Goal: Task Accomplishment & Management: Complete application form

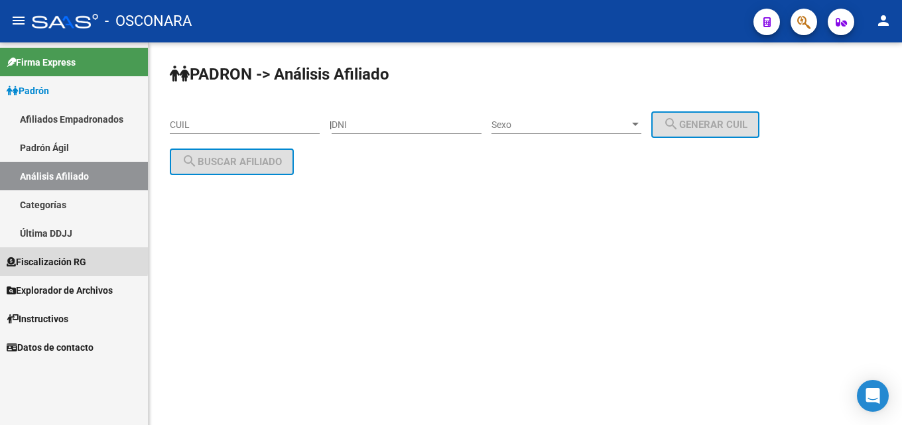
click at [50, 259] on span "Fiscalización RG" at bounding box center [47, 262] width 80 height 15
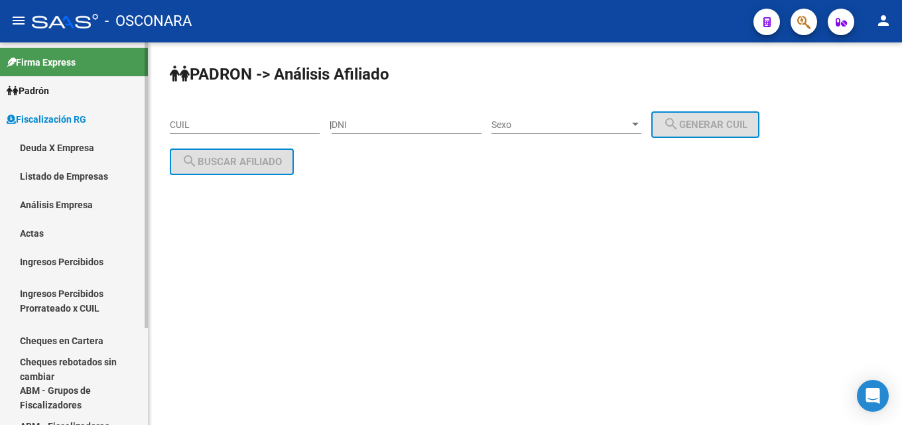
click at [23, 206] on link "Análisis Empresa" at bounding box center [74, 204] width 148 height 29
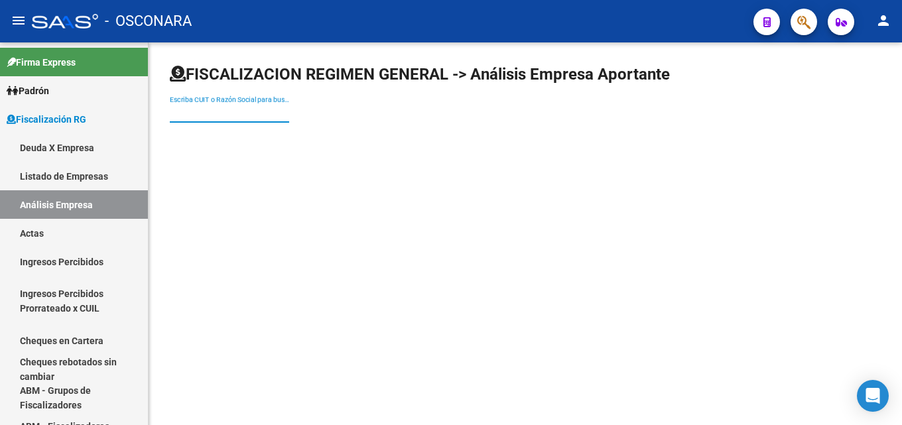
click at [256, 107] on input "Escriba CUIT o Razón Social para buscar" at bounding box center [229, 112] width 119 height 11
type input "geopotes"
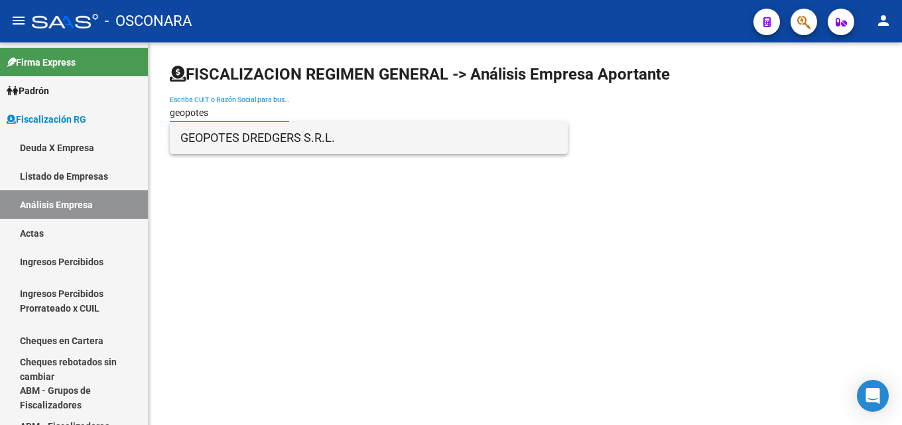
click at [231, 135] on span "GEOPOTES DREDGERS S.R.L." at bounding box center [368, 138] width 377 height 32
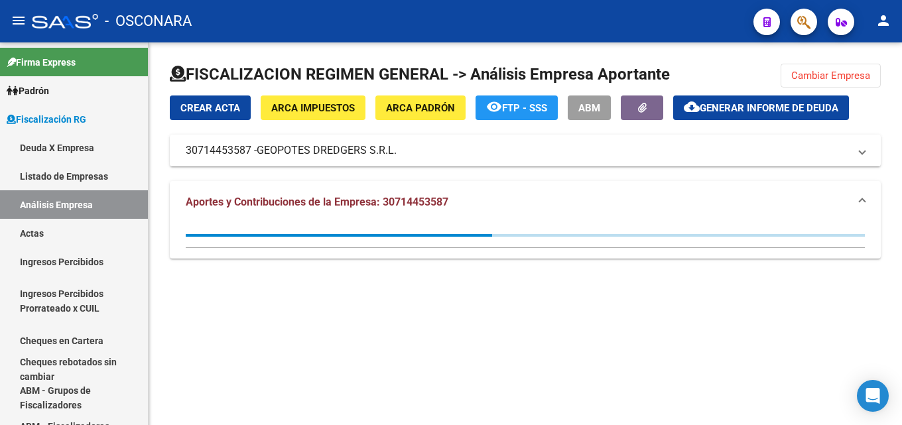
click at [732, 111] on span "Generar informe de deuda" at bounding box center [769, 108] width 139 height 12
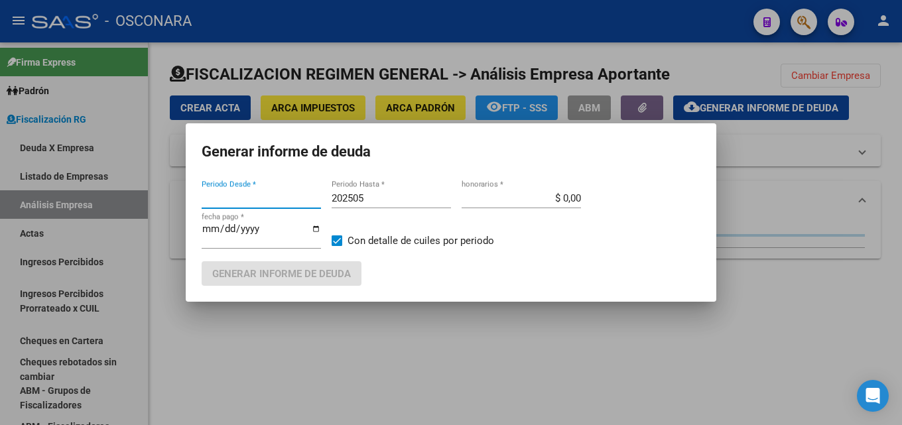
type input "201805"
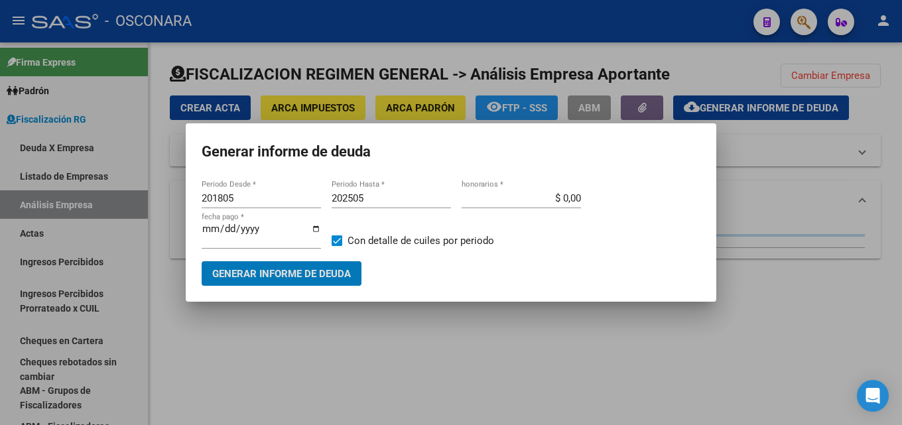
click at [324, 274] on span "Generar informe de deuda" at bounding box center [281, 274] width 139 height 12
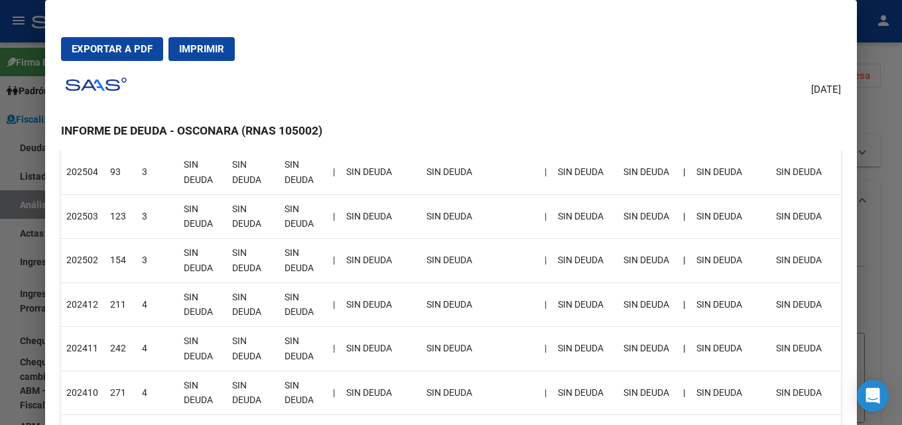
scroll to position [53, 0]
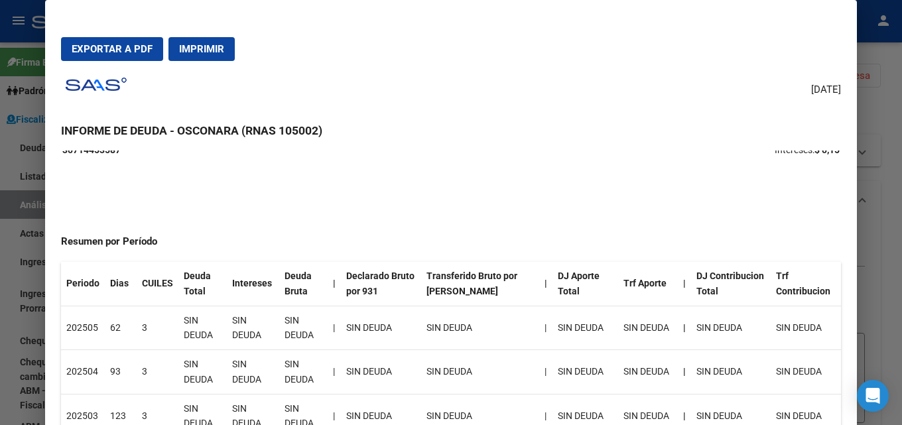
click at [901, 215] on div at bounding box center [451, 212] width 902 height 425
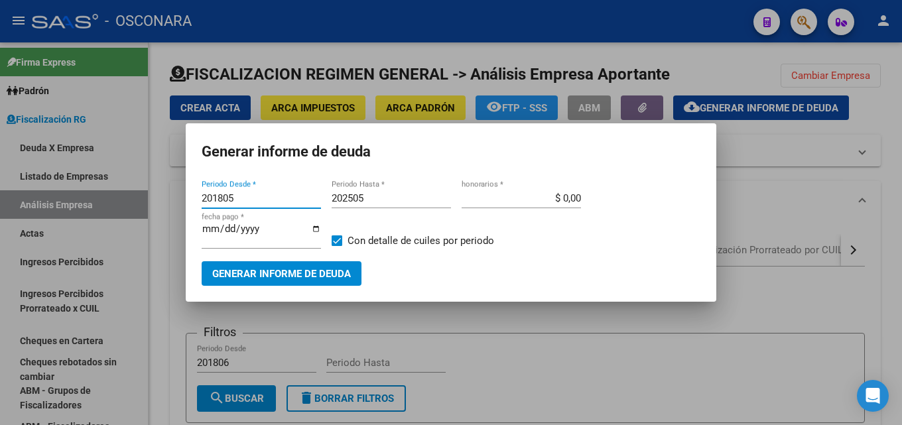
drag, startPoint x: 261, startPoint y: 201, endPoint x: 0, endPoint y: 182, distance: 261.3
click at [0, 184] on div "Generar informe de deuda 201805 Periodo Desde * 202505 Periodo Hasta * $ 0,00 h…" at bounding box center [451, 212] width 902 height 425
click at [389, 200] on input "202505" at bounding box center [391, 198] width 119 height 12
type input "202507"
type input "$ 15,00"
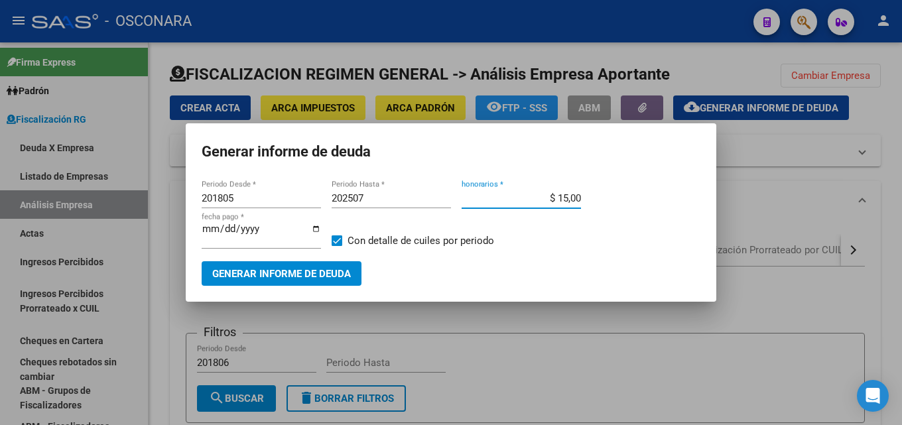
click at [257, 265] on button "Generar informe de deuda" at bounding box center [282, 273] width 160 height 25
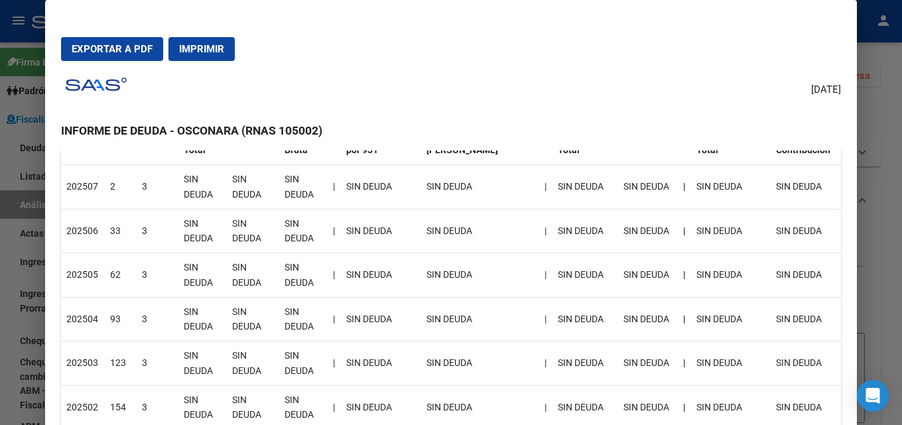
scroll to position [265, 0]
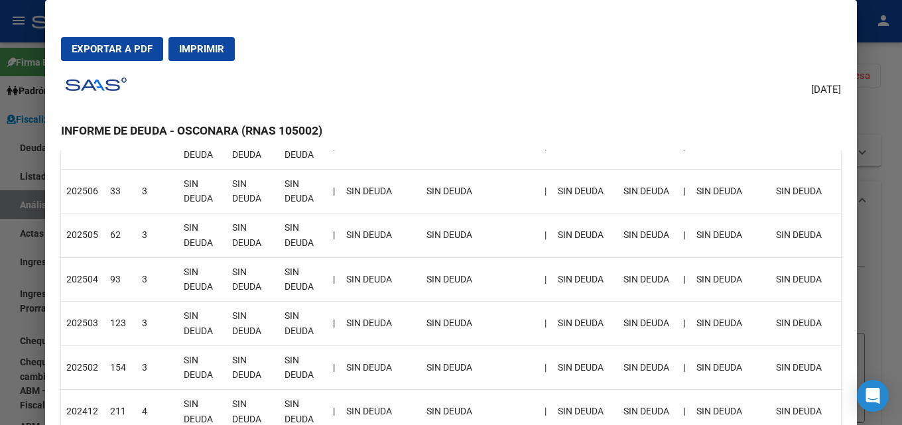
click at [901, 257] on div at bounding box center [451, 212] width 902 height 425
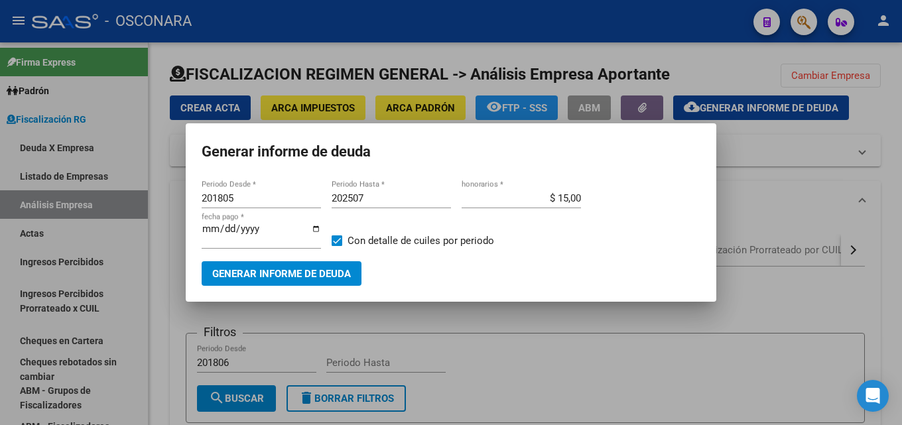
click at [901, 257] on div at bounding box center [451, 212] width 902 height 425
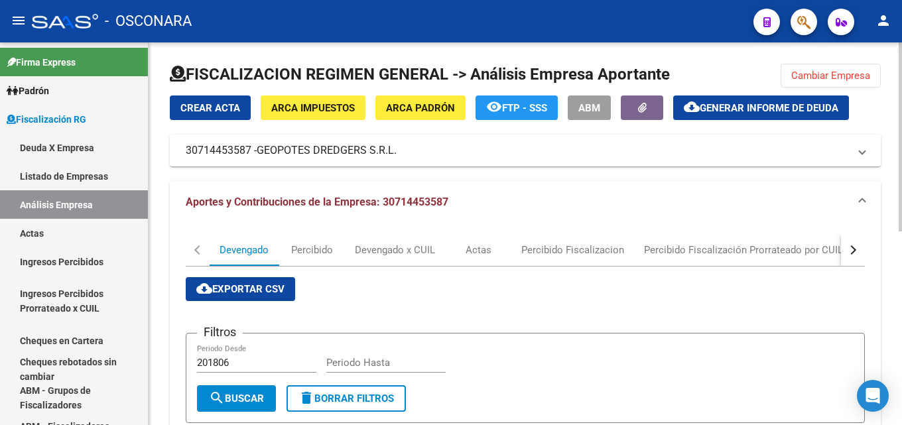
click at [834, 83] on button "Cambiar Empresa" at bounding box center [831, 76] width 100 height 24
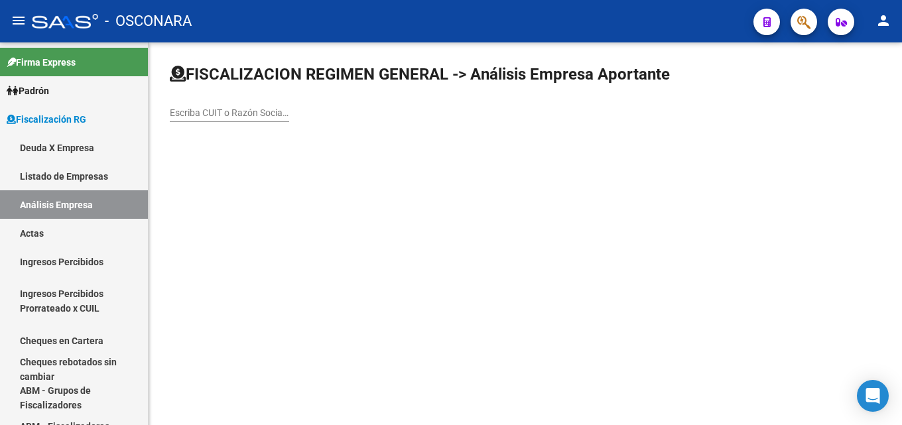
click at [255, 116] on input "Escriba CUIT o Razón Social para buscar" at bounding box center [229, 112] width 119 height 11
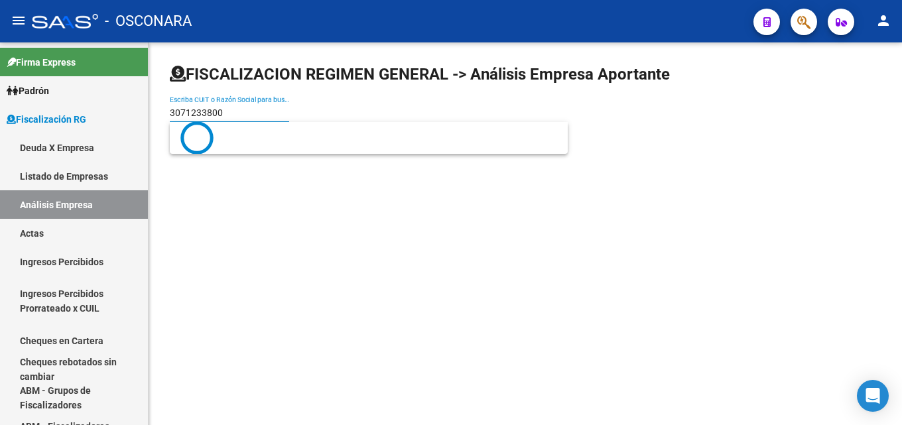
type input "30712338004"
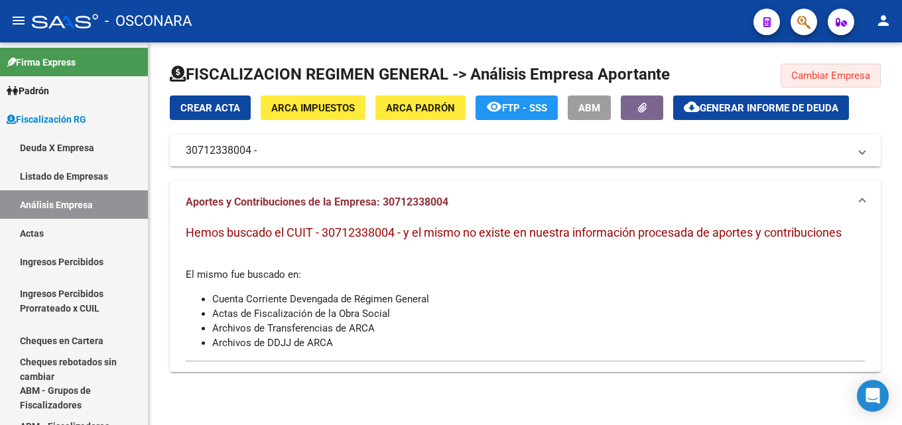
drag, startPoint x: 806, startPoint y: 76, endPoint x: 351, endPoint y: 63, distance: 455.8
click at [806, 75] on span "Cambiar Empresa" at bounding box center [830, 76] width 79 height 12
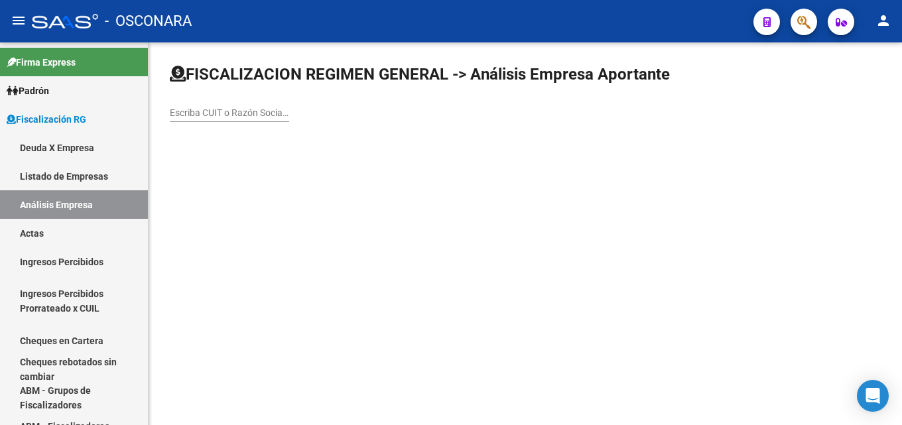
click at [193, 122] on div "Escriba CUIT o Razón Social para buscar" at bounding box center [229, 114] width 119 height 38
click at [194, 111] on input "Escriba CUIT o Razón Social para buscar" at bounding box center [229, 112] width 119 height 11
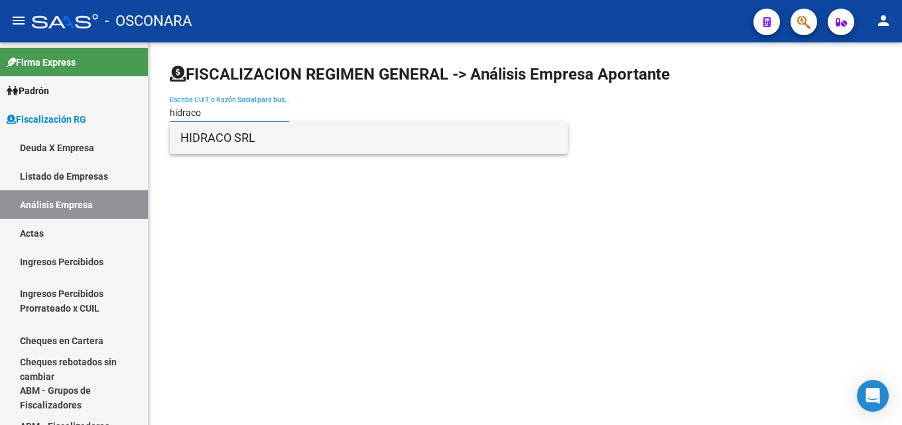
type input "hidraco"
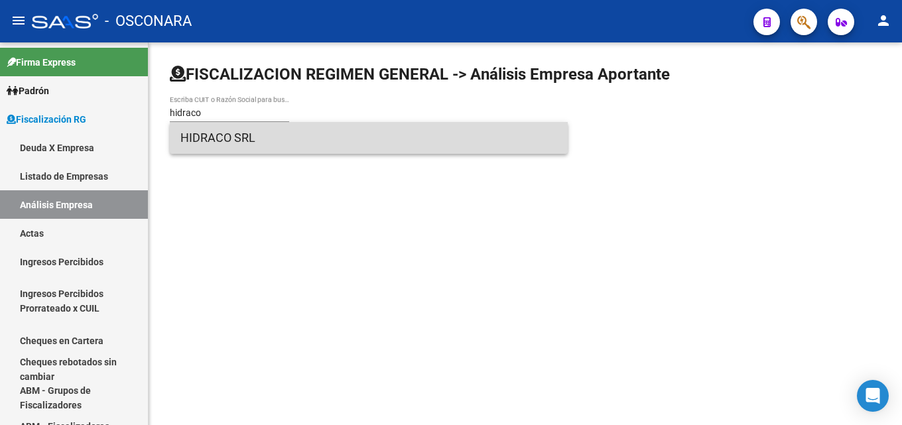
click at [236, 138] on span "HIDRACO SRL" at bounding box center [368, 138] width 377 height 32
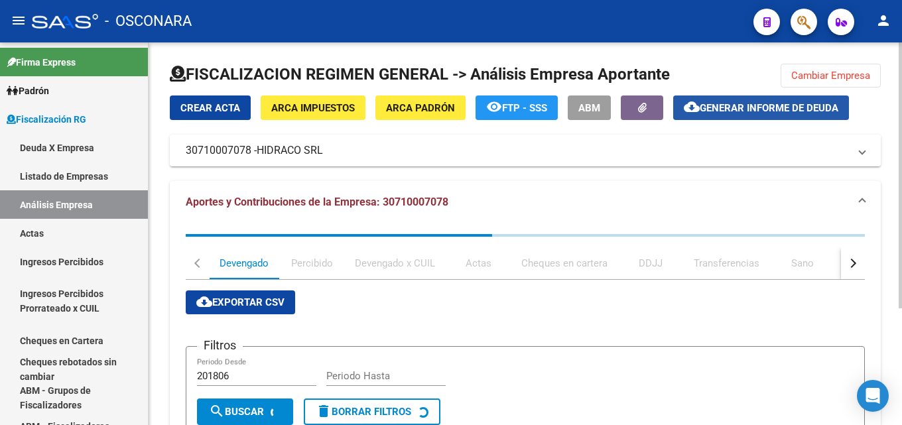
click at [737, 105] on span "Generar informe de deuda" at bounding box center [769, 108] width 139 height 12
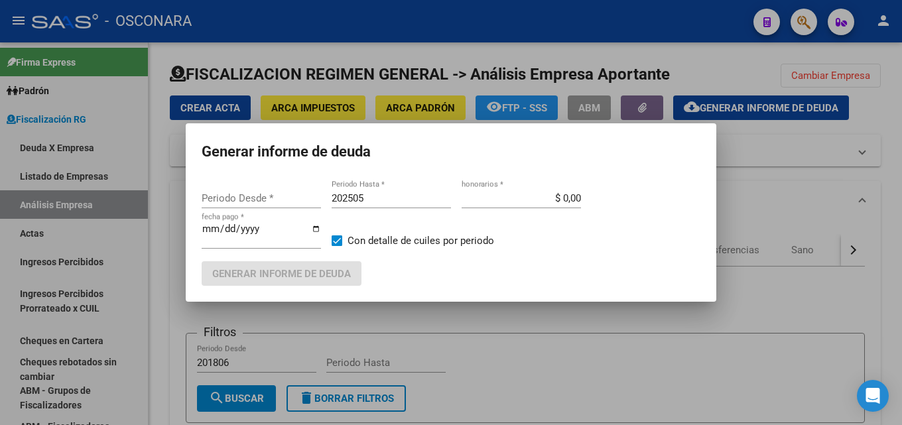
type input "202405"
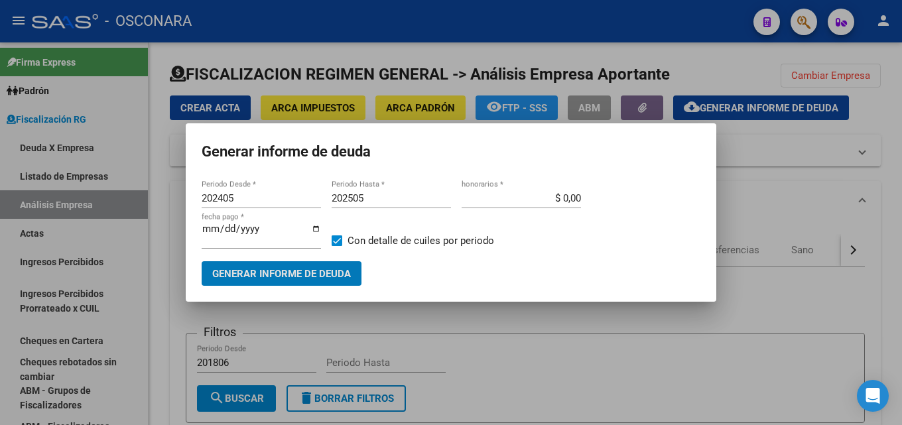
click at [241, 198] on input "202405" at bounding box center [261, 198] width 119 height 12
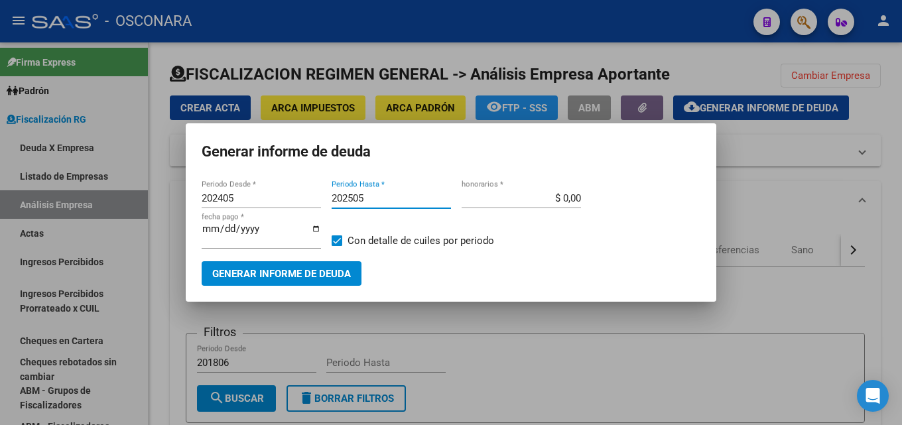
drag, startPoint x: 380, startPoint y: 198, endPoint x: 83, endPoint y: 196, distance: 297.1
click at [81, 198] on div "Generar informe de deuda 202405 Periodo Desde * 202505 Periodo Hasta * $ 0,00 h…" at bounding box center [451, 212] width 902 height 425
type input "202506"
click at [205, 228] on input "[DATE]" at bounding box center [261, 233] width 119 height 21
type input "2025-08-02"
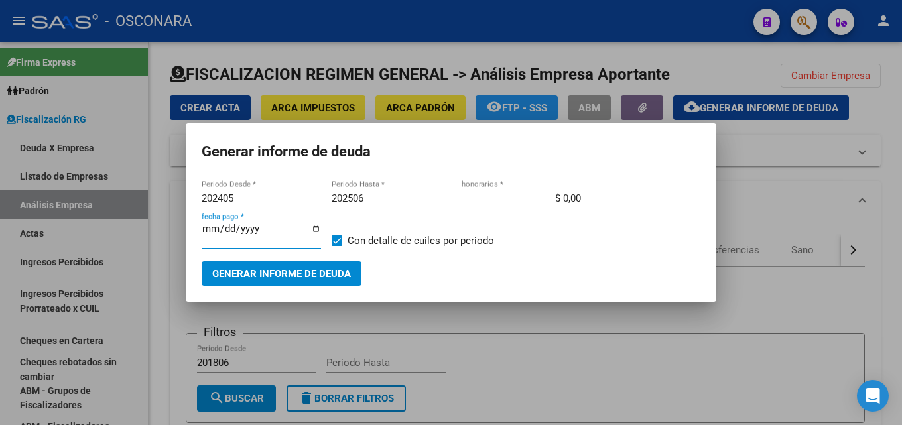
type input "2025-07-02"
drag, startPoint x: 193, startPoint y: 196, endPoint x: 308, endPoint y: 196, distance: 114.7
click at [307, 196] on mat-dialog-content "202405 Periodo Desde * 202506 Periodo Hasta * $ 0,00 honorarios * 2025-07-02 fe…" at bounding box center [451, 232] width 531 height 108
drag, startPoint x: 239, startPoint y: 195, endPoint x: 13, endPoint y: 185, distance: 225.7
click at [21, 186] on div "Generar informe de deuda 202405 Periodo Desde * 202506 Periodo Hasta * $ 0,00 h…" at bounding box center [451, 212] width 902 height 425
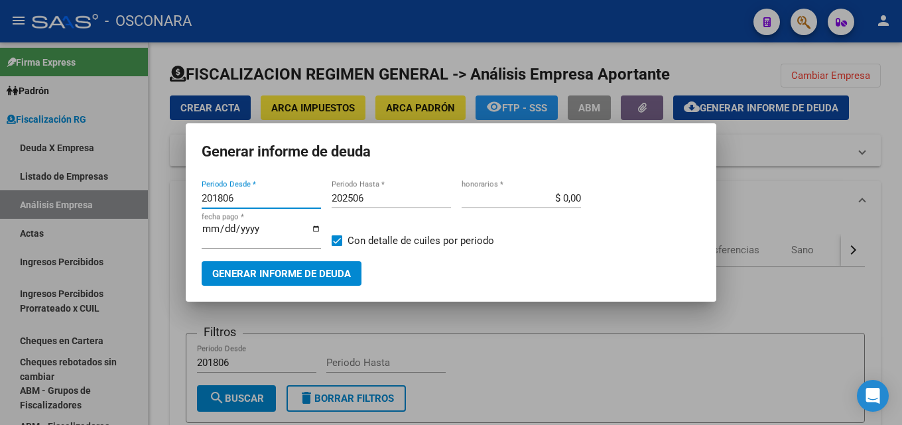
type input "201806"
drag, startPoint x: 517, startPoint y: 204, endPoint x: 745, endPoint y: 166, distance: 231.2
click at [745, 166] on div "Generar informe de deuda 201806 Periodo Desde * 202506 Periodo Hasta * $ 0,00 h…" at bounding box center [451, 212] width 902 height 425
click at [513, 190] on div "$ 0,00 honorarios *" at bounding box center [521, 198] width 119 height 20
drag, startPoint x: 537, startPoint y: 200, endPoint x: 624, endPoint y: 198, distance: 86.9
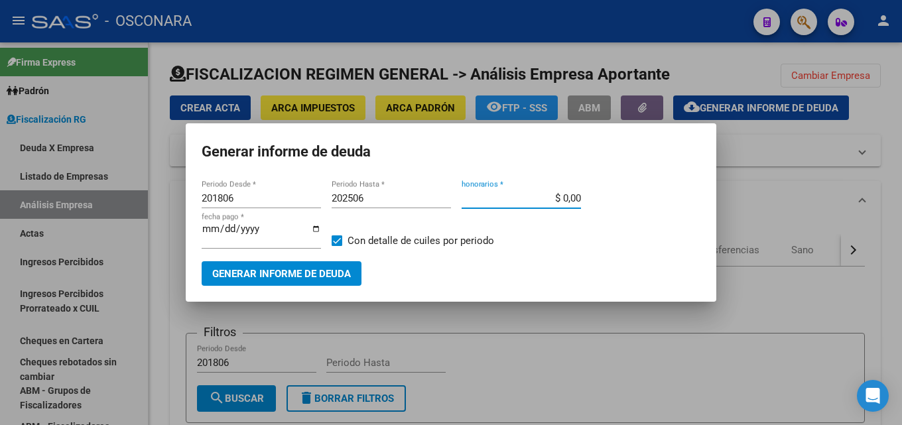
click at [624, 198] on div "201806 Periodo Desde * 202506 Periodo Hasta * $ 0,00 honorarios * 2025-07-02 fe…" at bounding box center [451, 224] width 499 height 73
type input "$ 15,00"
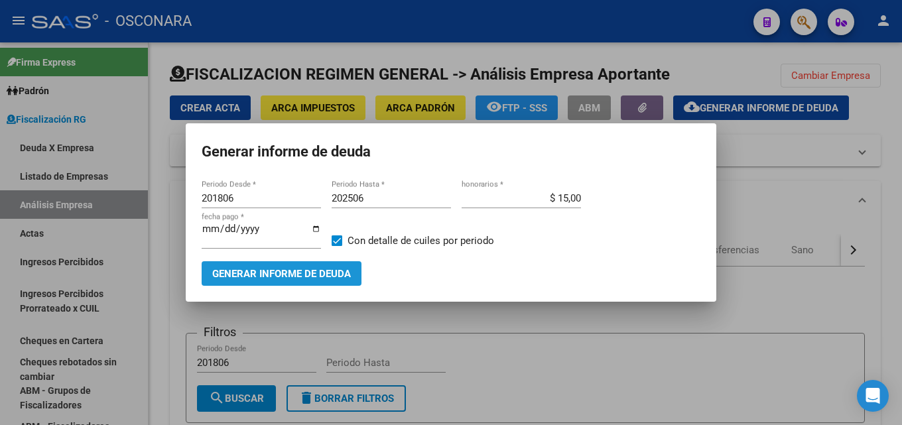
click at [249, 278] on span "Generar informe de deuda" at bounding box center [281, 274] width 139 height 12
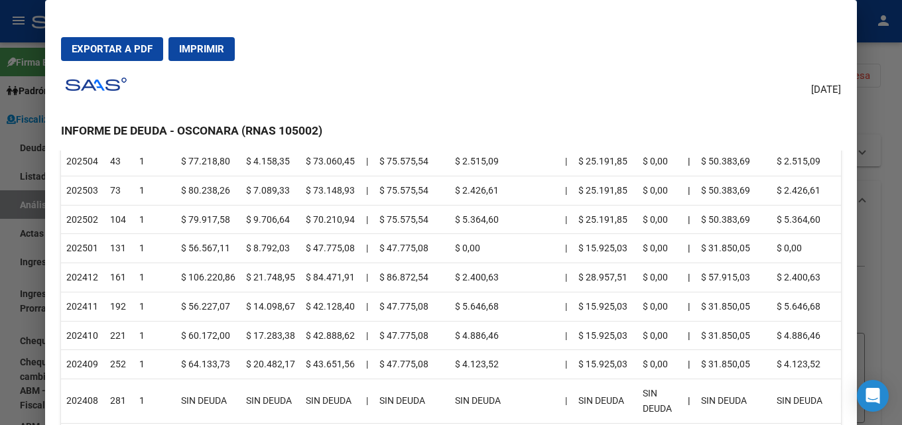
scroll to position [0, 0]
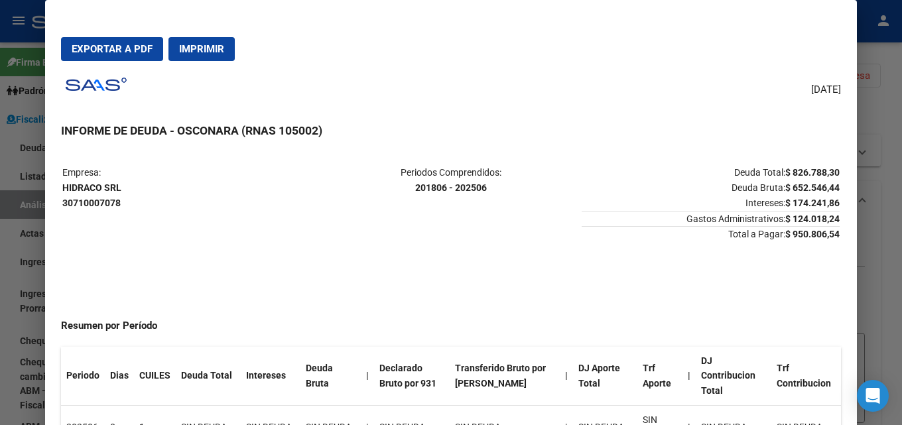
click at [889, 275] on div at bounding box center [451, 212] width 902 height 425
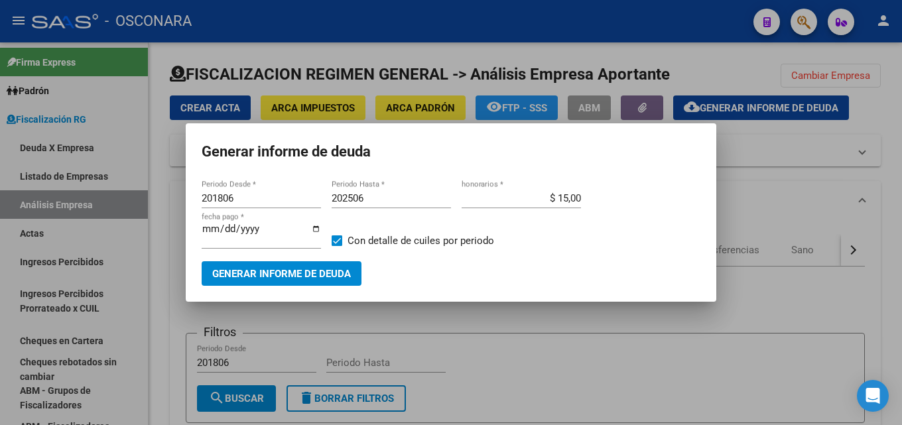
click at [382, 203] on input "202506" at bounding box center [391, 198] width 119 height 12
type input "202507"
click at [322, 282] on button "Generar informe de deuda" at bounding box center [282, 273] width 160 height 25
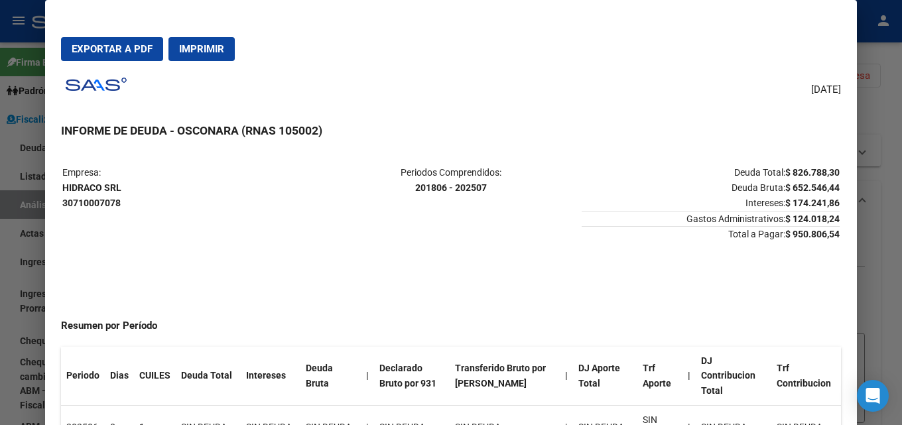
click at [901, 127] on div at bounding box center [451, 212] width 902 height 425
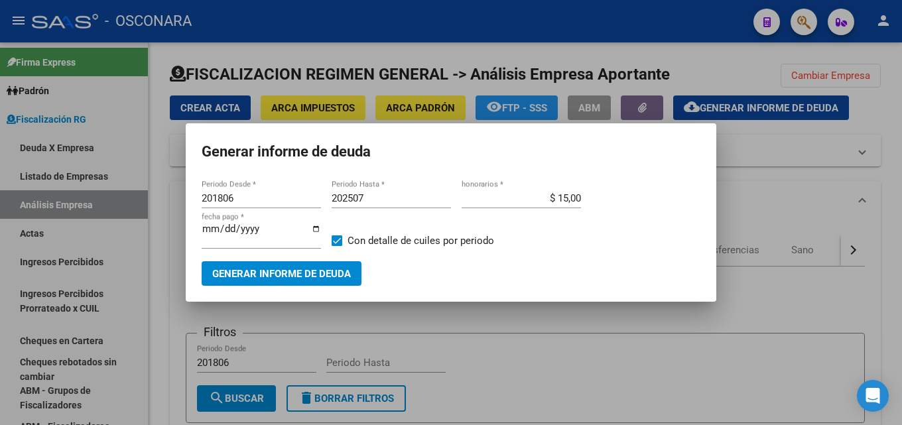
click at [781, 212] on div at bounding box center [451, 212] width 902 height 425
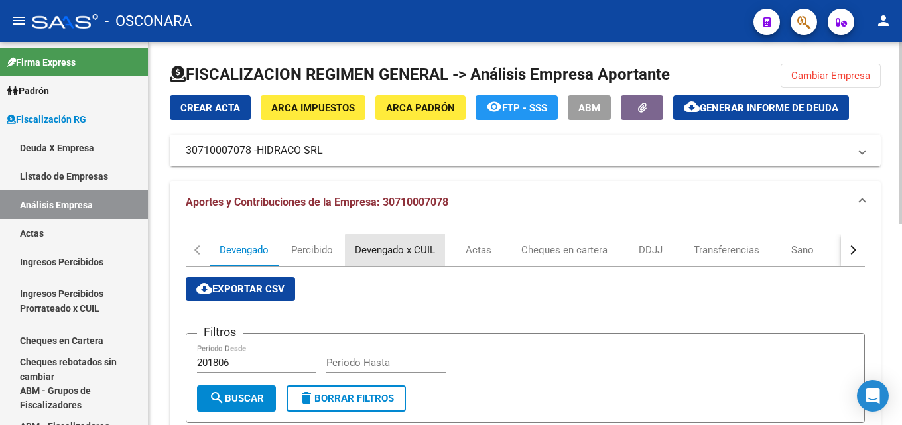
click at [410, 258] on div "Devengado x CUIL" at bounding box center [395, 250] width 100 height 32
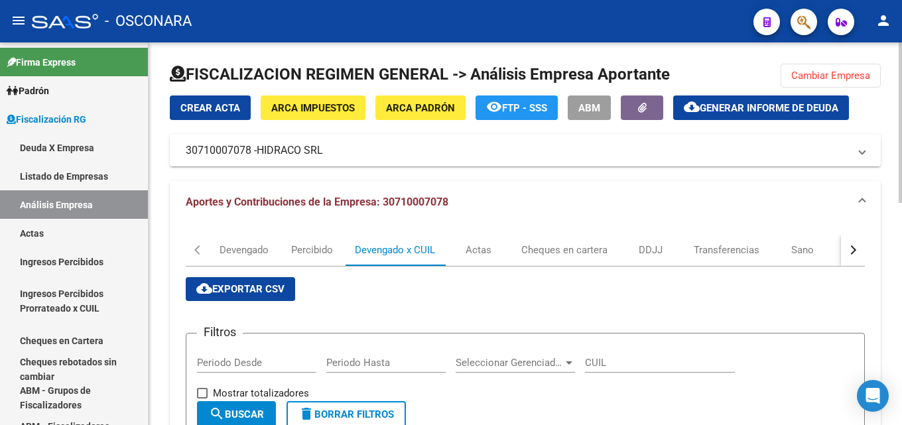
click at [826, 74] on span "Cambiar Empresa" at bounding box center [830, 76] width 79 height 12
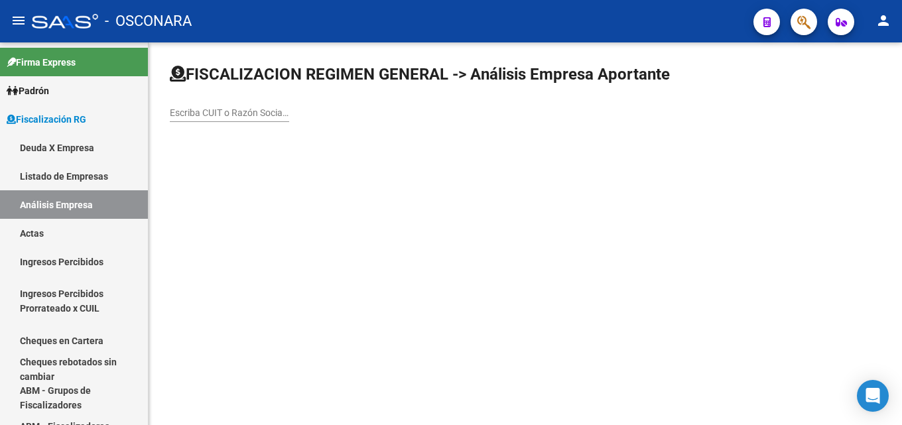
click at [245, 116] on input "Escriba CUIT o Razón Social para buscar" at bounding box center [229, 112] width 119 height 11
type input "20273618385"
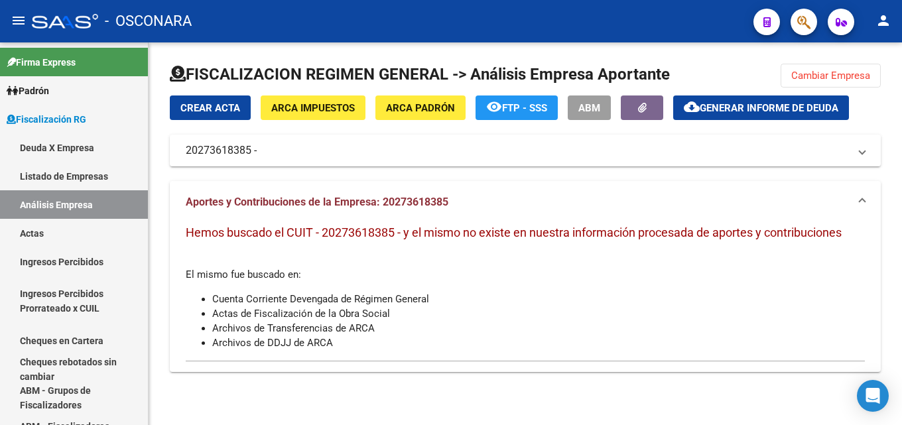
click at [810, 74] on span "Cambiar Empresa" at bounding box center [830, 76] width 79 height 12
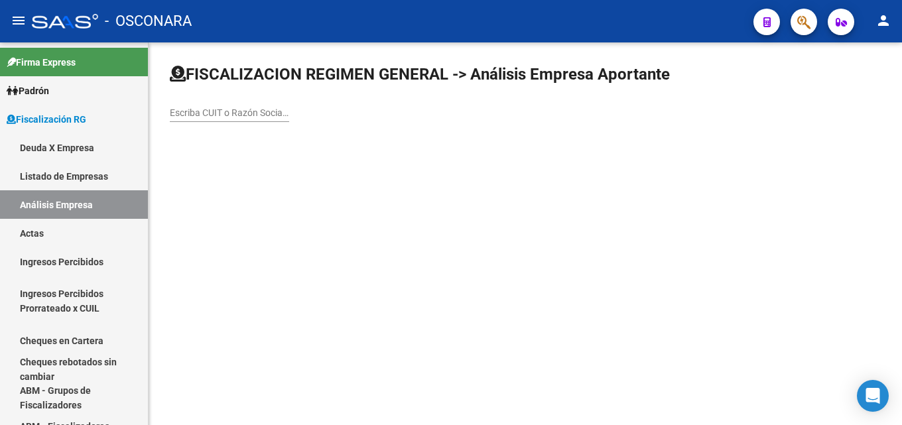
click at [216, 101] on div "Escriba CUIT o Razón Social para buscar" at bounding box center [229, 108] width 119 height 27
paste input "ALMAFUERTE EMPRESA DE TRANSPORTE"
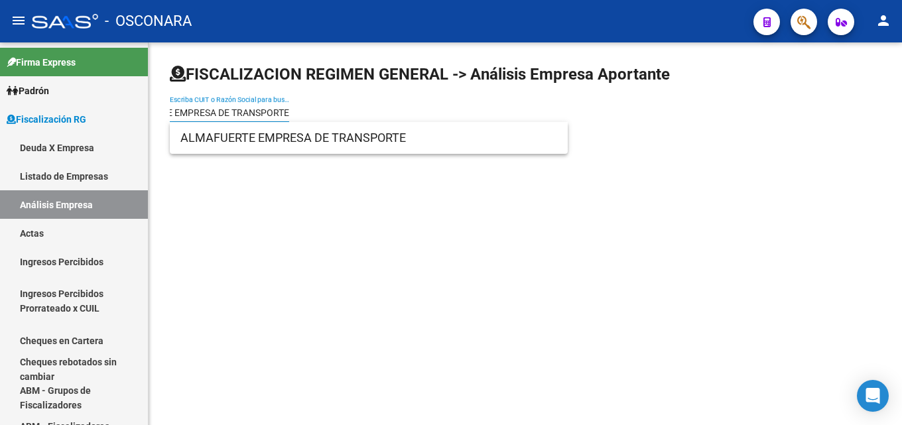
type input "ALMAFUERTE EMPRESA DE TRANSPORTE"
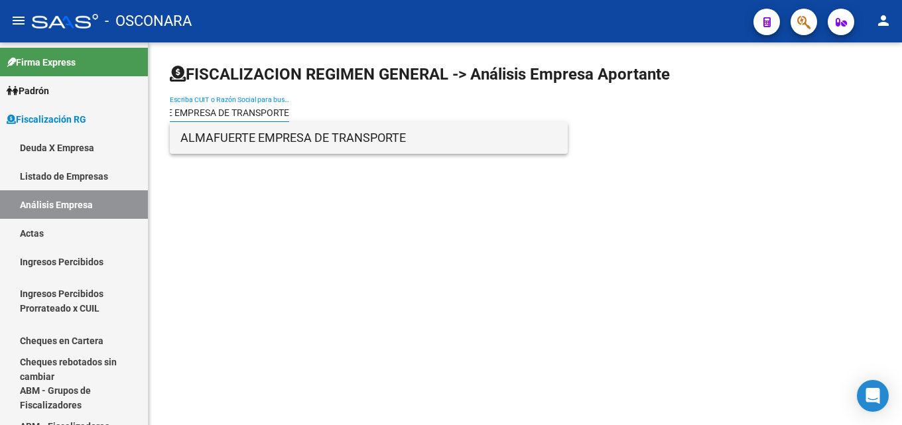
click at [234, 143] on span "ALMAFUERTE EMPRESA DE TRANSPORTE" at bounding box center [368, 138] width 377 height 32
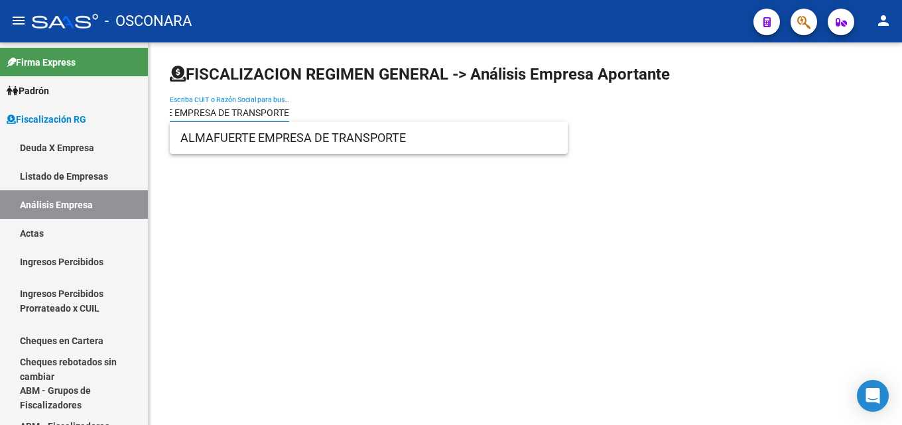
scroll to position [0, 0]
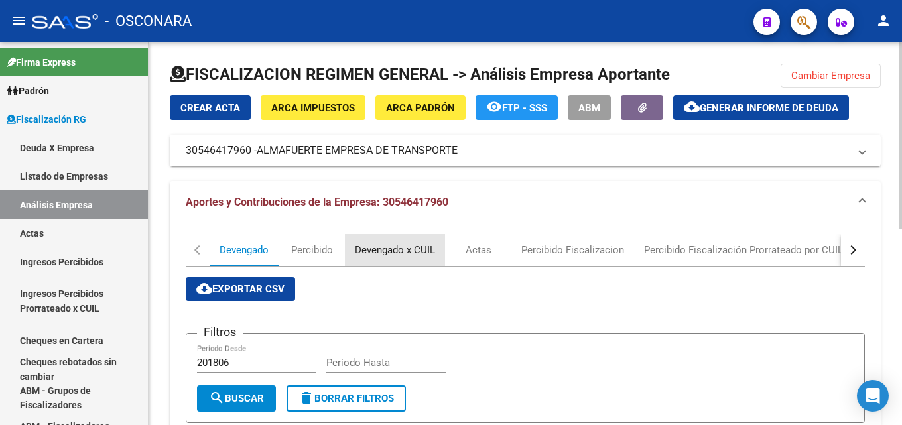
click at [394, 253] on div "Devengado x CUIL" at bounding box center [395, 250] width 80 height 15
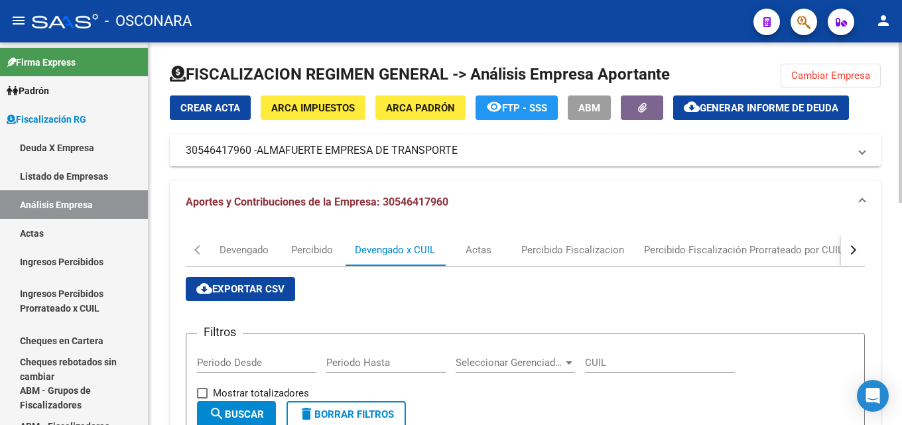
drag, startPoint x: 834, startPoint y: 74, endPoint x: 639, endPoint y: 74, distance: 195.0
click at [834, 74] on span "Cambiar Empresa" at bounding box center [830, 76] width 79 height 12
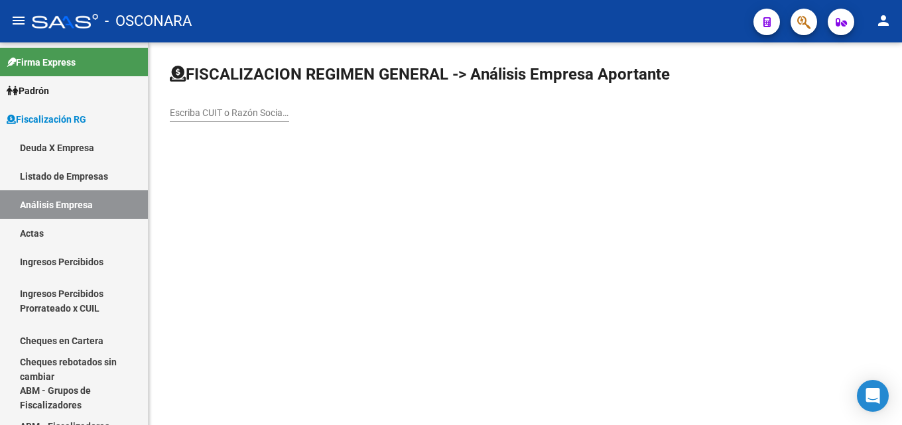
click at [236, 116] on input "Escriba CUIT o Razón Social para buscar" at bounding box center [229, 112] width 119 height 11
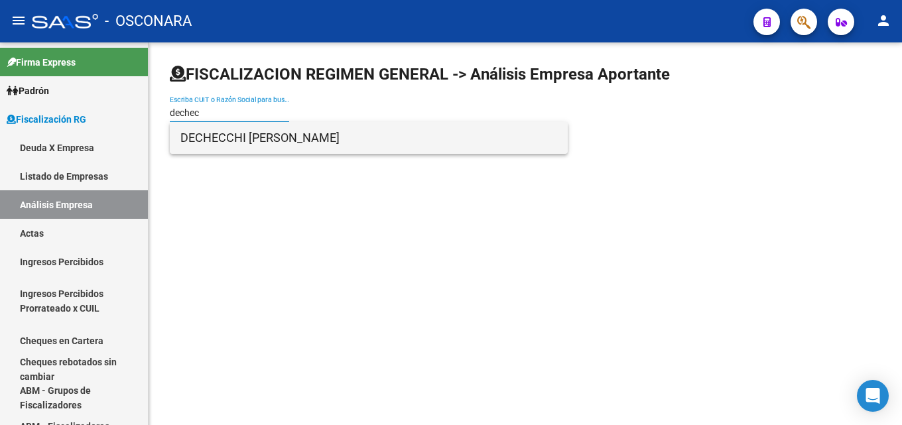
type input "dechec"
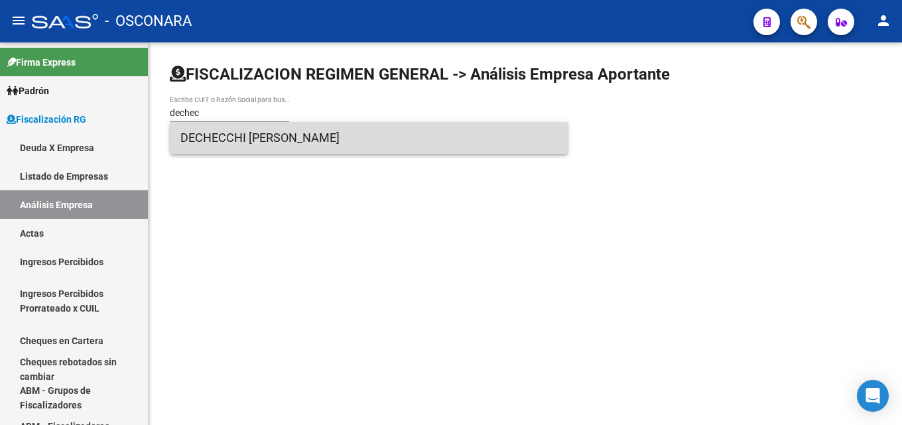
click at [247, 133] on span "DECHECCHI DIEGO HERNAN" at bounding box center [368, 138] width 377 height 32
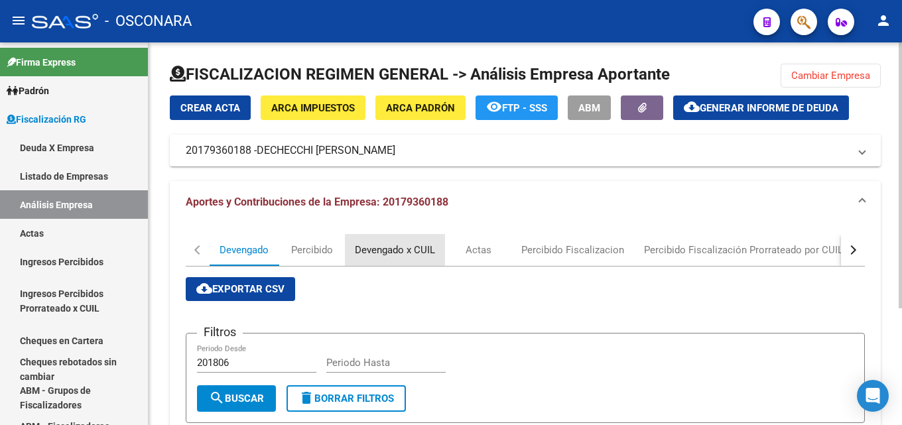
click at [375, 257] on div "Devengado x CUIL" at bounding box center [395, 250] width 80 height 15
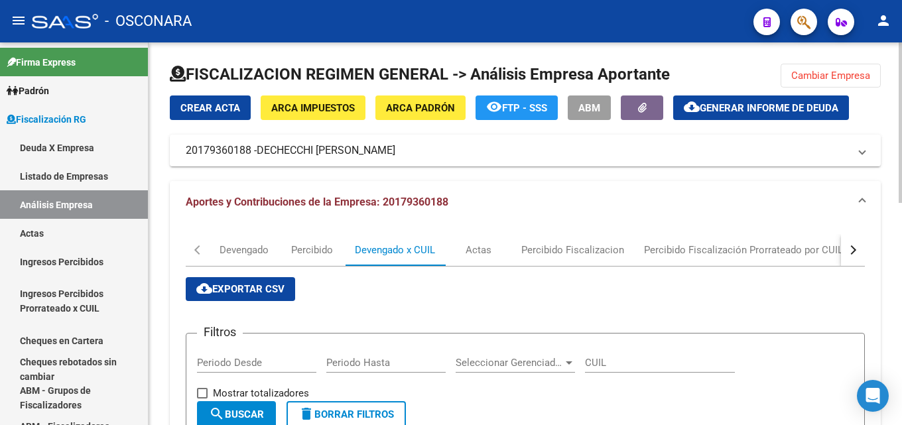
click at [830, 108] on span "Generar informe de deuda" at bounding box center [769, 108] width 139 height 12
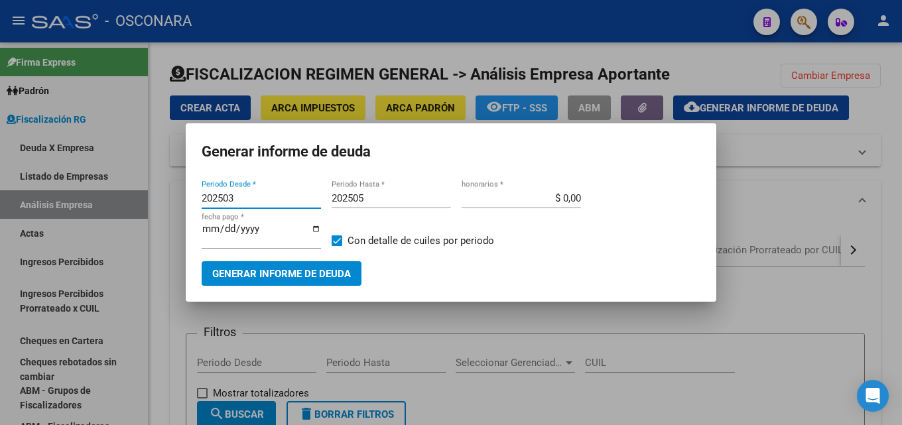
drag, startPoint x: 256, startPoint y: 197, endPoint x: 0, endPoint y: 164, distance: 258.0
click at [0, 166] on div "Generar informe de deuda 202503 Periodo Desde * 202505 Periodo Hasta * $ 0,00 h…" at bounding box center [451, 212] width 902 height 425
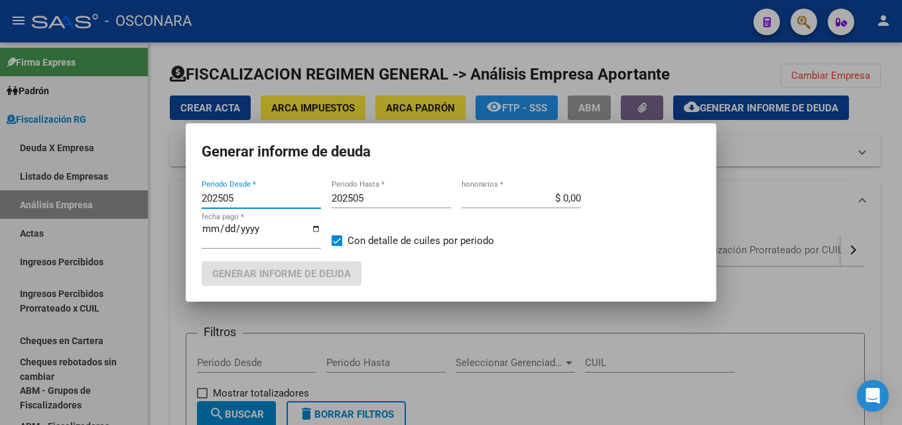
type input "202505"
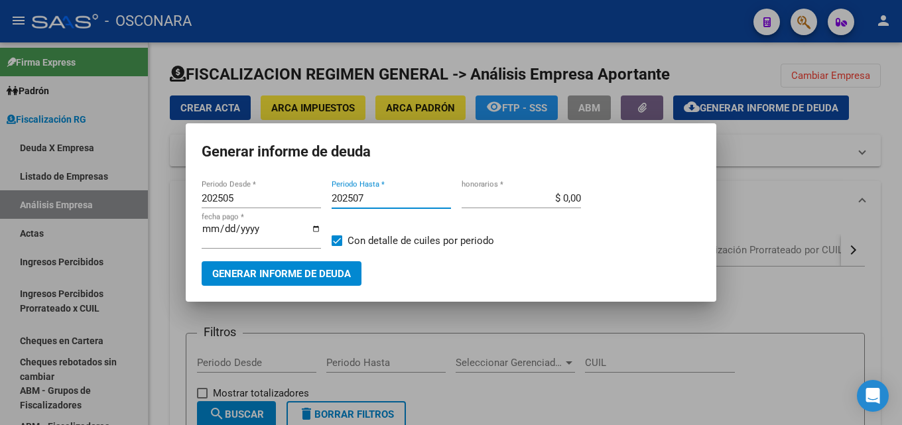
type input "202507"
type input "$ 15,00"
click at [237, 255] on div "2025-08-21 fecha pago *" at bounding box center [261, 241] width 119 height 40
click at [236, 269] on span "Generar informe de deuda" at bounding box center [281, 274] width 139 height 12
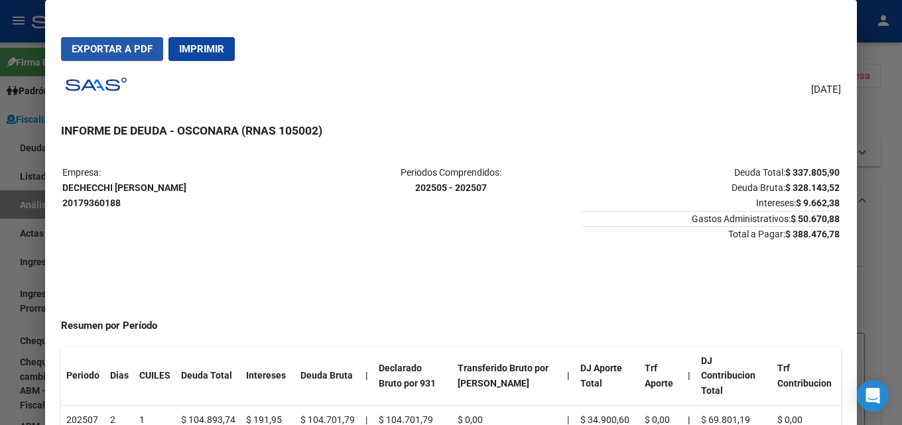
click at [101, 57] on button "Exportar a PDF" at bounding box center [112, 49] width 102 height 24
click at [901, 151] on div at bounding box center [451, 212] width 902 height 425
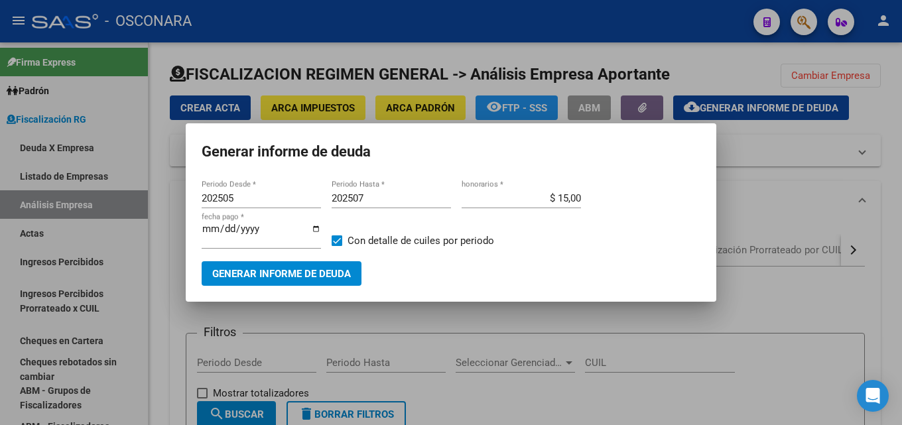
click at [877, 233] on div at bounding box center [451, 212] width 902 height 425
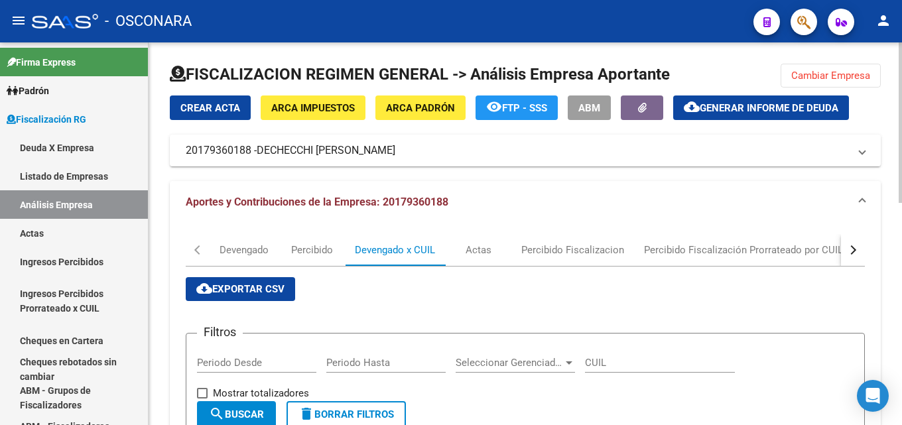
click at [823, 88] on div at bounding box center [525, 80] width 711 height 32
drag, startPoint x: 761, startPoint y: 76, endPoint x: 778, endPoint y: 76, distance: 16.6
click at [762, 76] on div at bounding box center [525, 80] width 711 height 32
click at [827, 78] on span "Cambiar Empresa" at bounding box center [830, 76] width 79 height 12
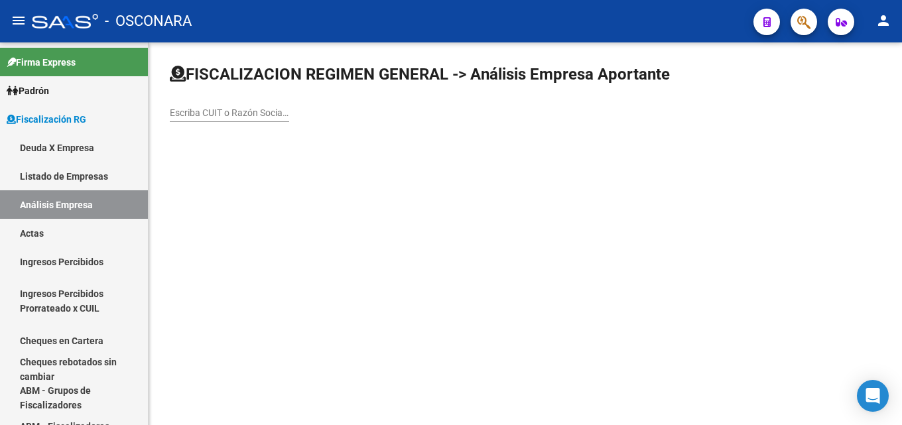
click at [279, 120] on div "Escriba CUIT o Razón Social para buscar" at bounding box center [229, 108] width 119 height 27
click at [271, 106] on div "Escriba CUIT o Razón Social para buscar" at bounding box center [229, 108] width 119 height 27
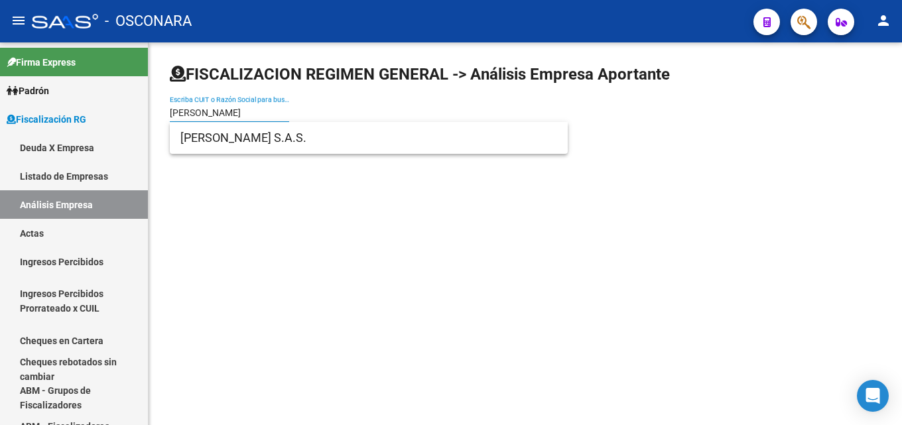
type input "oliver sock"
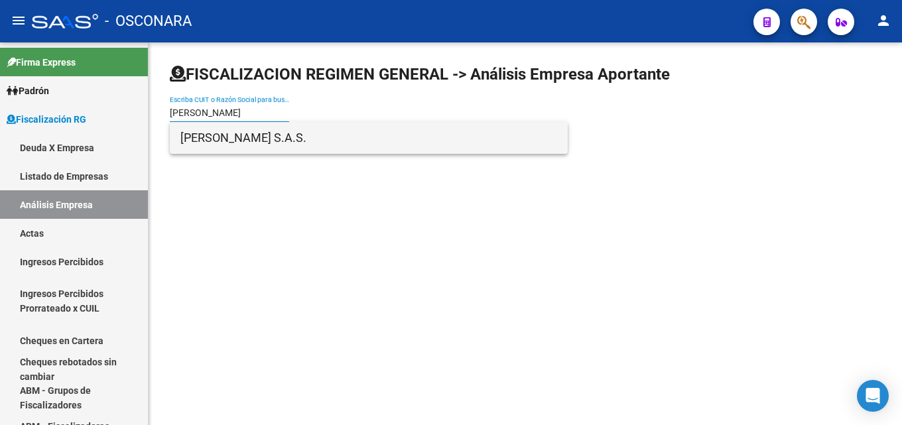
click at [244, 135] on span "OLIVER SOCKS S.A.S." at bounding box center [368, 138] width 377 height 32
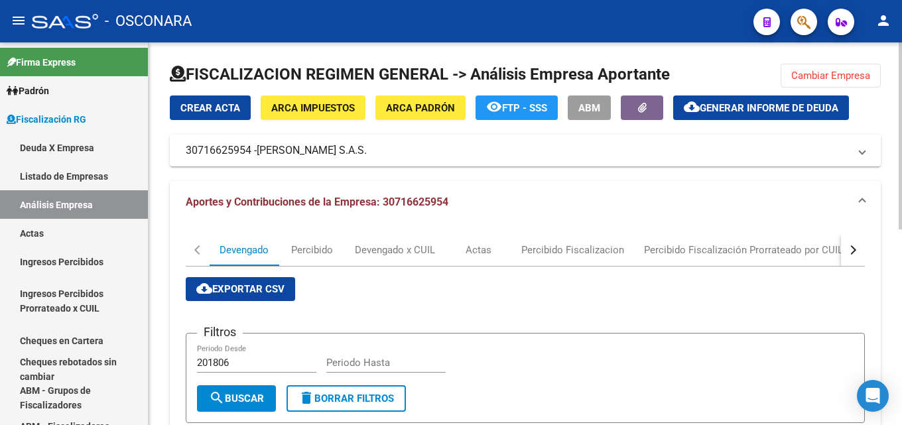
click at [700, 111] on mat-icon "cloud_download" at bounding box center [692, 107] width 16 height 16
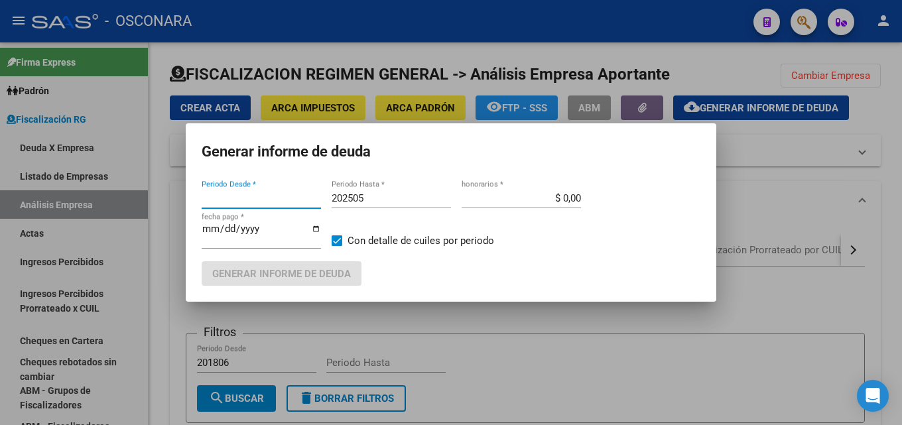
type input "202501"
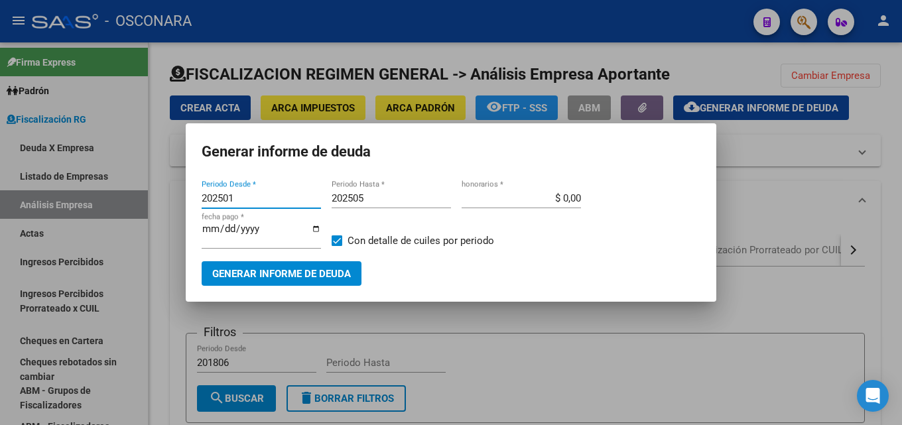
drag, startPoint x: 239, startPoint y: 195, endPoint x: 100, endPoint y: 198, distance: 138.6
click at [100, 198] on div "Generar informe de deuda 202501 Periodo Desde * 202505 Periodo Hasta * $ 0,00 h…" at bounding box center [451, 212] width 902 height 425
drag, startPoint x: 386, startPoint y: 194, endPoint x: 142, endPoint y: 200, distance: 244.1
click at [143, 200] on div "Generar informe de deuda 202501 Periodo Desde * 202505 Periodo Hasta * $ 0,00 h…" at bounding box center [451, 212] width 902 height 425
type input "202501"
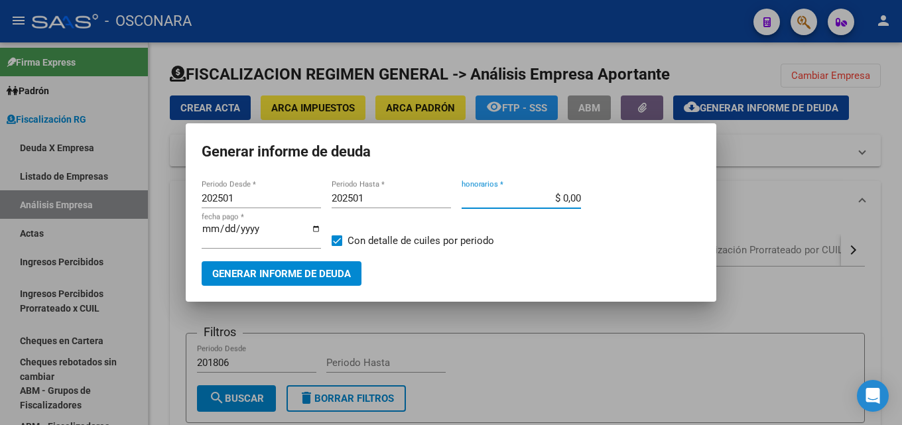
drag, startPoint x: 549, startPoint y: 199, endPoint x: 769, endPoint y: 194, distance: 219.5
click at [769, 194] on div "Generar informe de deuda 202501 Periodo Desde * 202501 Periodo Hasta * $ 0,00 h…" at bounding box center [451, 212] width 902 height 425
type input "$ 15,00"
click at [205, 227] on input "[DATE]" at bounding box center [261, 233] width 119 height 21
click at [473, 320] on div at bounding box center [451, 212] width 902 height 425
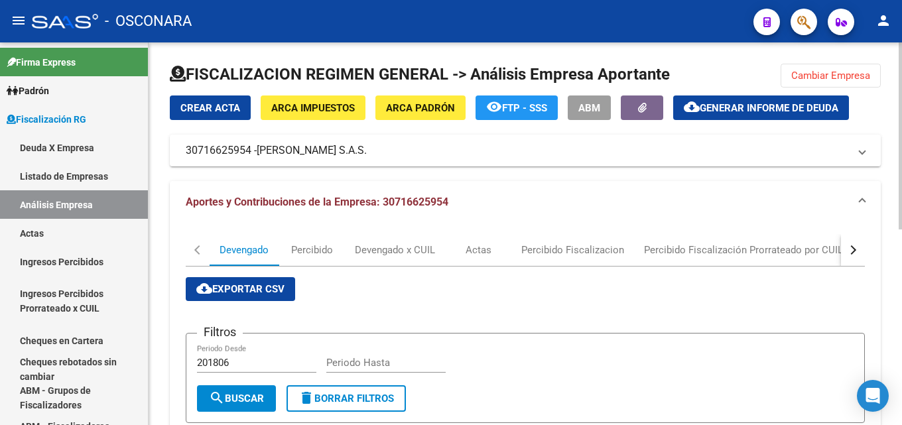
click at [763, 104] on span "Generar informe de deuda" at bounding box center [769, 108] width 139 height 12
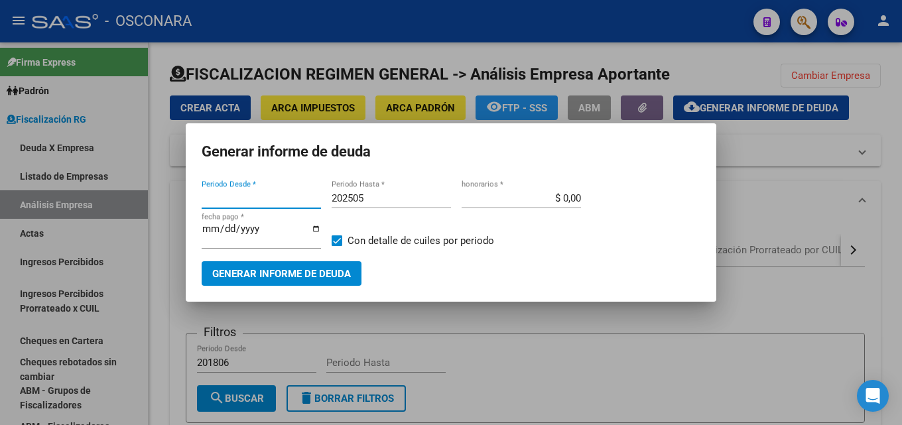
type input "202501"
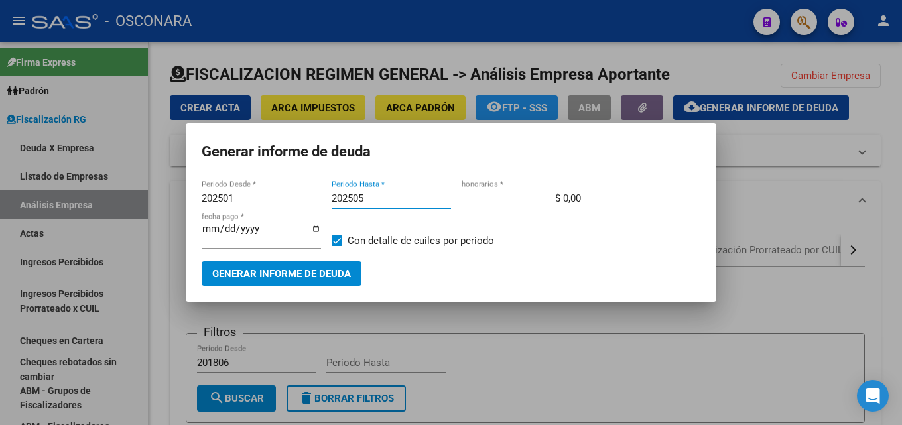
click at [393, 202] on input "202505" at bounding box center [391, 198] width 119 height 12
type input "202507"
click at [265, 193] on input "202501" at bounding box center [261, 198] width 119 height 12
type input "202502"
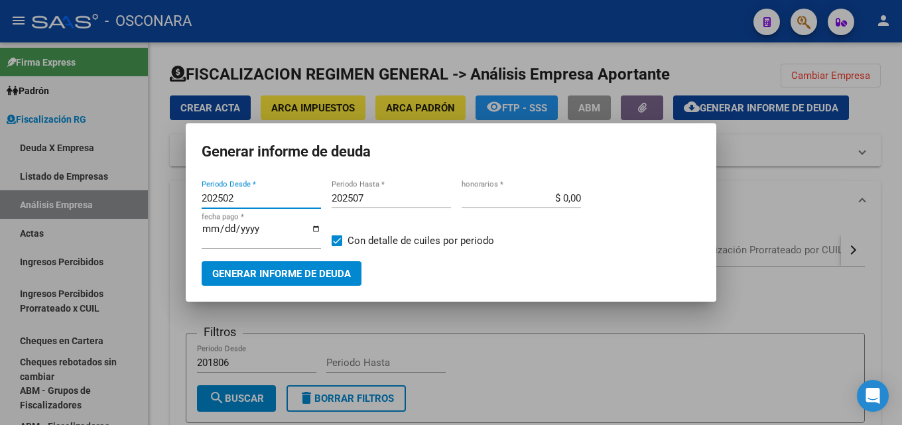
drag, startPoint x: 541, startPoint y: 198, endPoint x: 656, endPoint y: 187, distance: 115.3
click at [641, 186] on mat-dialog-content "202502 Periodo Desde * 202507 Periodo Hasta * $ 0,00 honorarios * 2025-08-21 fe…" at bounding box center [451, 232] width 531 height 108
type input "$ 15,00"
click at [322, 265] on button "Generar informe de deuda" at bounding box center [282, 273] width 160 height 25
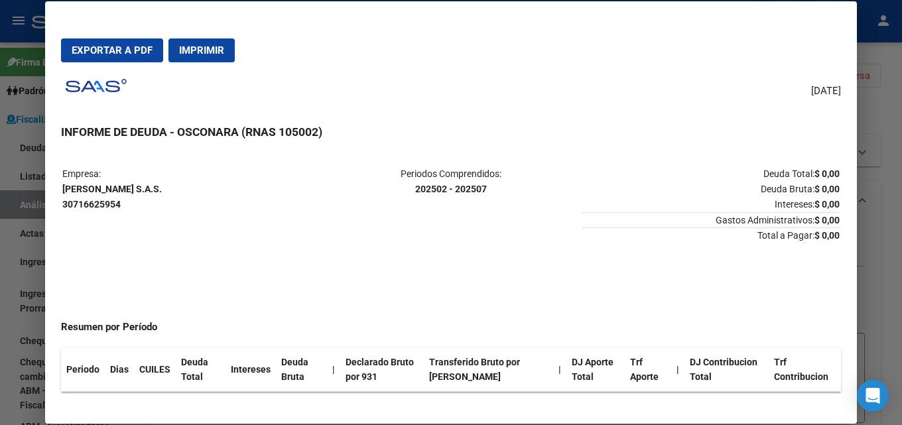
click at [901, 130] on div at bounding box center [451, 212] width 902 height 425
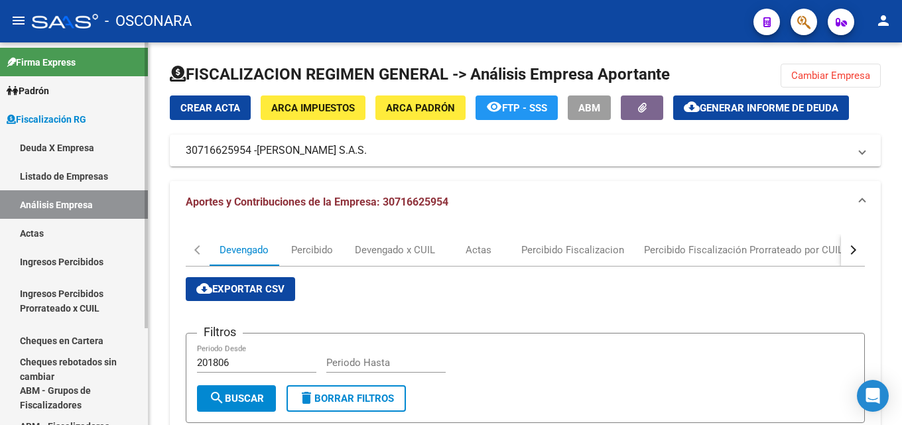
click at [50, 229] on link "Actas" at bounding box center [74, 233] width 148 height 29
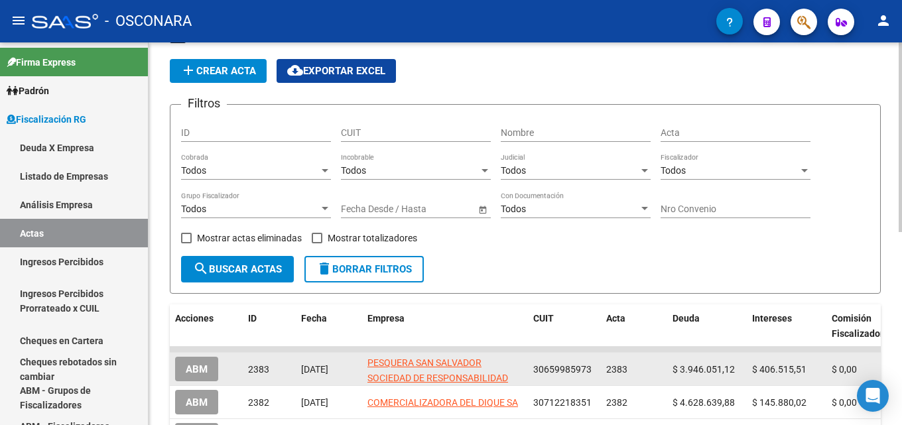
scroll to position [66, 0]
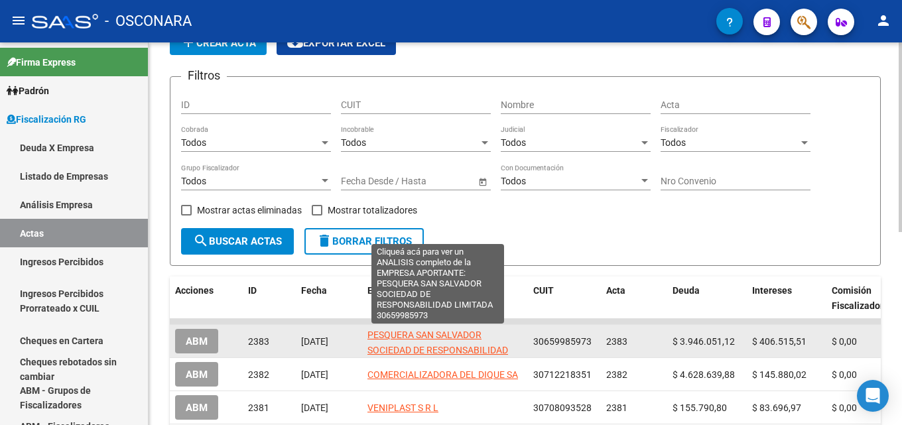
click at [386, 335] on span "PESQUERA SAN SALVADOR SOCIEDAD DE RESPONSABILIDAD LIMITADA" at bounding box center [437, 350] width 141 height 41
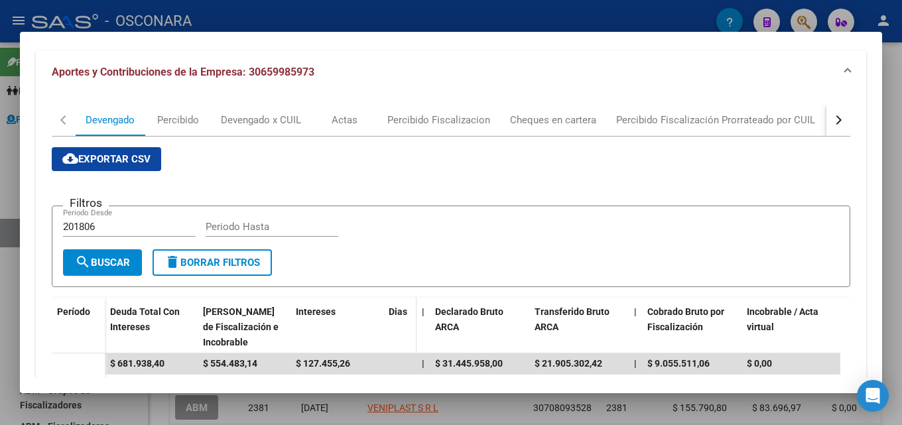
scroll to position [133, 0]
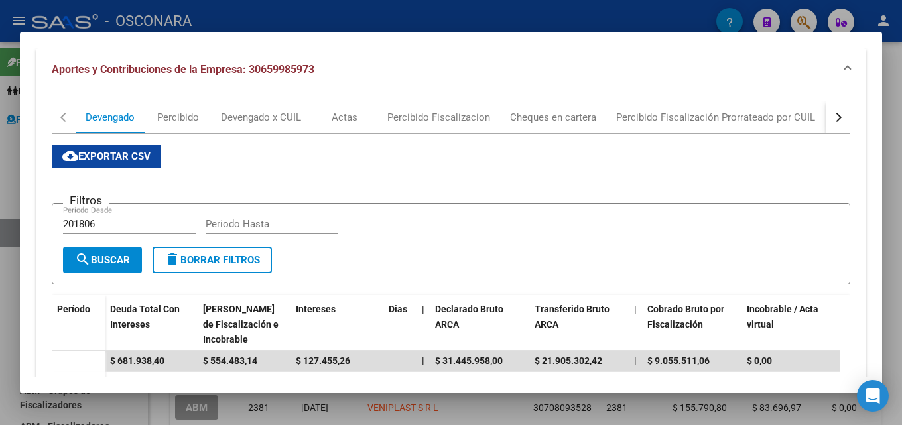
click at [901, 128] on div at bounding box center [451, 212] width 902 height 425
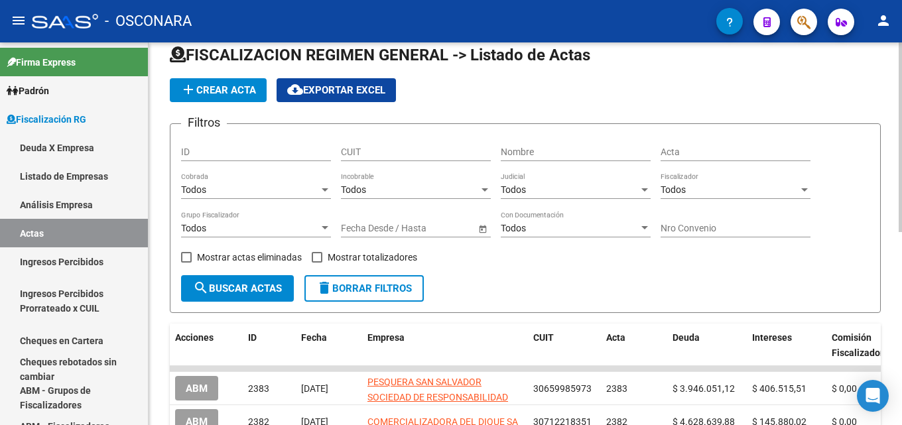
scroll to position [0, 0]
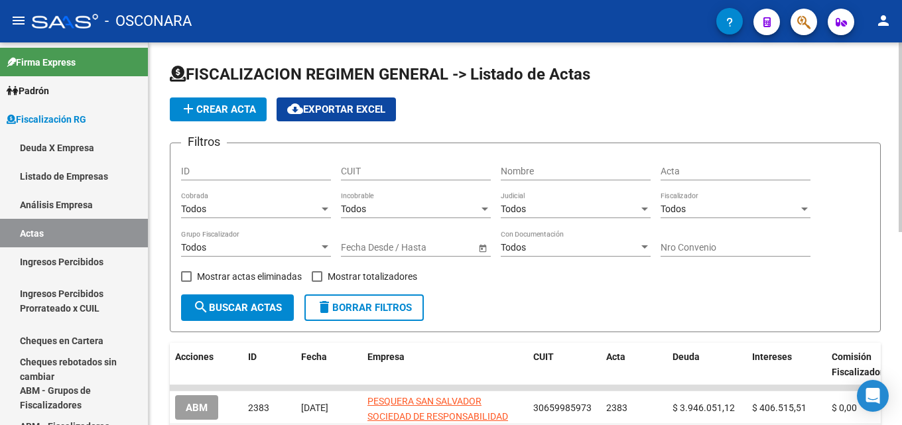
click at [227, 110] on span "add Crear Acta" at bounding box center [218, 109] width 76 height 12
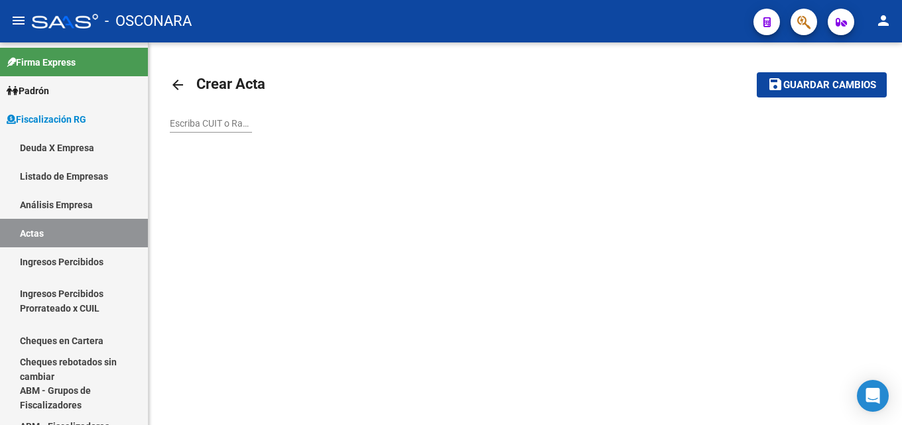
click at [202, 125] on input "Escriba CUIT o Razón Social para buscar" at bounding box center [211, 123] width 82 height 11
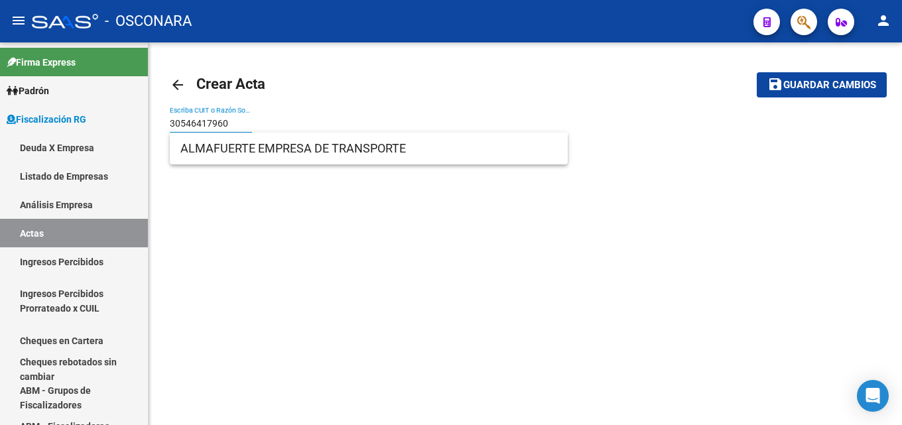
type input "30546417960"
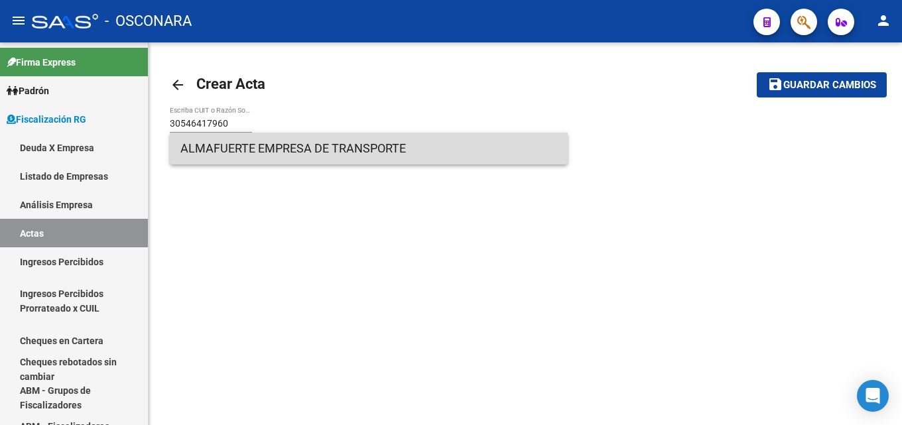
click at [194, 163] on span "ALMAFUERTE EMPRESA DE TRANSPORTE" at bounding box center [368, 149] width 377 height 32
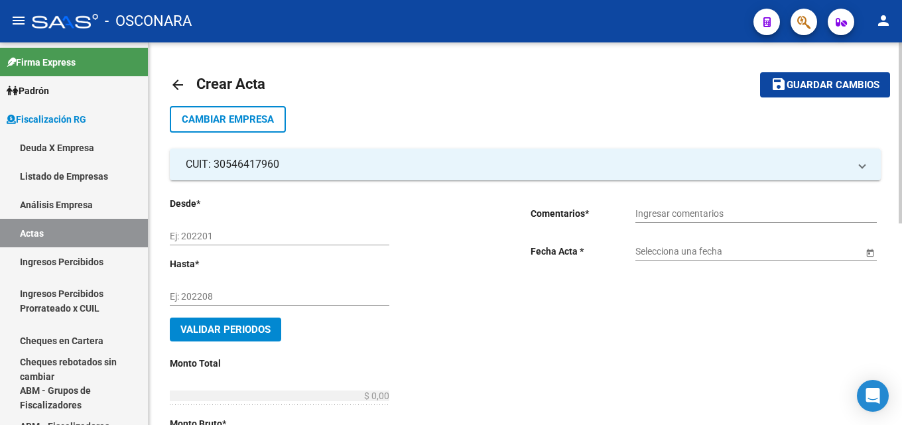
click at [231, 238] on input "Ej: 202201" at bounding box center [280, 236] width 220 height 11
type input "202407"
type input "202411"
click at [263, 337] on button "Validar Periodos" at bounding box center [225, 330] width 111 height 24
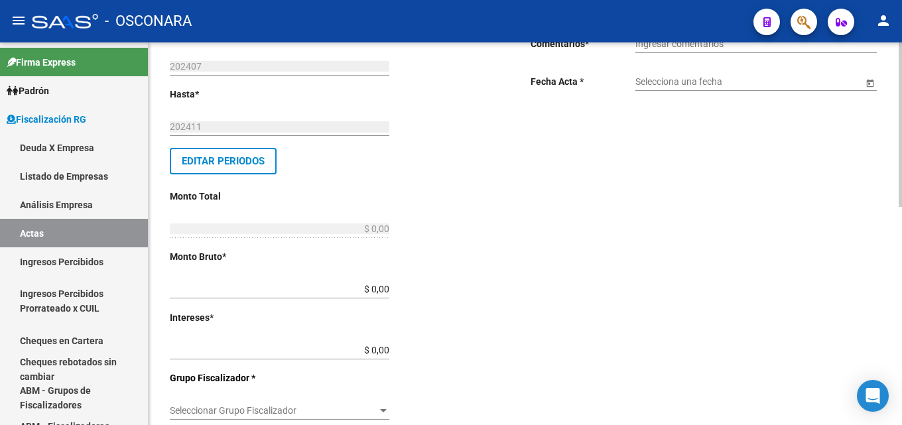
scroll to position [199, 0]
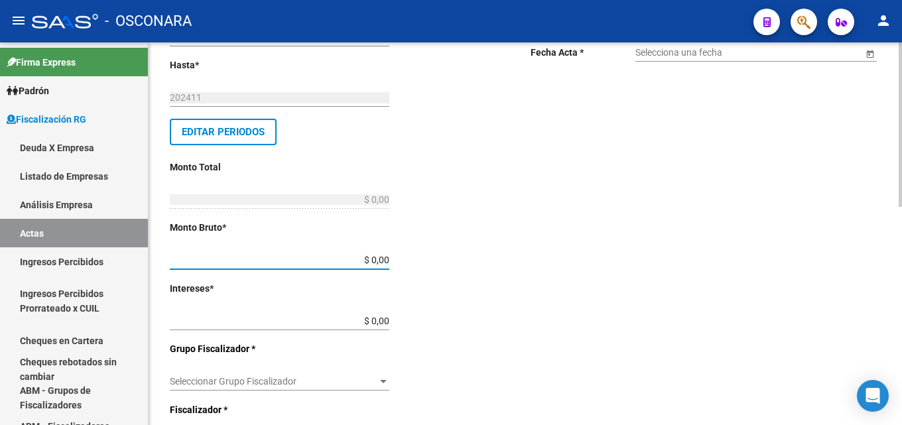
drag, startPoint x: 367, startPoint y: 257, endPoint x: 389, endPoint y: 257, distance: 21.9
click at [389, 257] on input "$ 0,00" at bounding box center [280, 260] width 220 height 11
drag, startPoint x: 331, startPoint y: 258, endPoint x: 431, endPoint y: 254, distance: 100.2
click at [431, 254] on div "Desde * 202407 Ej: 202201 Hasta * 202411 Ej: 202208 Editar Periodos Monto Total…" at bounding box center [329, 349] width 318 height 705
type input "$ 585.916,51"
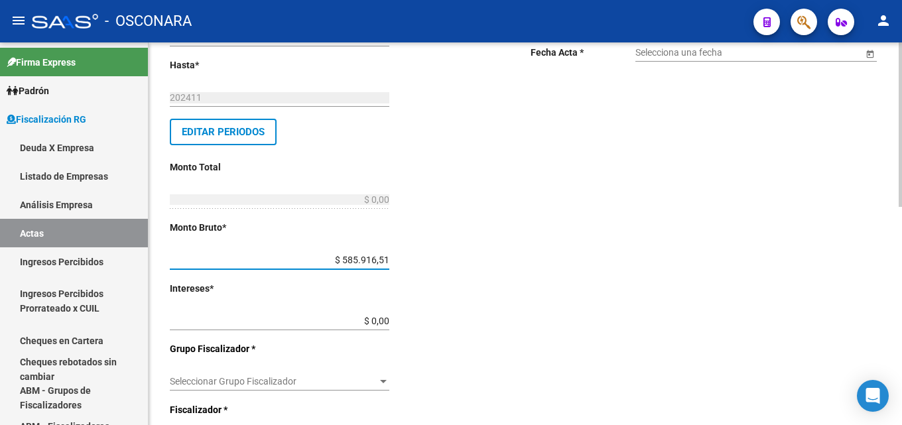
type input "$ 585.916,51"
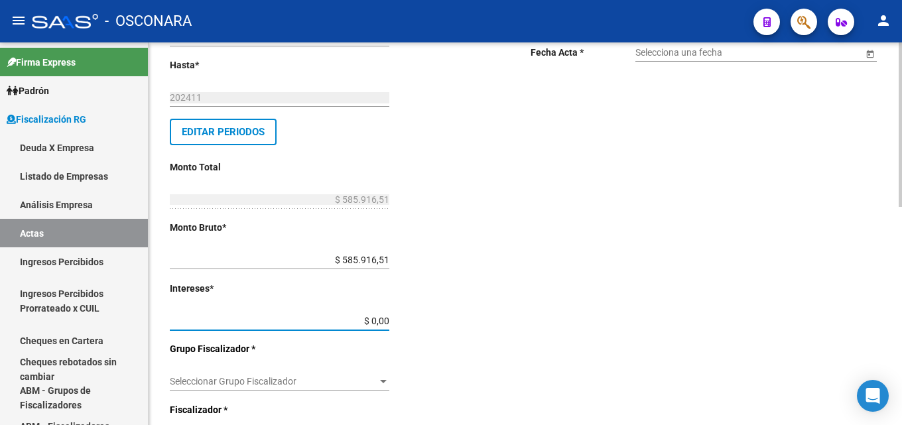
drag, startPoint x: 351, startPoint y: 318, endPoint x: 409, endPoint y: 324, distance: 57.9
click at [405, 322] on div "Desde * 202407 Ej: 202201 Hasta * 202411 Ej: 202208 Editar Periodos Monto Total…" at bounding box center [329, 349] width 318 height 705
type input "$ 223.312,42"
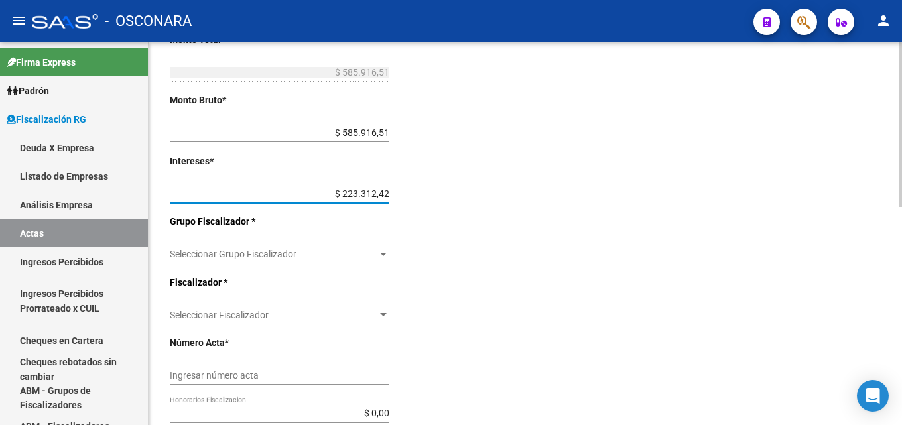
scroll to position [332, 0]
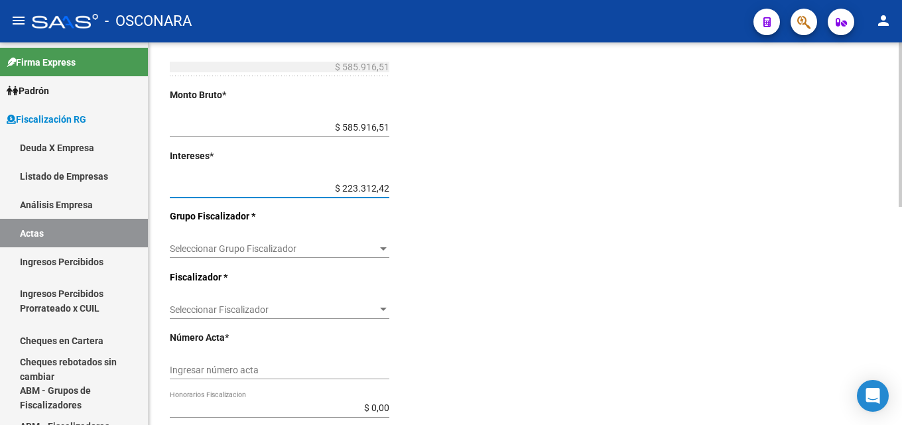
type input "$ 809.228,93"
click at [345, 232] on div "Seleccionar Grupo Fiscalizador Seleccionar Grupo Fiscalizador" at bounding box center [280, 244] width 220 height 27
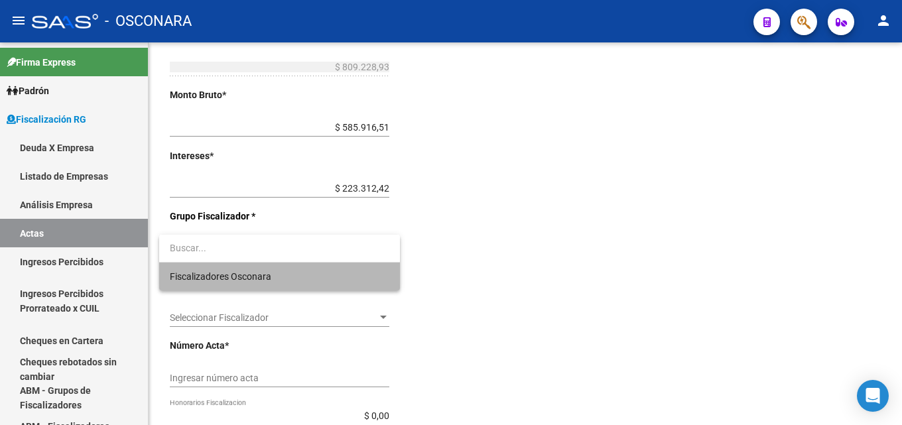
click at [317, 275] on span "Fiscalizadores Osconara" at bounding box center [280, 277] width 220 height 28
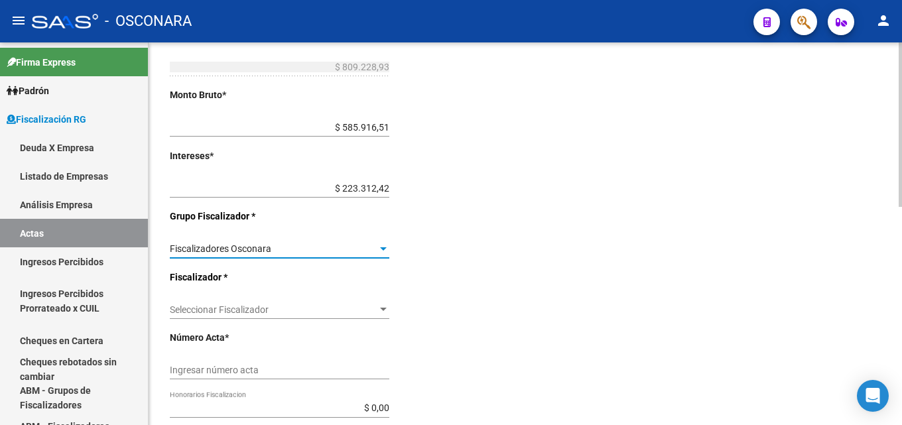
click at [306, 302] on div "Seleccionar Fiscalizador Seleccionar Fiscalizador" at bounding box center [280, 305] width 220 height 27
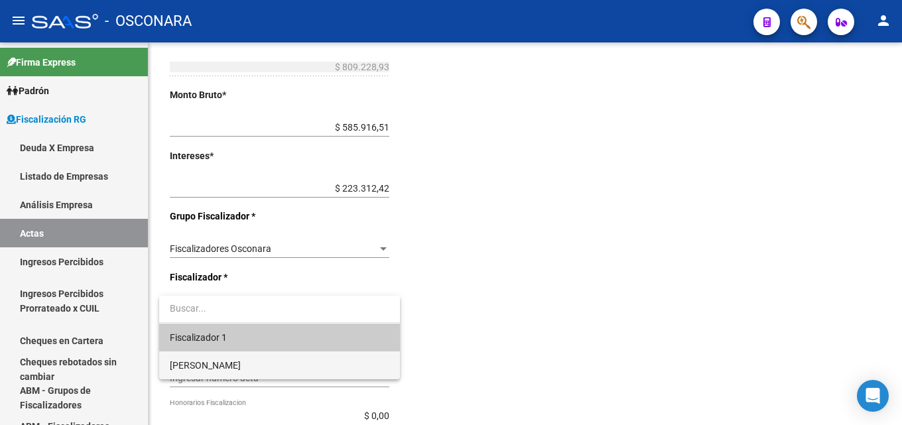
click at [282, 366] on span "[PERSON_NAME]" at bounding box center [280, 365] width 220 height 28
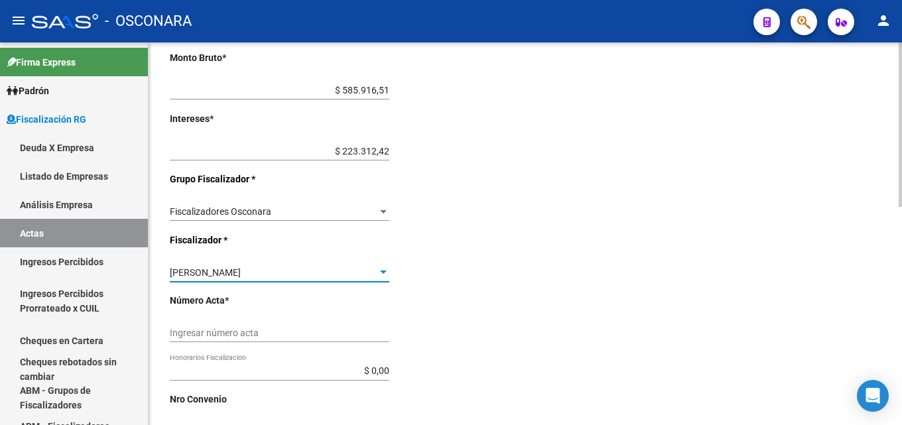
scroll to position [398, 0]
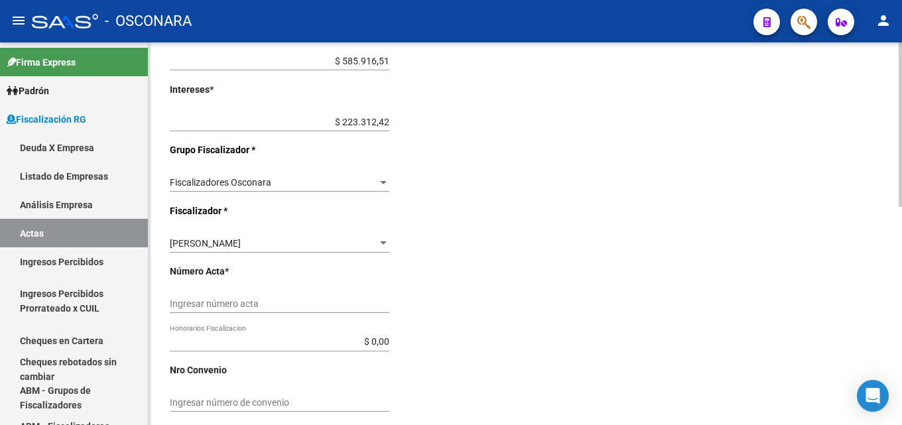
click at [276, 296] on div "Ingresar número acta" at bounding box center [280, 299] width 220 height 27
type input "2384"
drag, startPoint x: 356, startPoint y: 345, endPoint x: 442, endPoint y: 346, distance: 85.6
click at [442, 346] on div "Desde * 202407 Ej: 202201 Hasta * 202411 Ej: 202208 Editar Periodos Monto Total…" at bounding box center [329, 150] width 318 height 705
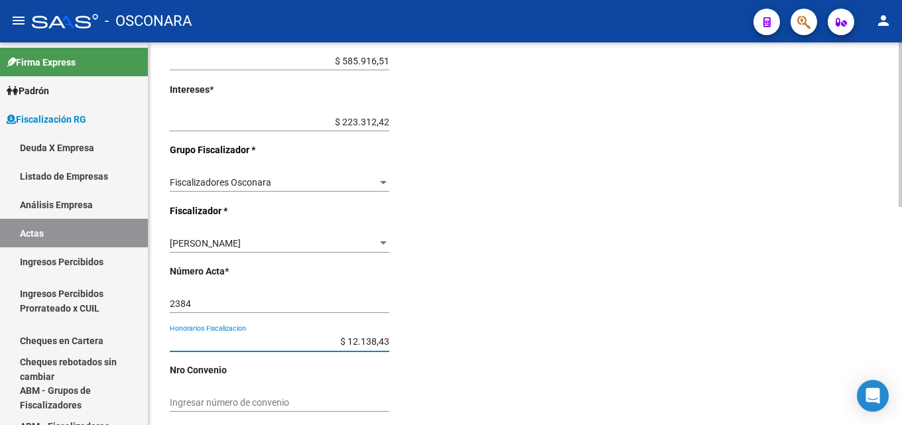
type input "$ 121.384,34"
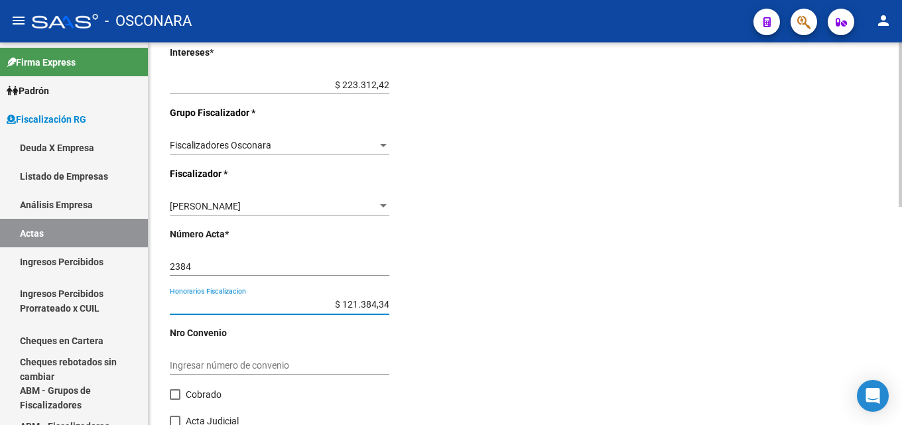
scroll to position [508, 0]
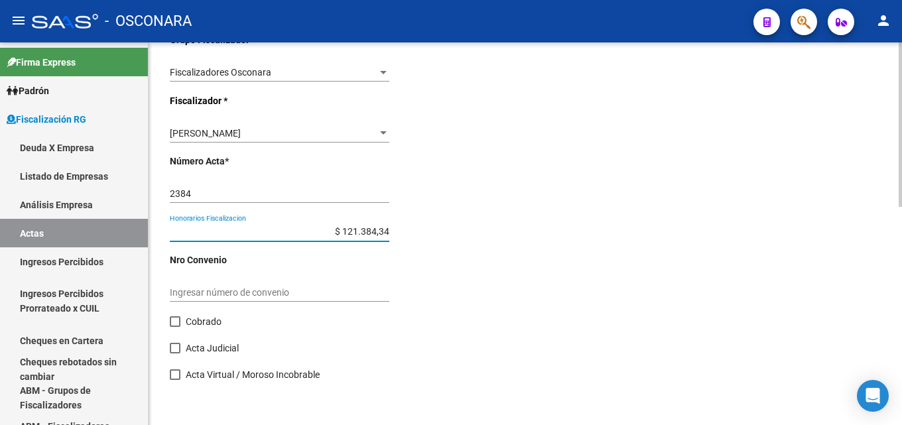
type input "$ 930.613,27"
click at [194, 324] on span "Cobrado" at bounding box center [204, 322] width 36 height 16
click at [175, 327] on input "Cobrado" at bounding box center [174, 327] width 1 height 1
checkbox input "true"
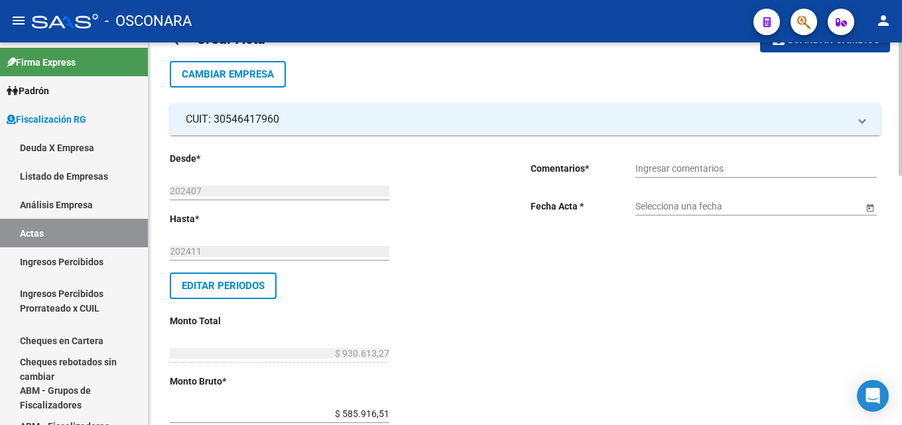
scroll to position [44, 0]
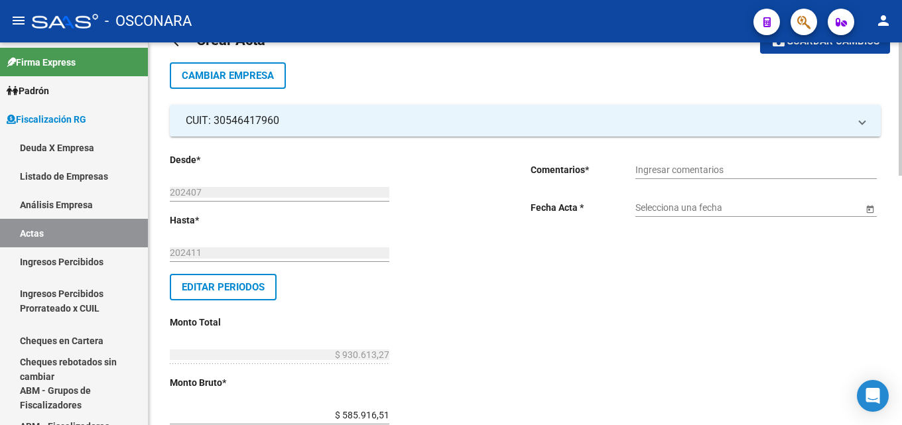
click at [673, 171] on input "Ingresar comentarios" at bounding box center [755, 169] width 241 height 11
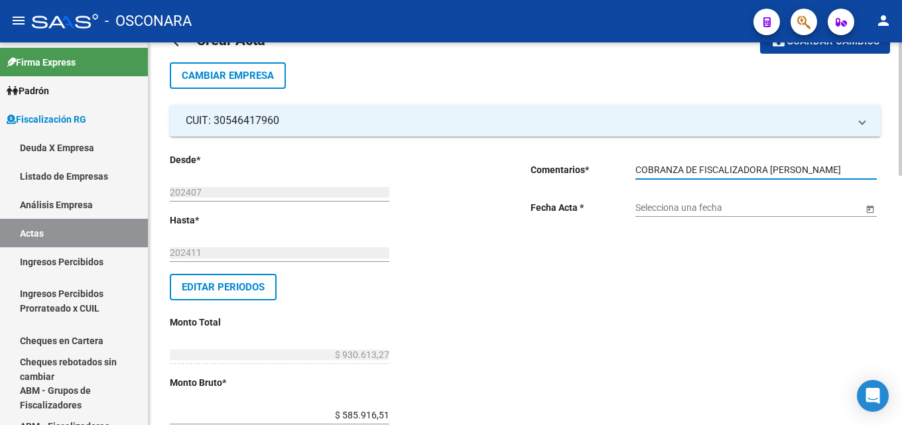
click at [700, 170] on input "COBRANZA DE FISCALIZADORA NORMA TISORIERO" at bounding box center [755, 169] width 241 height 11
type input "COBRANZA FISCALIZADORA NORMA TISORIERO"
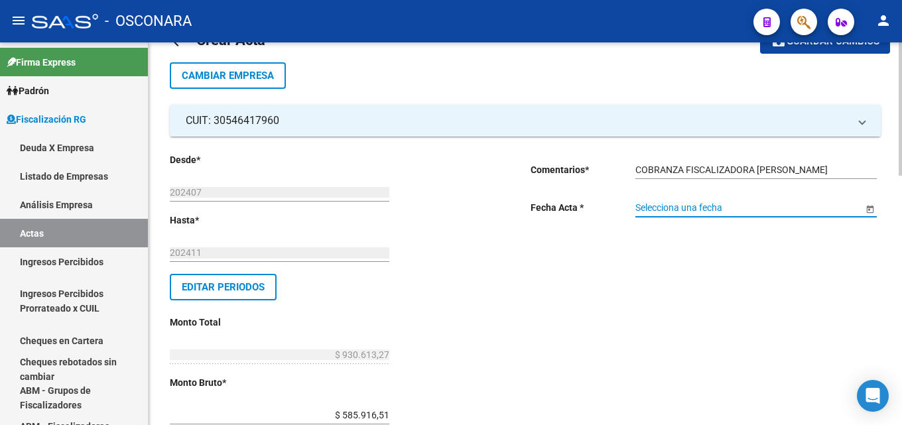
click at [705, 204] on input "Selecciona una fecha" at bounding box center [748, 207] width 227 height 11
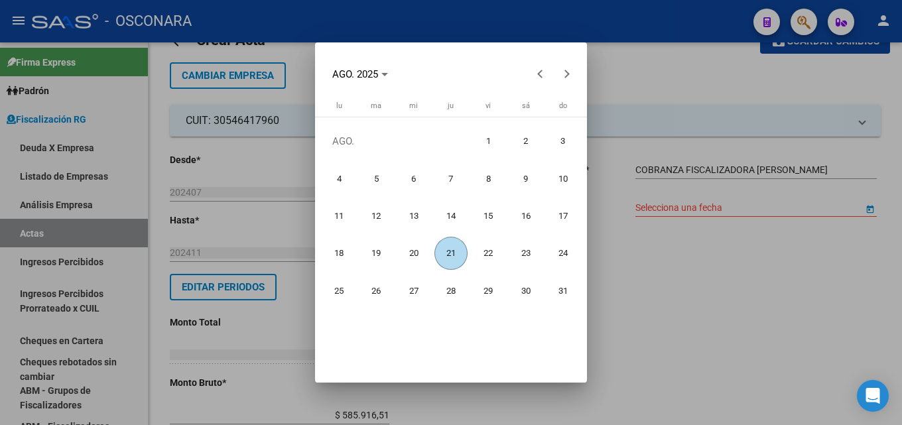
click at [456, 254] on span "21" at bounding box center [451, 254] width 34 height 34
type input "21/8/2025"
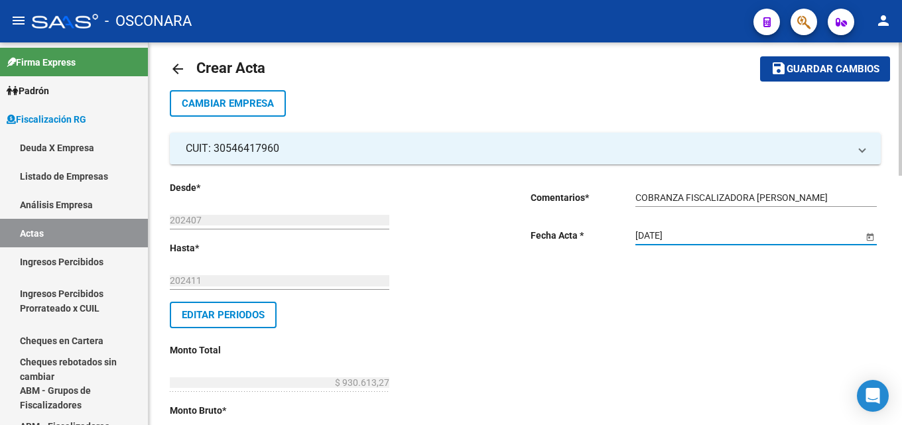
scroll to position [0, 0]
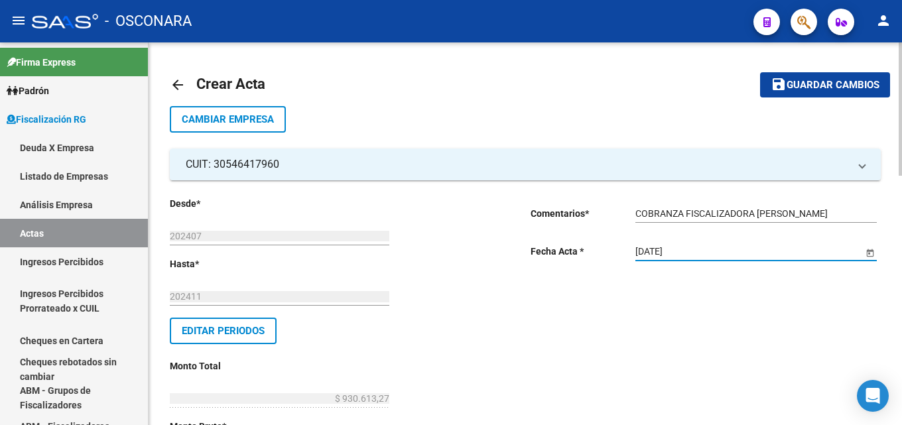
click at [802, 92] on button "save Guardar cambios" at bounding box center [825, 84] width 130 height 25
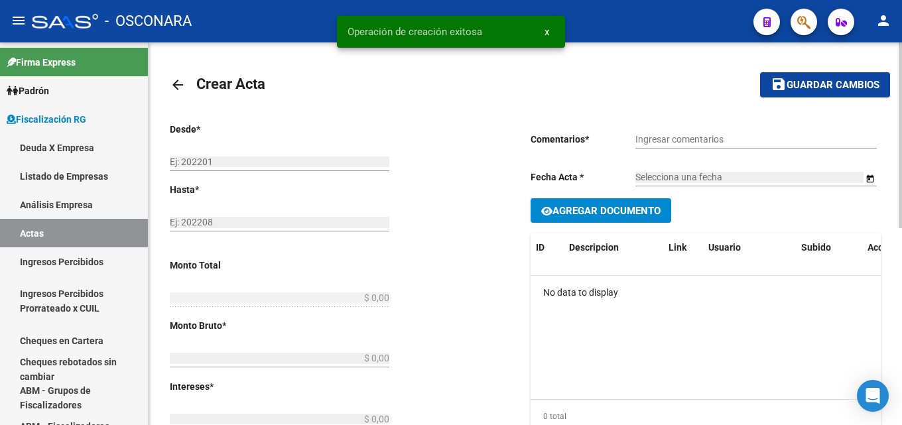
type input "202407"
type input "202411"
type input "$ 930.613,27"
type input "$ 585.916,51"
type input "$ 223.312,42"
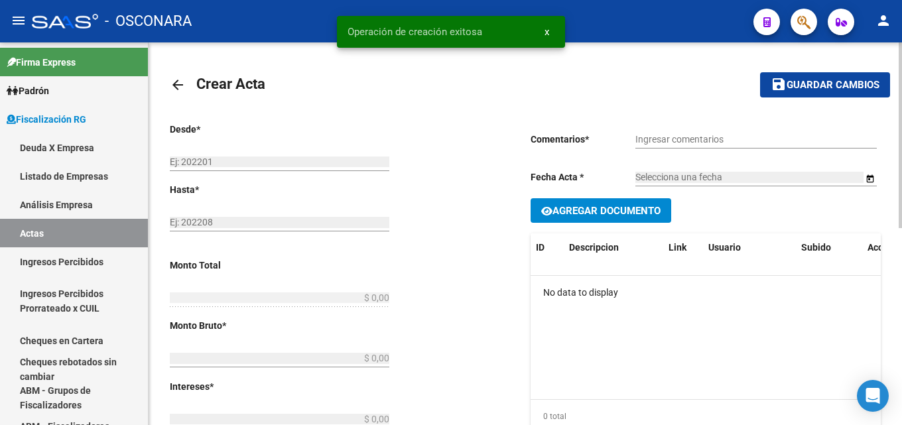
type input "2384"
type input "$ 121.384,34"
checkbox input "true"
type input "COBRANZA FISCALIZADORA NORMA TISORIERO"
type input "21/8/2025"
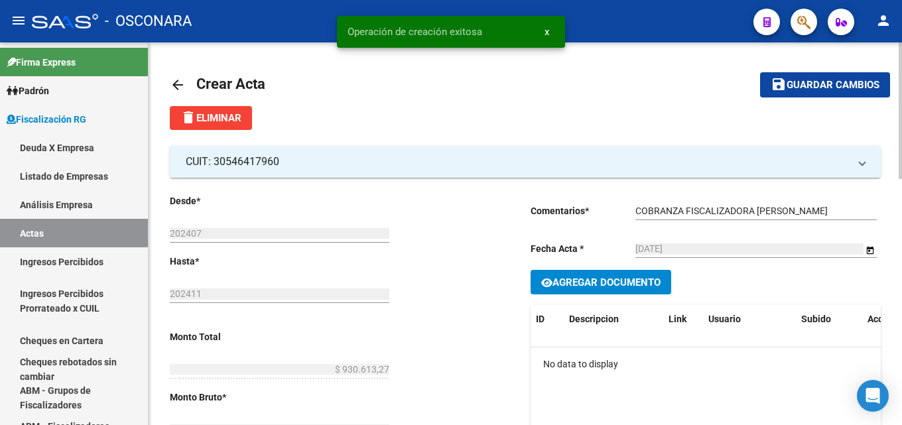
click at [176, 84] on mat-icon "arrow_back" at bounding box center [178, 85] width 16 height 16
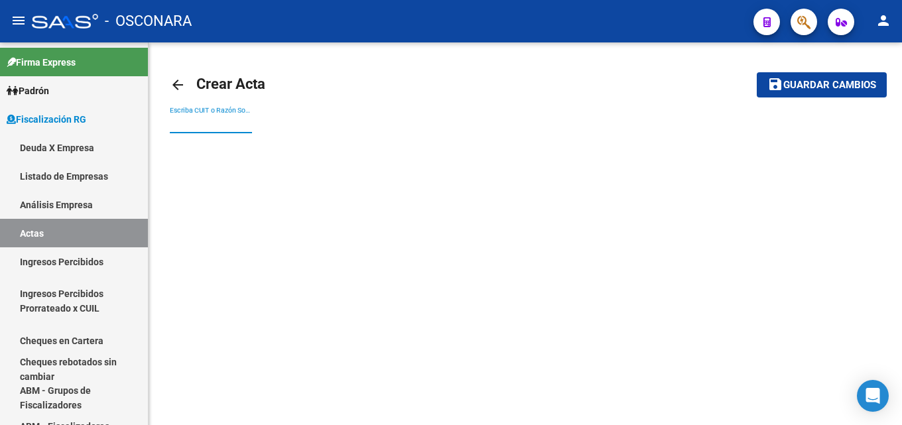
click at [203, 122] on input "Escriba CUIT o Razón Social para buscar" at bounding box center [211, 123] width 82 height 11
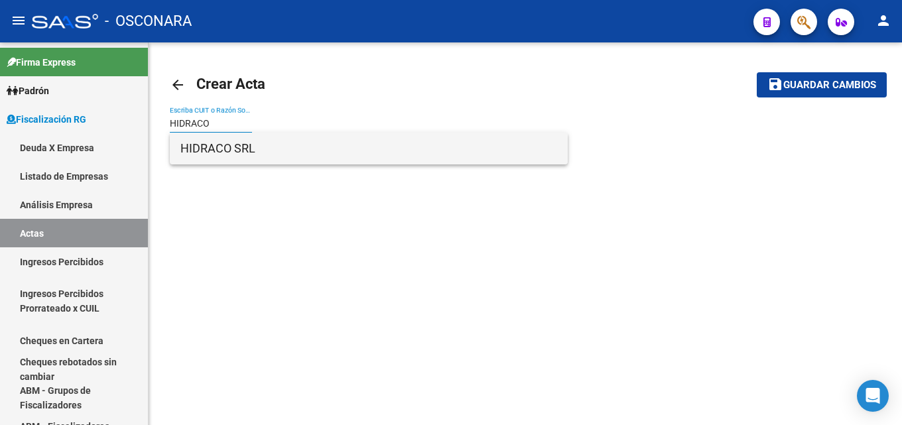
type input "HIDRACO"
click at [212, 156] on span "HIDRACO SRL" at bounding box center [368, 149] width 377 height 32
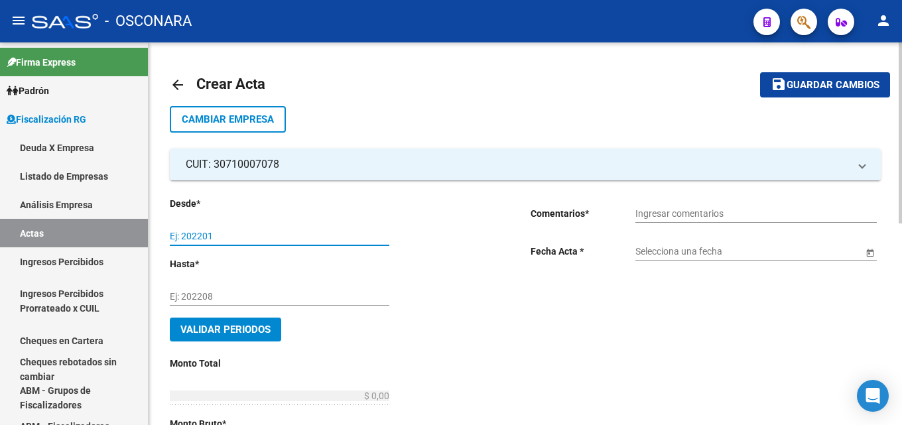
click at [264, 239] on input "Ej: 202201" at bounding box center [280, 236] width 220 height 11
type input "202405"
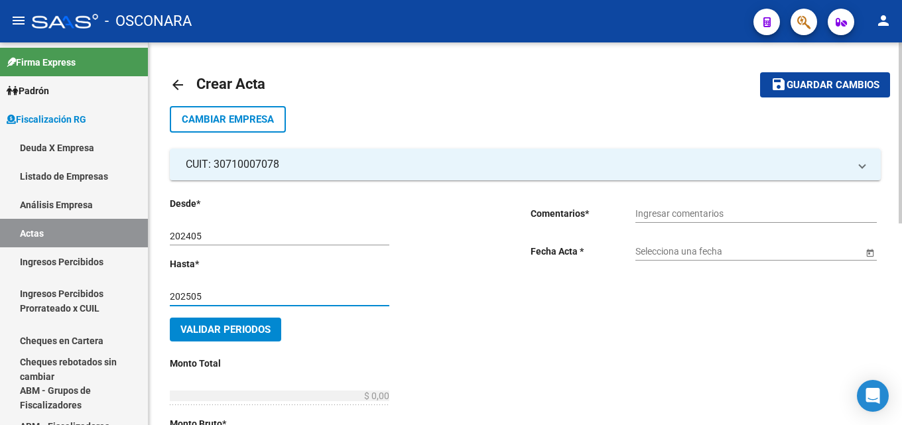
type input "202505"
click at [253, 322] on button "Validar Periodos" at bounding box center [225, 330] width 111 height 24
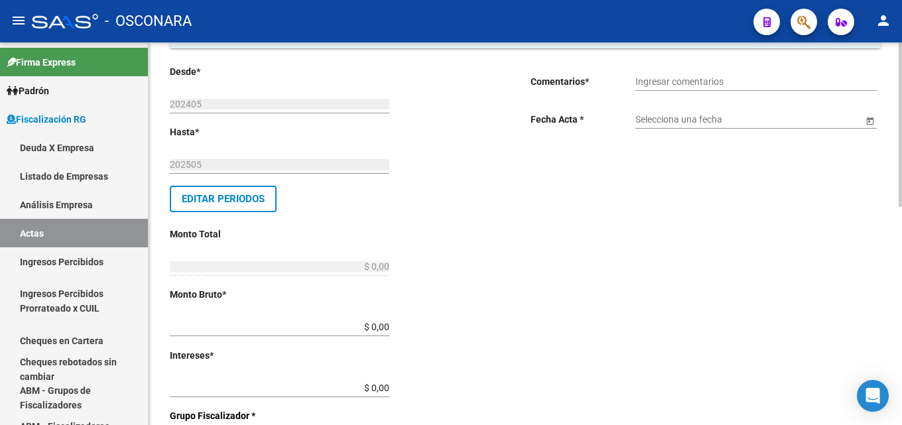
scroll to position [133, 0]
drag, startPoint x: 342, startPoint y: 320, endPoint x: 432, endPoint y: 313, distance: 89.8
click at [430, 314] on div "Desde * 202405 Ej: 202201 Hasta * 202505 Ej: 202208 Editar Periodos Monto Total…" at bounding box center [329, 416] width 318 height 705
click at [373, 336] on div "$ 0,00 Ingresar monto bruto" at bounding box center [280, 322] width 220 height 27
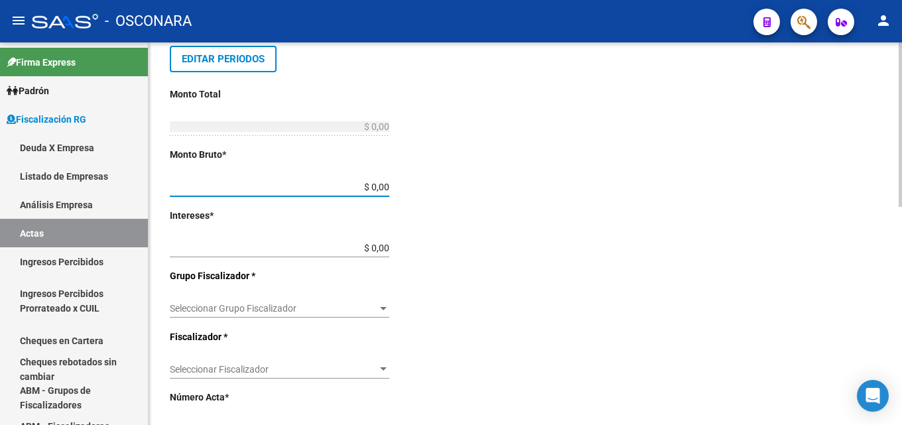
scroll to position [265, 0]
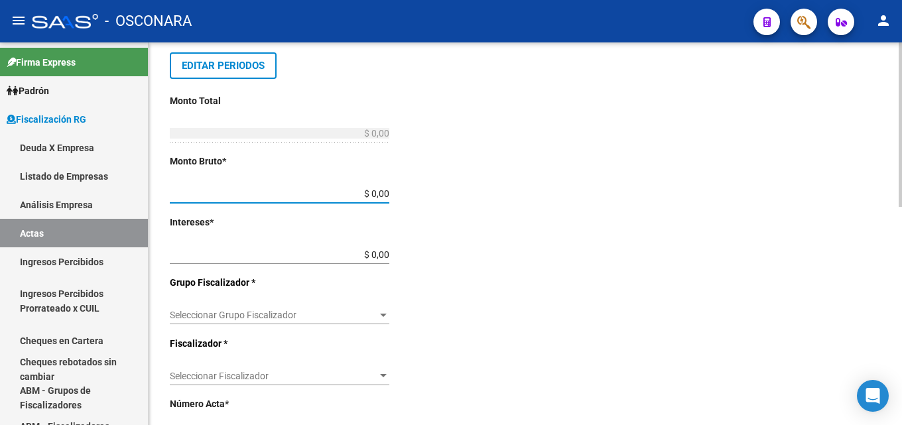
drag, startPoint x: 361, startPoint y: 194, endPoint x: 479, endPoint y: 212, distance: 119.4
click at [458, 197] on div "Desde * 202405 Ej: 202201 Hasta * 202505 Ej: 202208 Editar Periodos Monto Total…" at bounding box center [329, 283] width 318 height 705
type input "$ 652.546,44"
drag, startPoint x: 363, startPoint y: 255, endPoint x: 417, endPoint y: 251, distance: 53.8
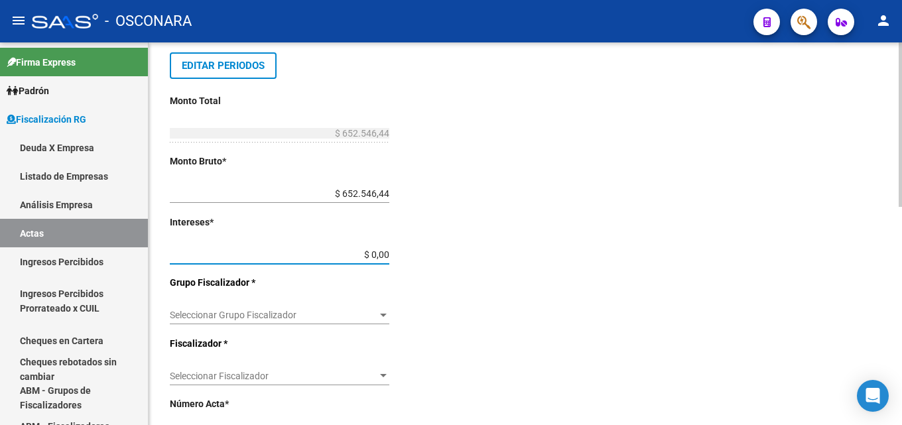
click at [417, 251] on div "Desde * 202405 Ej: 202201 Hasta * 202505 Ej: 202208 Editar Periodos Monto Total…" at bounding box center [329, 283] width 318 height 705
type input "$ 195.395,18"
type input "$ 847.941,62"
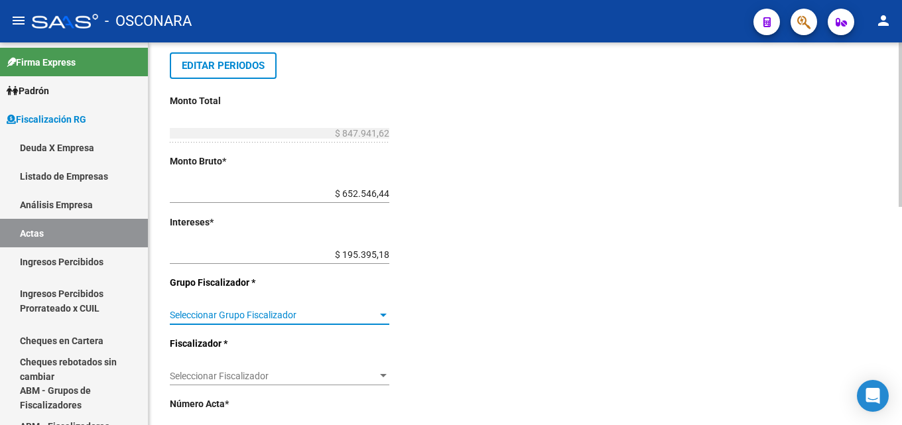
click at [374, 316] on span "Seleccionar Grupo Fiscalizador" at bounding box center [274, 315] width 208 height 11
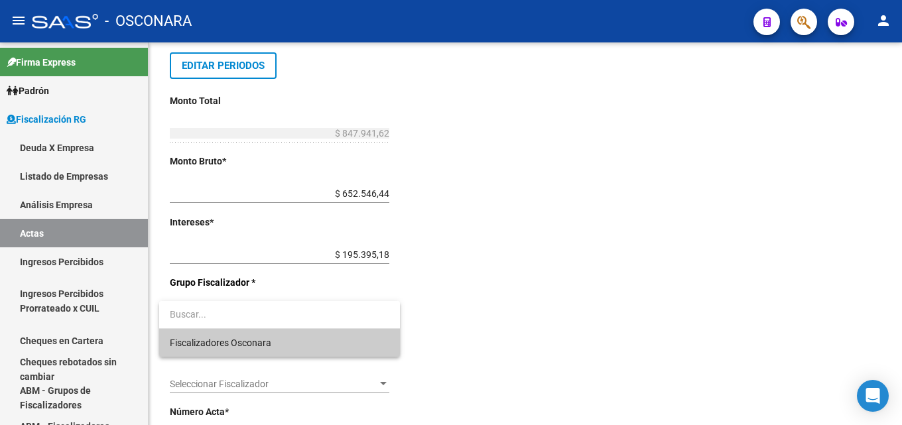
click at [340, 352] on span "Fiscalizadores Osconara" at bounding box center [280, 343] width 220 height 28
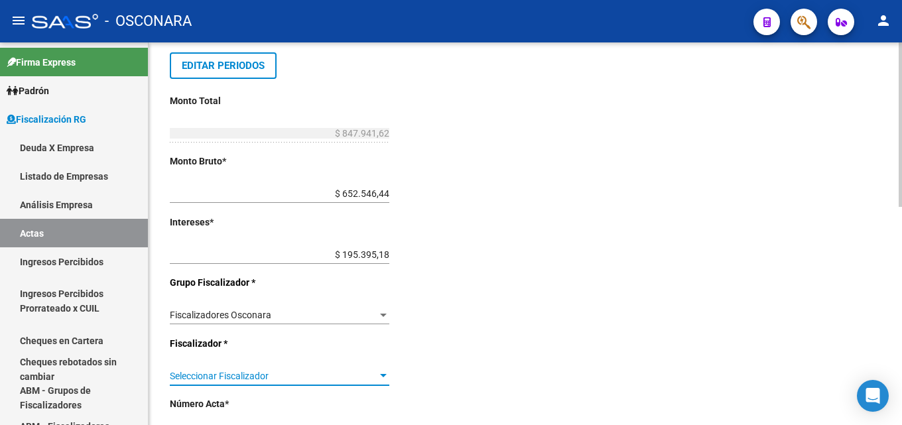
click at [334, 374] on span "Seleccionar Fiscalizador" at bounding box center [274, 376] width 208 height 11
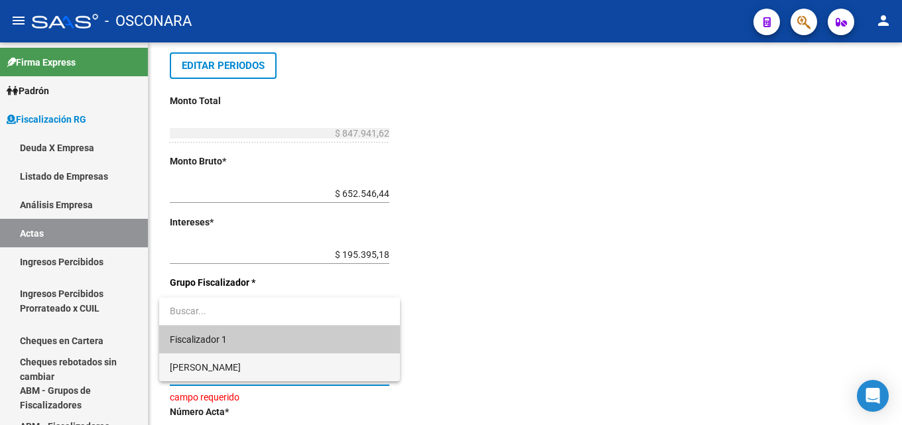
click at [335, 368] on span "[PERSON_NAME]" at bounding box center [280, 367] width 220 height 28
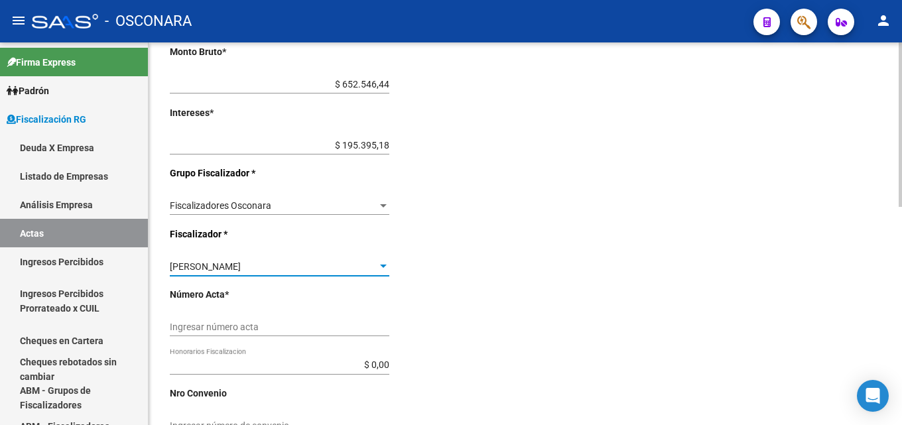
scroll to position [398, 0]
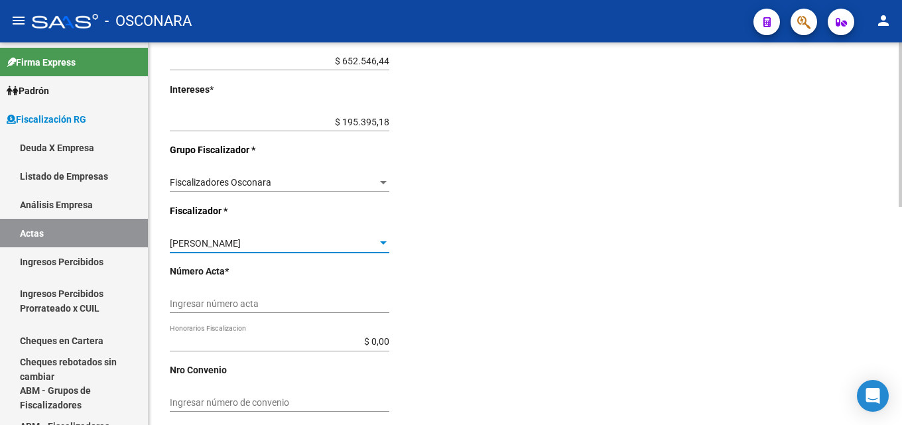
click at [314, 308] on input "Ingresar número acta" at bounding box center [280, 303] width 220 height 11
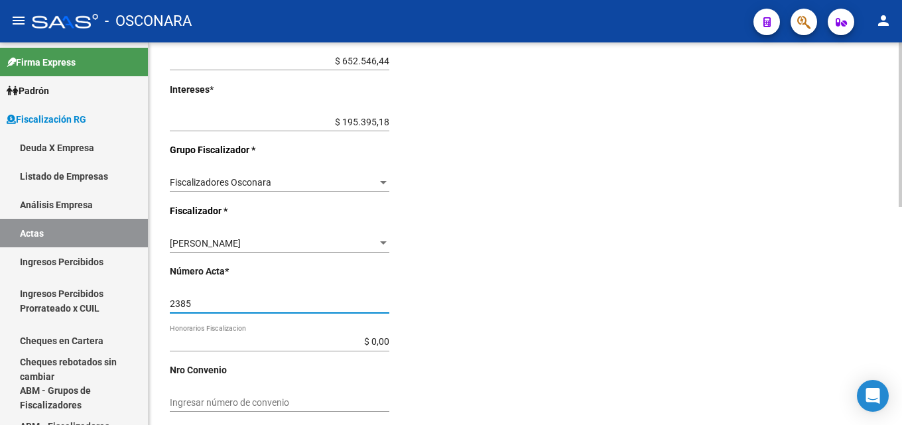
type input "2385"
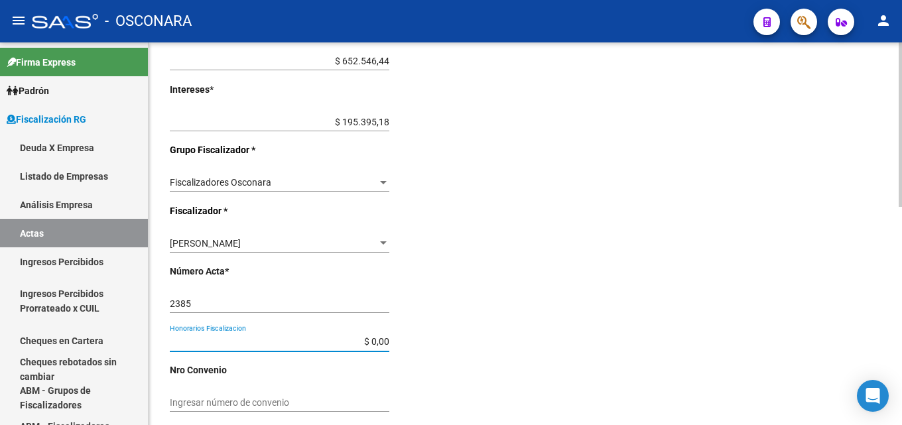
drag, startPoint x: 326, startPoint y: 345, endPoint x: 456, endPoint y: 346, distance: 130.0
click at [455, 346] on div "Desde * 202405 Ej: 202201 Hasta * 202505 Ej: 202208 Editar Periodos Monto Total…" at bounding box center [329, 150] width 318 height 705
type input "$ 127.191,24"
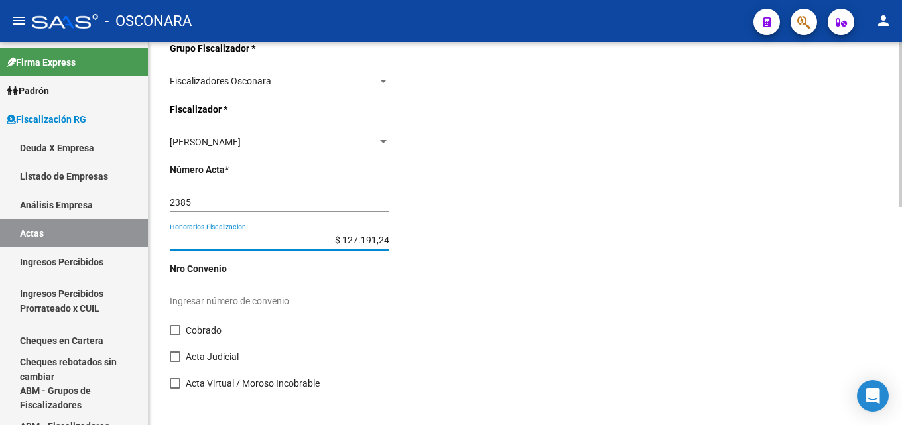
scroll to position [508, 0]
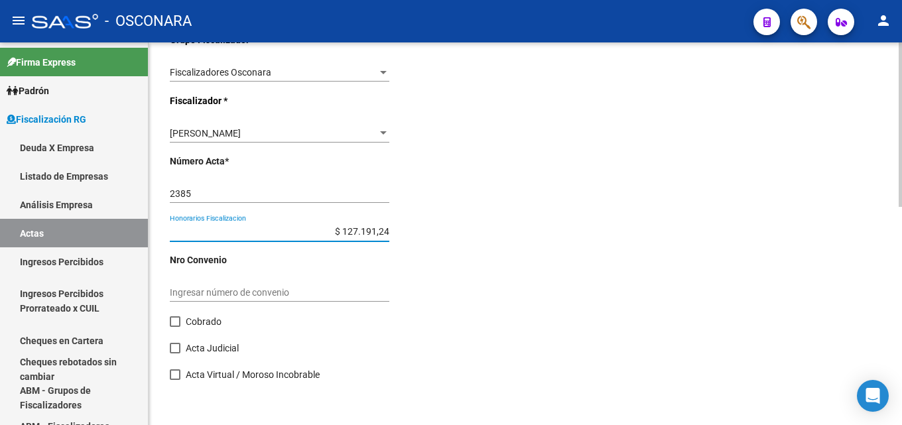
type input "$ 975.132,86"
click at [194, 318] on span "Cobrado" at bounding box center [204, 322] width 36 height 16
click at [175, 327] on input "Cobrado" at bounding box center [174, 327] width 1 height 1
checkbox input "true"
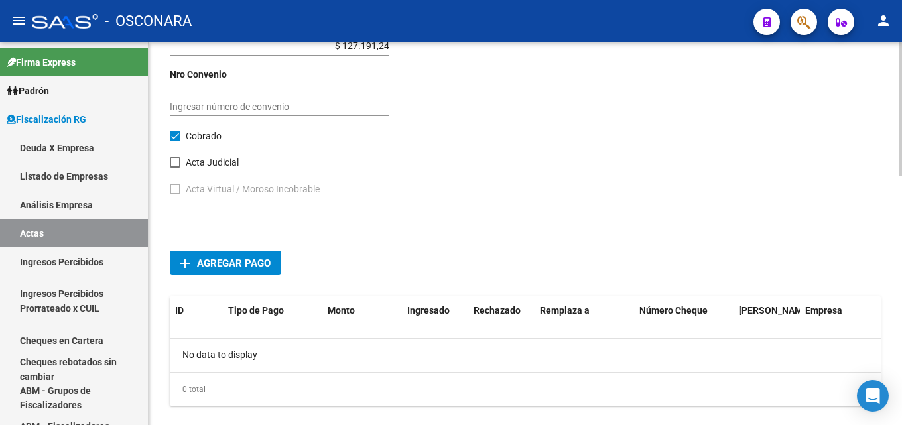
scroll to position [717, 0]
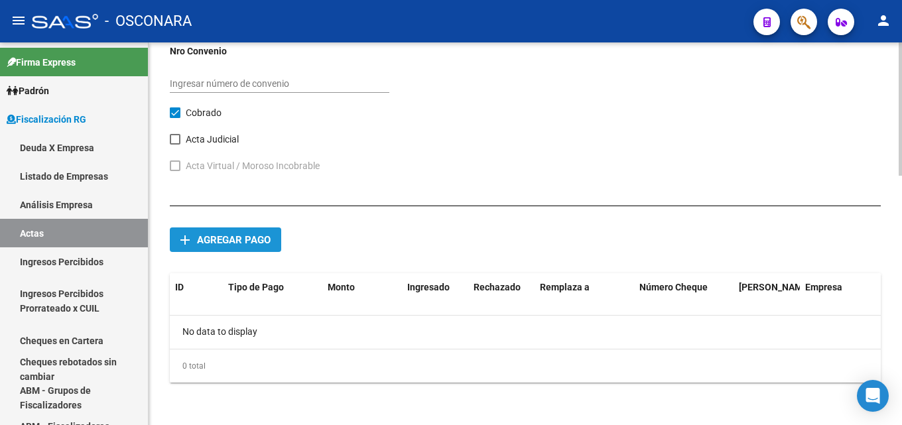
click at [231, 251] on button "add Agregar pago" at bounding box center [225, 239] width 111 height 25
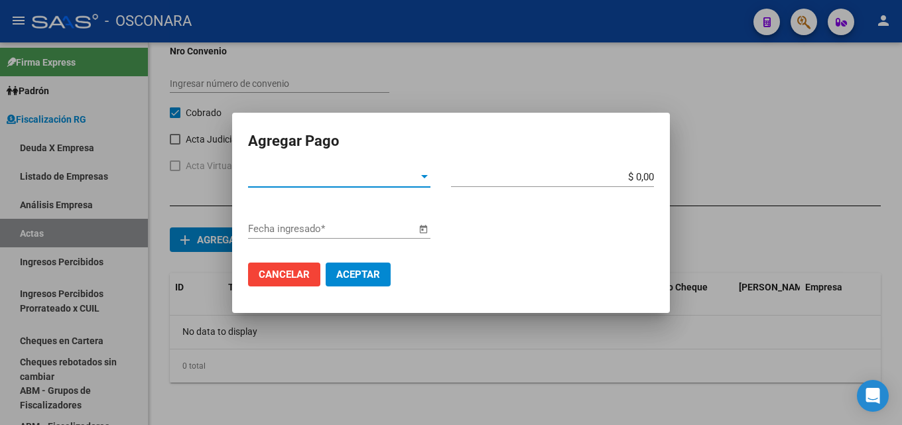
click at [294, 177] on span "Tipo de Pago *" at bounding box center [333, 177] width 170 height 12
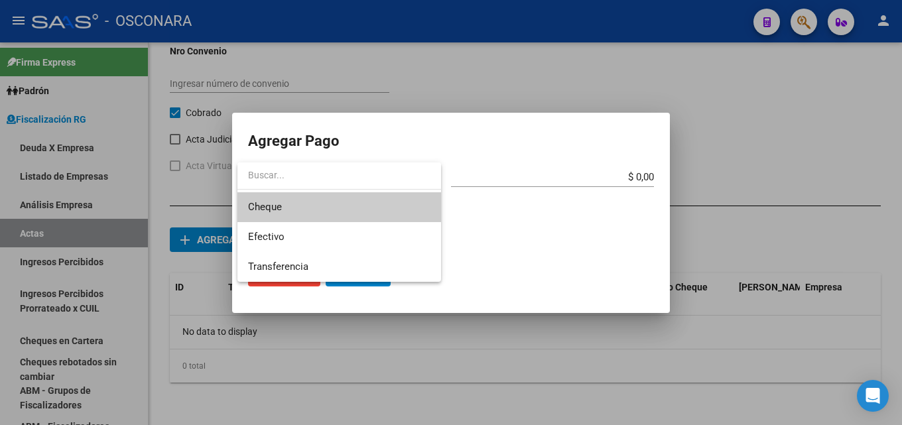
click at [284, 212] on span "Cheque" at bounding box center [339, 207] width 182 height 30
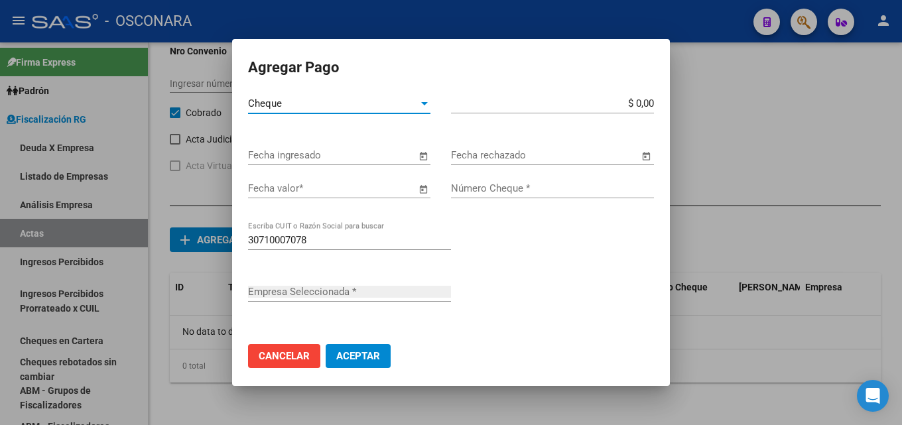
type input "HIDRACO SRL"
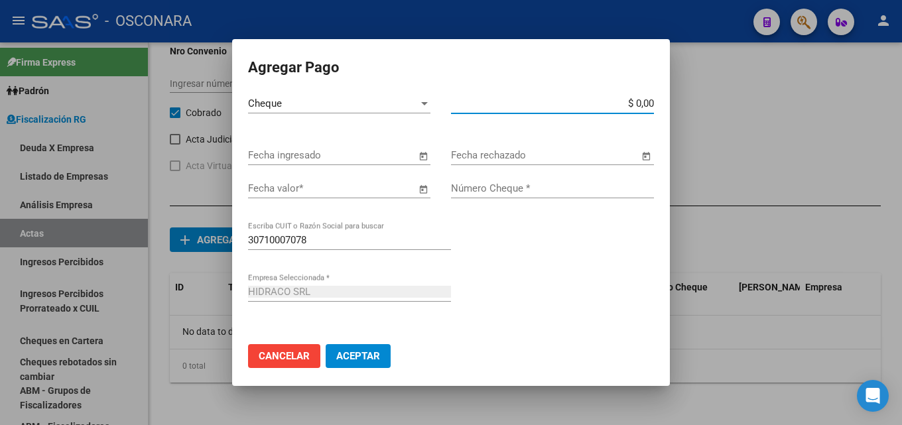
drag, startPoint x: 597, startPoint y: 101, endPoint x: 663, endPoint y: 97, distance: 66.4
click at [663, 97] on mat-dialog-content "Cheque Tipo de Pago * $ 0,00 Monto bruto * Fecha ingresado Fecha rechazado Fech…" at bounding box center [451, 232] width 438 height 277
type input "$ 975.132,86"
click at [309, 190] on input "Fecha valor *" at bounding box center [332, 188] width 168 height 12
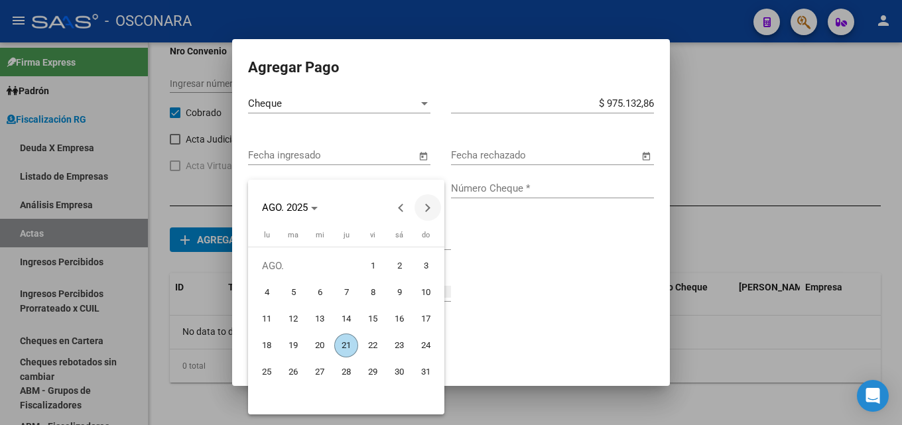
click at [426, 207] on button "Next month" at bounding box center [427, 207] width 27 height 27
click at [364, 347] on span "19" at bounding box center [373, 346] width 24 height 24
type input "19/9/2025"
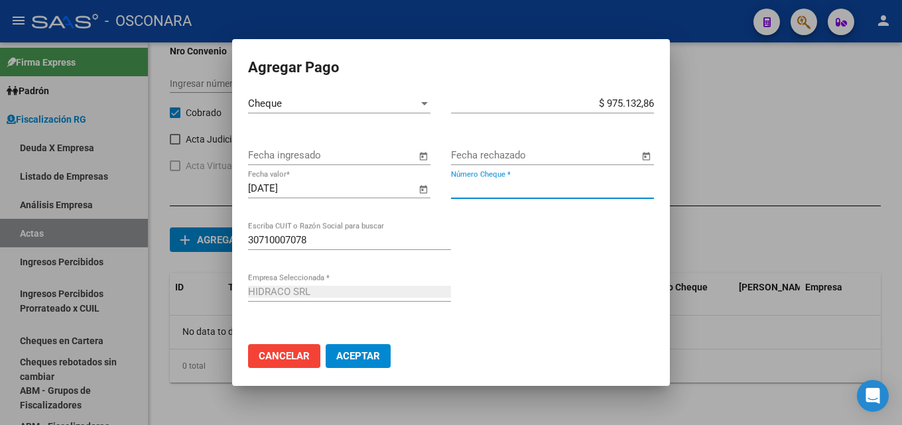
click at [499, 191] on input "Número Cheque *" at bounding box center [552, 188] width 203 height 12
type input "90030145"
click at [349, 353] on span "Aceptar" at bounding box center [358, 356] width 44 height 12
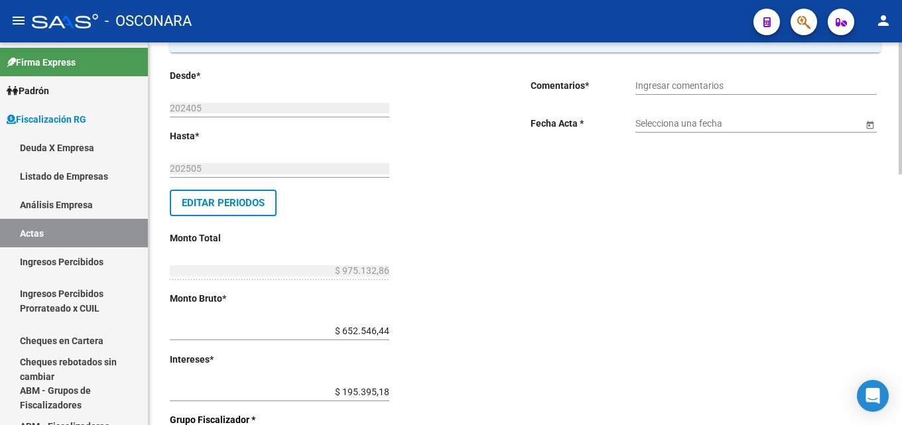
scroll to position [0, 0]
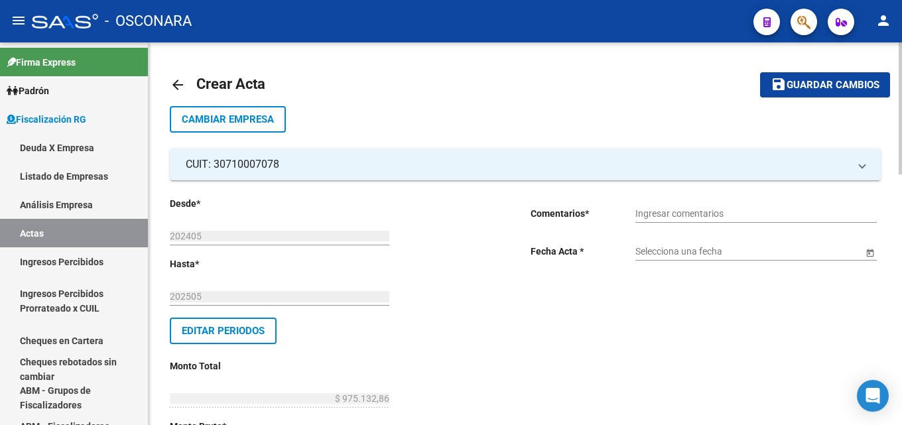
click at [694, 219] on div "Ingresar comentarios" at bounding box center [755, 209] width 241 height 27
click at [684, 218] on input "COBRANZA NORMA TISORIERO" at bounding box center [755, 213] width 241 height 11
click at [724, 208] on input "COBRANZA FISCALZIADORA NORMA TISORIERO" at bounding box center [755, 213] width 241 height 11
click at [716, 214] on input "COBRANZA FISCALZADORA NORMA TISORIERO" at bounding box center [755, 213] width 241 height 11
type input "COBRANZA FISCALIZADORA NORMA TISORIERO"
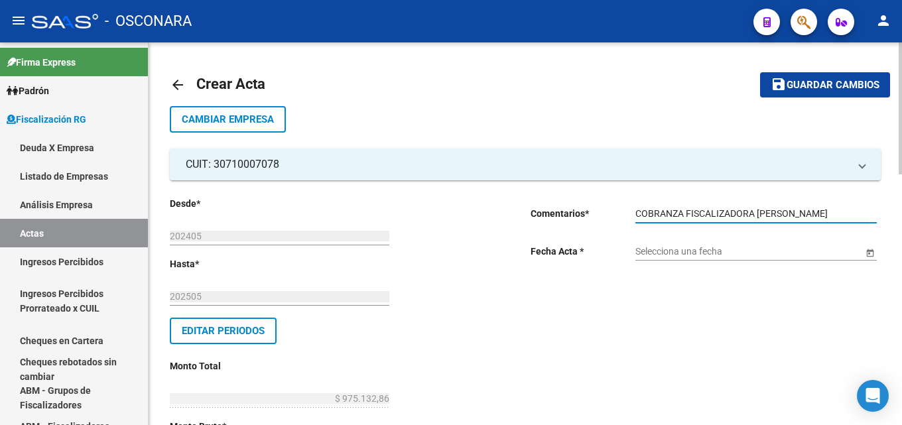
click at [717, 245] on div "Selecciona una fecha" at bounding box center [748, 247] width 227 height 27
click at [696, 251] on input "Selecciona una fecha" at bounding box center [748, 251] width 227 height 11
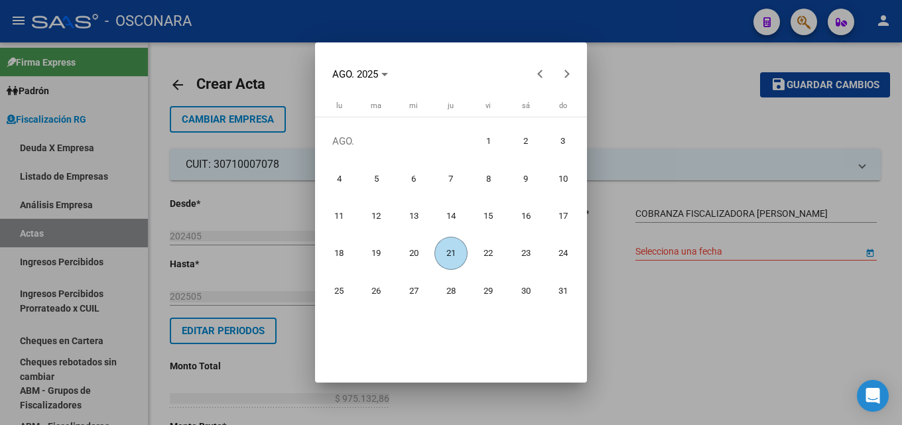
click at [455, 249] on span "21" at bounding box center [451, 254] width 34 height 34
type input "21/8/2025"
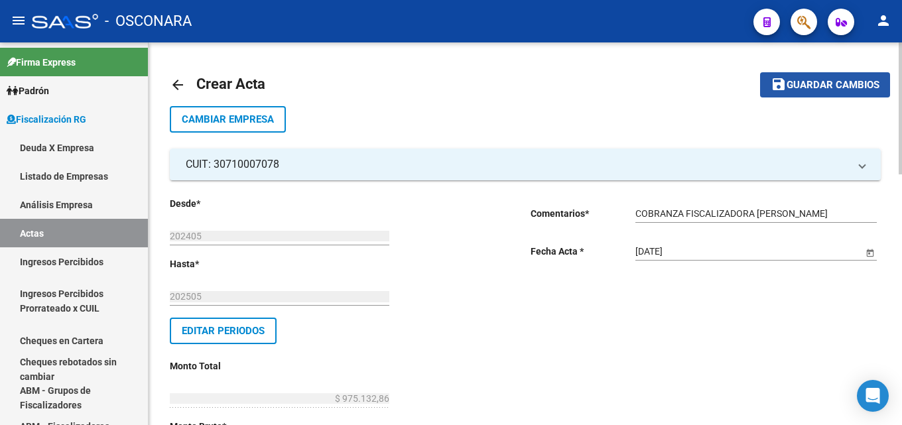
click at [808, 78] on span "save Guardar cambios" at bounding box center [825, 84] width 109 height 12
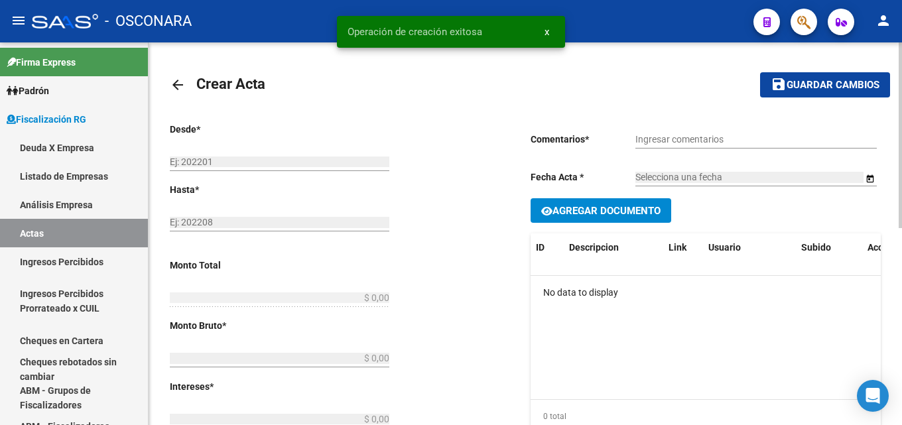
type input "202405"
type input "202505"
type input "$ 975.132,86"
type input "$ 652.546,44"
type input "$ 195.395,18"
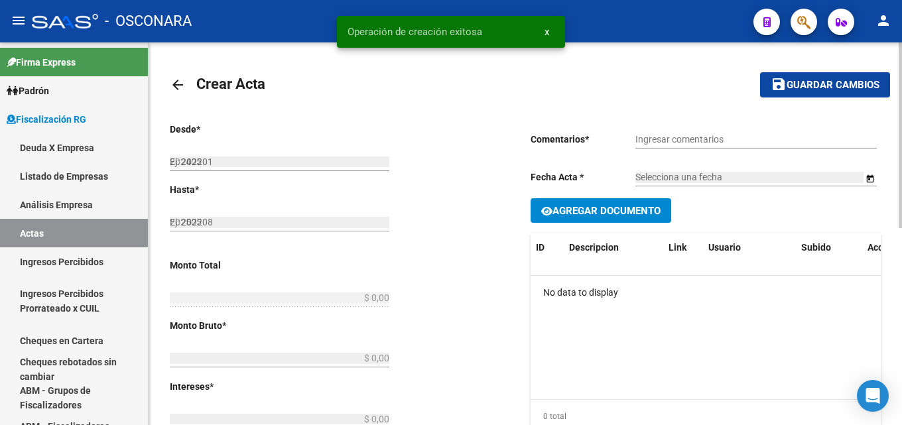
type input "2385"
type input "$ 127.191,24"
checkbox input "true"
type input "COBRANZA FISCALIZADORA NORMA TISORIERO"
type input "21/8/2025"
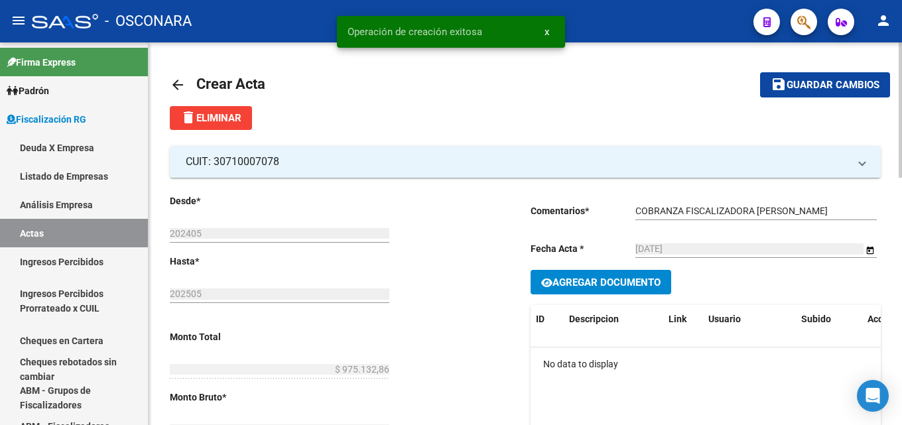
click at [176, 84] on mat-icon "arrow_back" at bounding box center [178, 85] width 16 height 16
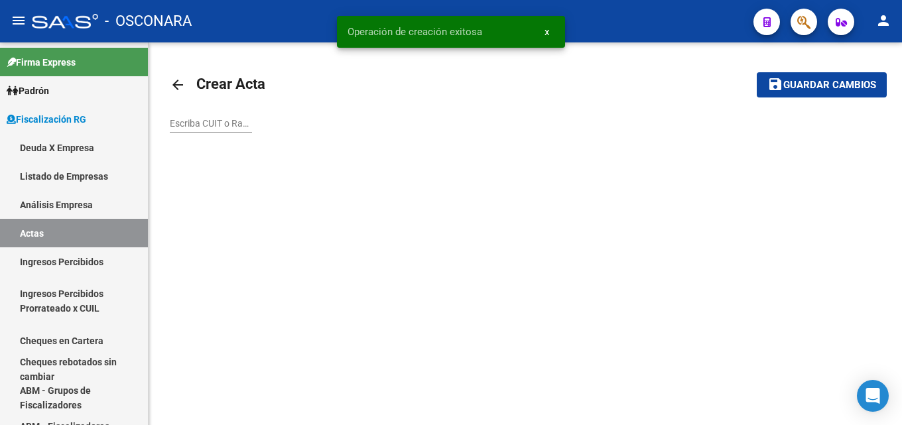
click at [223, 125] on input "Escriba CUIT o Razón Social para buscar" at bounding box center [211, 123] width 82 height 11
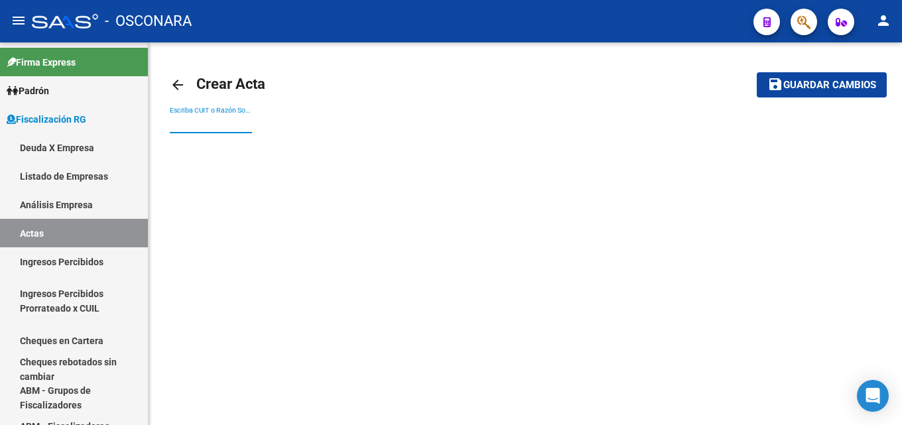
click at [226, 125] on input "Escriba CUIT o Razón Social para buscar" at bounding box center [211, 123] width 82 height 11
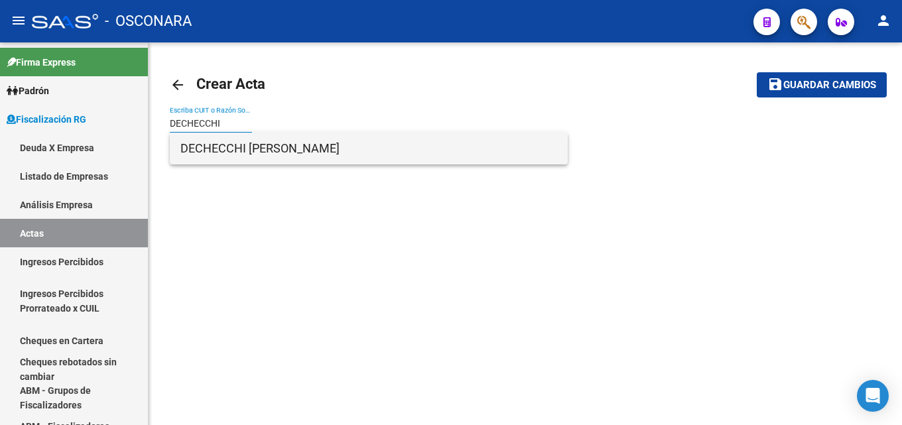
type input "DECHECCHI"
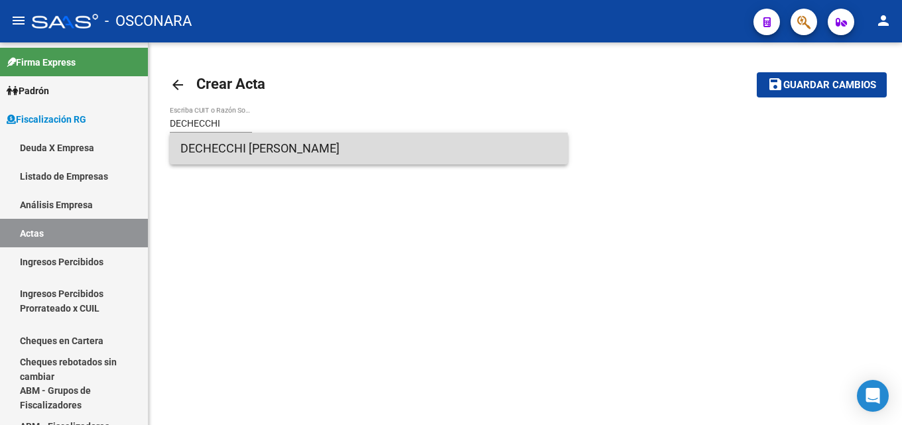
click at [218, 159] on span "DECHECCHI DIEGO HERNAN" at bounding box center [368, 149] width 377 height 32
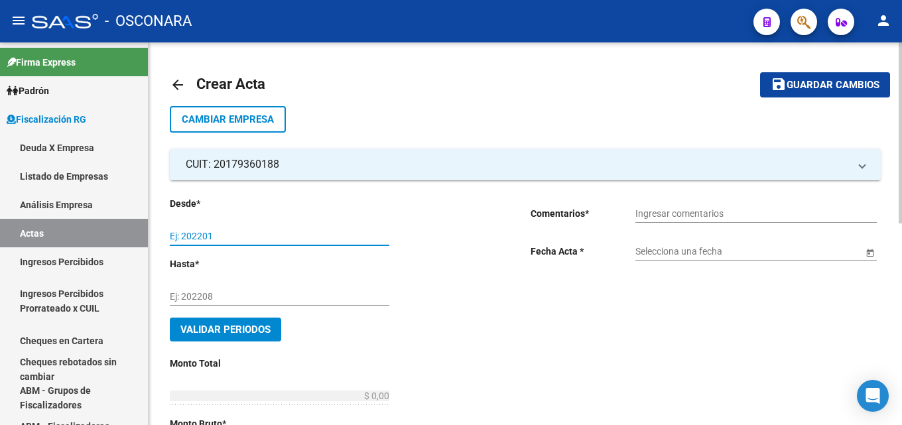
click at [251, 238] on input "Ej: 202201" at bounding box center [280, 236] width 220 height 11
type input "202503"
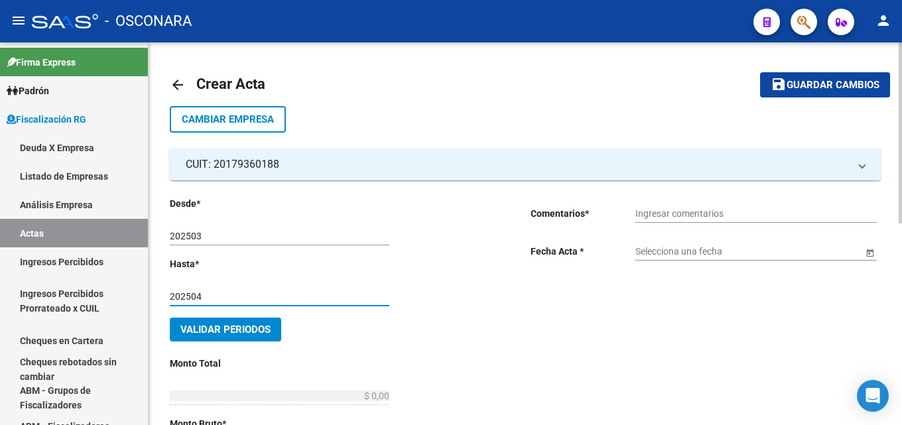
type input "202504"
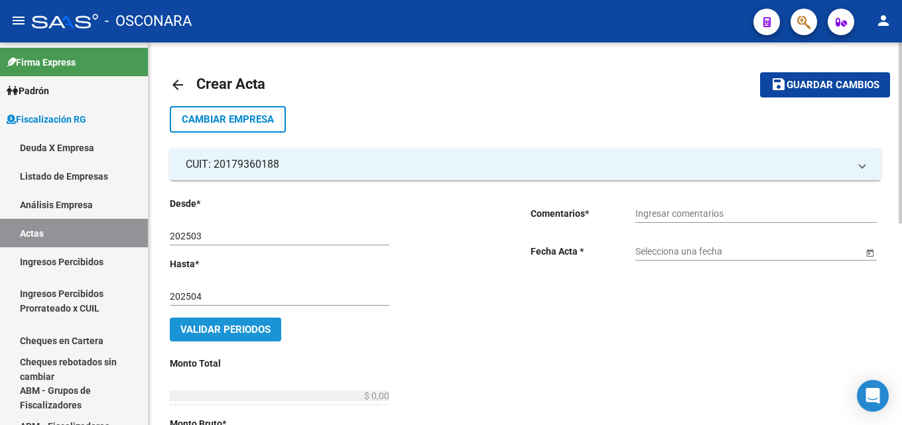
click at [237, 338] on button "Validar Periodos" at bounding box center [225, 330] width 111 height 24
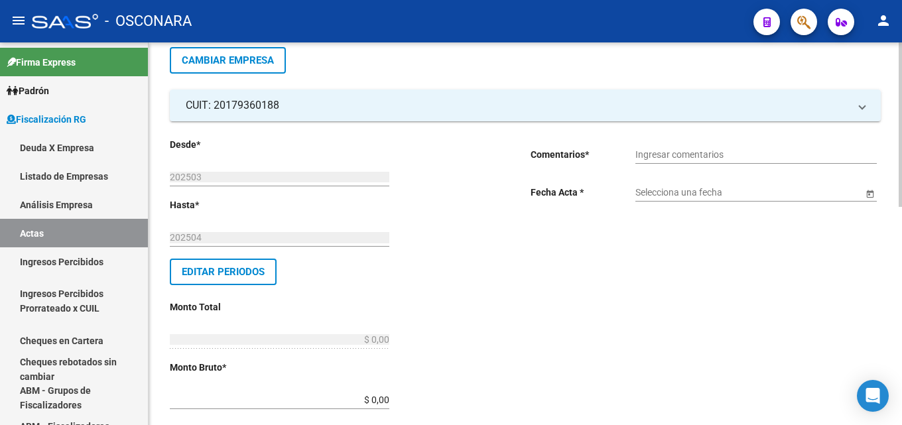
scroll to position [133, 0]
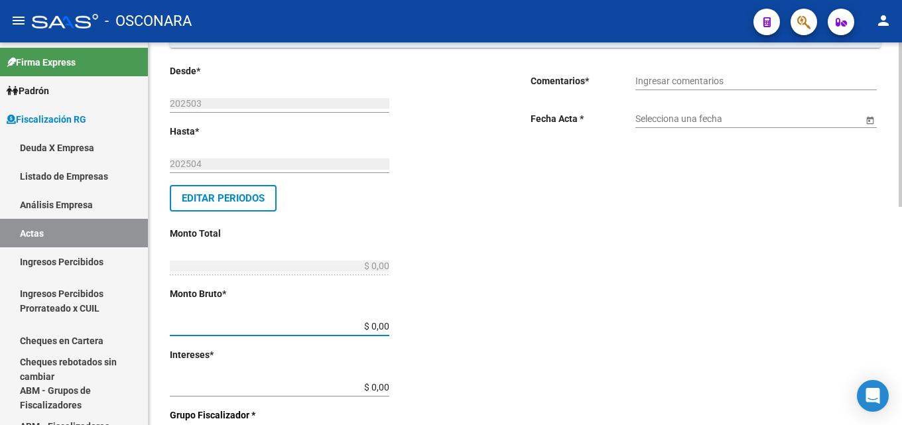
drag, startPoint x: 347, startPoint y: 321, endPoint x: 441, endPoint y: 316, distance: 94.3
click at [440, 316] on div "Desde * 202503 Ej: 202201 Hasta * 202504 Ej: 202208 Editar Periodos Monto Total…" at bounding box center [329, 416] width 318 height 705
type input "$ 173.986,50"
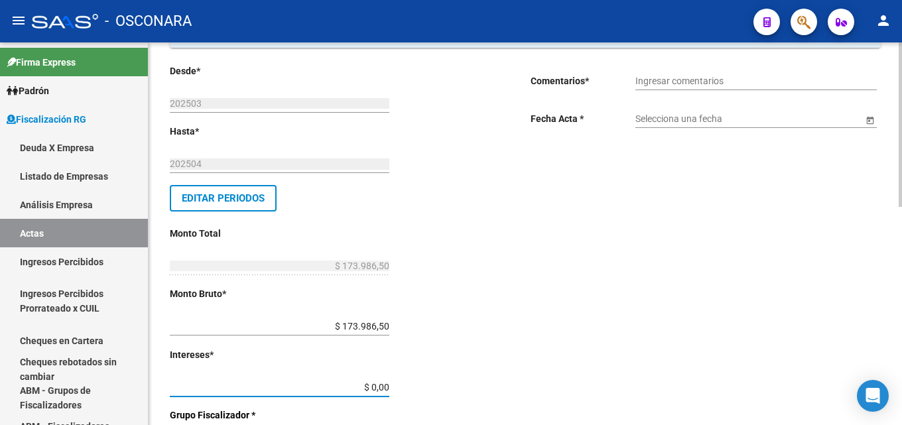
drag, startPoint x: 356, startPoint y: 389, endPoint x: 402, endPoint y: 387, distance: 45.8
click at [402, 387] on div "Desde * 202503 Ej: 202201 Hasta * 202504 Ej: 202208 Editar Periodos Monto Total…" at bounding box center [329, 416] width 318 height 705
type input "$ 25.053,07"
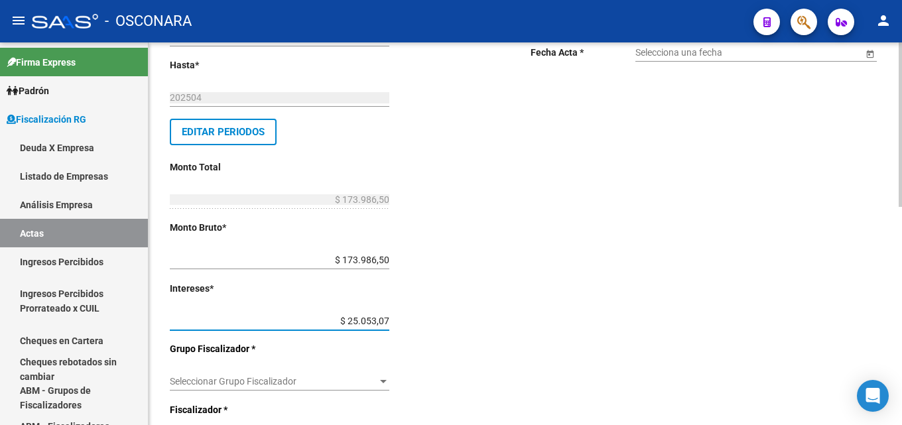
type input "$ 199.039,57"
click at [337, 383] on span "Seleccionar Grupo Fiscalizador" at bounding box center [274, 381] width 208 height 11
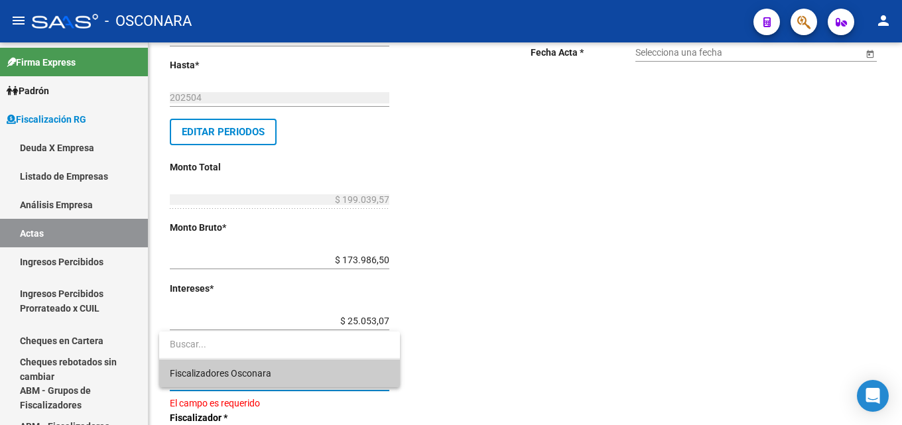
click at [329, 373] on span "Fiscalizadores Osconara" at bounding box center [280, 373] width 220 height 28
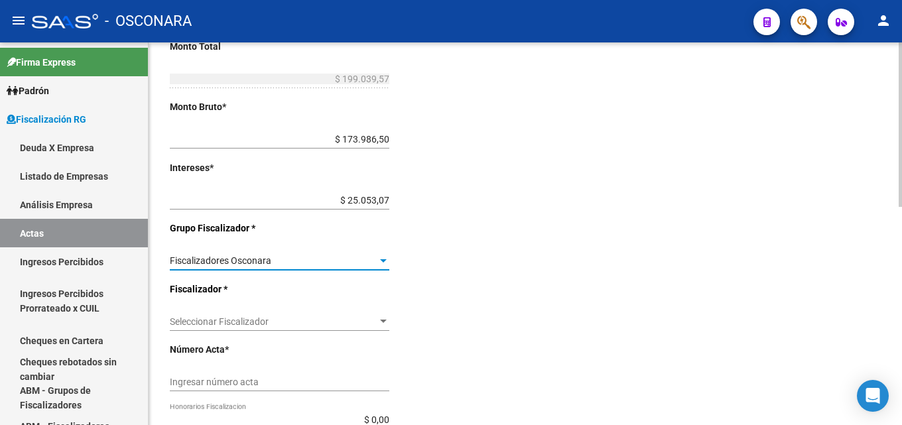
scroll to position [332, 0]
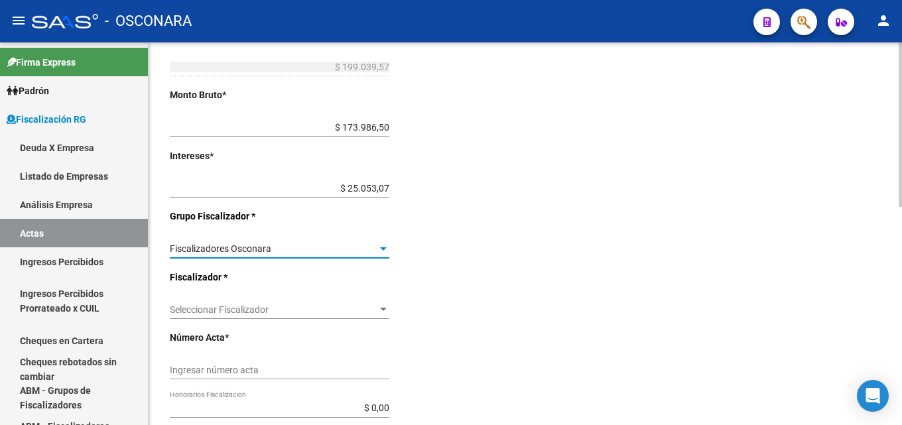
click at [277, 316] on div "Seleccionar Fiscalizador Seleccionar Fiscalizador" at bounding box center [280, 305] width 220 height 27
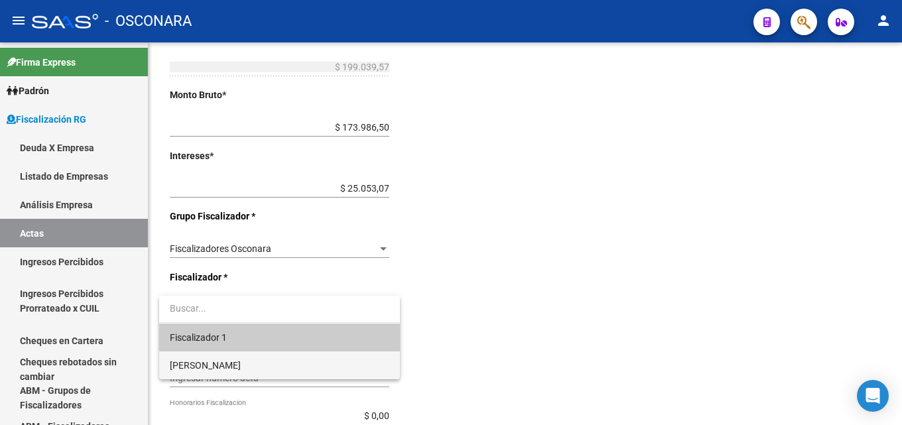
click at [273, 365] on span "[PERSON_NAME]" at bounding box center [280, 365] width 220 height 28
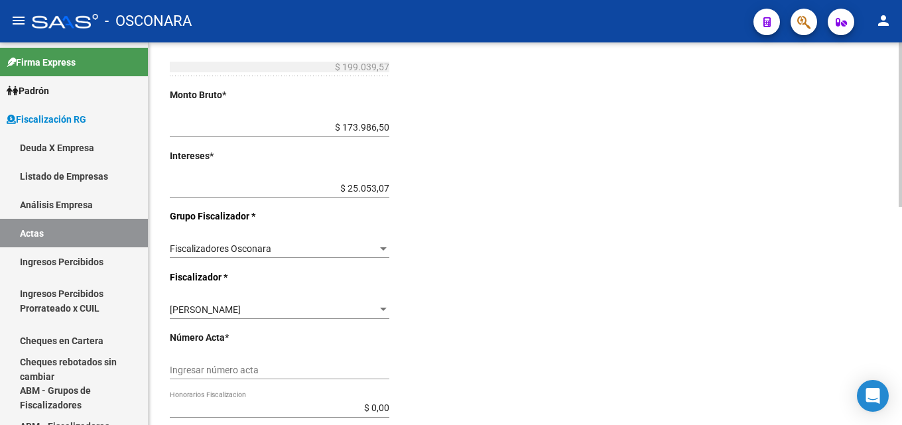
click at [270, 377] on div "Ingresar número acta" at bounding box center [280, 366] width 220 height 27
type input "2386"
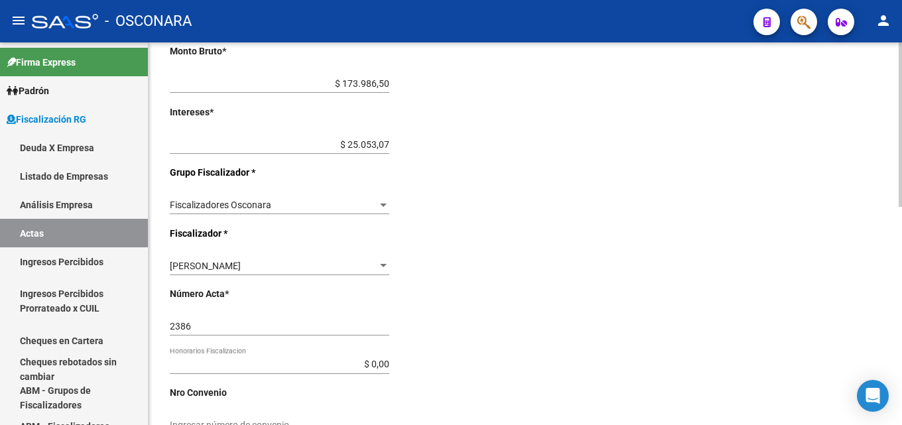
scroll to position [398, 0]
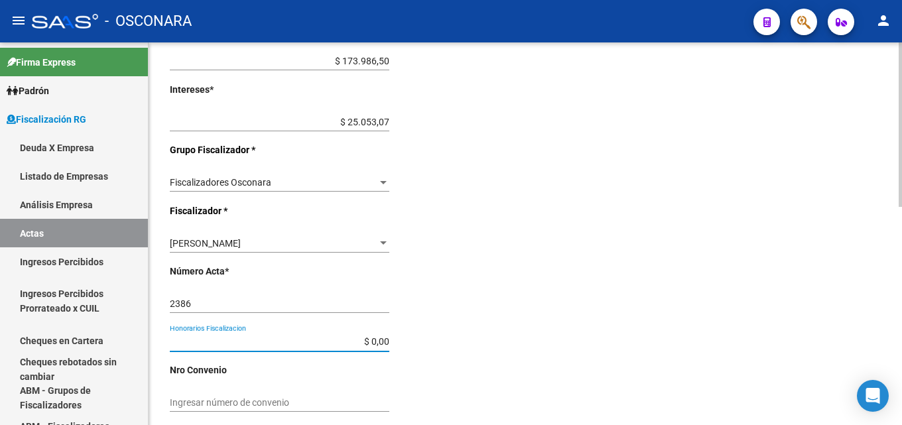
drag, startPoint x: 344, startPoint y: 338, endPoint x: 389, endPoint y: 338, distance: 45.8
click at [389, 338] on input "$ 0,00" at bounding box center [280, 341] width 220 height 11
type input "$ 29.856,07"
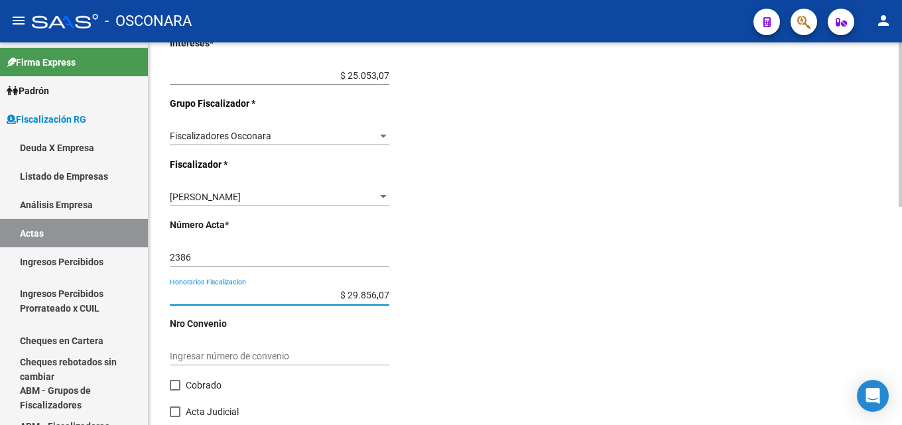
scroll to position [508, 0]
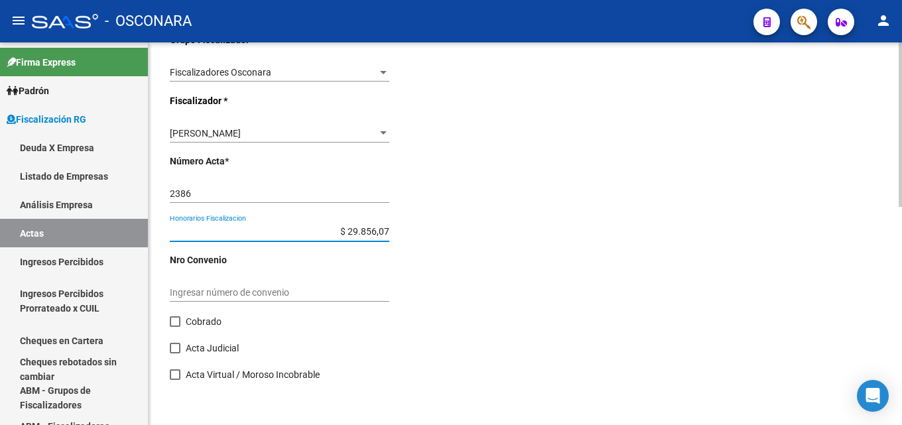
type input "$ 228.895,64"
click at [174, 324] on span at bounding box center [175, 321] width 11 height 11
click at [174, 327] on input "Cobrado" at bounding box center [174, 327] width 1 height 1
checkbox input "true"
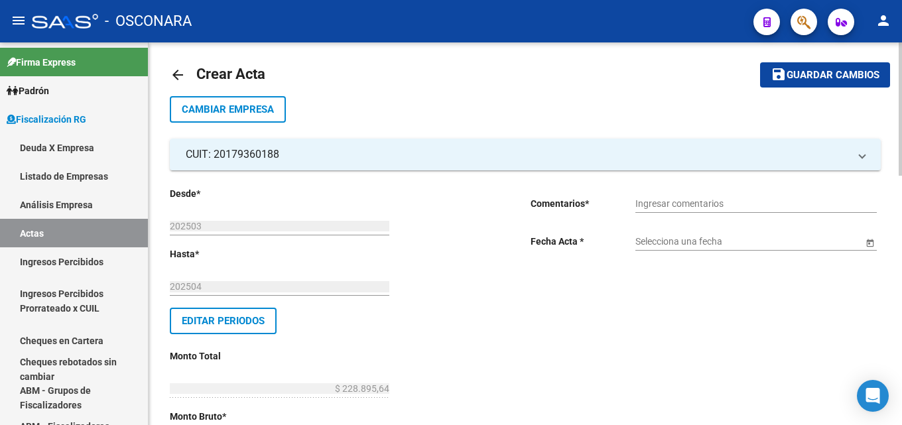
scroll to position [0, 0]
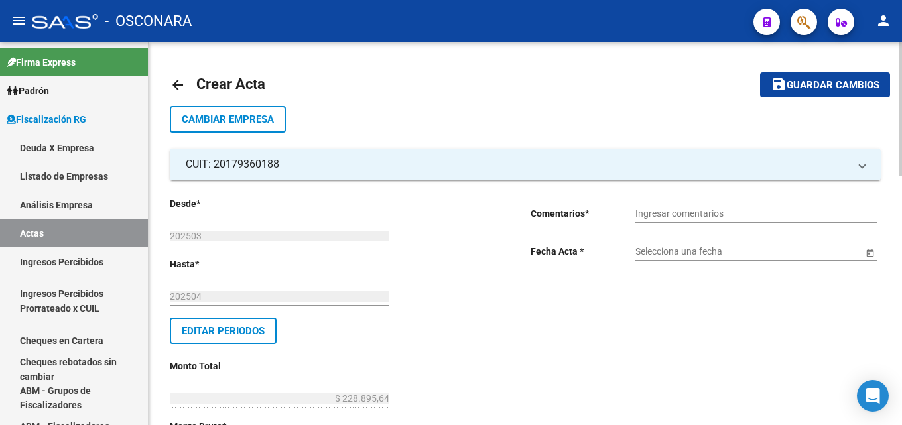
click at [694, 213] on input "Ingresar comentarios" at bounding box center [755, 213] width 241 height 11
click at [694, 210] on input "Ingresar comentarios" at bounding box center [755, 213] width 241 height 11
type input "COBRANZA FISCALIZADORA NORMA TISORIERO"
click at [701, 258] on div "Selecciona una fecha" at bounding box center [748, 247] width 227 height 27
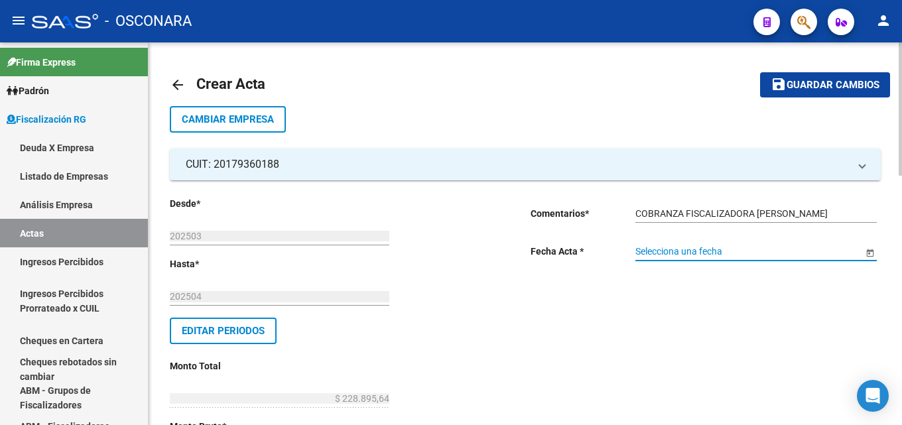
click at [701, 237] on div "Selecciona una fecha" at bounding box center [748, 247] width 227 height 27
click at [698, 249] on input "Selecciona una fecha" at bounding box center [748, 251] width 227 height 11
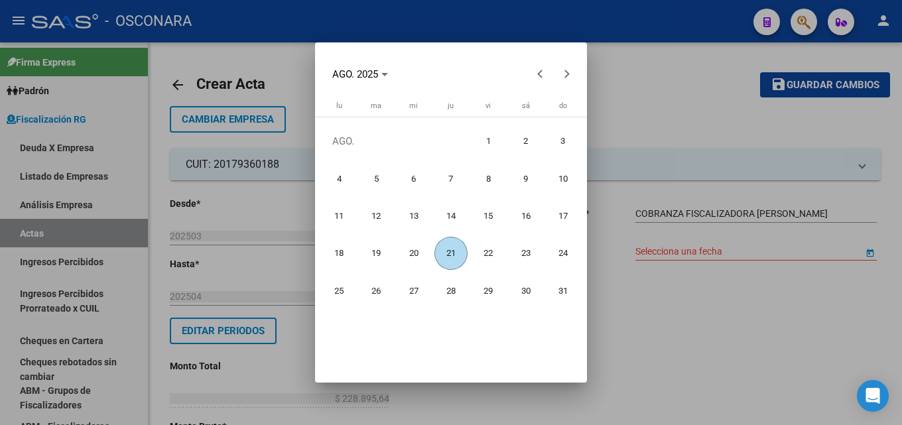
click at [441, 261] on span "21" at bounding box center [451, 254] width 34 height 34
type input "21/8/2025"
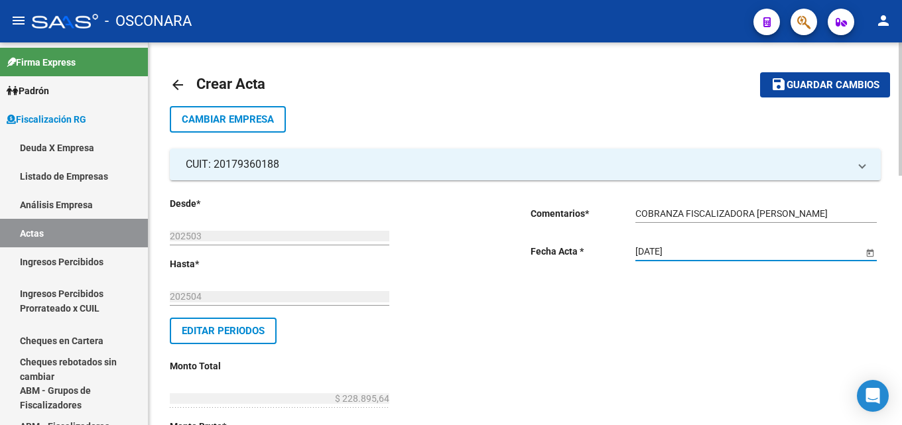
click at [796, 94] on button "save Guardar cambios" at bounding box center [825, 84] width 130 height 25
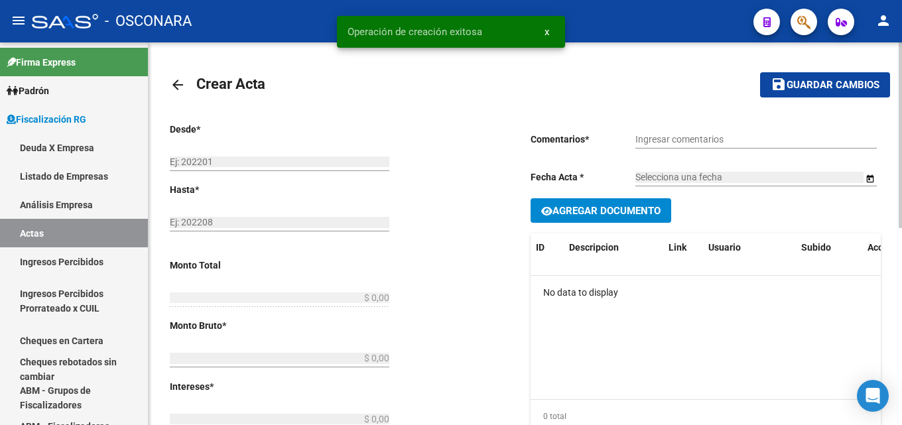
type input "202503"
type input "202504"
type input "$ 228.895,64"
type input "$ 173.986,50"
type input "$ 25.053,07"
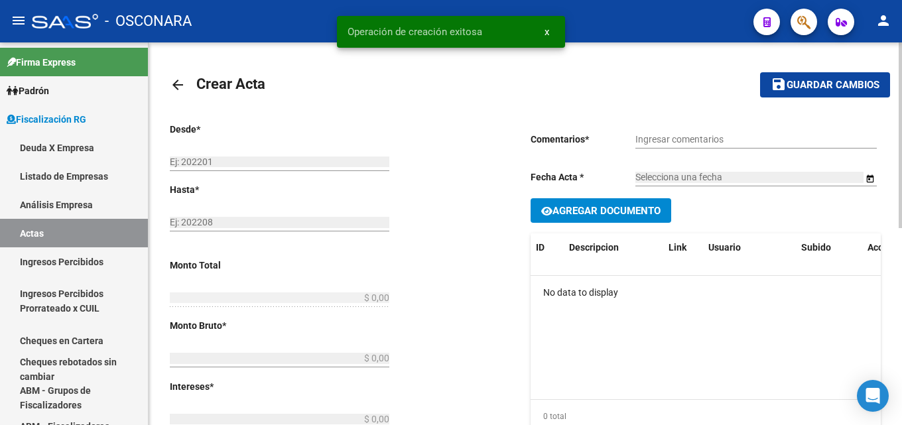
type input "2386"
type input "$ 29.856,07"
checkbox input "true"
type input "COBRANZA FISCALIZADORA NORMA TISORIERO"
type input "21/8/2025"
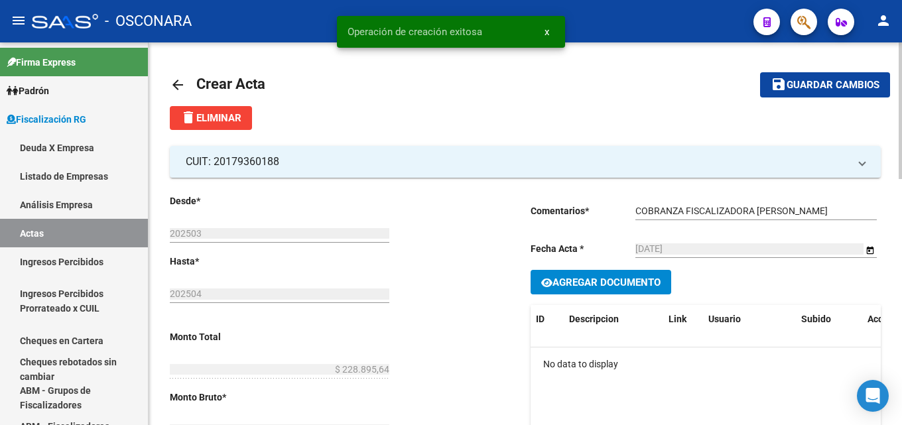
click at [182, 84] on mat-icon "arrow_back" at bounding box center [178, 85] width 16 height 16
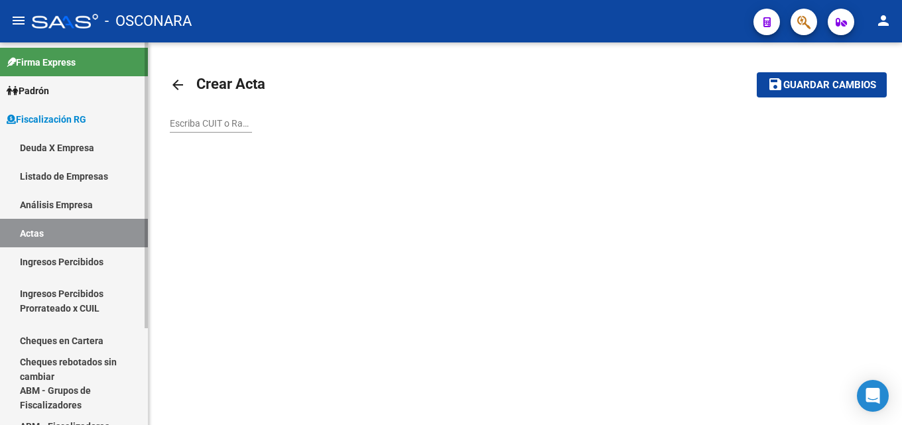
click at [37, 197] on link "Análisis Empresa" at bounding box center [74, 204] width 148 height 29
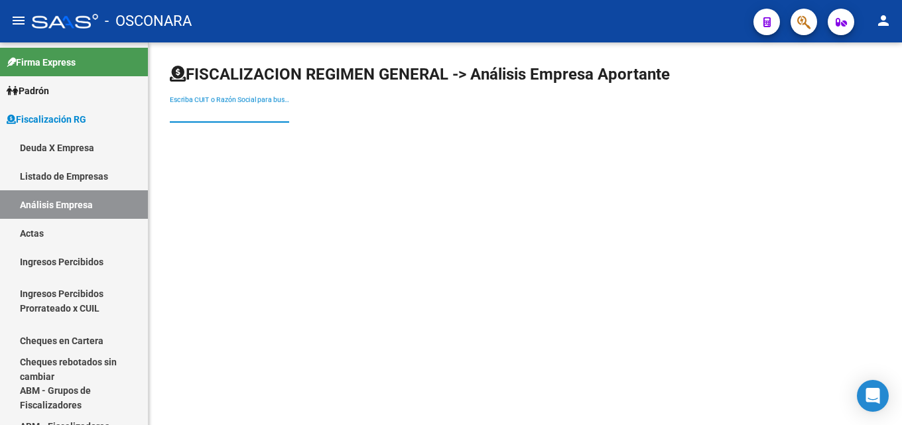
paste input "KIKA S R L"
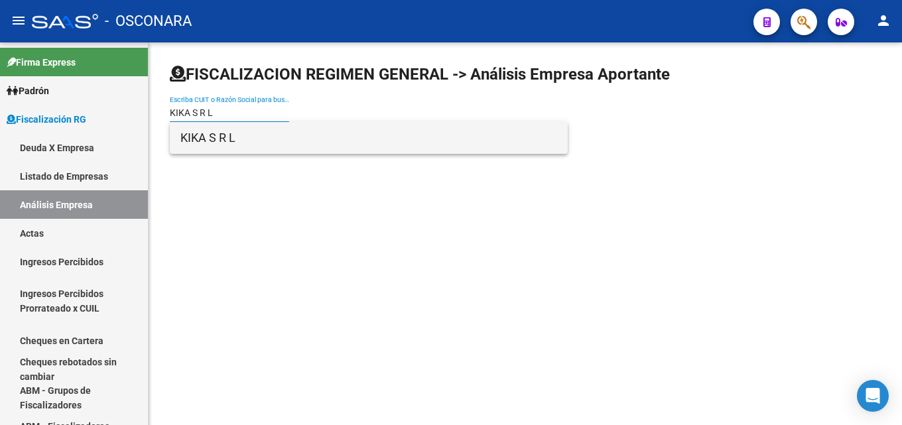
type input "KIKA S R L"
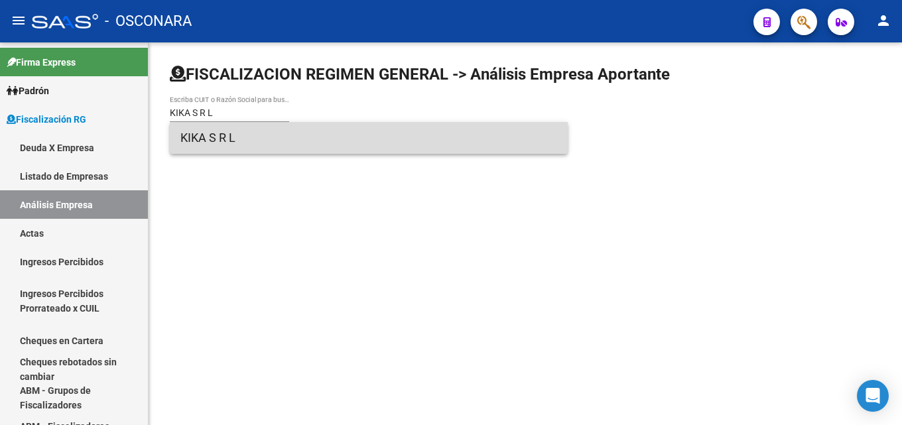
click at [254, 148] on span "KIKA S R L" at bounding box center [368, 138] width 377 height 32
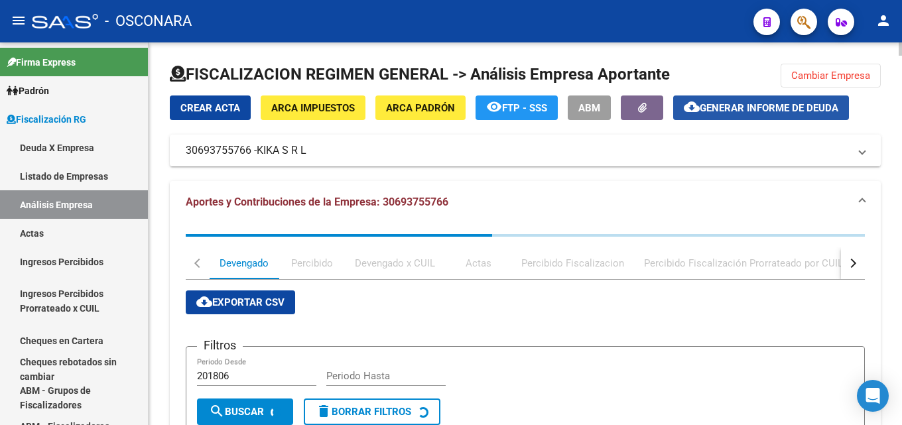
click at [747, 103] on span "Generar informe de deuda" at bounding box center [769, 108] width 139 height 12
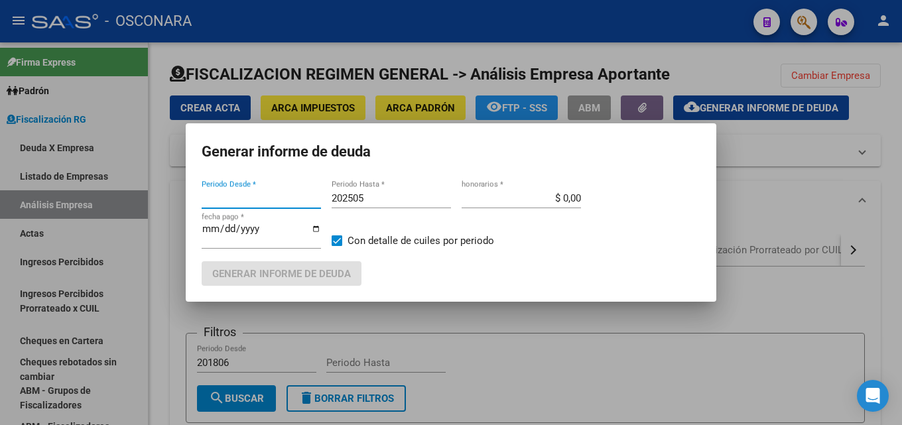
type input "202503"
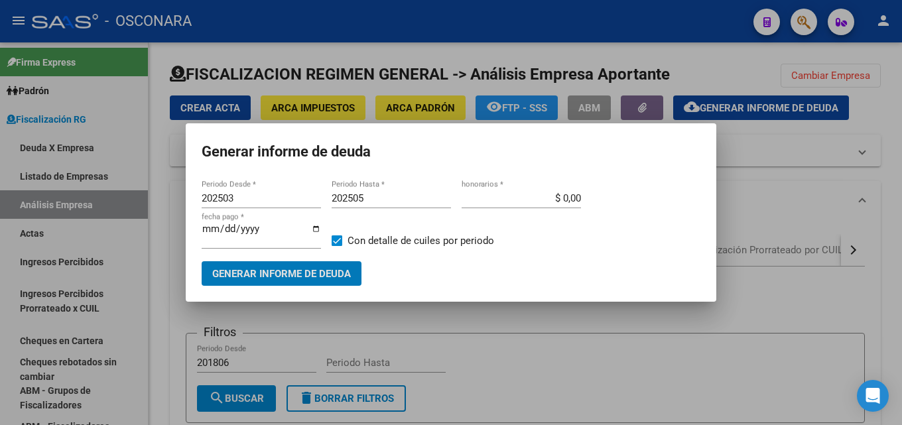
click at [396, 193] on input "202505" at bounding box center [391, 198] width 119 height 12
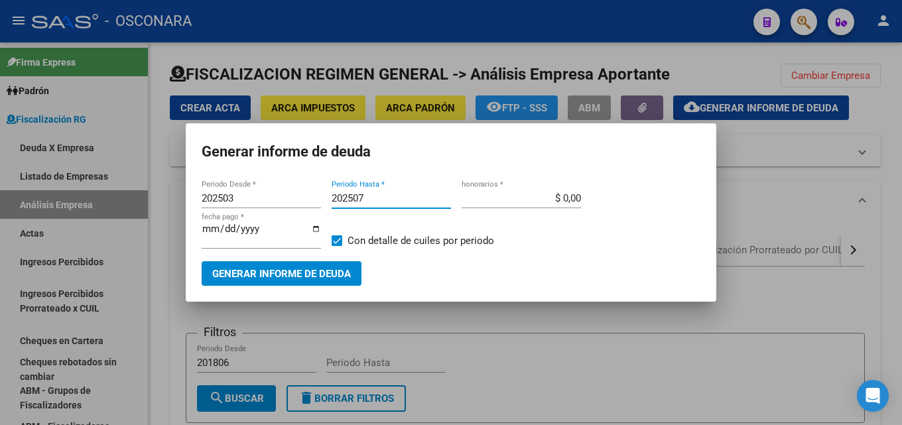
type input "202507"
drag, startPoint x: 242, startPoint y: 200, endPoint x: 0, endPoint y: 177, distance: 243.2
click at [0, 183] on div "Generar informe de deuda 202503 Periodo Desde * 202507 Periodo Hasta * $ 0,00 h…" at bounding box center [451, 212] width 902 height 425
type input "201505"
drag, startPoint x: 540, startPoint y: 206, endPoint x: 649, endPoint y: 205, distance: 108.8
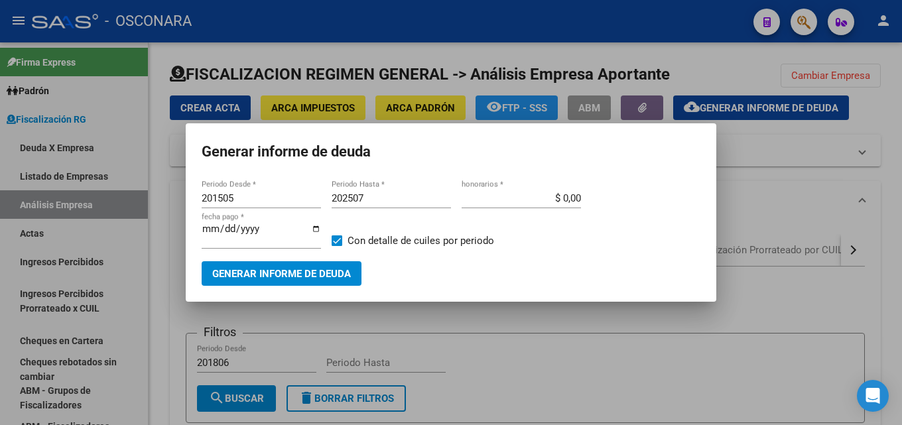
click at [625, 200] on div "201505 Periodo Desde * 202507 Periodo Hasta * $ 0,00 honorarios * 2025-08-21 fe…" at bounding box center [451, 224] width 499 height 73
drag, startPoint x: 547, startPoint y: 197, endPoint x: 651, endPoint y: 196, distance: 104.1
click at [651, 196] on div "201505 Periodo Desde * 202507 Periodo Hasta * $ 0,00 honorarios * 2025-08-21 fe…" at bounding box center [451, 224] width 499 height 73
type input "$ 15,00"
click at [210, 229] on input "[DATE]" at bounding box center [261, 233] width 119 height 21
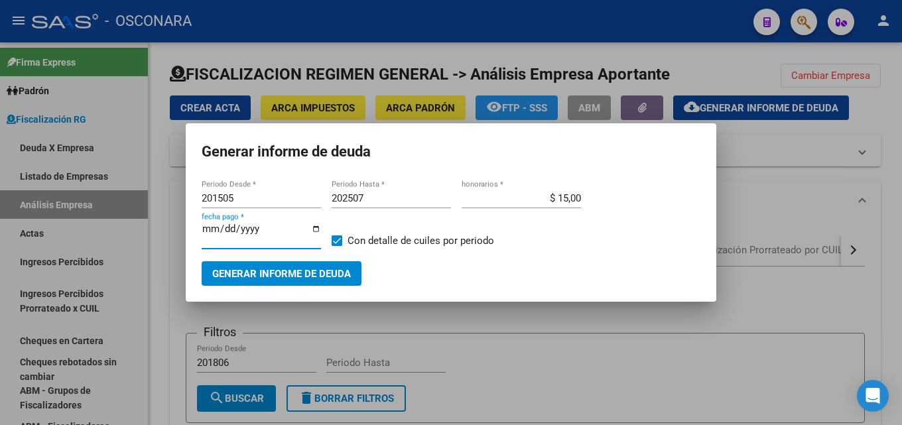
type input "[DATE]"
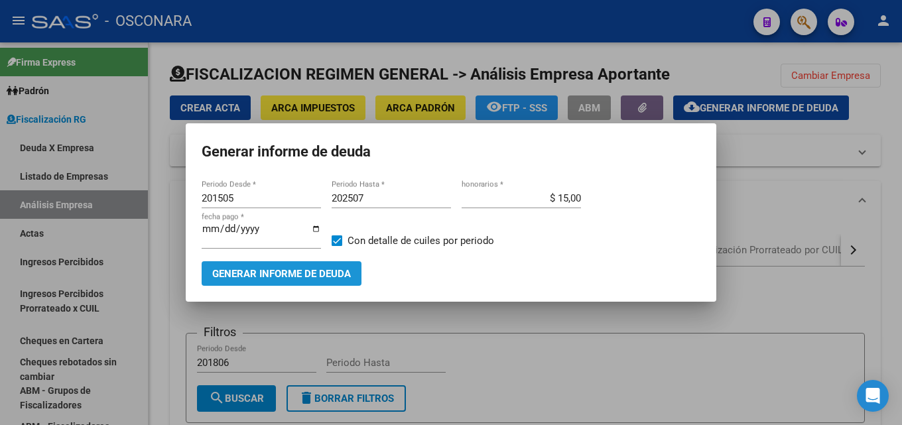
click at [237, 277] on span "Generar informe de deuda" at bounding box center [281, 274] width 139 height 12
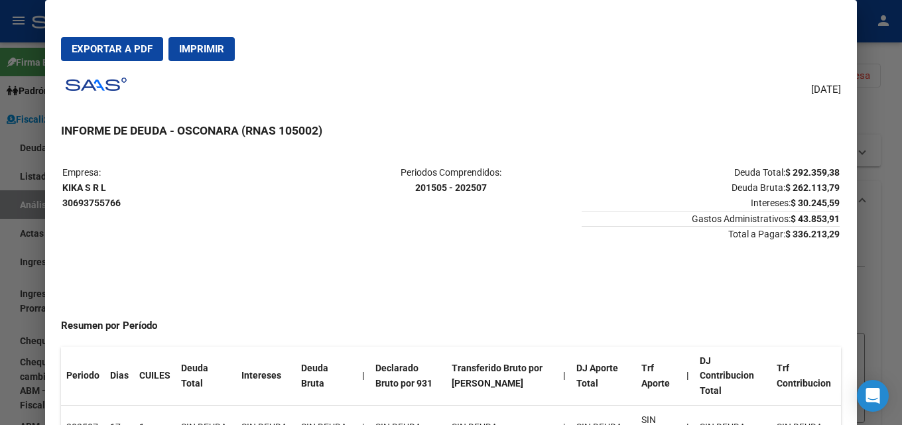
click at [901, 176] on div at bounding box center [451, 212] width 902 height 425
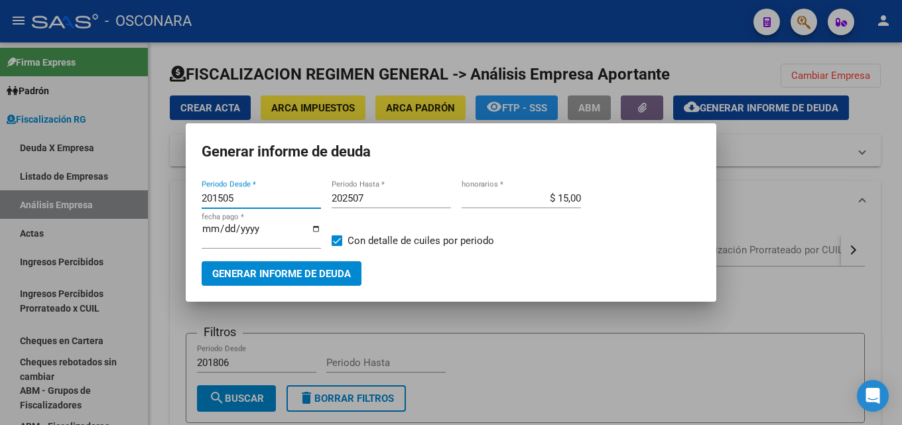
drag, startPoint x: 273, startPoint y: 202, endPoint x: 85, endPoint y: 204, distance: 188.3
click at [85, 204] on div "Generar informe de deuda 201505 Periodo Desde * 202507 Periodo Hasta * $ 15,00 …" at bounding box center [451, 212] width 902 height 425
click at [650, 310] on div at bounding box center [451, 212] width 902 height 425
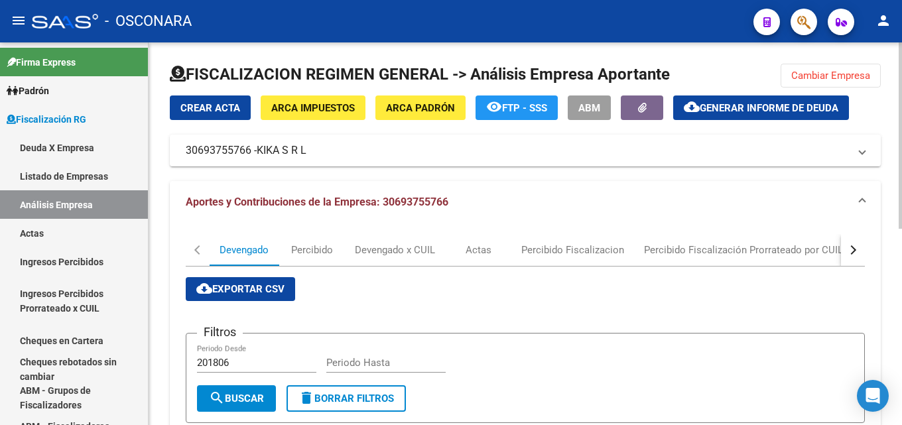
click at [757, 116] on button "cloud_download Generar informe de deuda" at bounding box center [761, 107] width 176 height 25
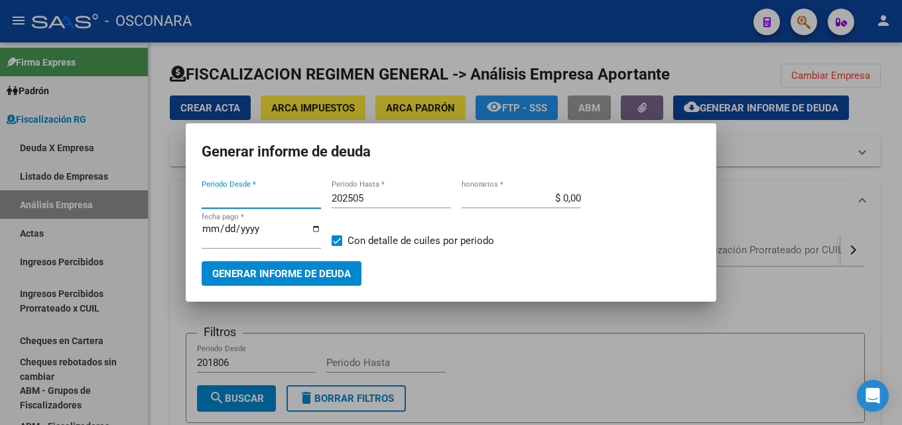
type input "202503"
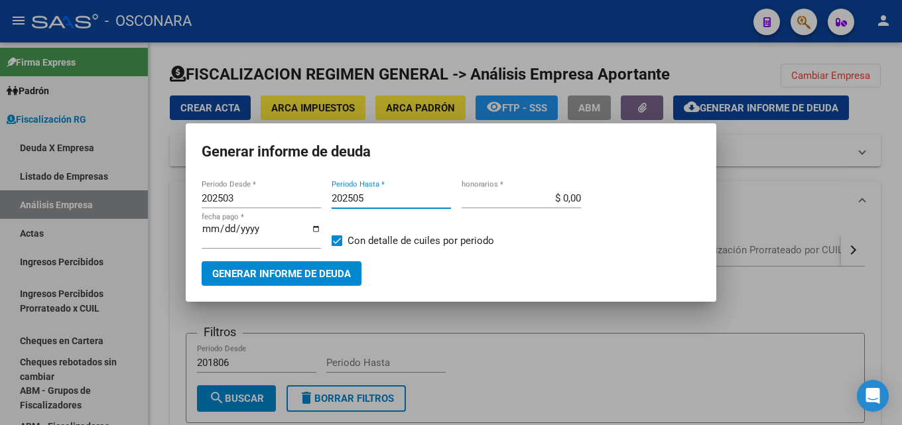
drag, startPoint x: 389, startPoint y: 196, endPoint x: 382, endPoint y: 201, distance: 8.6
click at [381, 201] on input "202505" at bounding box center [391, 198] width 119 height 12
drag, startPoint x: 537, startPoint y: 201, endPoint x: 661, endPoint y: 192, distance: 124.3
click at [654, 192] on div "202503 Periodo Desde * 202505 Periodo Hasta * $ 0,00 honorarios * 2025-08-21 fe…" at bounding box center [451, 224] width 499 height 73
type input "$ 15,00"
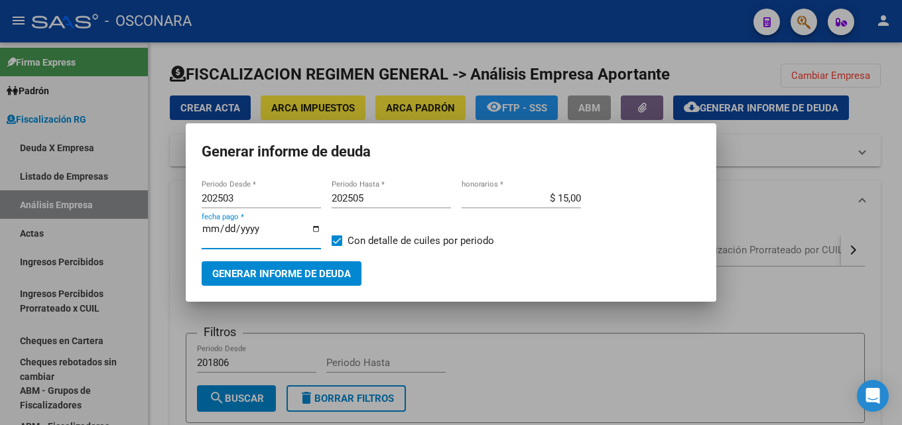
click at [212, 230] on input "[DATE]" at bounding box center [261, 233] width 119 height 21
type input "[DATE]"
click at [225, 275] on span "Generar informe de deuda" at bounding box center [281, 274] width 139 height 12
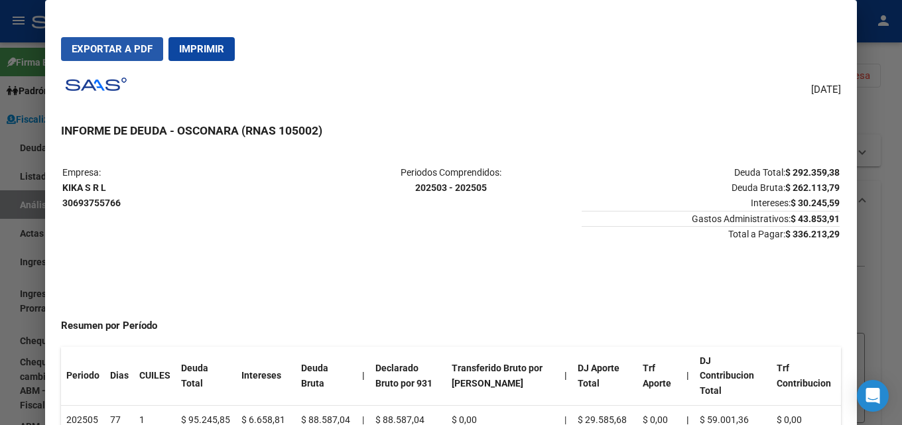
click at [98, 47] on span "Exportar a PDF" at bounding box center [112, 49] width 81 height 12
click at [901, 157] on div at bounding box center [451, 212] width 902 height 425
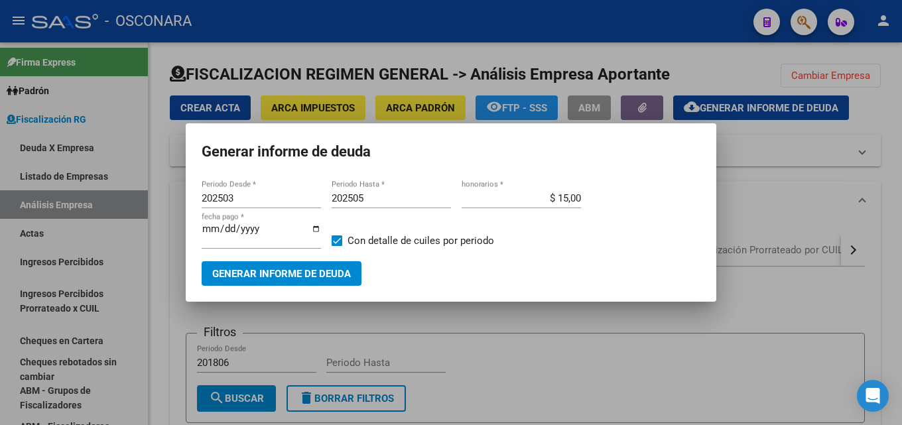
click at [901, 170] on div at bounding box center [451, 212] width 902 height 425
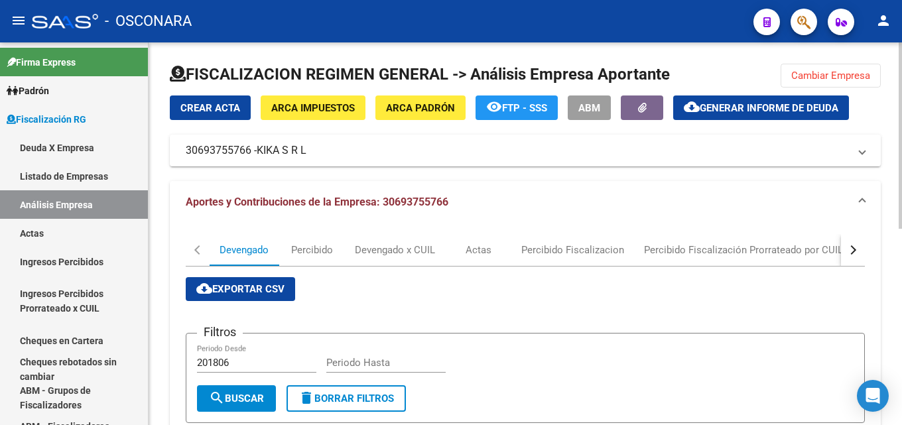
click at [856, 88] on div at bounding box center [525, 80] width 711 height 32
click at [844, 78] on span "Cambiar Empresa" at bounding box center [830, 76] width 79 height 12
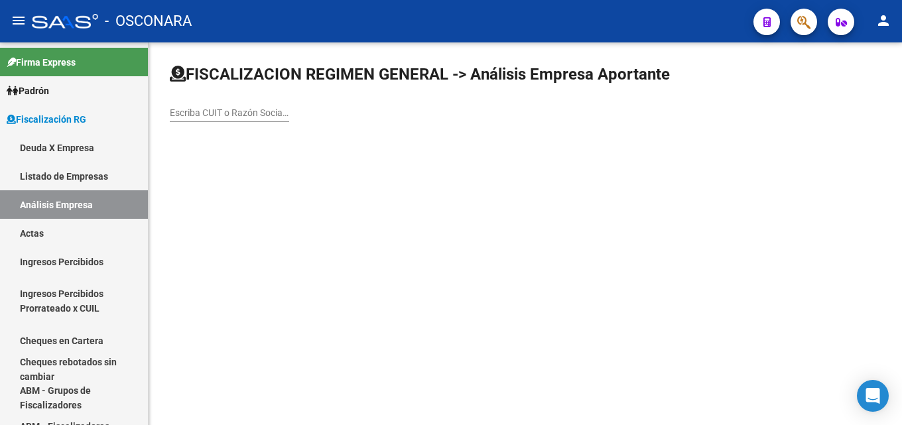
click at [271, 114] on input "Escriba CUIT o Razón Social para buscar" at bounding box center [229, 112] width 119 height 11
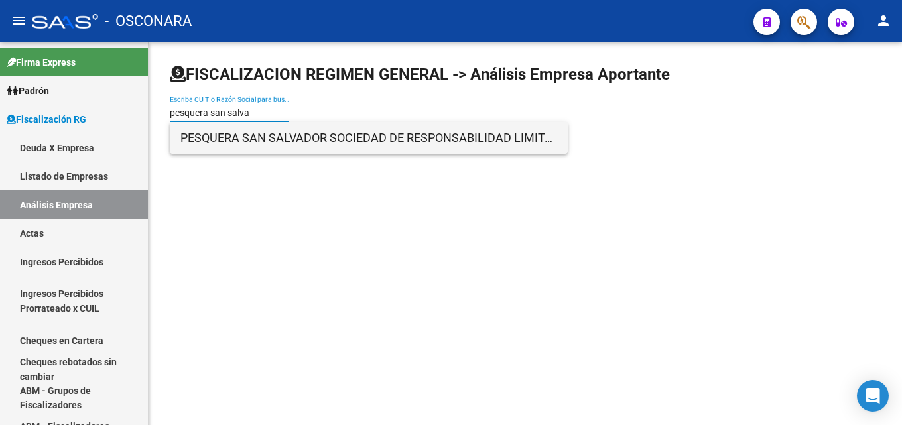
type input "pesquera san salva"
click at [290, 145] on span "PESQUERA SAN SALVADOR SOCIEDAD DE RESPONSABILIDAD LIMITADA" at bounding box center [368, 138] width 377 height 32
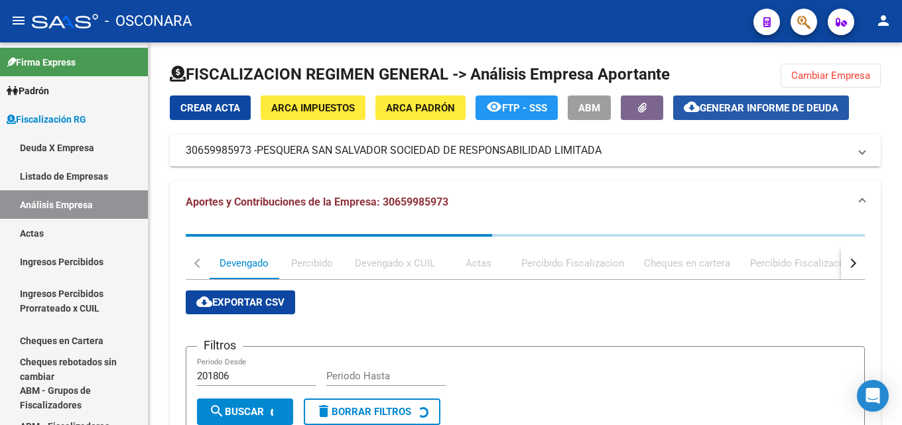
click at [718, 103] on span "Generar informe de deuda" at bounding box center [769, 108] width 139 height 12
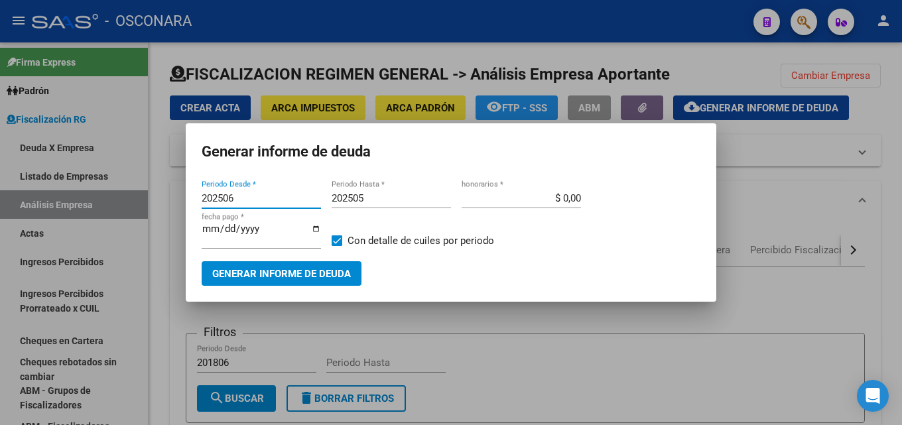
drag, startPoint x: 268, startPoint y: 192, endPoint x: 146, endPoint y: 201, distance: 122.4
click at [146, 201] on div "Generar informe de deuda 202506 Periodo Desde * 202505 Periodo Hasta * $ 0,00 h…" at bounding box center [451, 212] width 902 height 425
type input "201506"
drag, startPoint x: 531, startPoint y: 196, endPoint x: 823, endPoint y: 181, distance: 292.1
click at [795, 180] on div "Generar informe de deuda 201506 Periodo Desde * 202505 Periodo Hasta * $ 0,00 h…" at bounding box center [451, 212] width 902 height 425
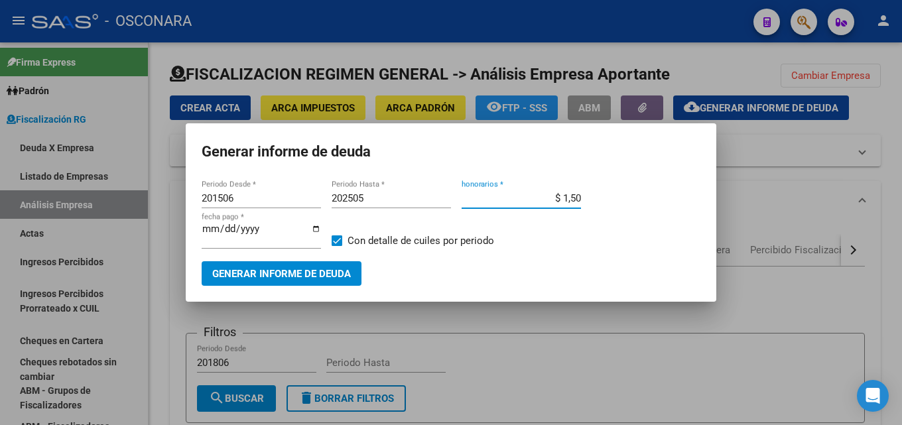
type input "$ 15,00"
click at [249, 281] on button "Generar informe de deuda" at bounding box center [282, 273] width 160 height 25
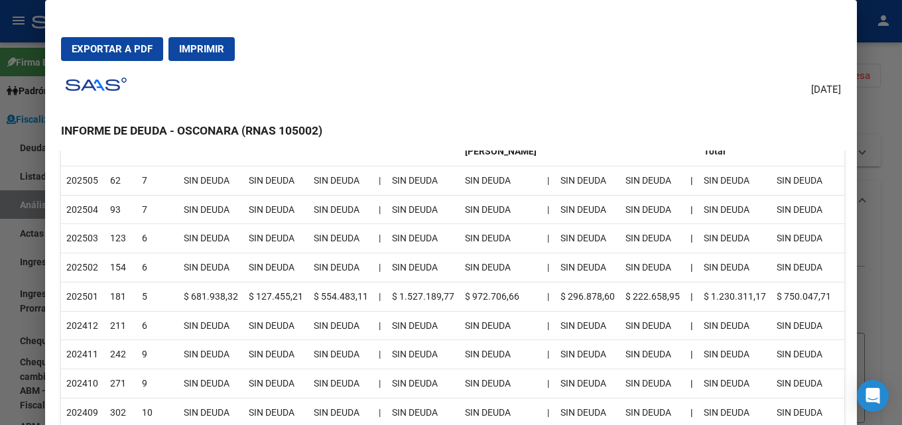
scroll to position [332, 0]
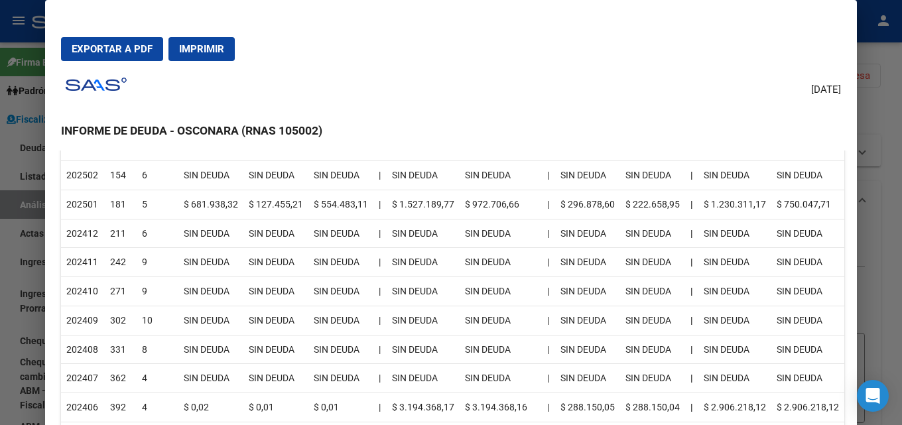
drag, startPoint x: 144, startPoint y: 210, endPoint x: 812, endPoint y: 202, distance: 667.8
click at [812, 202] on tr "202501 181 5 $ 681.938,32 $ 127.455,21 $ 554.483,11 | $ 1.527.189,77 $ 972.706,…" at bounding box center [452, 204] width 783 height 29
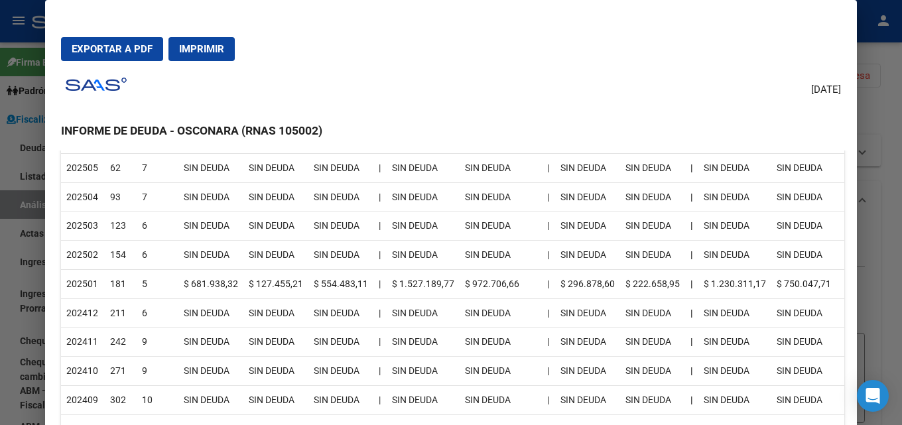
scroll to position [265, 0]
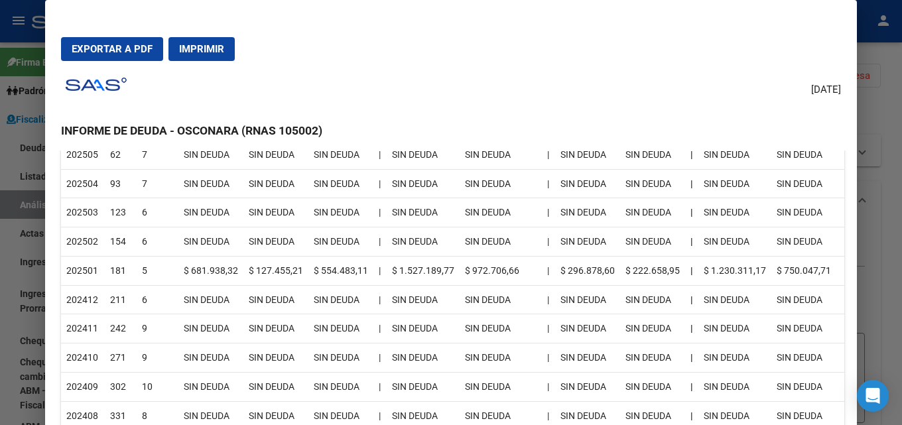
click at [466, 279] on td "$ 972.706,66" at bounding box center [501, 270] width 82 height 29
click at [466, 268] on td "$ 972.706,66" at bounding box center [501, 270] width 82 height 29
click at [461, 268] on td "$ 972.706,66" at bounding box center [501, 270] width 82 height 29
drag, startPoint x: 464, startPoint y: 269, endPoint x: 517, endPoint y: 266, distance: 53.8
click at [517, 266] on td "$ 972.706,66" at bounding box center [501, 270] width 82 height 29
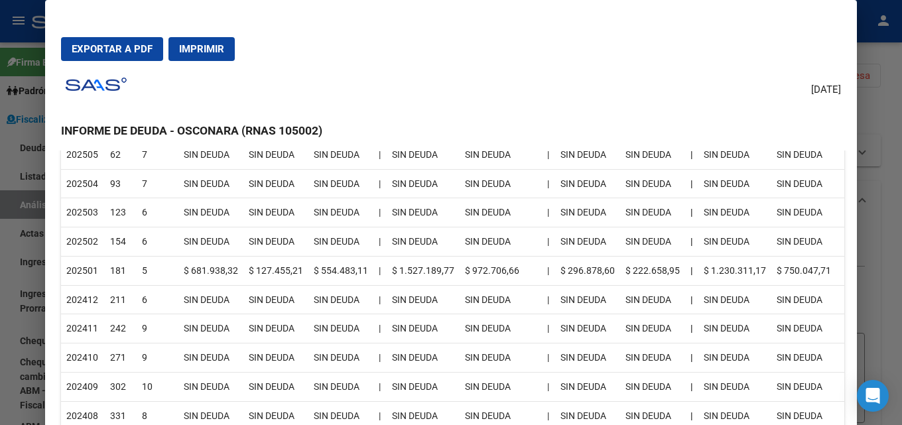
click at [87, 52] on span "Exportar a PDF" at bounding box center [112, 49] width 81 height 12
click at [249, 275] on td "$ 127.455,21" at bounding box center [275, 270] width 65 height 29
drag, startPoint x: 377, startPoint y: 271, endPoint x: 828, endPoint y: 259, distance: 450.4
click at [828, 259] on tr "202501 181 5 $ 681.938,32 $ 127.455,21 $ 554.483,11 | $ 1.527.189,77 $ 972.706,…" at bounding box center [452, 270] width 783 height 29
click at [828, 259] on td "$ 750.047,71" at bounding box center [807, 270] width 73 height 29
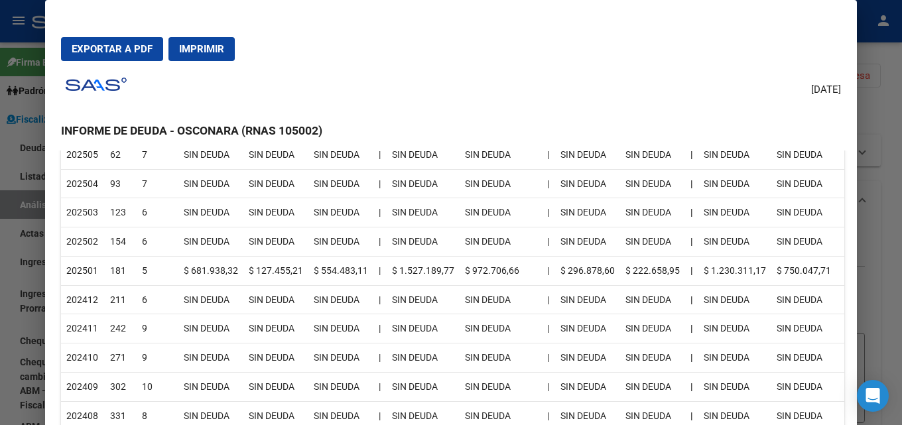
drag, startPoint x: 183, startPoint y: 277, endPoint x: 243, endPoint y: 270, distance: 60.8
click at [243, 270] on tr "202501 181 5 $ 681.938,32 $ 127.455,21 $ 554.483,11 | $ 1.527.189,77 $ 972.706,…" at bounding box center [452, 270] width 783 height 29
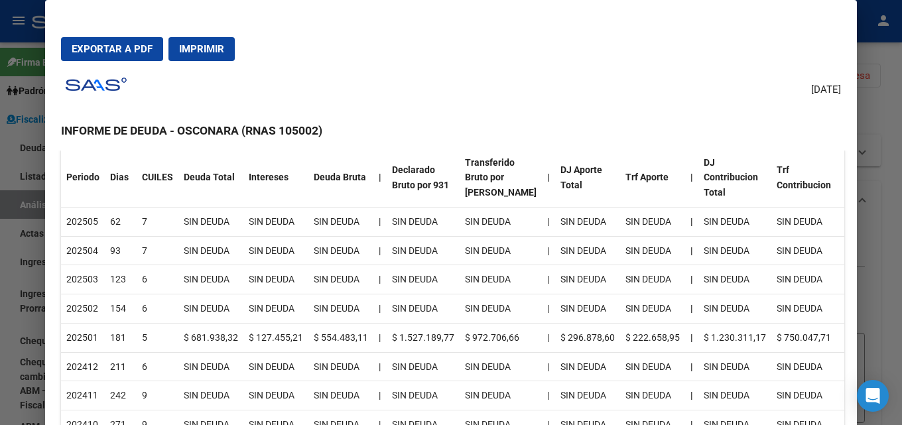
scroll to position [199, 0]
drag, startPoint x: 251, startPoint y: 337, endPoint x: 298, endPoint y: 336, distance: 47.8
click at [298, 336] on td "$ 127.455,21" at bounding box center [275, 336] width 65 height 29
click at [901, 198] on div at bounding box center [451, 212] width 902 height 425
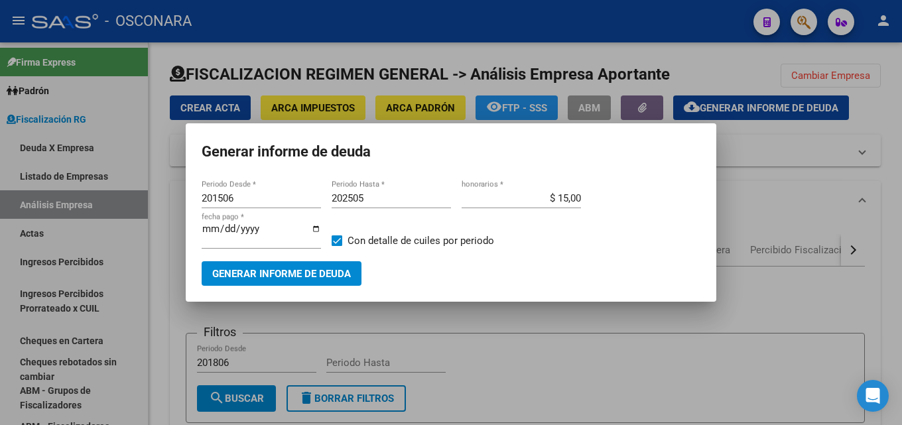
drag, startPoint x: 457, startPoint y: 365, endPoint x: 722, endPoint y: 60, distance: 404.2
click at [458, 362] on div at bounding box center [451, 212] width 902 height 425
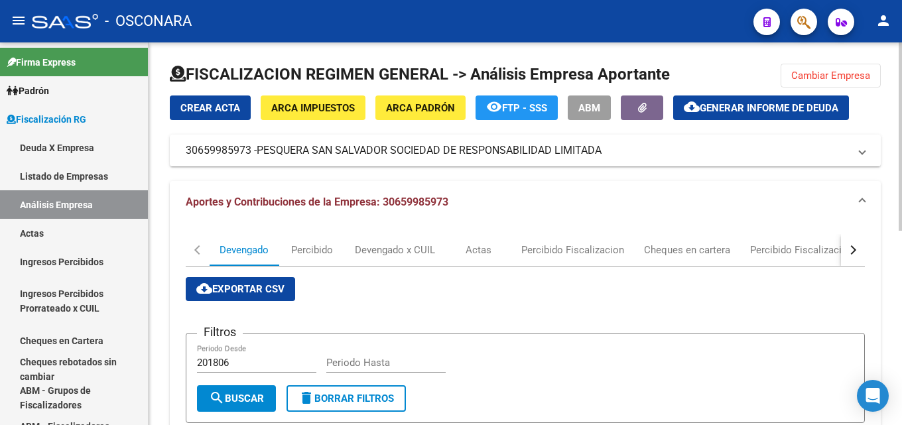
click at [807, 71] on span "Cambiar Empresa" at bounding box center [830, 76] width 79 height 12
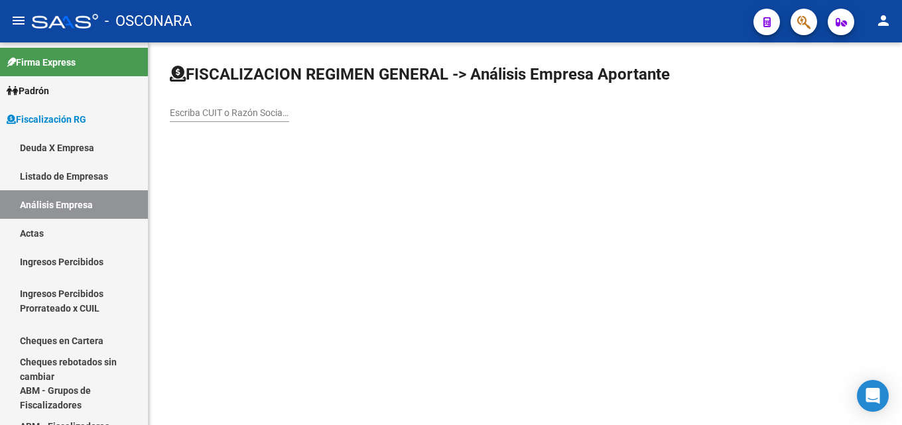
click at [226, 121] on div "Escriba CUIT o Razón Social para buscar" at bounding box center [229, 108] width 119 height 27
click at [234, 107] on input "Escriba CUIT o Razón Social para buscar" at bounding box center [229, 112] width 119 height 11
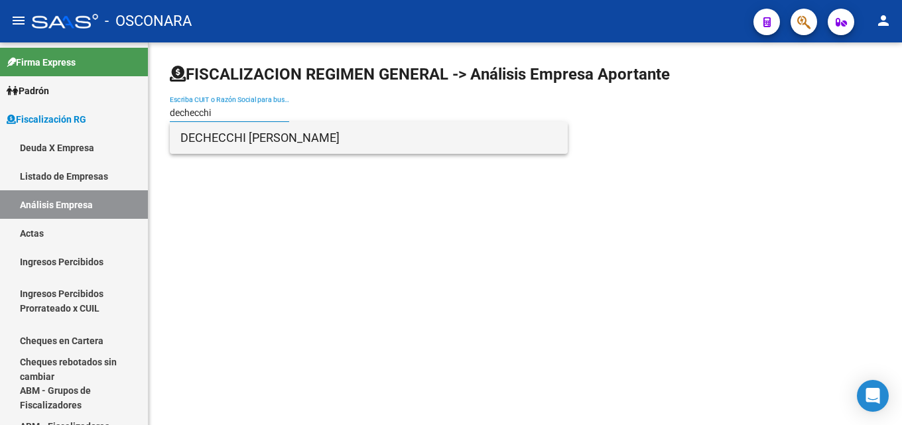
type input "dechecchi"
click at [246, 145] on span "DECHECCHI DIEGO HERNAN" at bounding box center [368, 138] width 377 height 32
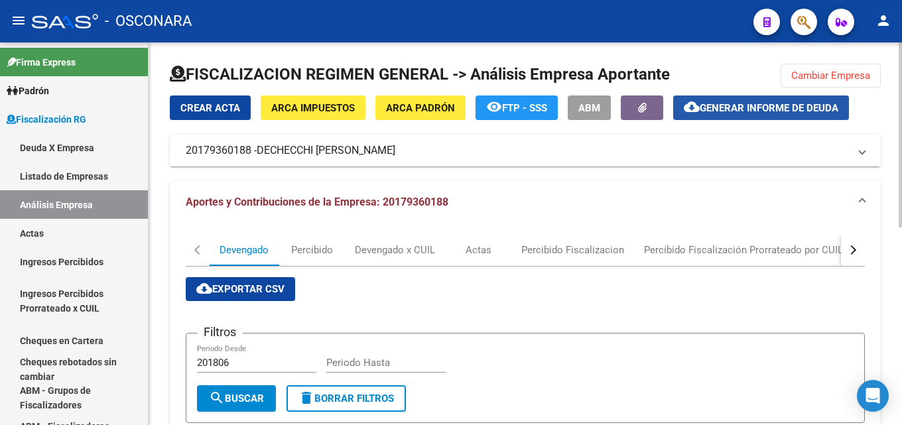
click at [744, 105] on span "Generar informe de deuda" at bounding box center [769, 108] width 139 height 12
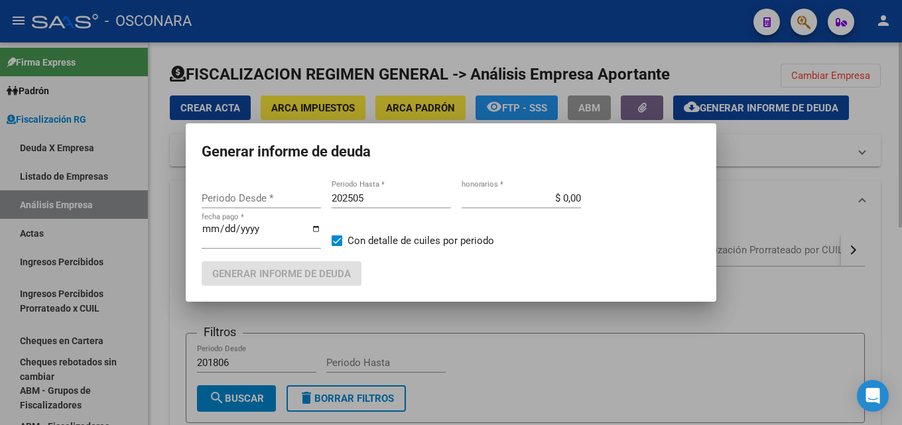
type input "202505"
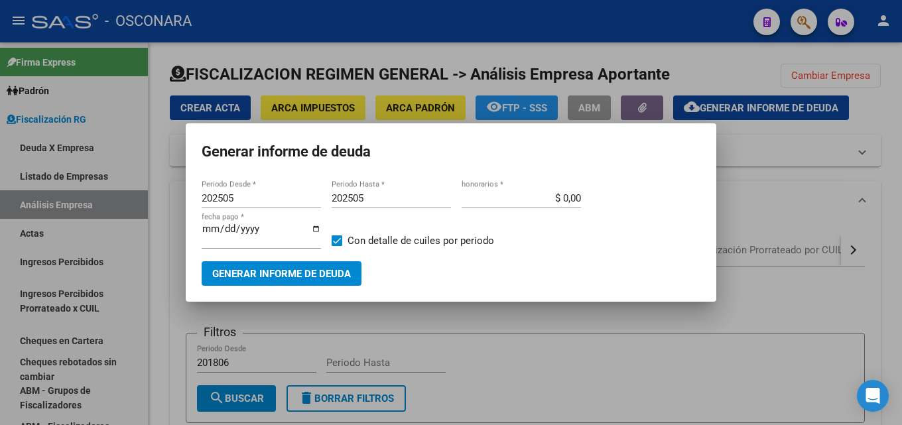
click at [550, 349] on div at bounding box center [451, 212] width 902 height 425
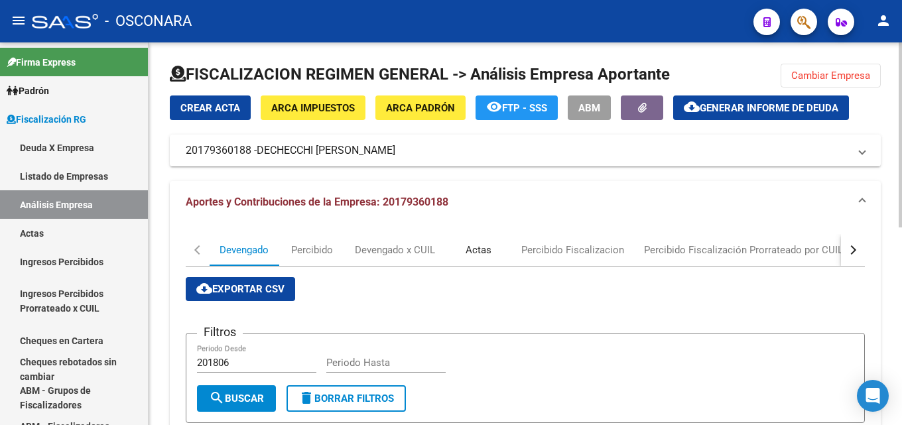
click at [479, 252] on div "Actas" at bounding box center [479, 250] width 26 height 15
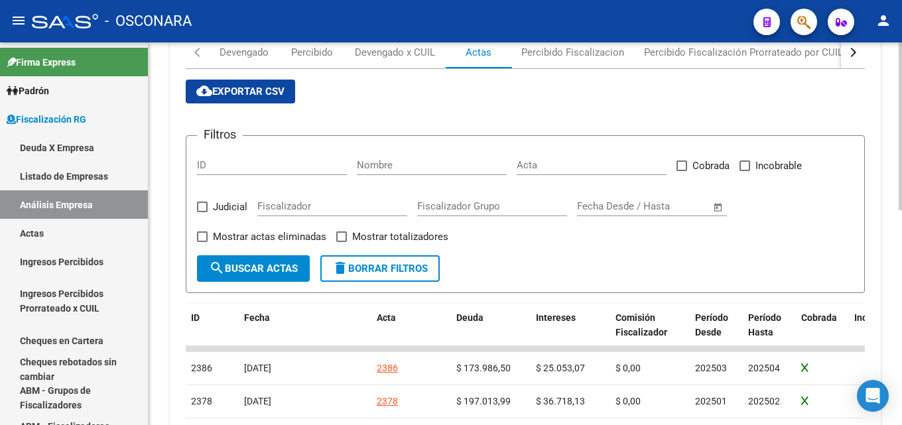
scroll to position [0, 0]
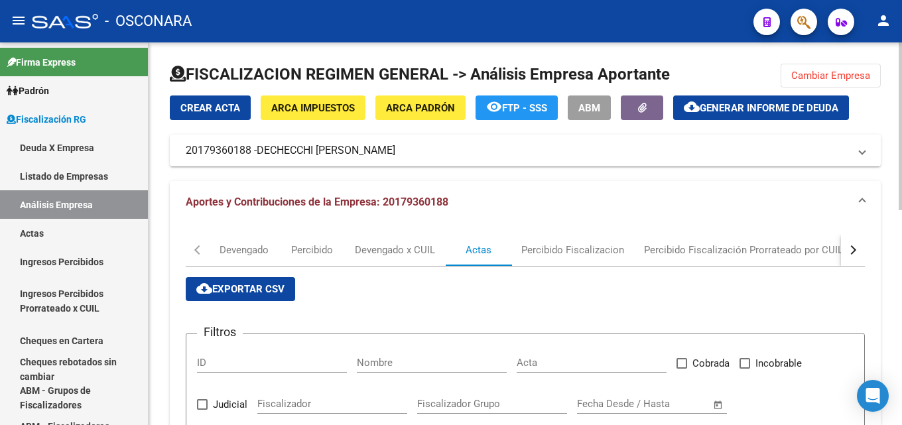
click at [749, 108] on span "Generar informe de deuda" at bounding box center [769, 108] width 139 height 12
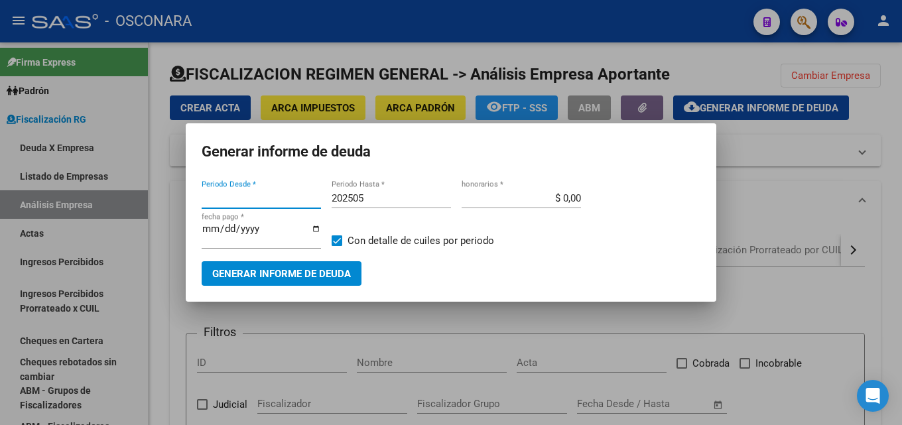
type input "202505"
click at [369, 199] on input "202505" at bounding box center [391, 198] width 119 height 12
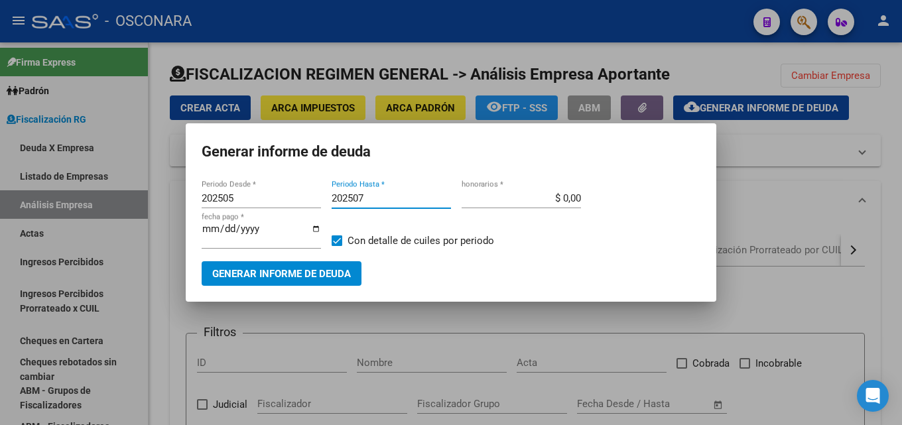
type input "202507"
drag, startPoint x: 531, startPoint y: 201, endPoint x: 688, endPoint y: 187, distance: 157.8
click at [681, 187] on mat-dialog-content "202505 Periodo Desde * 202507 Periodo Hasta * $ 0,00 honorarios * 2025-08-21 fe…" at bounding box center [451, 232] width 531 height 108
type input "$ 15,00"
click at [206, 233] on input "[DATE]" at bounding box center [261, 233] width 119 height 21
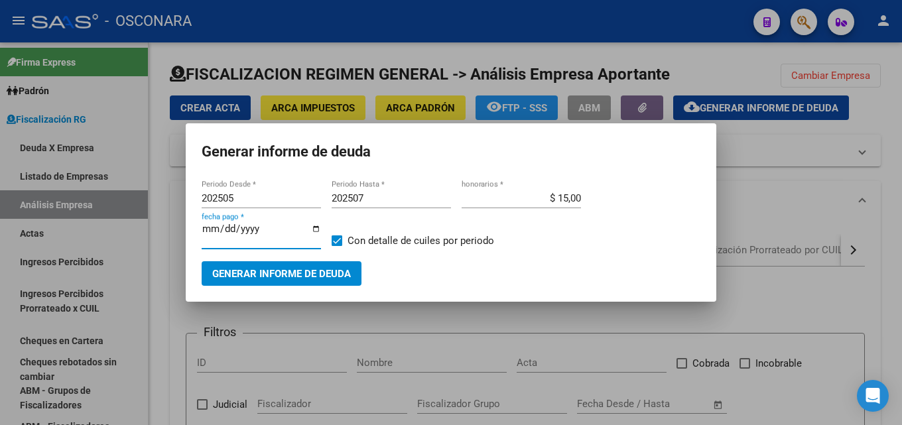
type input "[DATE]"
click at [223, 269] on span "Generar informe de deuda" at bounding box center [281, 274] width 139 height 12
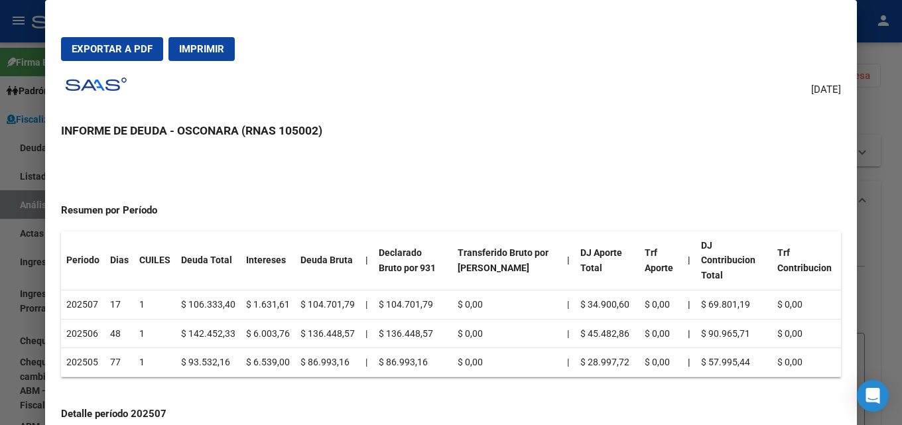
scroll to position [133, 0]
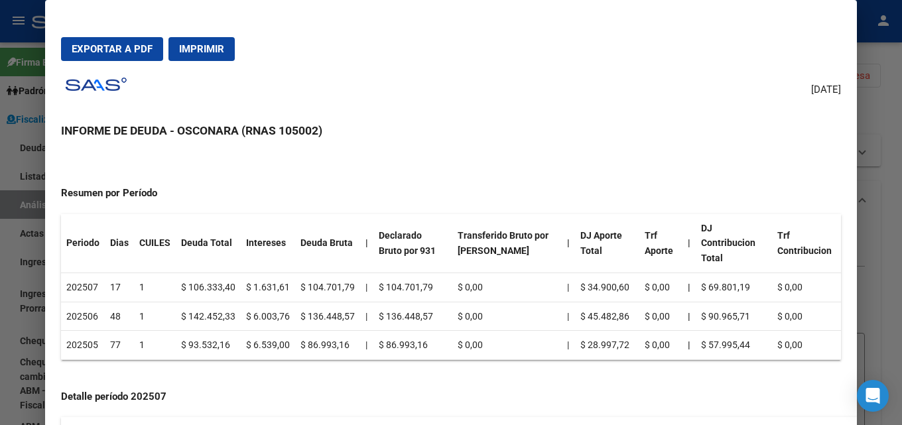
drag, startPoint x: 793, startPoint y: 332, endPoint x: 69, endPoint y: 235, distance: 730.5
click at [69, 235] on table "Periodo Dias CUILES Deuda Total Intereses Deuda Bruta | Declarado Bruto por 931…" at bounding box center [451, 287] width 780 height 147
click at [69, 235] on th "Periodo" at bounding box center [83, 243] width 44 height 59
drag, startPoint x: 818, startPoint y: 333, endPoint x: 194, endPoint y: 327, distance: 623.4
click at [194, 331] on tr "202505 77 1 $ 93.532,16 $ 6.539,00 $ 86.993,16 | $ 86.993,16 $ 0,00 | $ 28.997,…" at bounding box center [451, 345] width 780 height 29
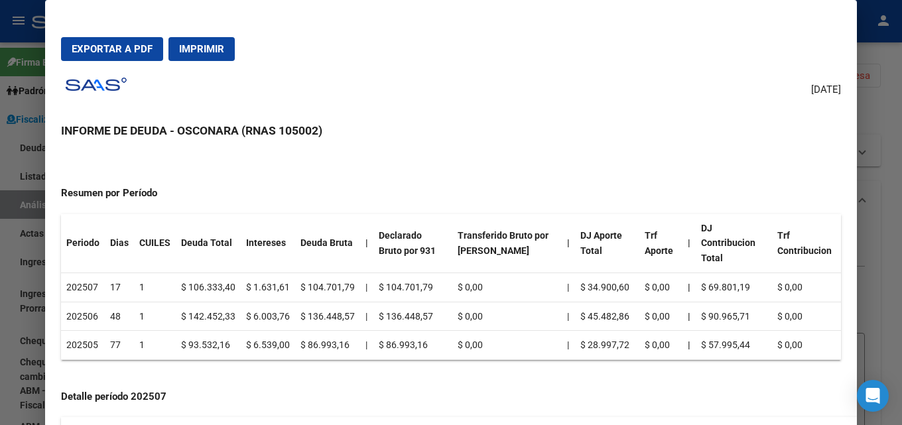
click at [448, 331] on td "$ 86.993,16" at bounding box center [412, 345] width 79 height 29
drag, startPoint x: 810, startPoint y: 318, endPoint x: 62, endPoint y: 276, distance: 749.2
click at [62, 276] on table "Periodo Dias CUILES Deuda Total Intereses Deuda Bruta | Declarado Bruto por 931…" at bounding box center [451, 287] width 780 height 147
click at [315, 281] on td "$ 104.701,79" at bounding box center [327, 287] width 65 height 29
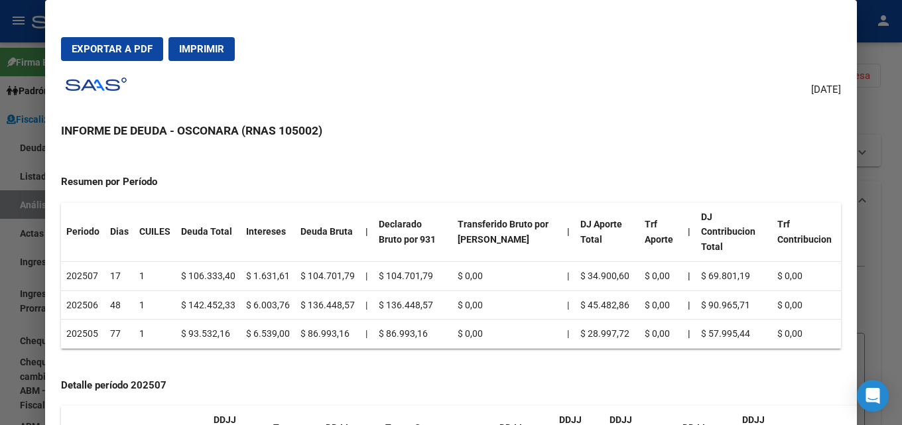
scroll to position [199, 0]
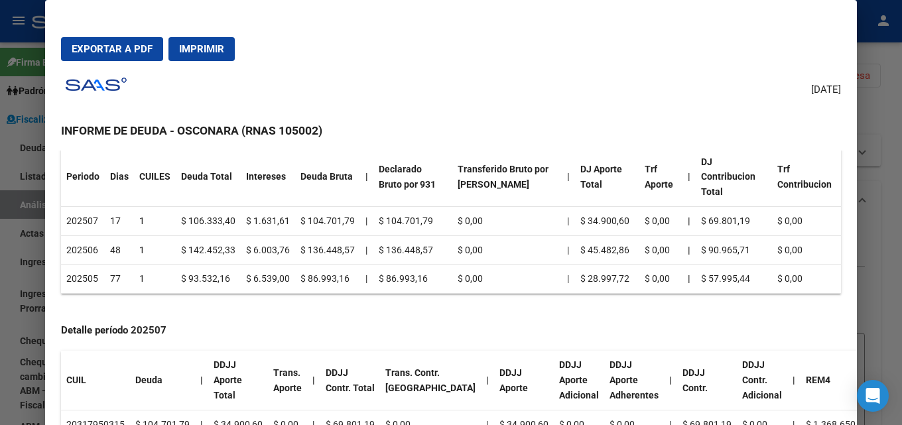
click at [901, 177] on div at bounding box center [451, 212] width 902 height 425
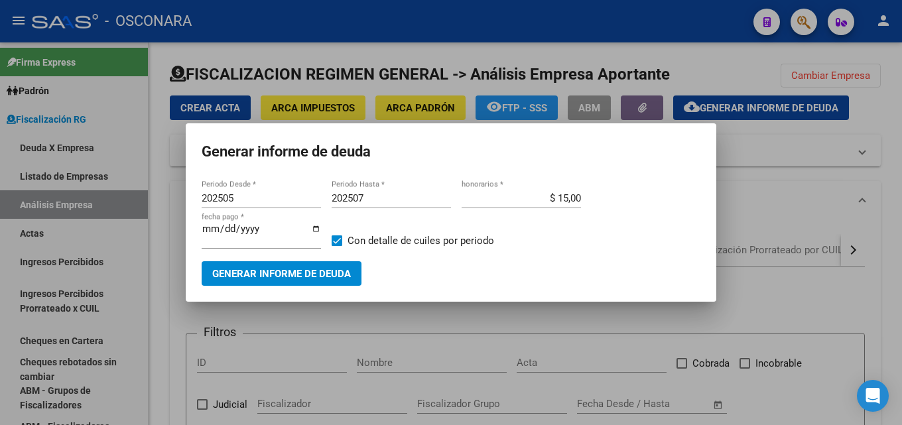
click at [787, 213] on div at bounding box center [451, 212] width 902 height 425
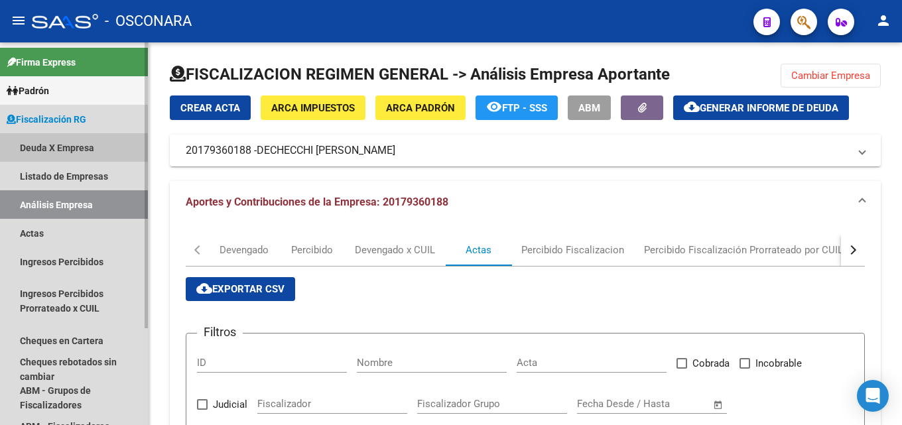
click at [46, 147] on link "Deuda X Empresa" at bounding box center [74, 147] width 148 height 29
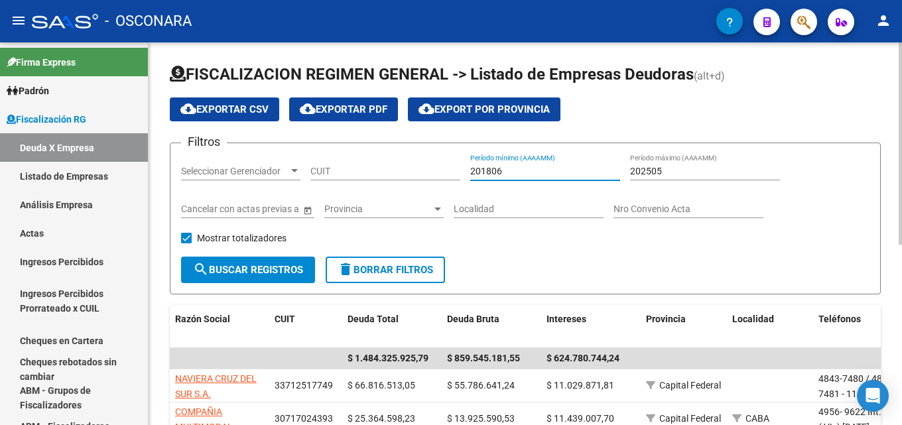
drag, startPoint x: 508, startPoint y: 175, endPoint x: 387, endPoint y: 164, distance: 121.9
click at [387, 164] on div "Filtros Seleccionar Gerenciador Seleccionar Gerenciador CUIT 201806 Período mín…" at bounding box center [525, 205] width 688 height 103
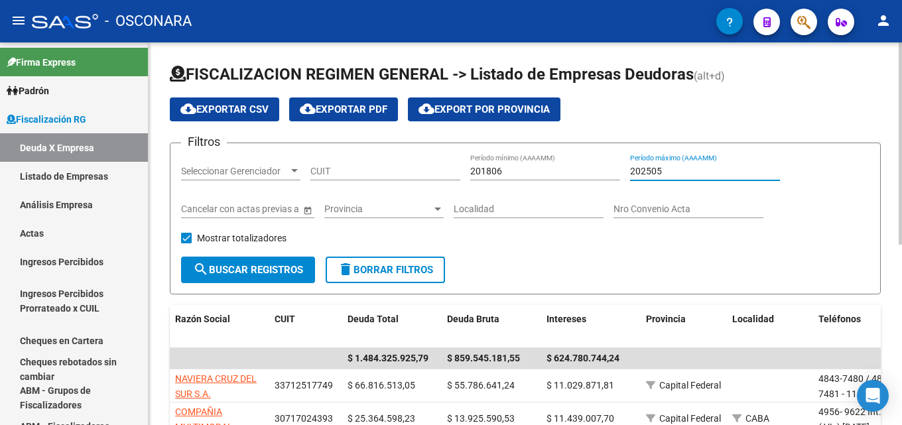
drag, startPoint x: 682, startPoint y: 169, endPoint x: 563, endPoint y: 170, distance: 118.7
click at [563, 170] on div "Filtros Seleccionar Gerenciador Seleccionar Gerenciador CUIT 201806 Período mín…" at bounding box center [525, 205] width 688 height 103
type input "202506"
click at [259, 159] on div "Seleccionar Gerenciador Seleccionar Gerenciador" at bounding box center [240, 167] width 119 height 27
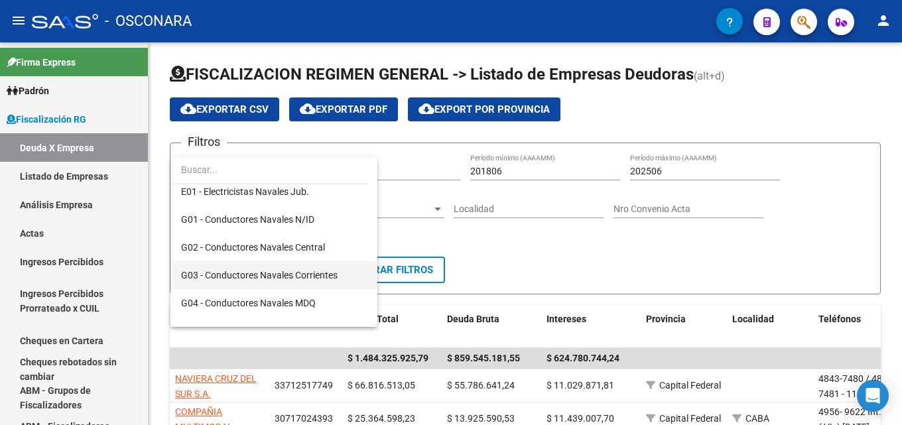
scroll to position [199, 0]
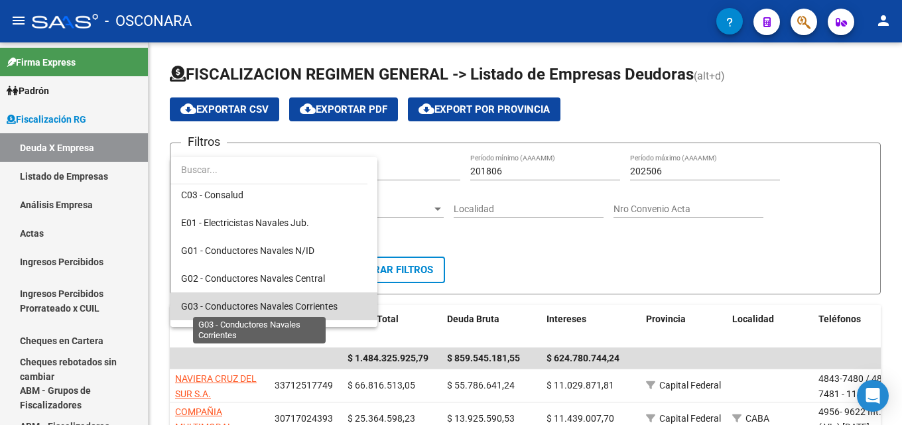
click at [322, 302] on span "G03 - Conductores Navales Corrientes" at bounding box center [259, 306] width 157 height 11
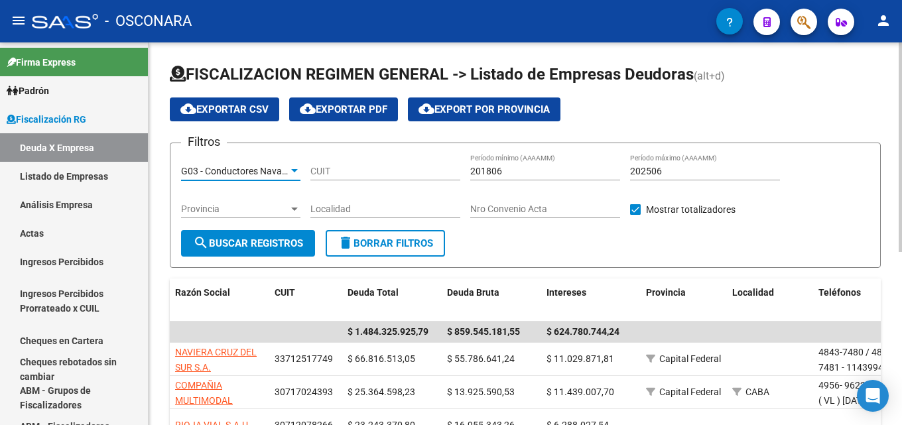
click at [255, 242] on span "search Buscar Registros" at bounding box center [248, 243] width 110 height 12
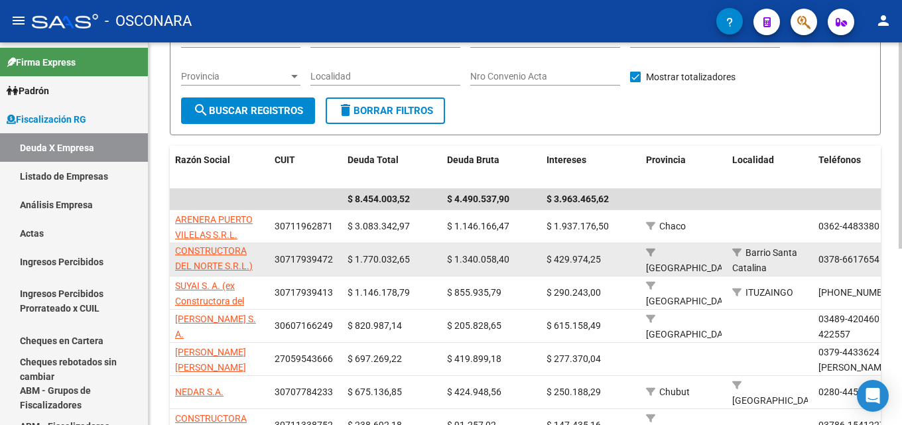
scroll to position [0, 0]
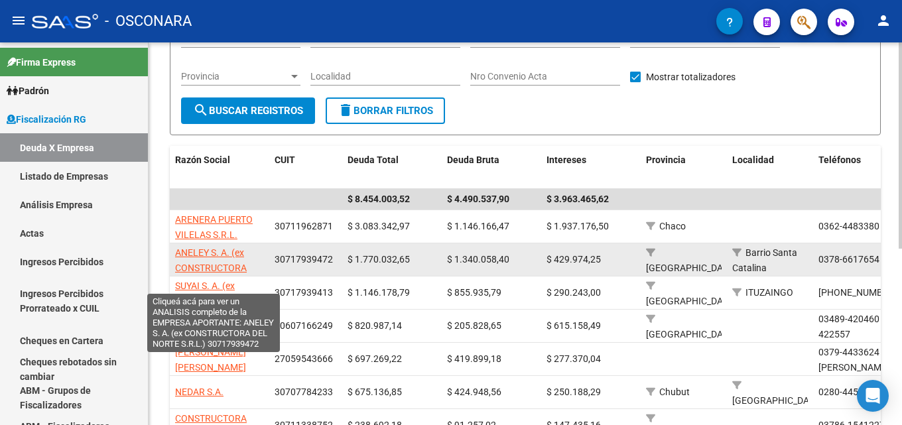
drag, startPoint x: 263, startPoint y: 268, endPoint x: 176, endPoint y: 253, distance: 88.7
click at [176, 253] on app-link-go-to "ANELEY S. A. (ex CONSTRUCTORA DEL NORTE S.R.L.)" at bounding box center [219, 267] width 89 height 45
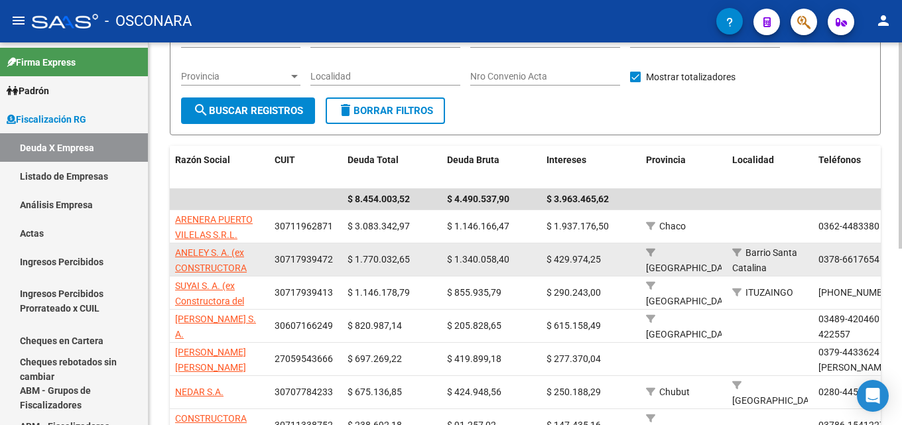
copy span "ANELEY S. A. (ex CONSTRUCTORA"
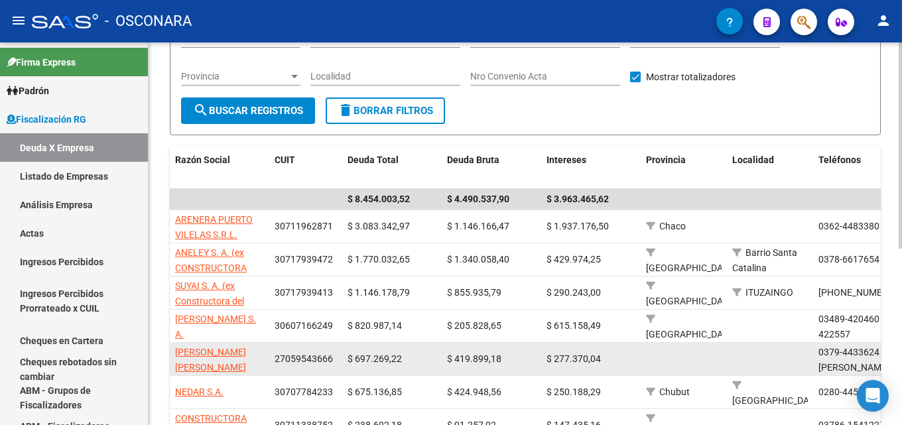
drag, startPoint x: 244, startPoint y: 370, endPoint x: 174, endPoint y: 353, distance: 71.7
click at [174, 353] on datatable-body-cell "VERDUN ROSA ELIZABETH" at bounding box center [219, 359] width 99 height 32
copy span "VERDUN ROSA ELIZABETH"
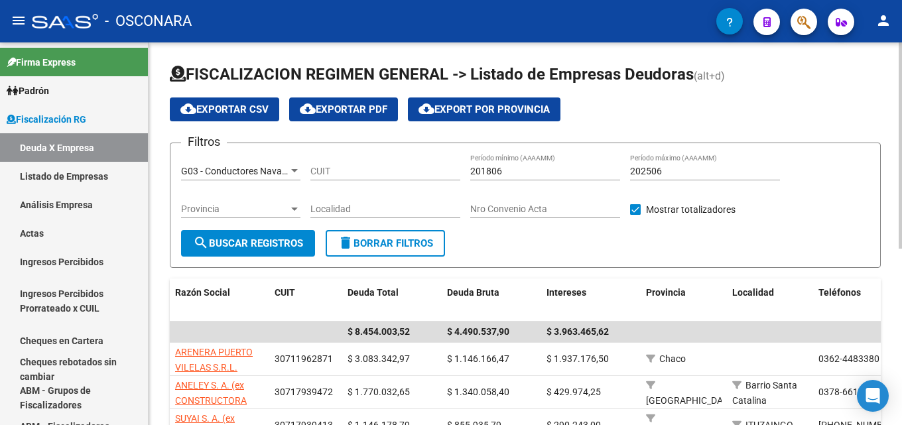
click at [263, 168] on span "G03 - Conductores Navales Corrientes" at bounding box center [259, 171] width 157 height 11
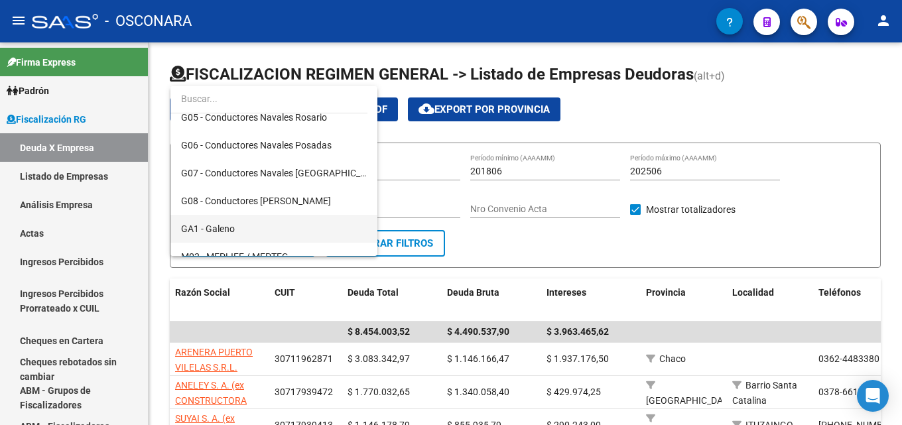
scroll to position [396, 0]
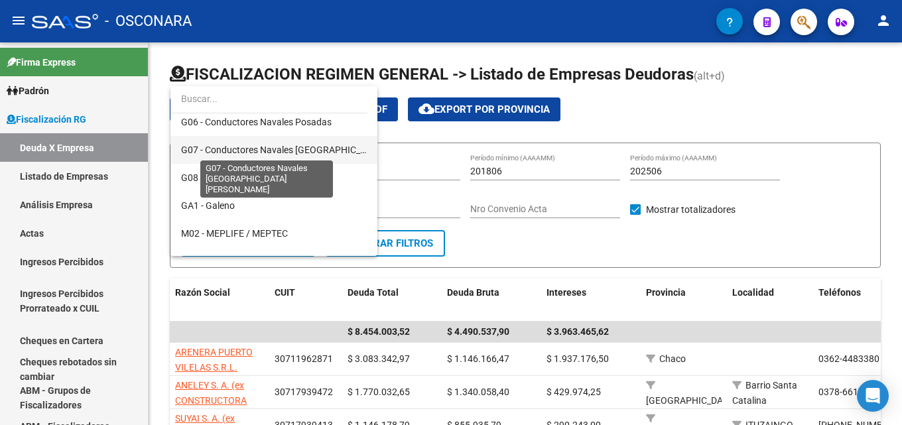
click at [294, 142] on span "G07 - Conductores Navales [GEOGRAPHIC_DATA][PERSON_NAME]" at bounding box center [274, 150] width 186 height 28
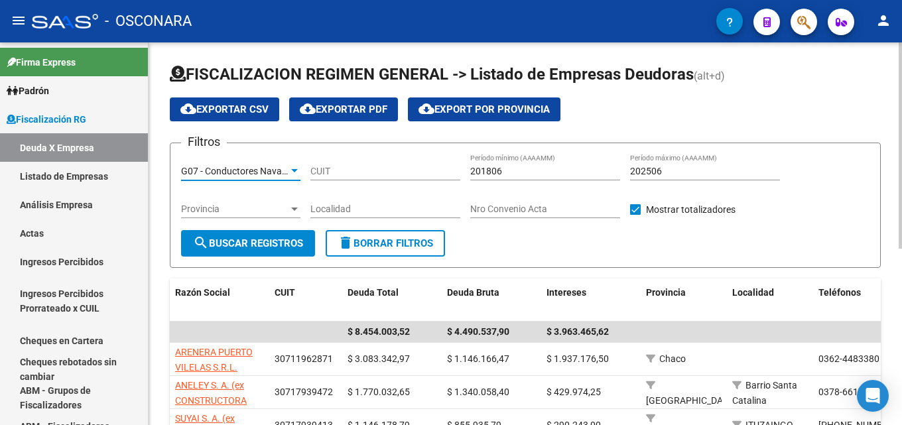
click at [243, 238] on span "search Buscar Registros" at bounding box center [248, 243] width 110 height 12
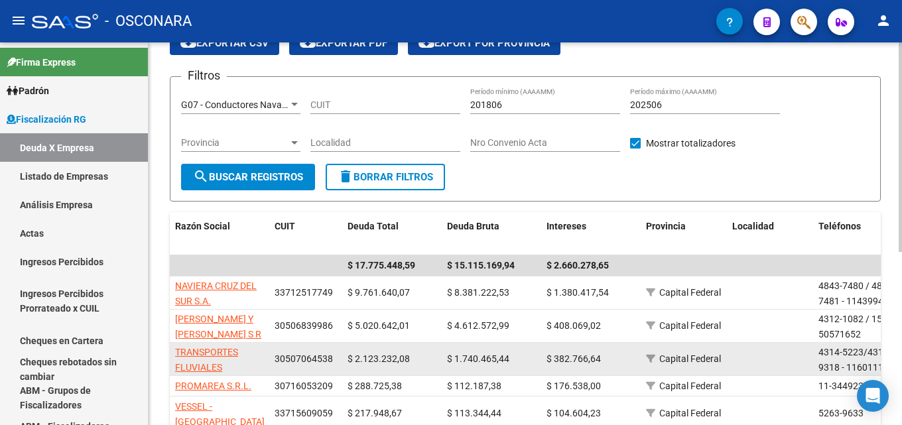
scroll to position [133, 0]
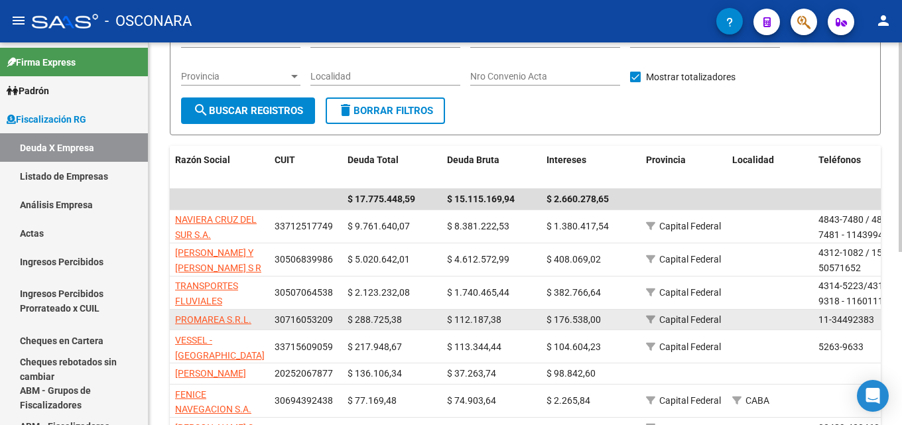
drag, startPoint x: 253, startPoint y: 323, endPoint x: 172, endPoint y: 320, distance: 80.3
click at [172, 320] on datatable-body-cell "PROMAREA S.R.L." at bounding box center [219, 320] width 99 height 21
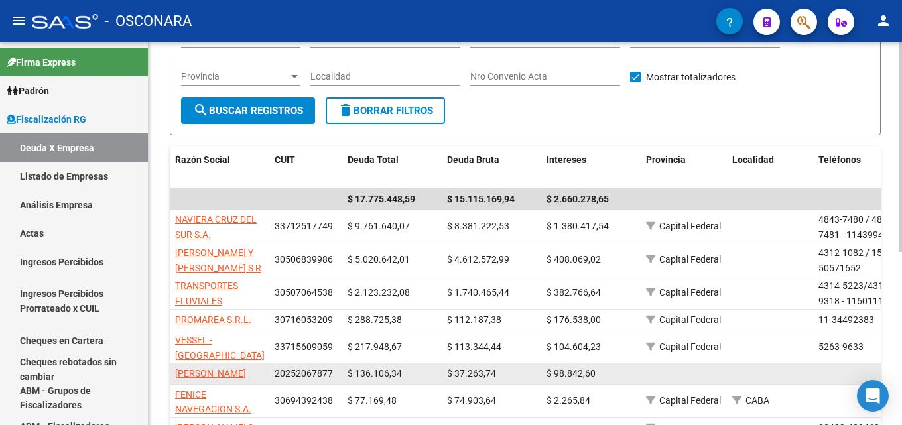
copy span "PROMAREA S.R.L."
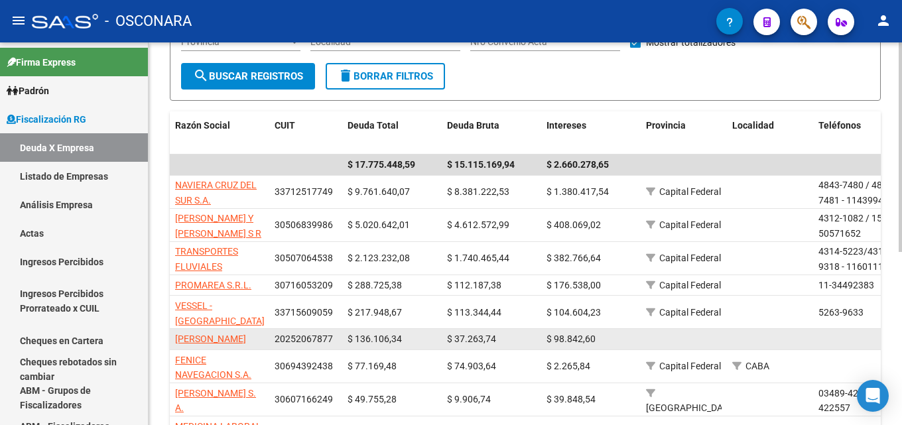
scroll to position [199, 0]
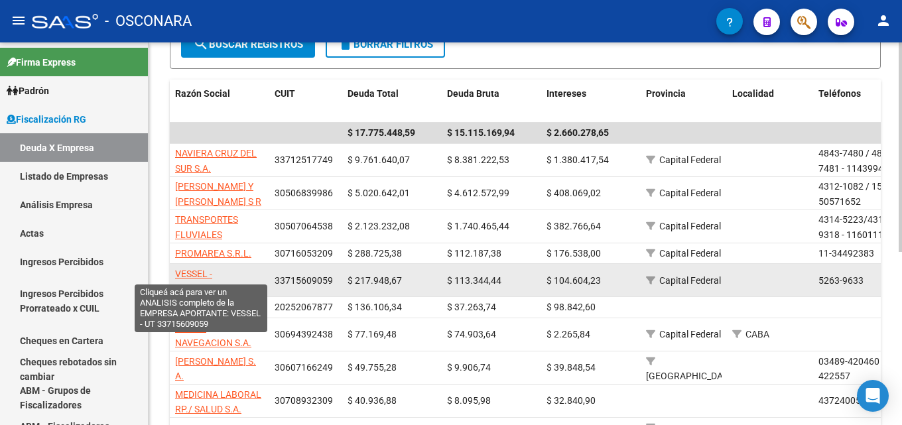
drag, startPoint x: 233, startPoint y: 277, endPoint x: 178, endPoint y: 277, distance: 55.0
click at [178, 277] on div "VESSEL - [GEOGRAPHIC_DATA]" at bounding box center [219, 281] width 89 height 28
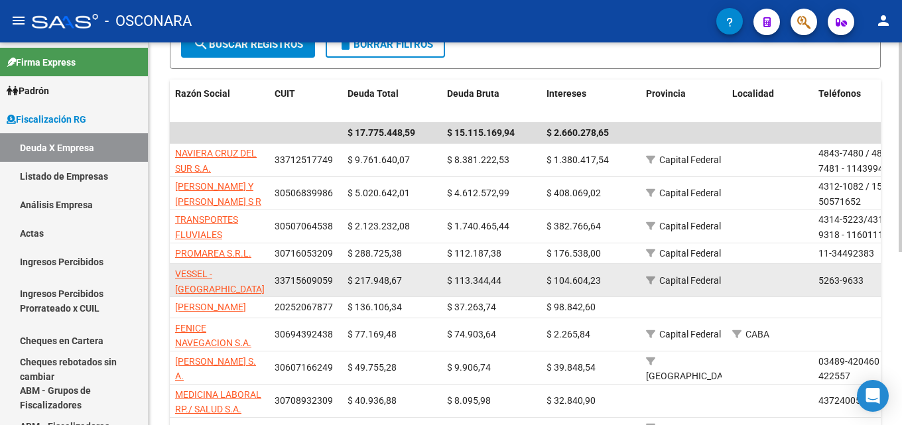
copy span "VESSEL - [GEOGRAPHIC_DATA]"
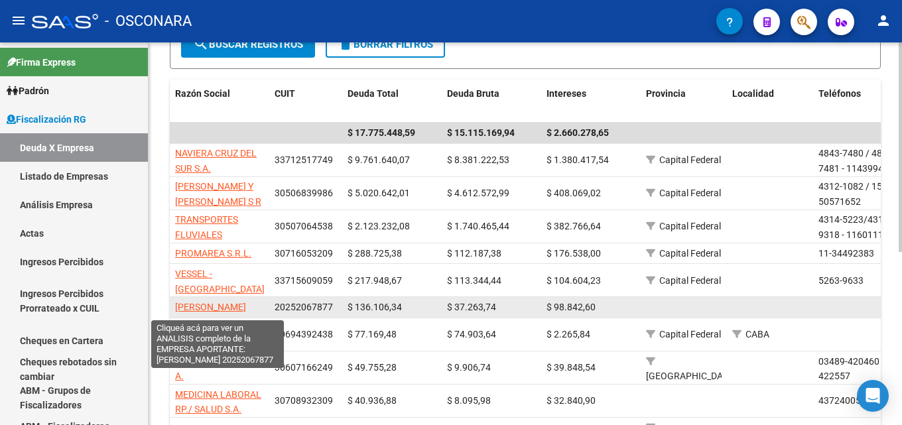
click at [222, 302] on span "GONZALEZ, MARTIN CARLOS" at bounding box center [210, 307] width 71 height 11
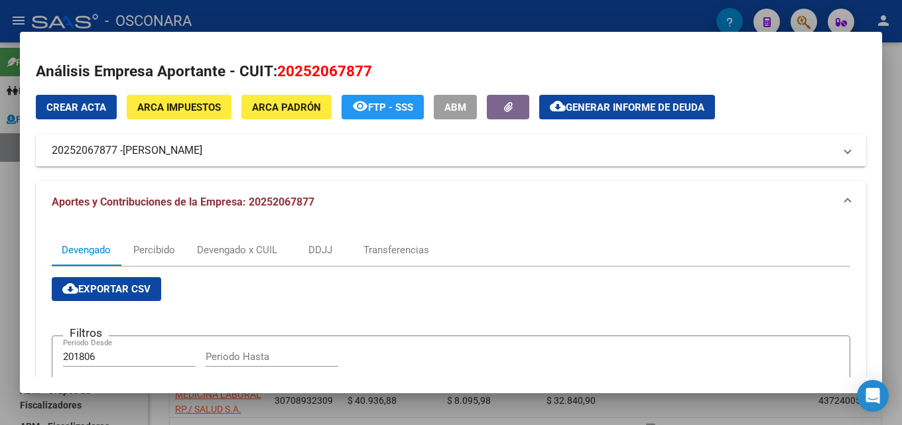
click at [255, 105] on span "ARCA Padrón" at bounding box center [286, 107] width 69 height 12
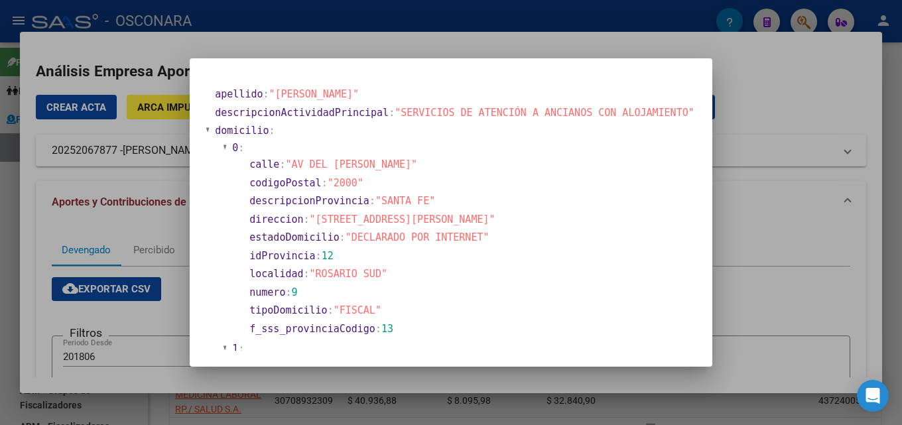
click at [765, 195] on div at bounding box center [451, 212] width 902 height 425
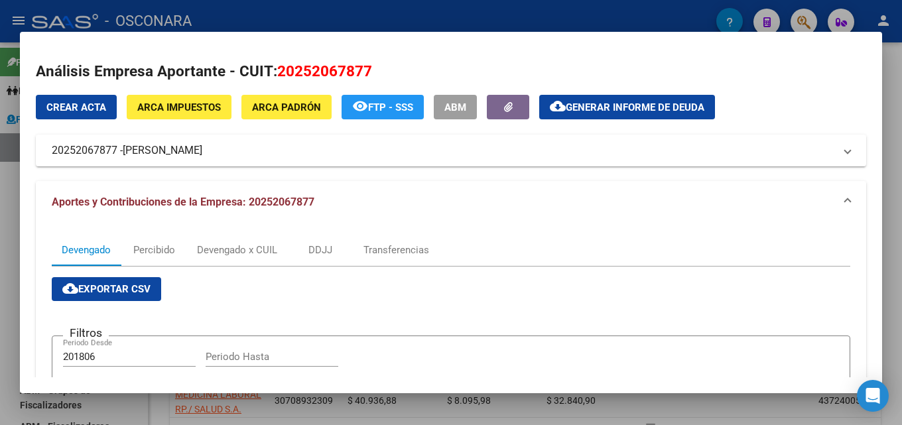
click at [901, 135] on div at bounding box center [451, 212] width 902 height 425
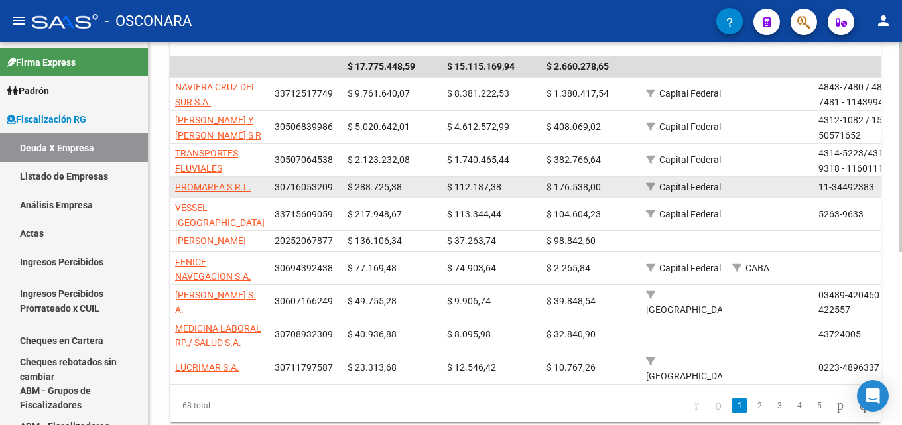
scroll to position [316, 0]
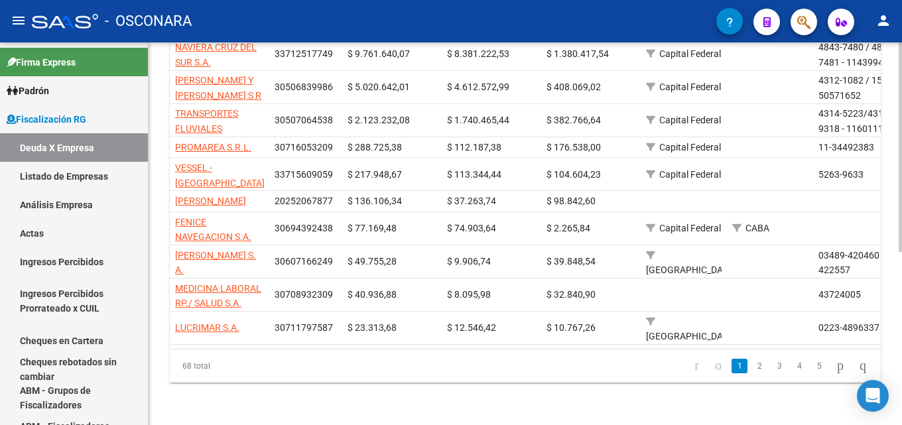
click at [239, 395] on div "FISCALIZACION REGIMEN GENERAL -> Listado de Empresas Deudoras (alt+d) cloud_dow…" at bounding box center [525, 81] width 753 height 688
click at [835, 368] on icon "go to next page" at bounding box center [840, 365] width 11 height 16
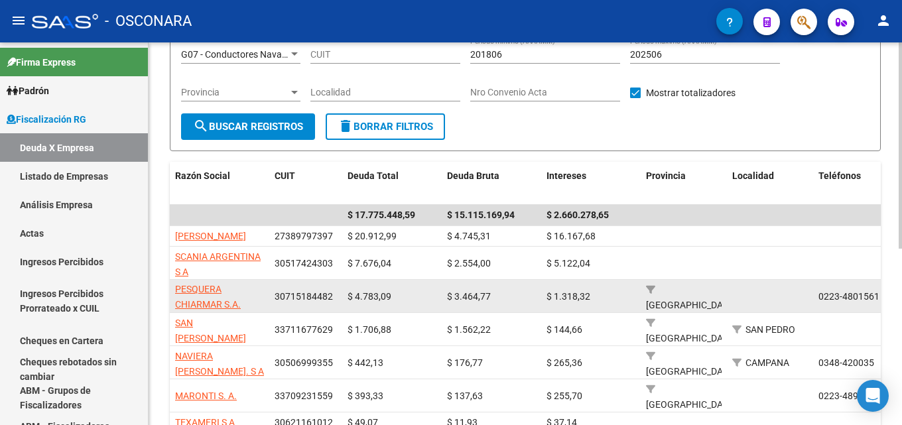
scroll to position [0, 0]
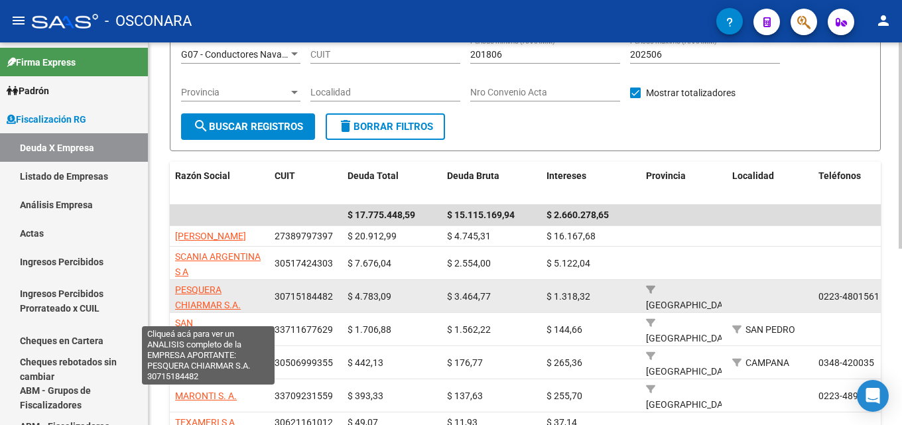
drag, startPoint x: 249, startPoint y: 321, endPoint x: 175, endPoint y: 303, distance: 75.8
click at [175, 303] on app-link-go-to "PESQUERA CHIARMAR S.A." at bounding box center [219, 297] width 89 height 31
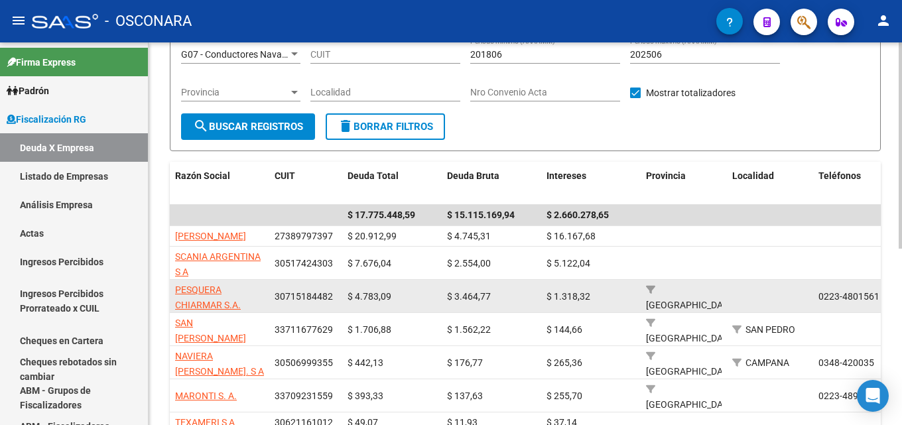
copy span "PESQUERA CHIARMAR S.A."
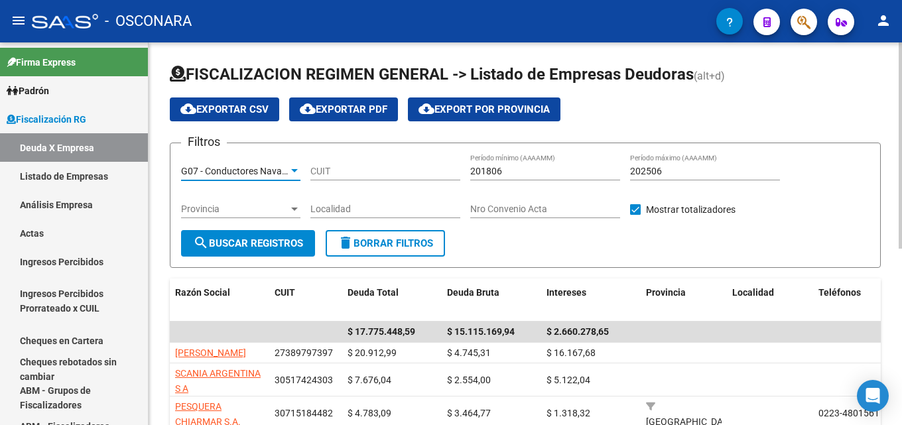
click at [262, 167] on span "G07 - Conductores Navales [GEOGRAPHIC_DATA][PERSON_NAME]" at bounding box center [318, 171] width 275 height 11
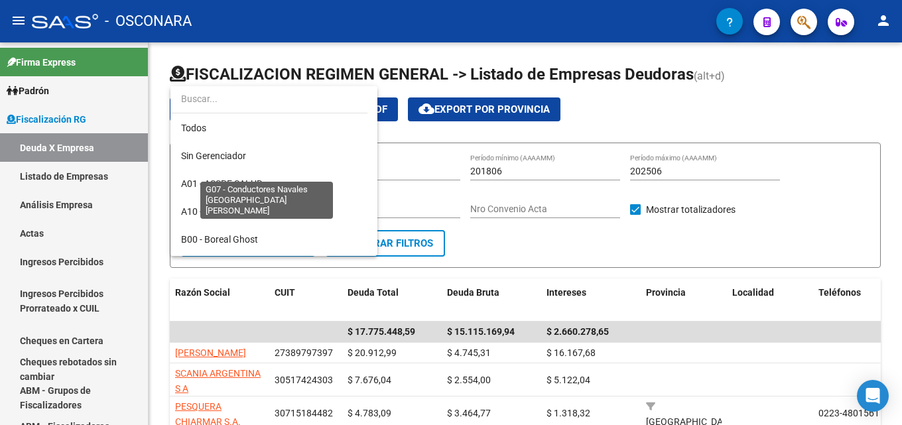
scroll to position [375, 0]
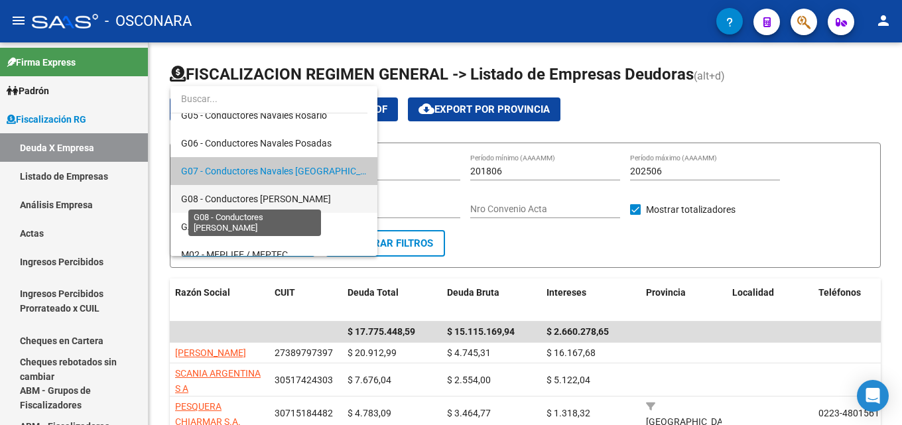
click at [263, 199] on span "G08 - Conductores [PERSON_NAME]" at bounding box center [256, 199] width 150 height 11
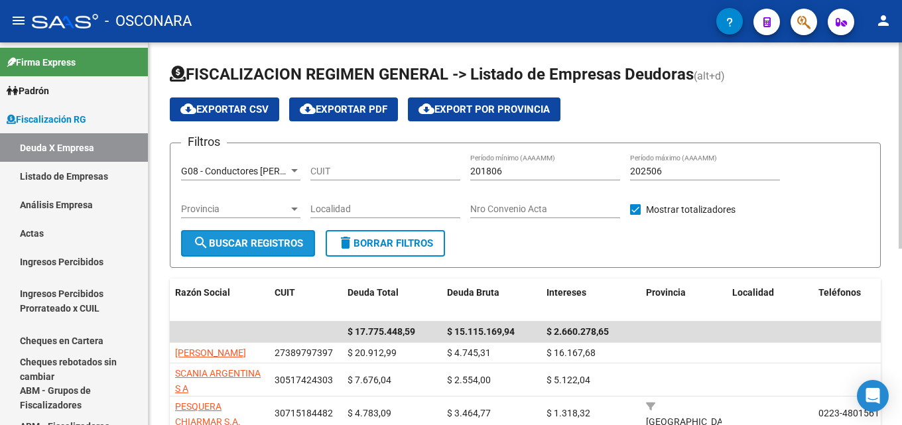
click at [241, 252] on button "search Buscar Registros" at bounding box center [248, 243] width 134 height 27
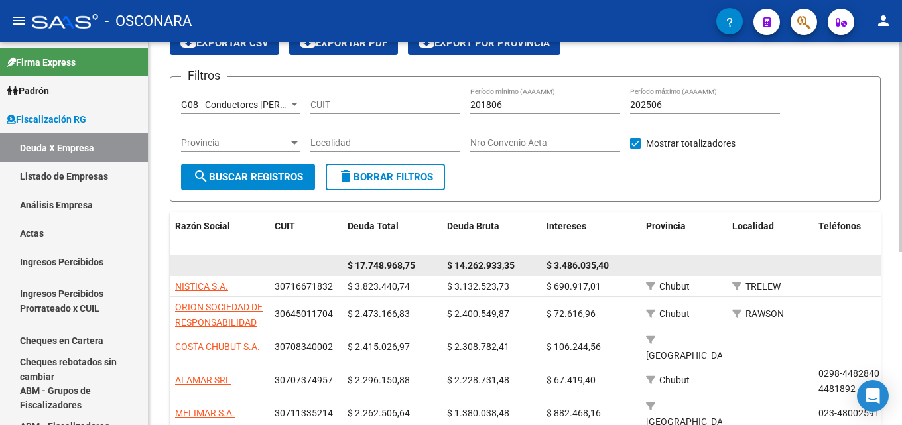
scroll to position [133, 0]
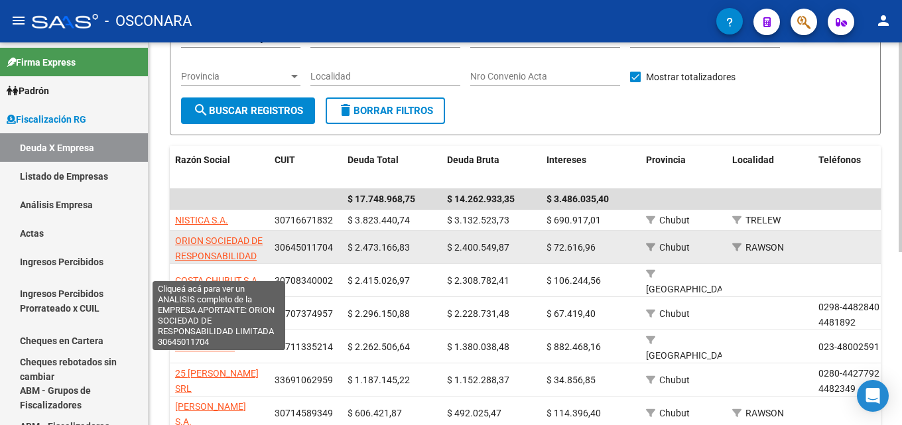
click at [209, 237] on span "ORION SOCIEDAD DE RESPONSABILIDAD LIMITADA" at bounding box center [219, 255] width 88 height 41
type textarea "30645011704"
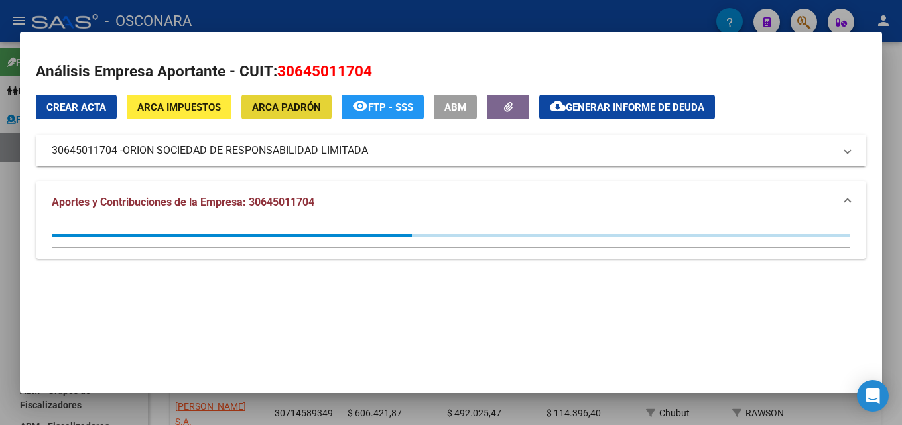
click at [288, 107] on span "ARCA Padrón" at bounding box center [286, 107] width 69 height 12
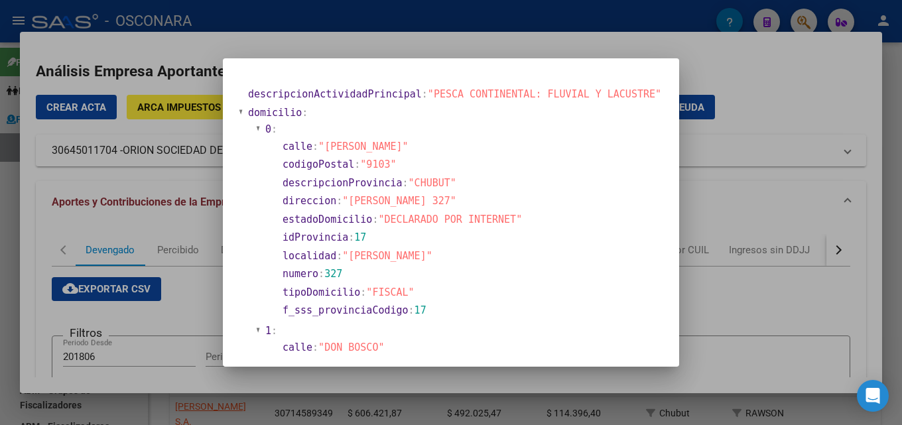
drag, startPoint x: 815, startPoint y: 174, endPoint x: 835, endPoint y: 165, distance: 22.0
click at [816, 174] on div at bounding box center [451, 212] width 902 height 425
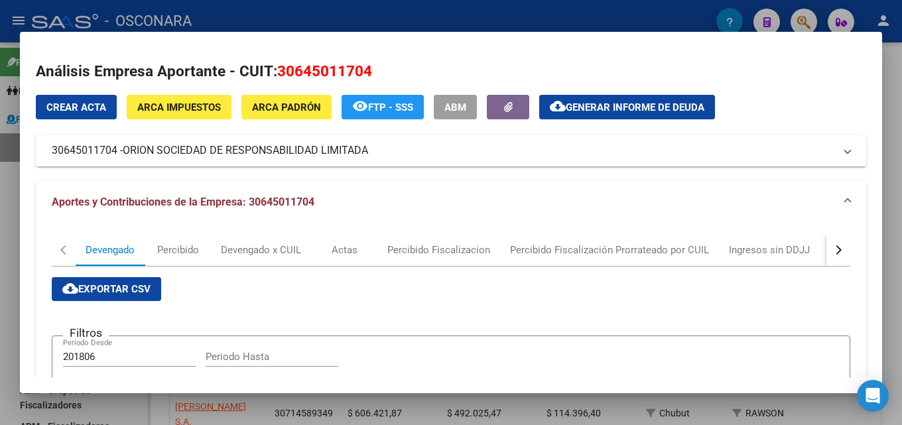
click at [901, 137] on div at bounding box center [451, 212] width 902 height 425
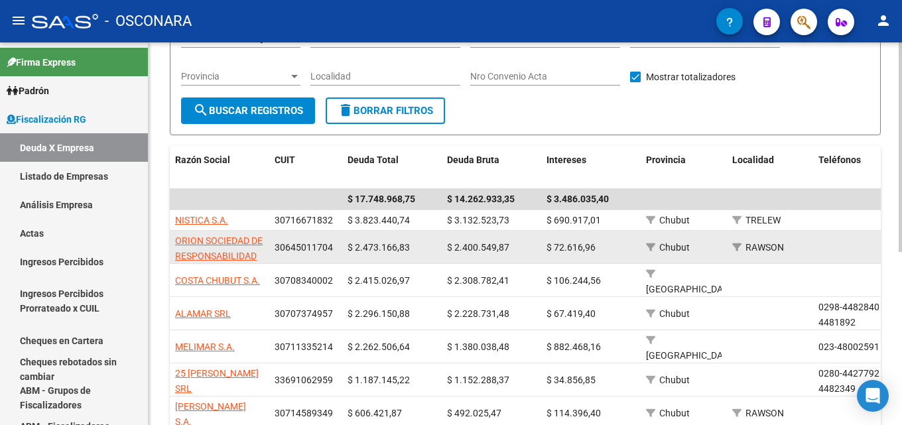
scroll to position [1, 0]
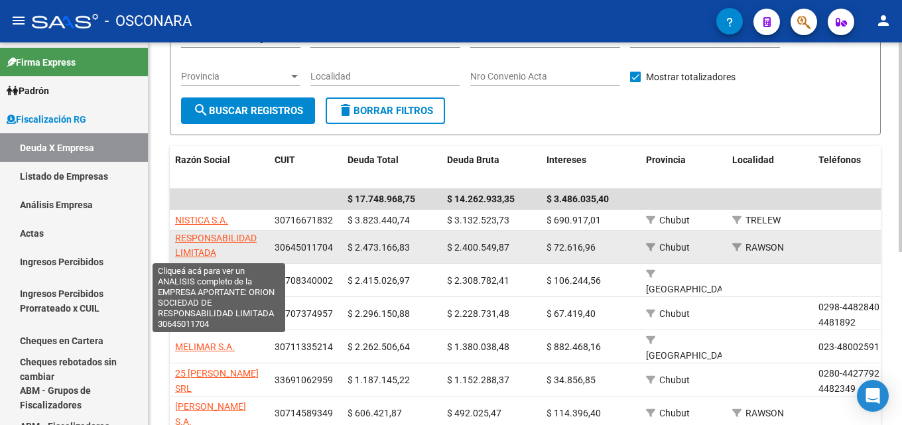
drag, startPoint x: 256, startPoint y: 255, endPoint x: 190, endPoint y: 249, distance: 65.9
click at [190, 249] on span "ORION SOCIEDAD DE RESPONSABILIDAD LIMITADA" at bounding box center [219, 238] width 88 height 41
copy span "LIM"
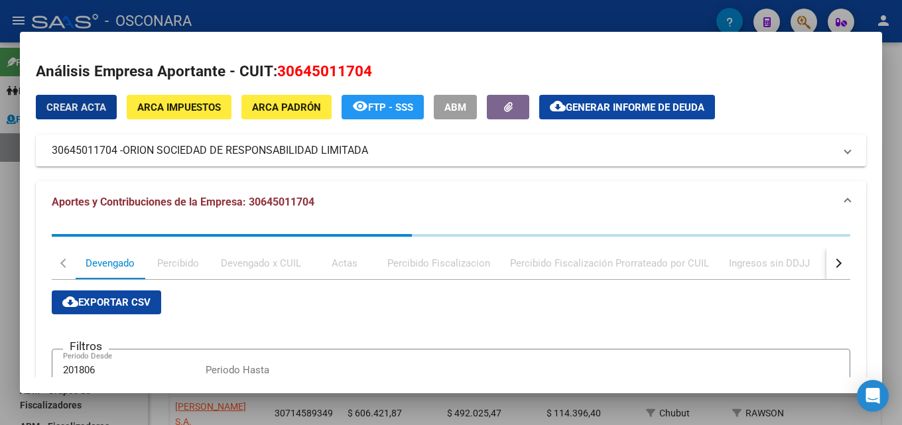
click at [901, 128] on div at bounding box center [451, 212] width 902 height 425
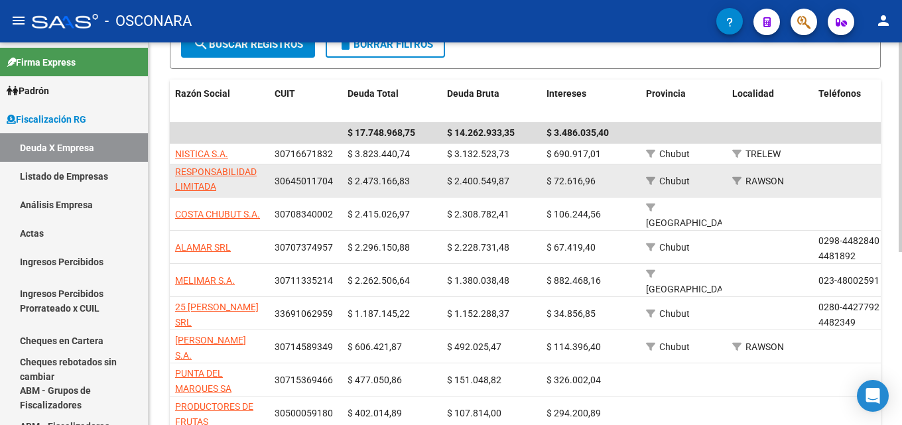
drag, startPoint x: 174, startPoint y: 174, endPoint x: 254, endPoint y: 188, distance: 81.4
click at [254, 188] on datatable-body-cell "ORION SOCIEDAD DE RESPONSABILIDAD LIMITADA" at bounding box center [219, 180] width 99 height 32
copy span "ORION SOCIEDAD DE RESPONSABILIDAD LIMITADA"
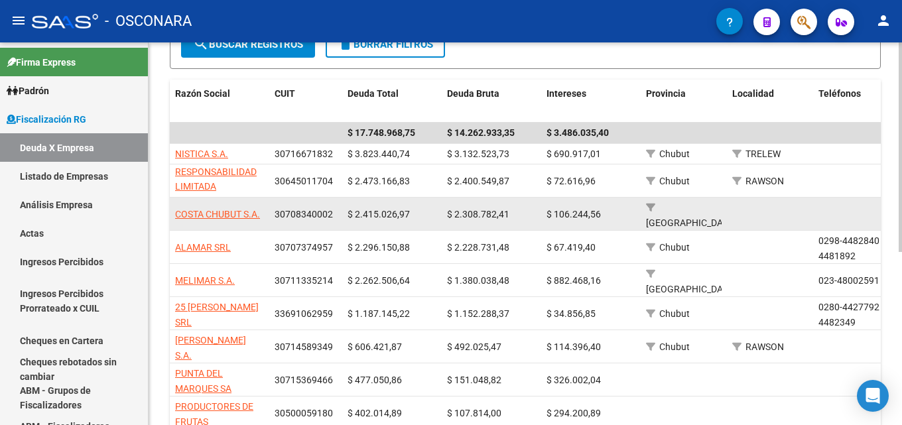
drag, startPoint x: 265, startPoint y: 216, endPoint x: 173, endPoint y: 212, distance: 91.6
click at [173, 212] on datatable-body-cell "COSTA CHUBUT S.A." at bounding box center [219, 214] width 99 height 32
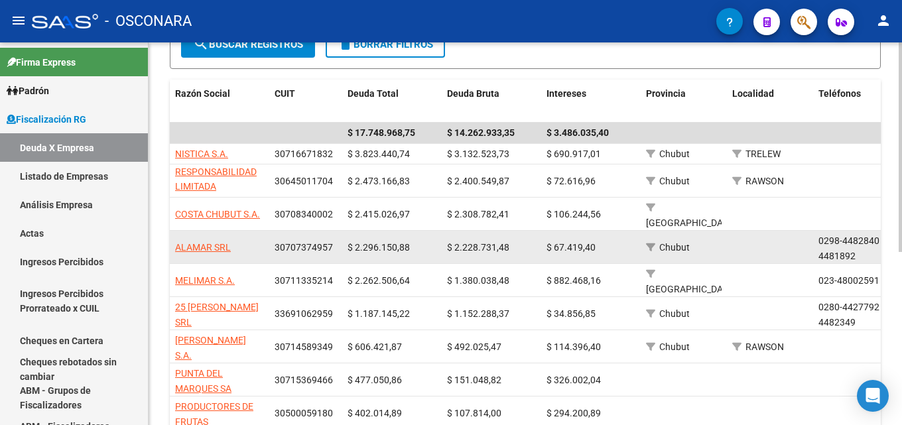
copy span "COSTA CHUBUT S.A."
drag, startPoint x: 245, startPoint y: 249, endPoint x: 174, endPoint y: 251, distance: 70.3
click at [174, 251] on datatable-body-cell "ALAMAR SRL" at bounding box center [219, 247] width 99 height 32
copy span "ALAMAR SRL"
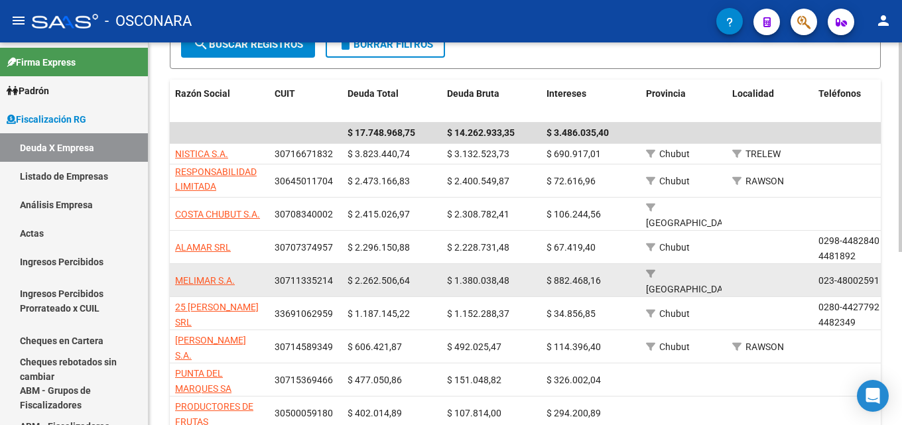
drag, startPoint x: 246, startPoint y: 282, endPoint x: 172, endPoint y: 286, distance: 73.7
click at [172, 286] on datatable-body-cell "MELIMAR S.A." at bounding box center [219, 280] width 99 height 32
copy span "MELIMAR S.A."
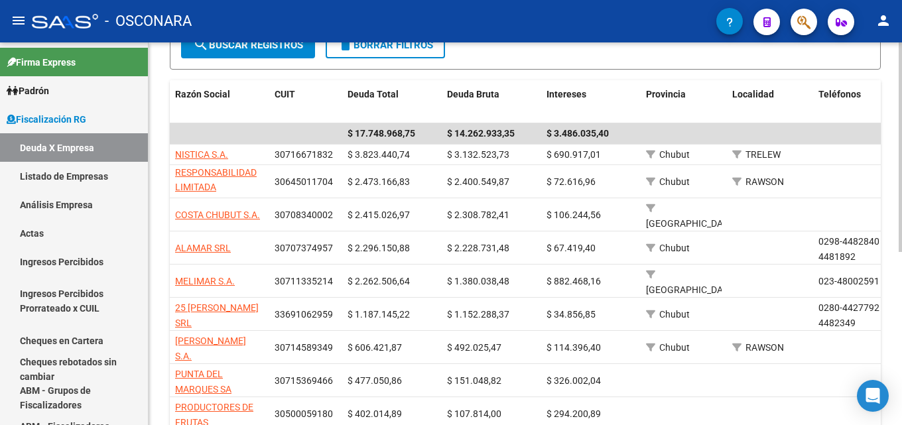
scroll to position [199, 0]
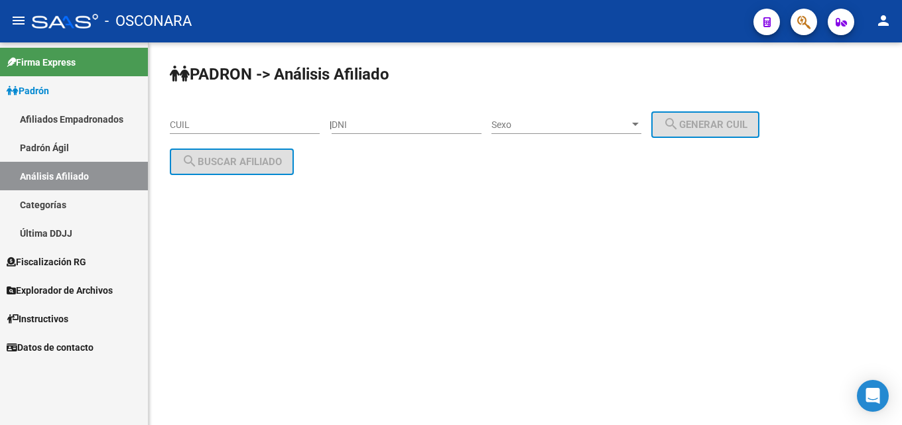
click at [245, 123] on input "CUIL" at bounding box center [245, 124] width 150 height 11
paste input
click at [52, 169] on link "Análisis Afiliado" at bounding box center [74, 176] width 148 height 29
click at [48, 269] on span "Fiscalización RG" at bounding box center [47, 262] width 80 height 15
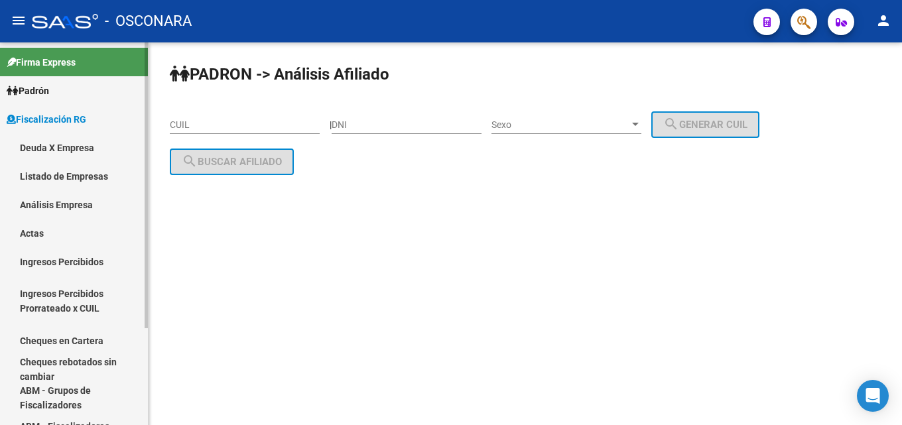
click at [55, 211] on link "Análisis Empresa" at bounding box center [74, 204] width 148 height 29
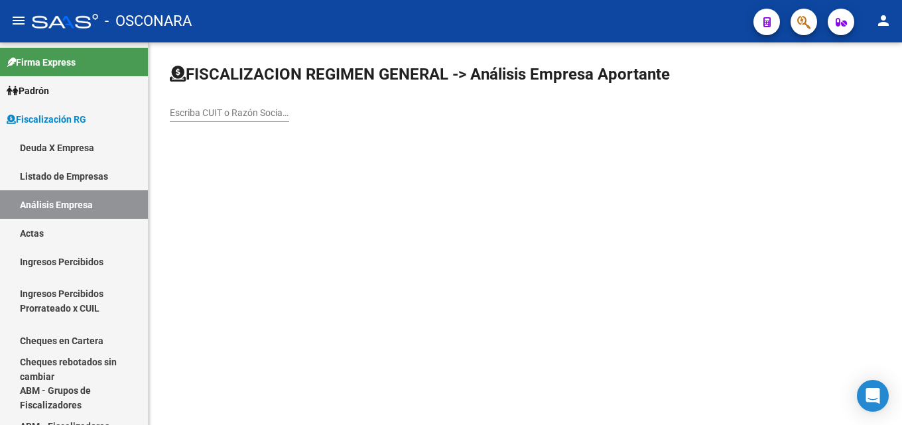
click at [225, 112] on input "Escriba CUIT o Razón Social para buscar" at bounding box center [229, 112] width 119 height 11
paste input "PROMAREA S.R.L."
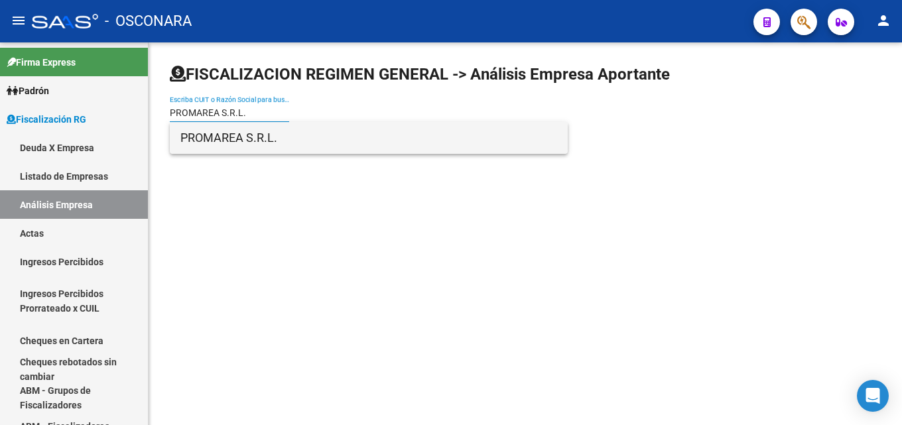
type input "PROMAREA S.R.L."
click at [234, 130] on span "PROMAREA S.R.L." at bounding box center [368, 138] width 377 height 32
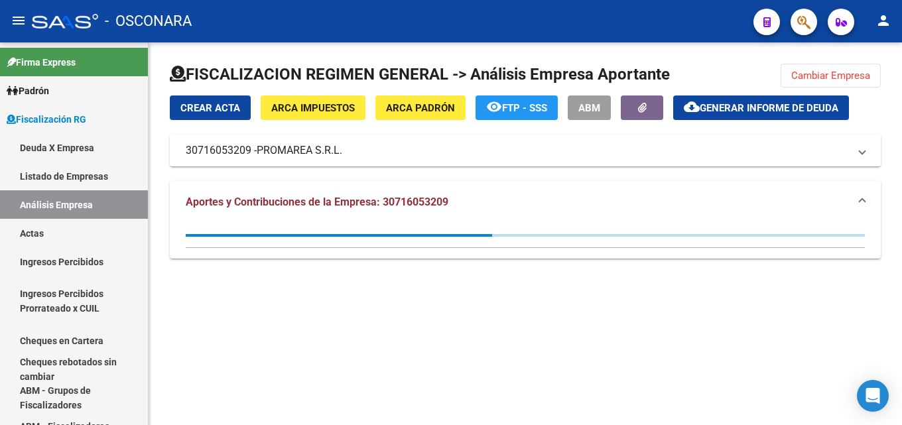
click at [759, 110] on span "Generar informe de deuda" at bounding box center [769, 108] width 139 height 12
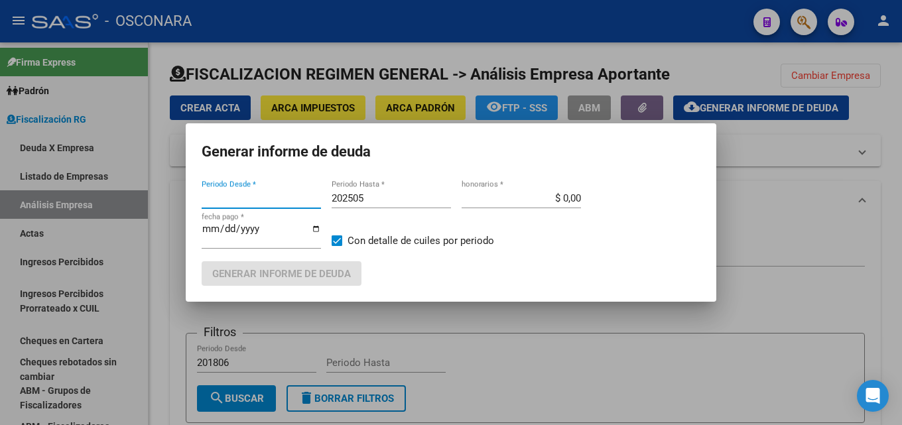
type input "201806"
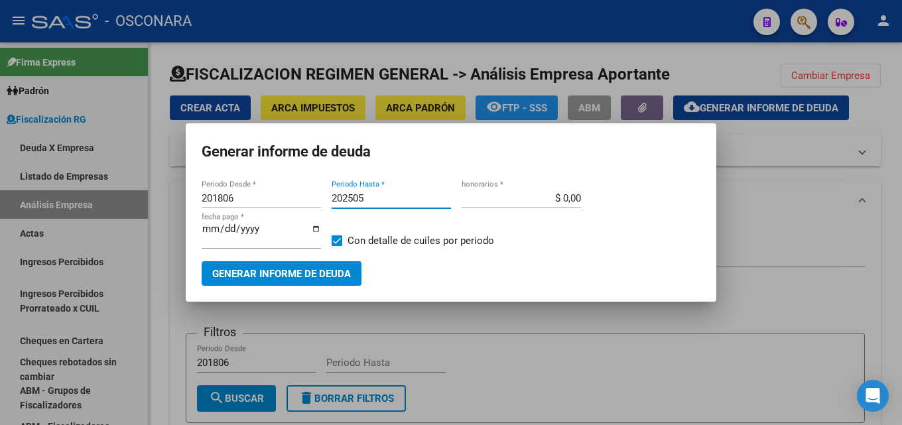
click at [385, 198] on input "202505" at bounding box center [391, 198] width 119 height 12
click at [379, 200] on input "202505" at bounding box center [391, 198] width 119 height 12
type input "202507"
drag, startPoint x: 554, startPoint y: 198, endPoint x: 777, endPoint y: 231, distance: 225.4
click at [745, 214] on div "Generar informe de deuda 201806 Periodo Desde * 202507 Periodo Hasta * $ 0,00 h…" at bounding box center [451, 212] width 902 height 425
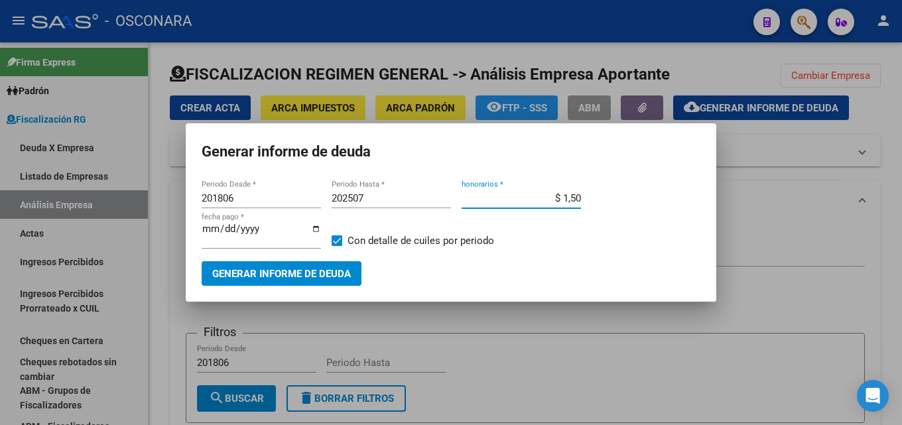
type input "$ 15,00"
click at [267, 262] on button "Generar informe de deuda" at bounding box center [282, 273] width 160 height 25
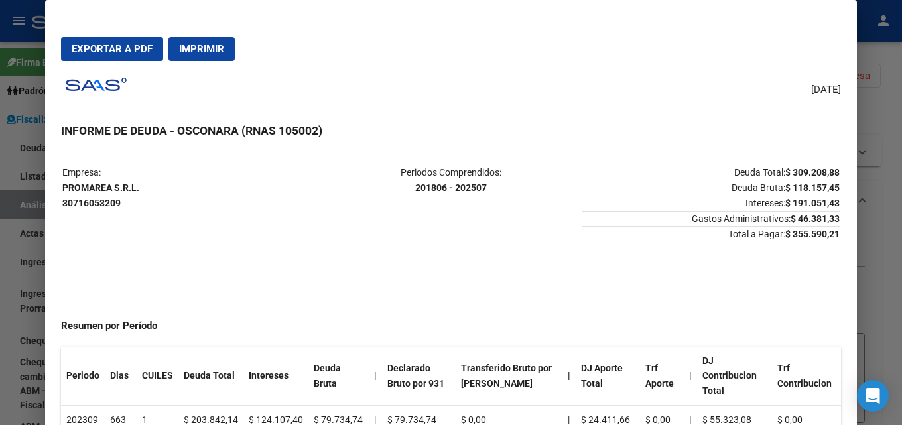
drag, startPoint x: 901, startPoint y: 132, endPoint x: 847, endPoint y: 125, distance: 54.2
click at [901, 131] on div at bounding box center [451, 212] width 902 height 425
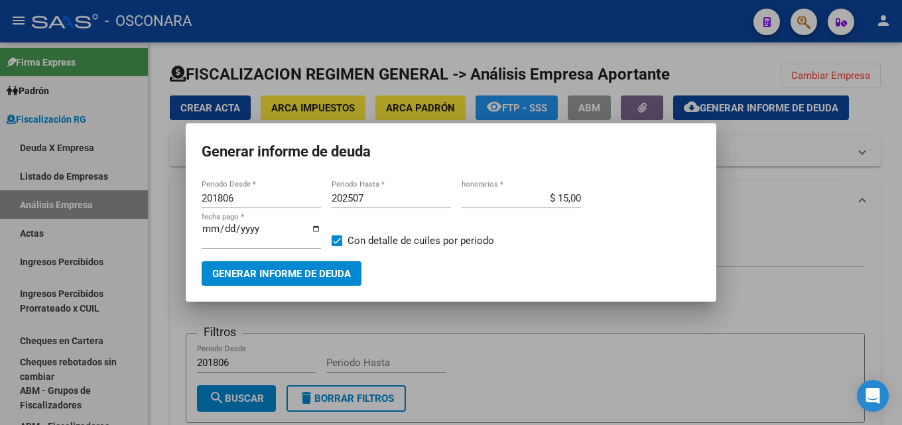
click at [901, 221] on div at bounding box center [451, 212] width 902 height 425
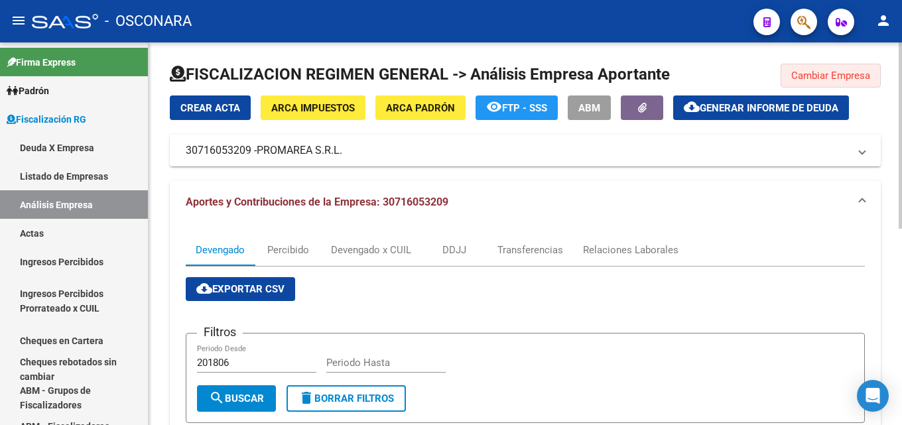
click at [815, 65] on button "Cambiar Empresa" at bounding box center [831, 76] width 100 height 24
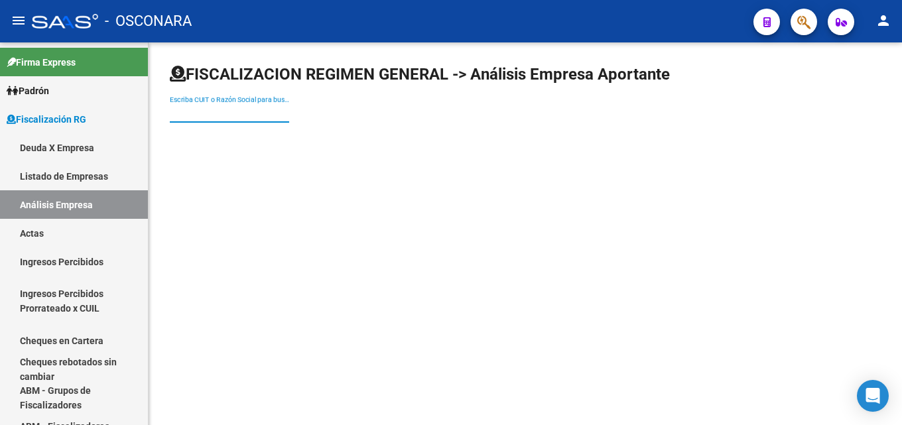
click at [243, 111] on input "Escriba CUIT o Razón Social para buscar" at bounding box center [229, 112] width 119 height 11
paste input "[EMAIL_ADDRESS][DOMAIN_NAME]"
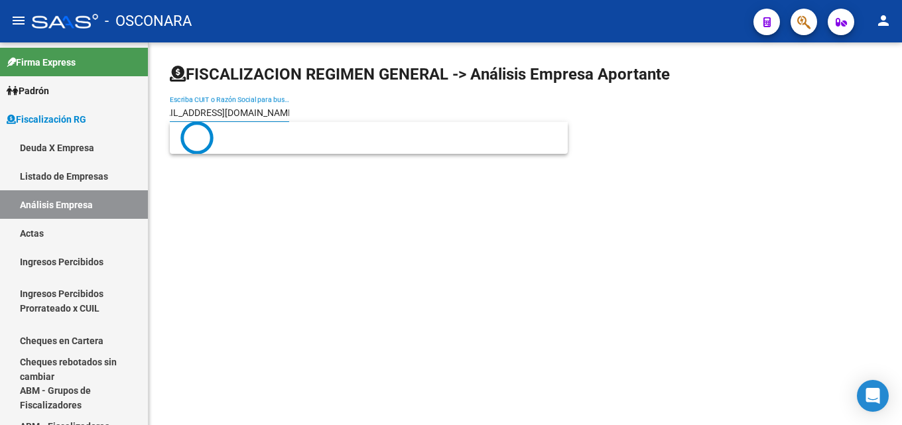
click at [243, 111] on input "[EMAIL_ADDRESS][DOMAIN_NAME]" at bounding box center [229, 112] width 119 height 11
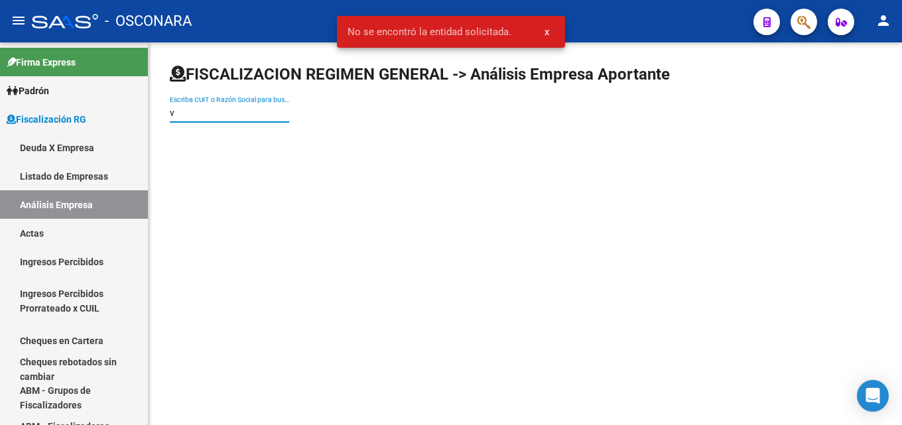
scroll to position [0, 0]
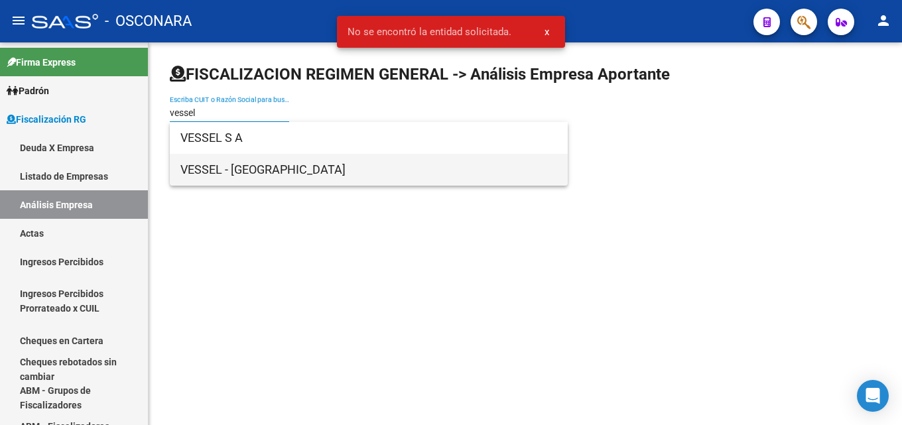
type input "vessel"
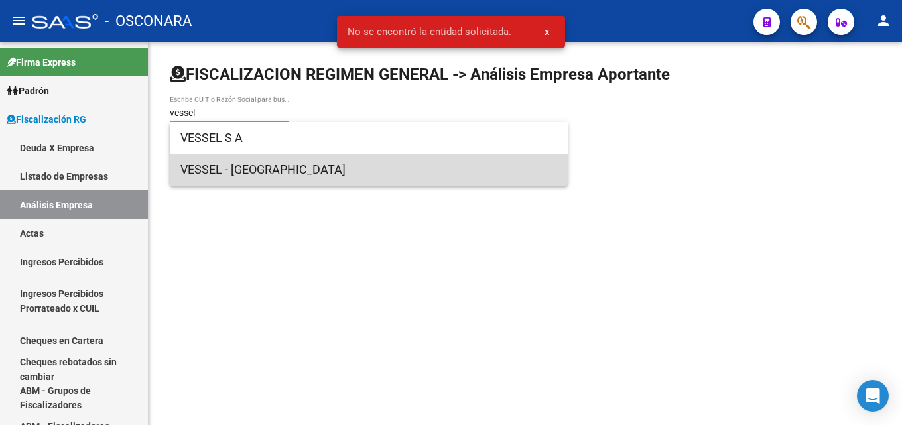
click at [269, 161] on span "VESSEL - [GEOGRAPHIC_DATA]" at bounding box center [368, 170] width 377 height 32
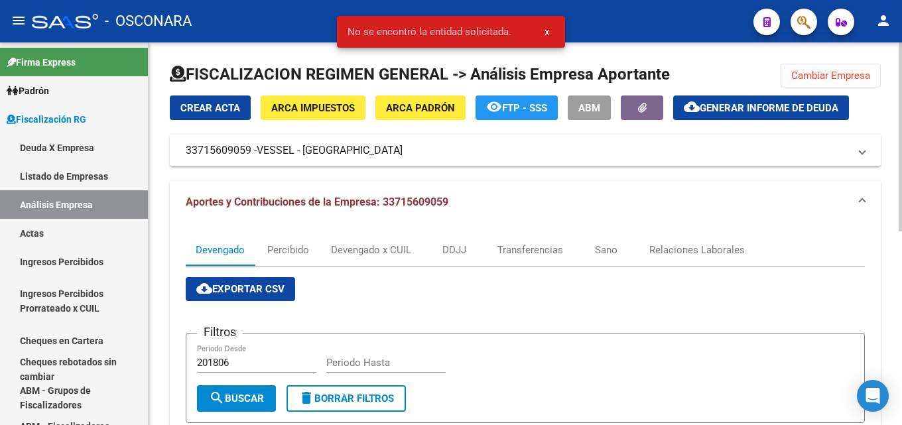
click at [759, 103] on span "Generar informe de deuda" at bounding box center [769, 108] width 139 height 12
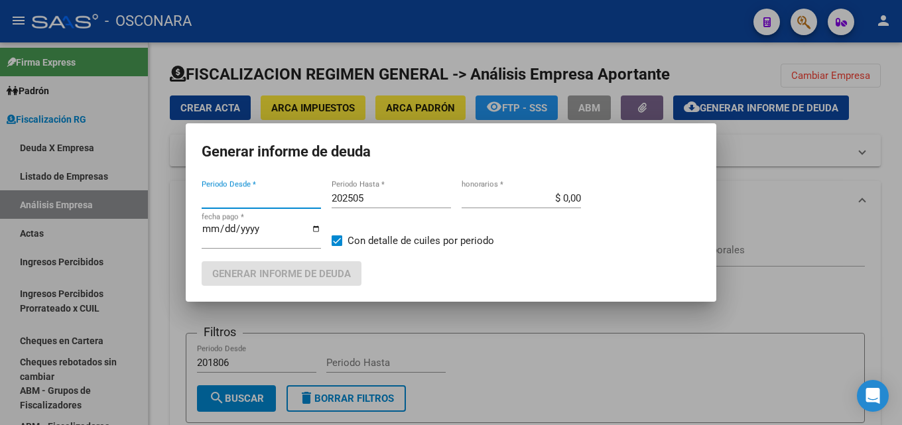
type input "201806"
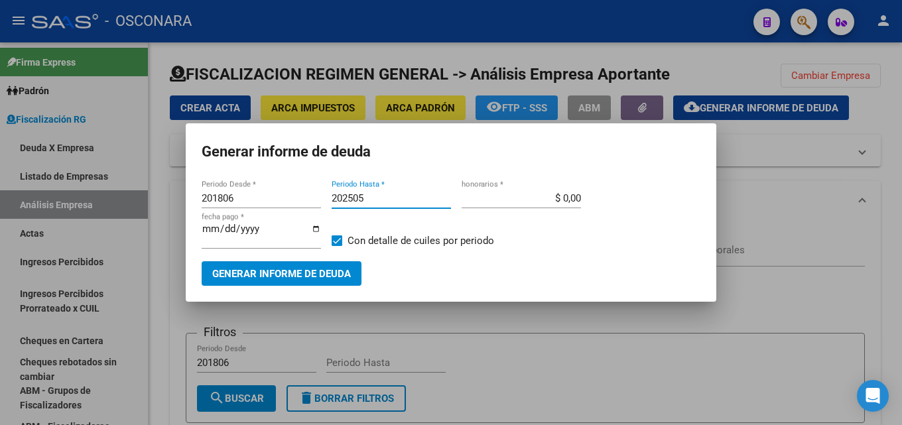
click at [377, 200] on input "202505" at bounding box center [391, 198] width 119 height 12
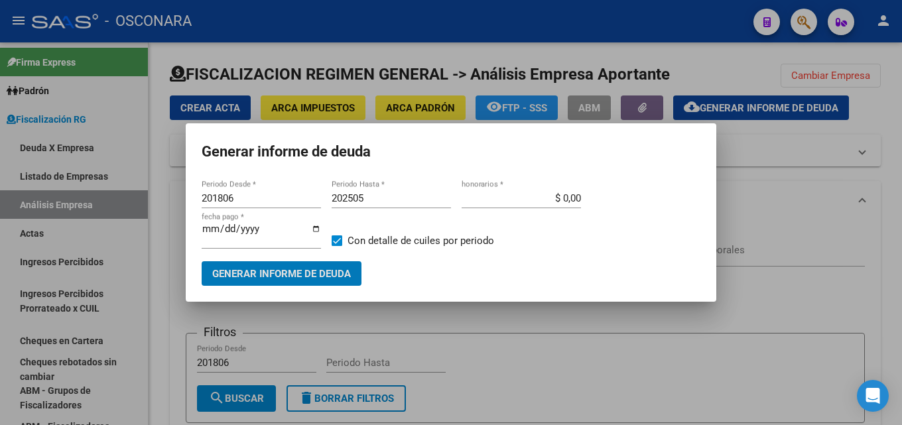
click at [378, 199] on input "202505" at bounding box center [391, 198] width 119 height 12
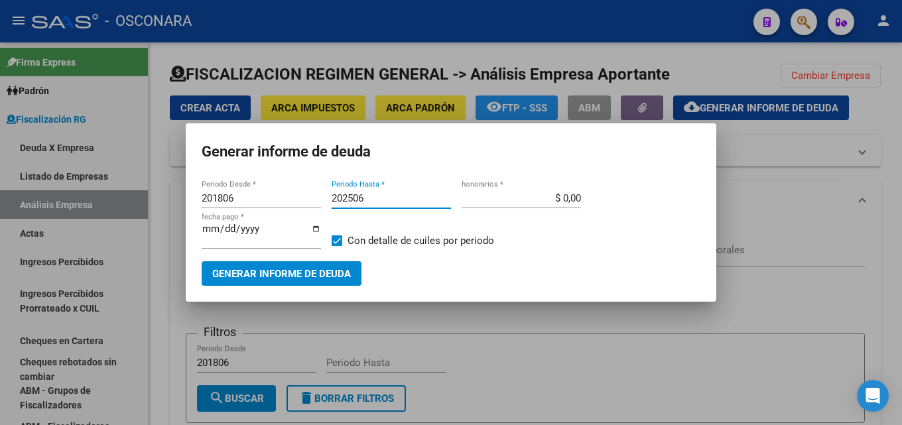
type input "202506"
type input "$ 15,00"
click at [208, 227] on input "[DATE]" at bounding box center [261, 233] width 119 height 21
type input "[DATE]"
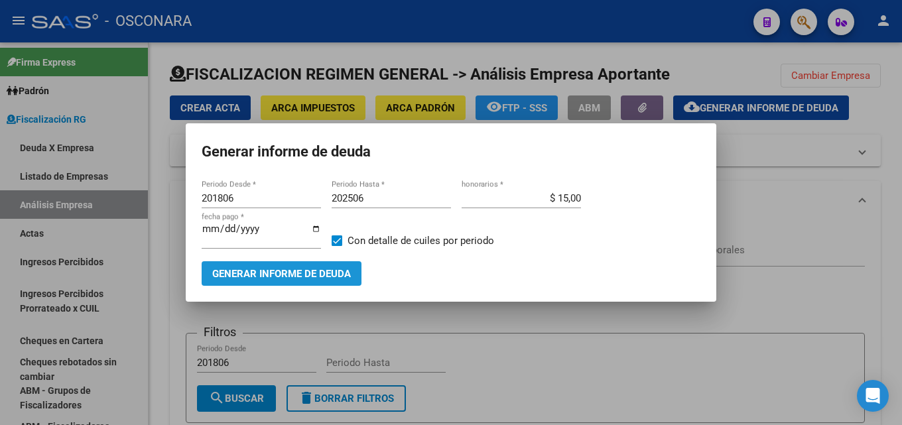
click at [239, 281] on button "Generar informe de deuda" at bounding box center [282, 273] width 160 height 25
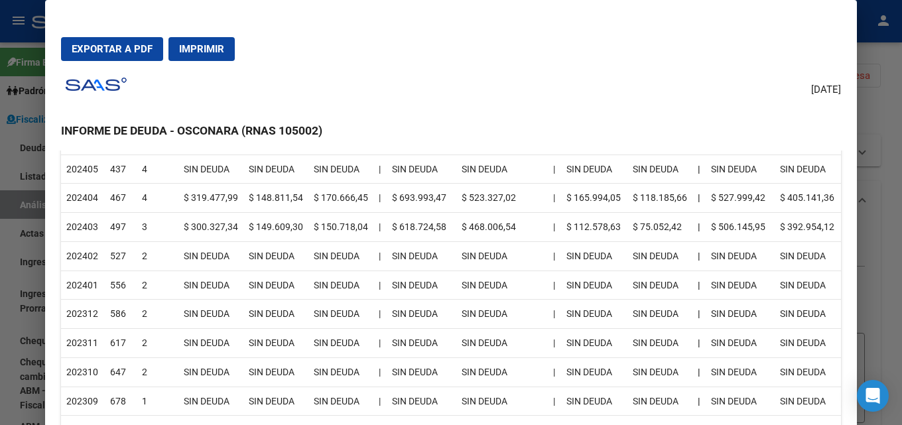
scroll to position [597, 0]
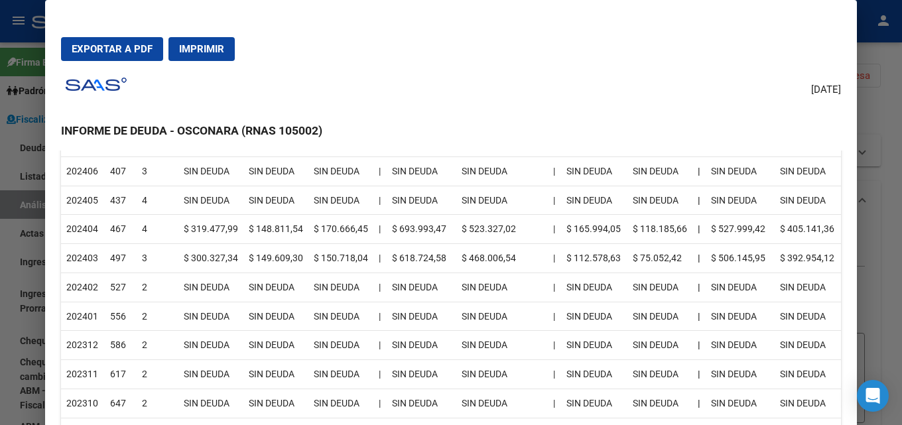
click at [901, 121] on div at bounding box center [451, 212] width 902 height 425
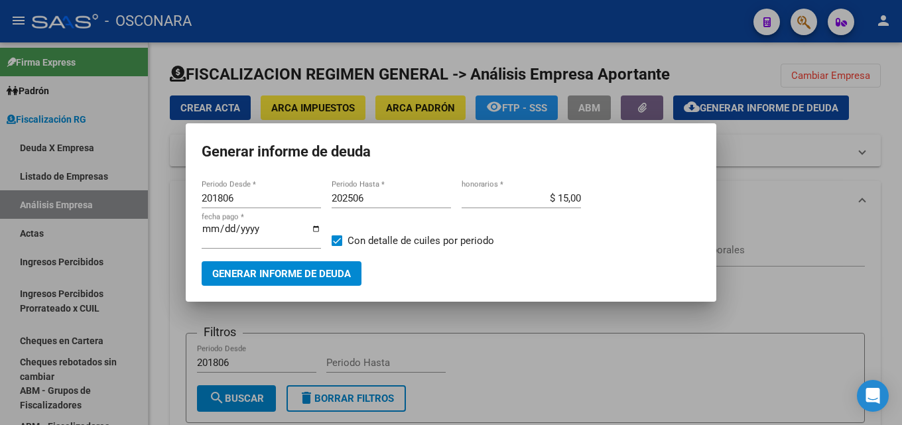
click at [901, 121] on div at bounding box center [451, 212] width 902 height 425
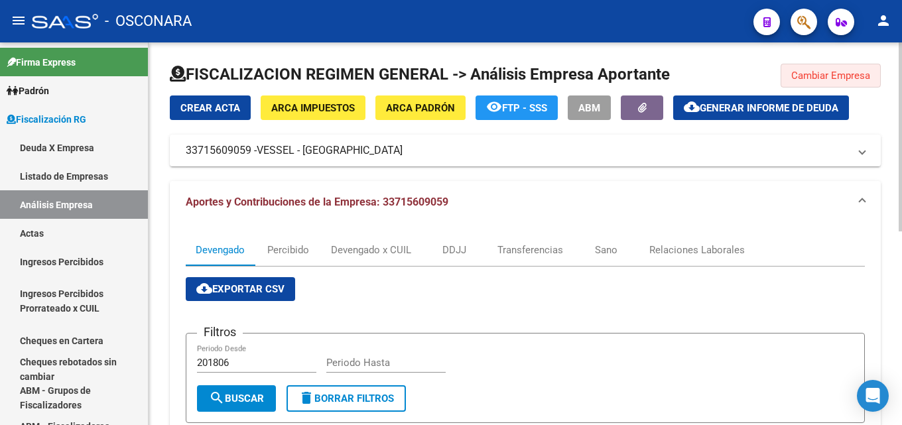
click at [836, 72] on span "Cambiar Empresa" at bounding box center [830, 76] width 79 height 12
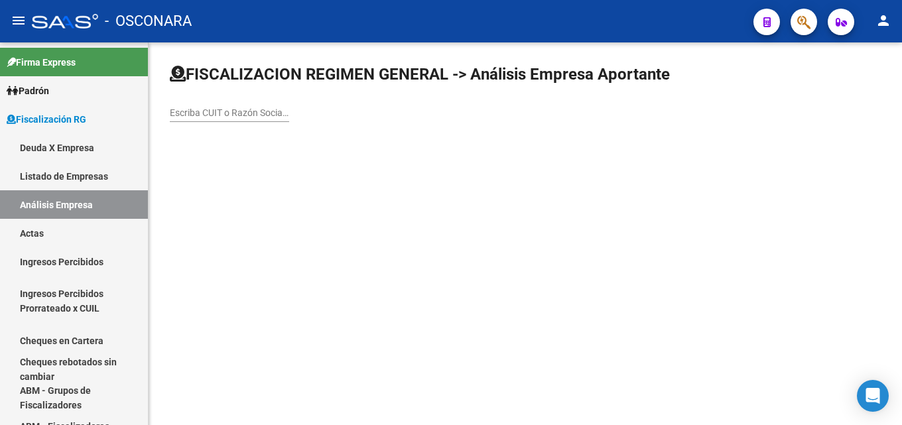
click at [247, 101] on div "Escriba CUIT o Razón Social para buscar" at bounding box center [229, 108] width 119 height 27
paste input "PESQUERA CHIARMAR S.A."
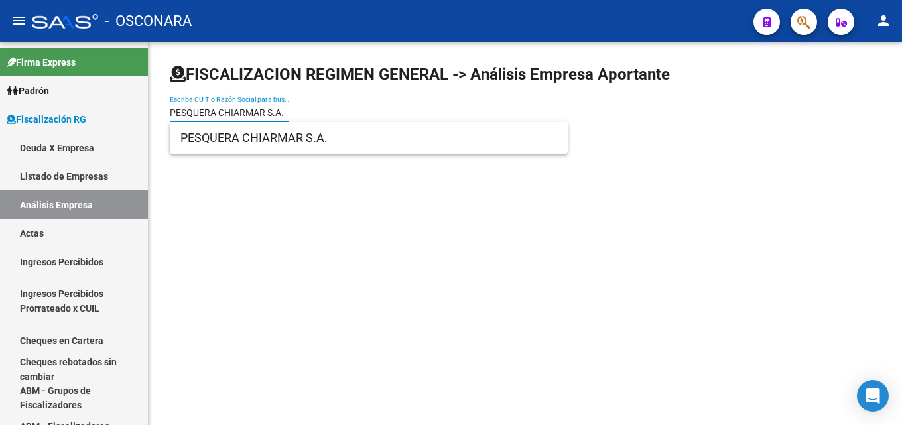
type input "PESQUERA CHIARMAR S.A."
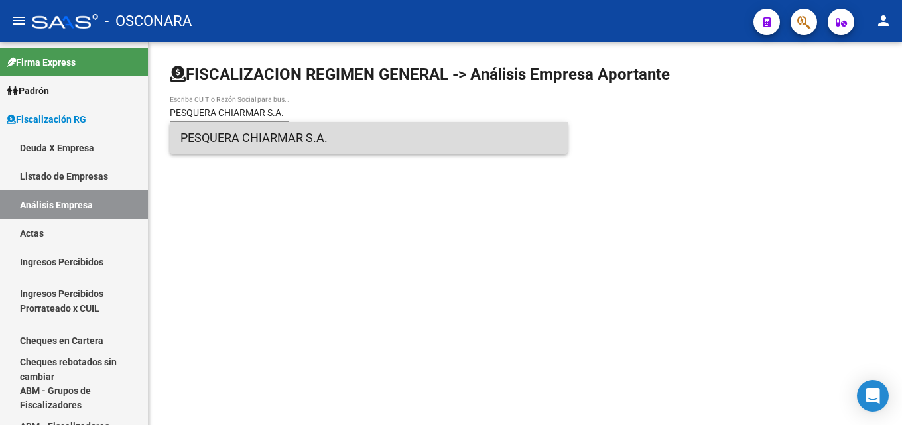
click at [249, 140] on span "PESQUERA CHIARMAR S.A." at bounding box center [368, 138] width 377 height 32
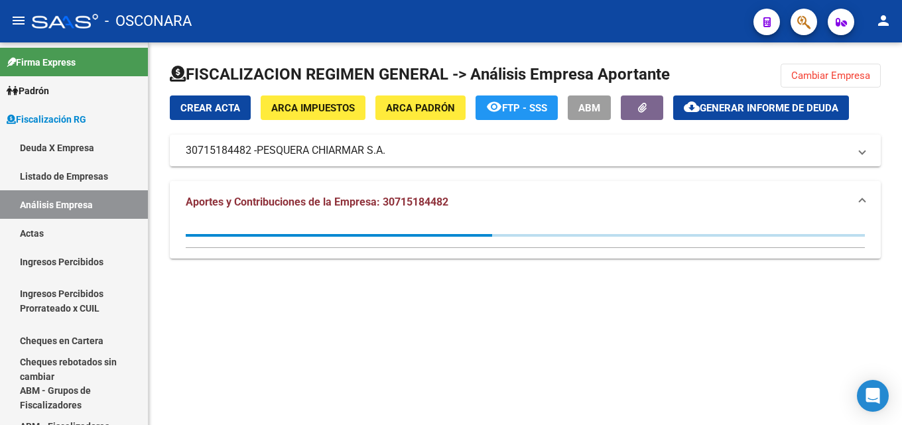
click at [690, 113] on mat-icon "cloud_download" at bounding box center [692, 107] width 16 height 16
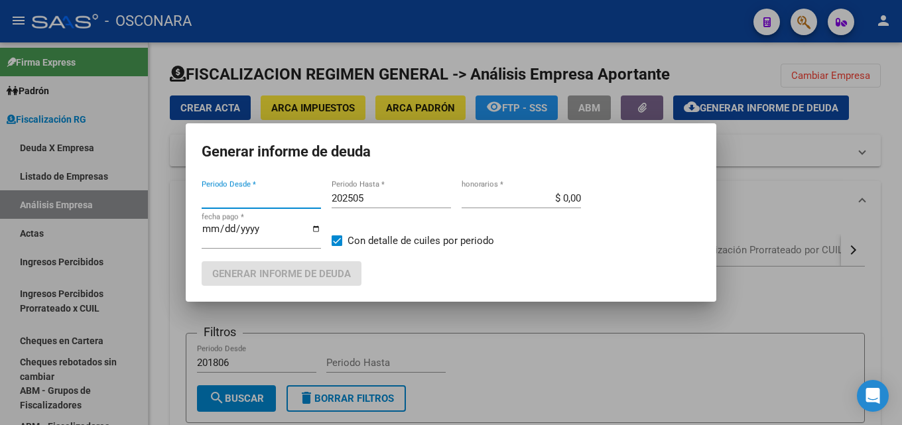
type input "202202"
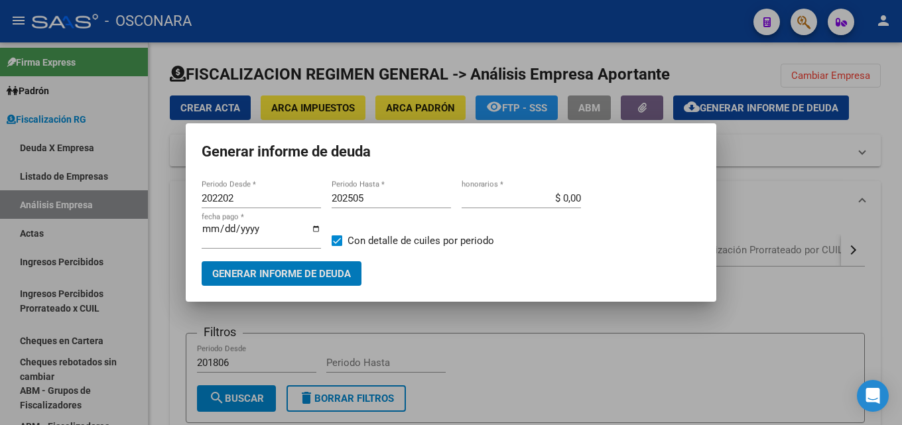
click at [369, 201] on input "202505" at bounding box center [391, 198] width 119 height 12
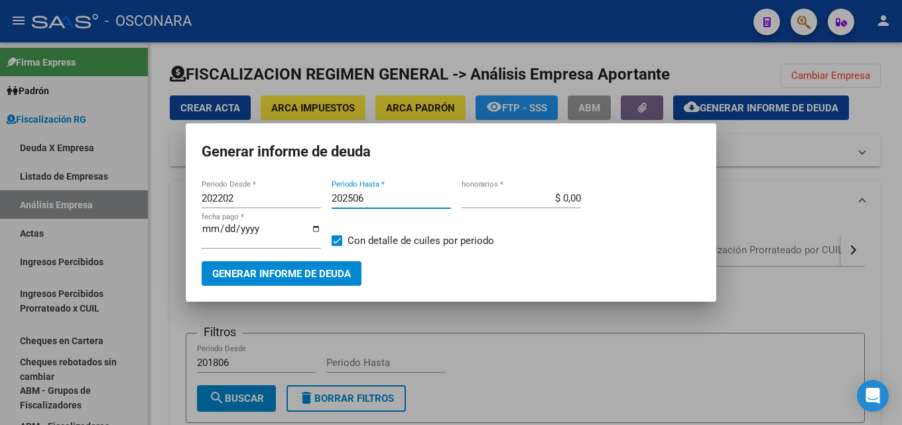
type input "202506"
type input "$ 15,00"
click at [250, 275] on span "Generar informe de deuda" at bounding box center [281, 274] width 139 height 12
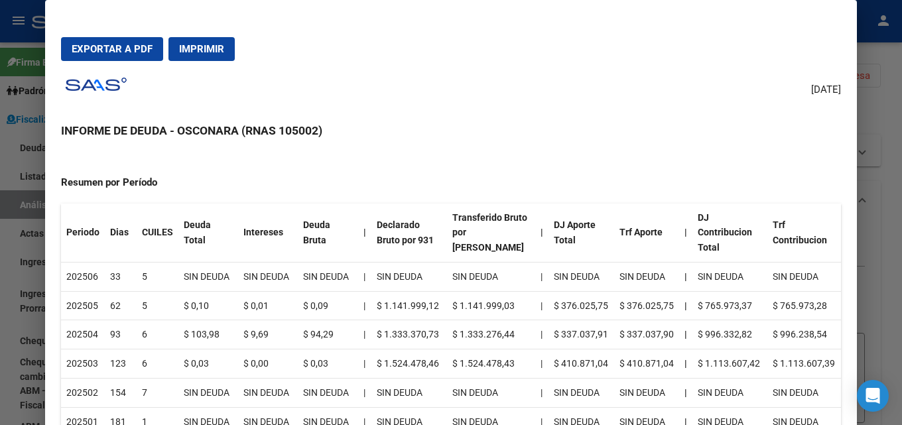
scroll to position [199, 0]
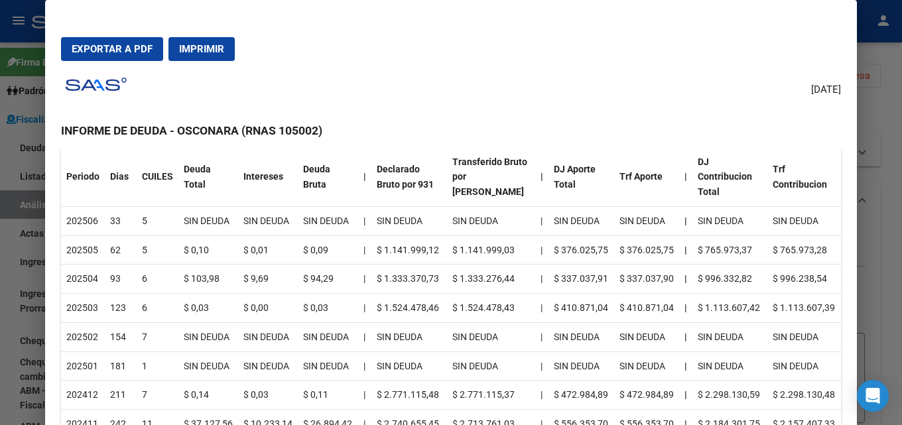
click at [901, 157] on div at bounding box center [451, 212] width 902 height 425
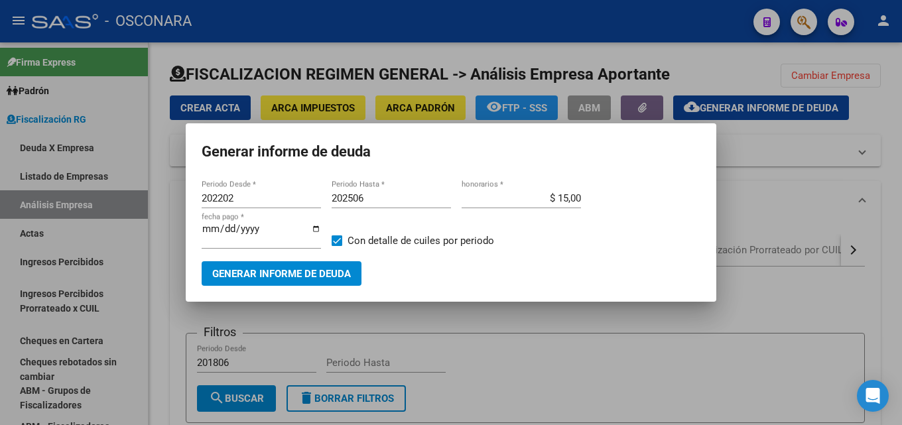
drag, startPoint x: 878, startPoint y: 234, endPoint x: 284, endPoint y: 188, distance: 596.0
click at [877, 234] on div at bounding box center [451, 212] width 902 height 425
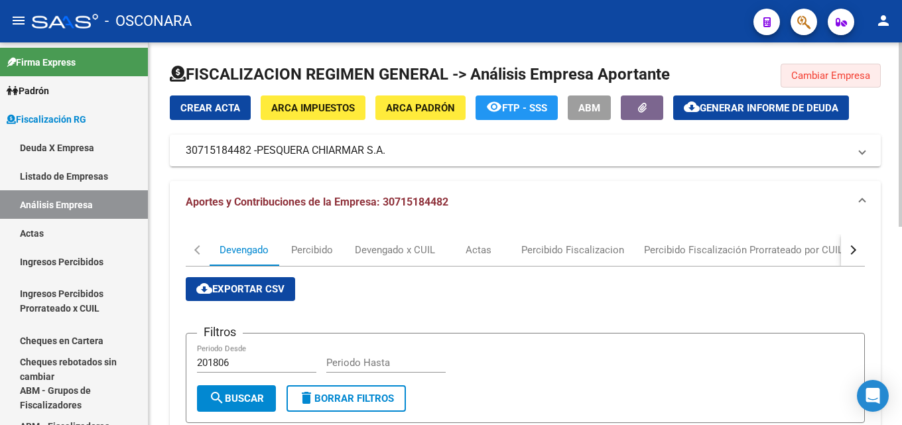
click at [861, 80] on span "Cambiar Empresa" at bounding box center [830, 76] width 79 height 12
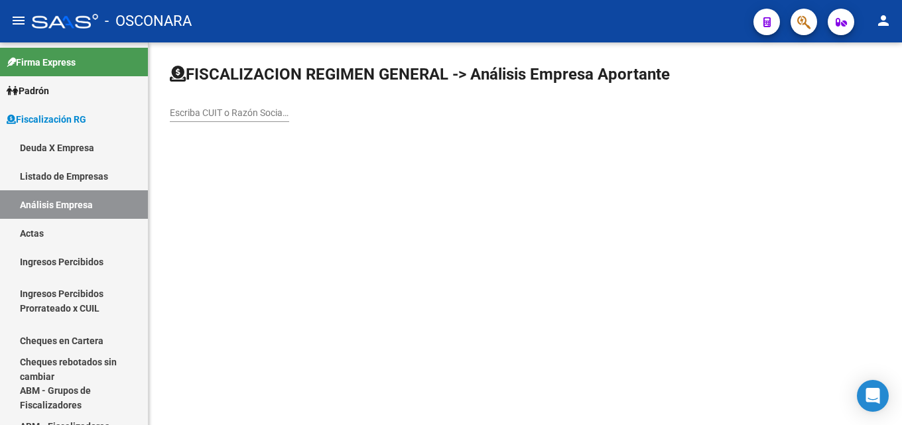
click at [265, 115] on input "Escriba CUIT o Razón Social para buscar" at bounding box center [229, 112] width 119 height 11
paste input "ORION SOCIEDAD DE RESPONSABILIDAD LIMITADA"
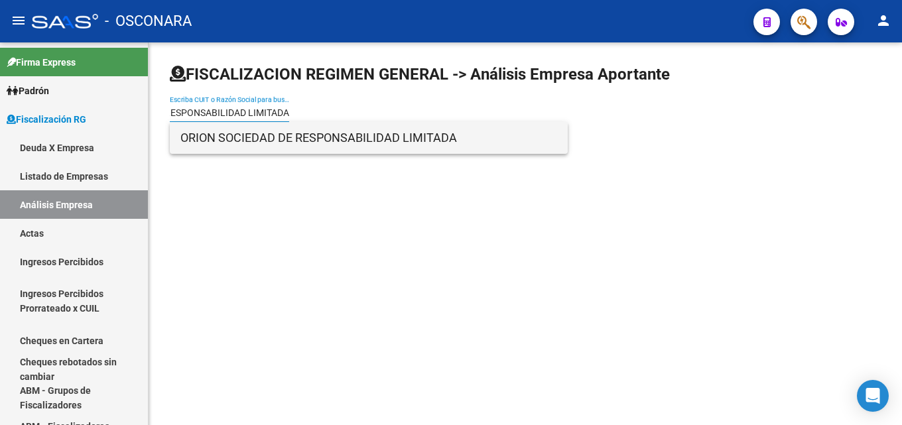
type input "ORION SOCIEDAD DE RESPONSABILIDAD LIMITADA"
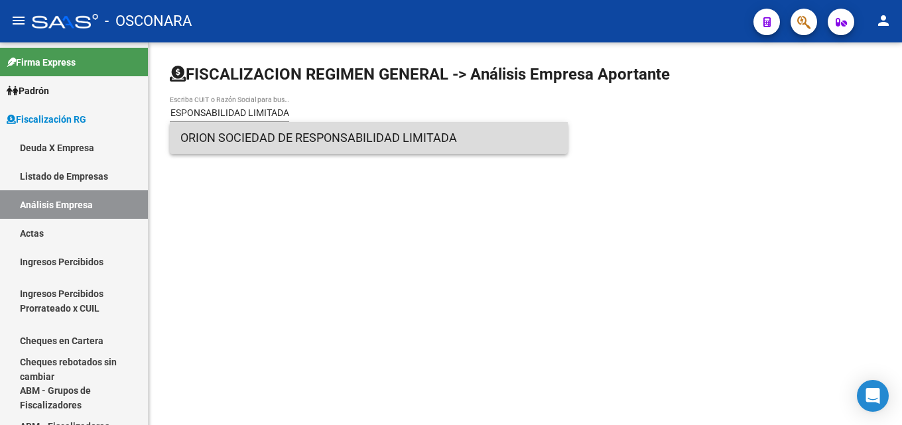
click at [269, 134] on span "ORION SOCIEDAD DE RESPONSABILIDAD LIMITADA" at bounding box center [368, 138] width 377 height 32
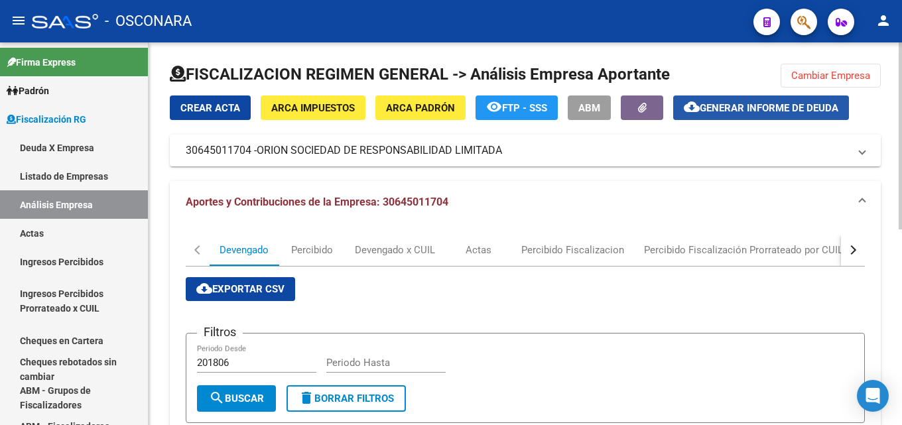
click at [741, 109] on span "Generar informe de deuda" at bounding box center [769, 108] width 139 height 12
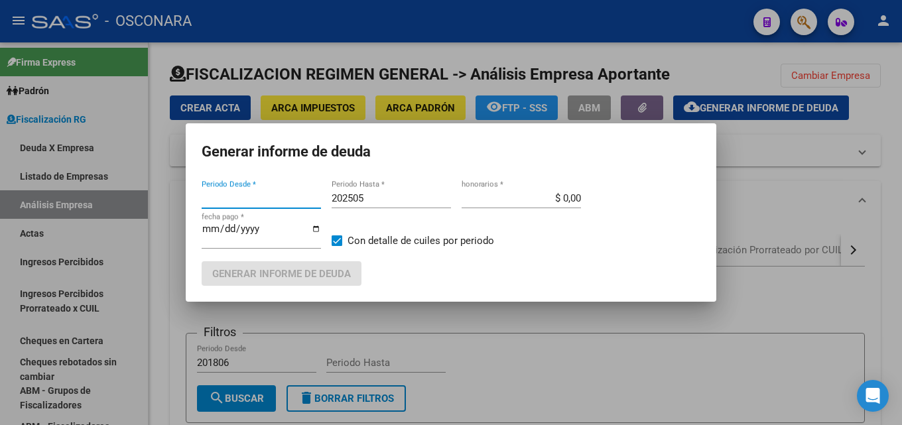
type input "202309"
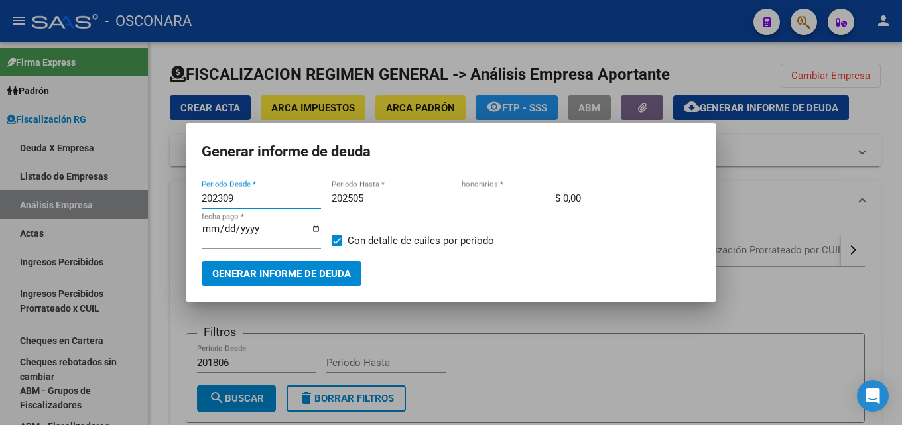
click at [373, 200] on input "202505" at bounding box center [391, 198] width 119 height 12
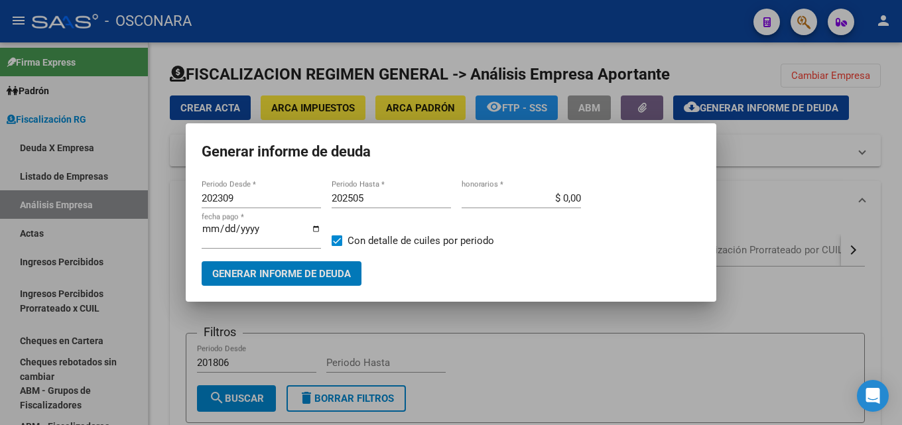
click at [373, 200] on input "202505" at bounding box center [391, 198] width 119 height 12
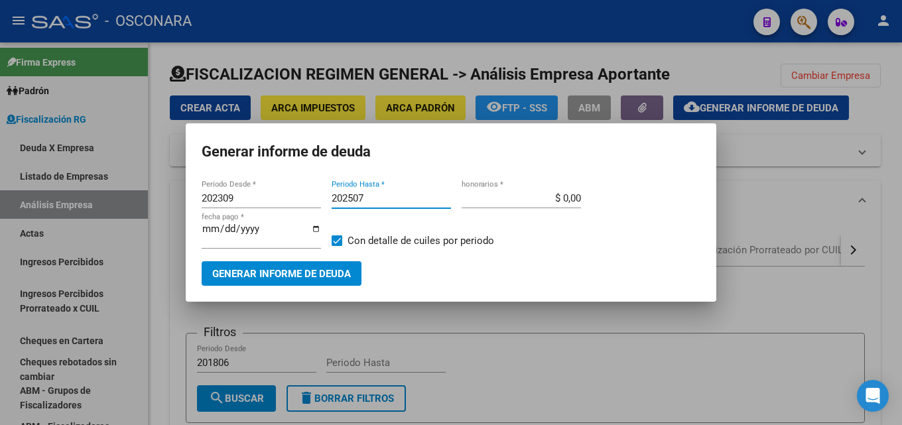
type input "202507"
drag, startPoint x: 539, startPoint y: 198, endPoint x: 664, endPoint y: 197, distance: 124.7
click at [651, 197] on div "202309 Periodo Desde * 202507 Periodo Hasta * $ 0,00 honorarios * [DATE] fecha …" at bounding box center [451, 224] width 499 height 73
type input "$ 15,00"
click at [206, 227] on input "[DATE]" at bounding box center [261, 233] width 119 height 21
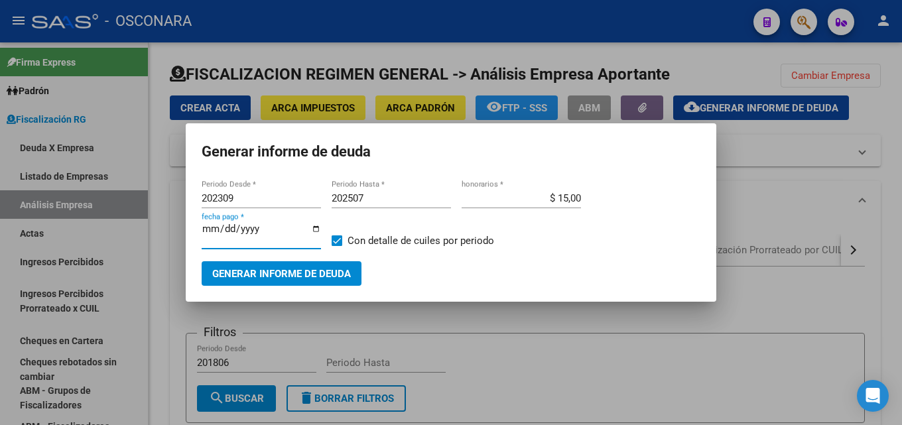
type input "[DATE]"
click at [219, 228] on input "[DATE]" at bounding box center [261, 233] width 119 height 21
type input "[DATE]"
click at [253, 274] on span "Generar informe de deuda" at bounding box center [281, 274] width 139 height 12
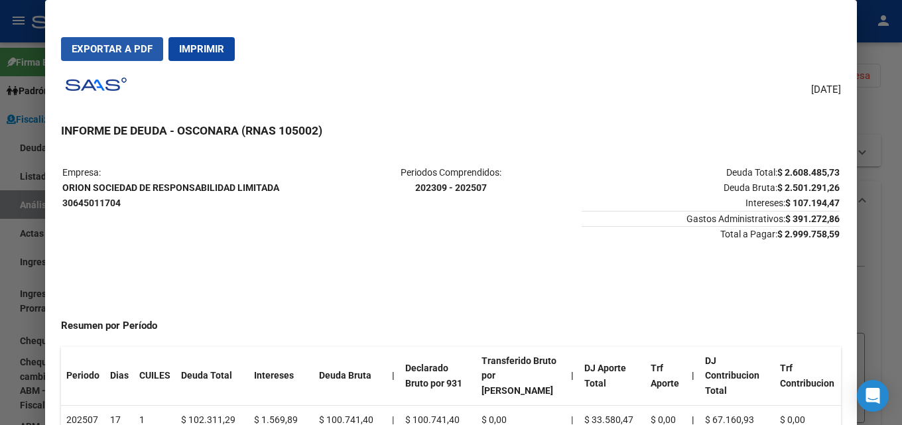
click at [140, 50] on span "Exportar a PDF" at bounding box center [112, 49] width 81 height 12
click at [884, 199] on div at bounding box center [451, 212] width 902 height 425
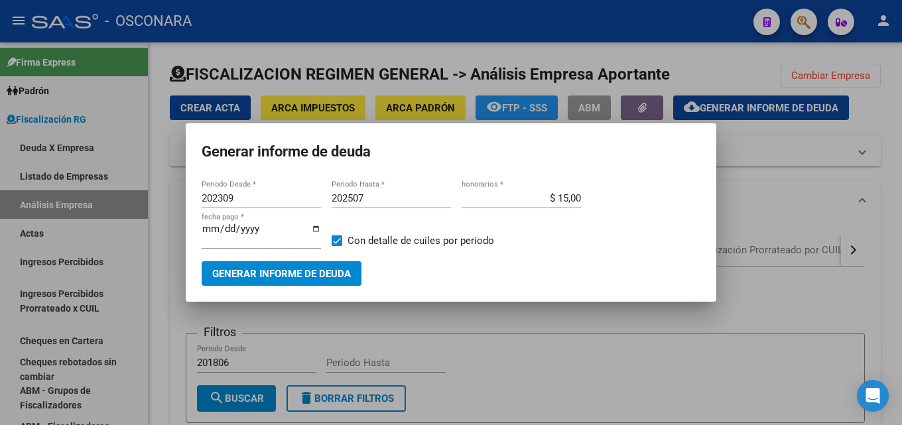
click at [712, 306] on div at bounding box center [451, 212] width 902 height 425
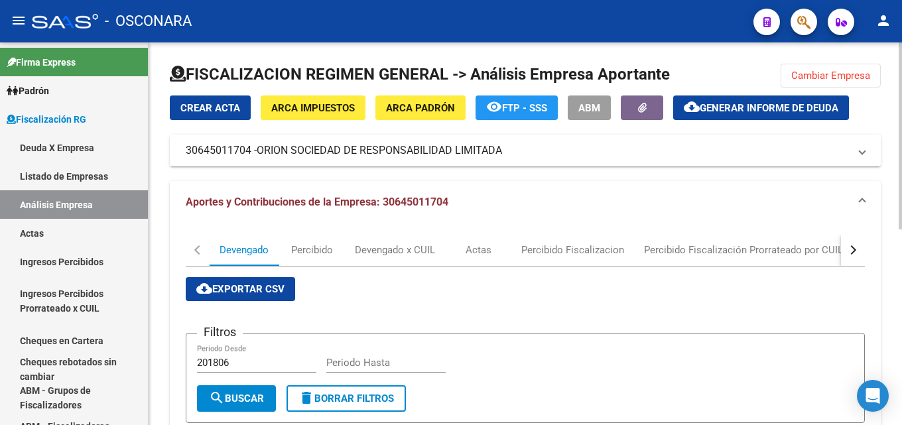
click at [861, 250] on button "button" at bounding box center [853, 250] width 24 height 32
click at [859, 250] on button "button" at bounding box center [853, 250] width 24 height 32
click at [562, 249] on div "DDJJ" at bounding box center [566, 250] width 24 height 15
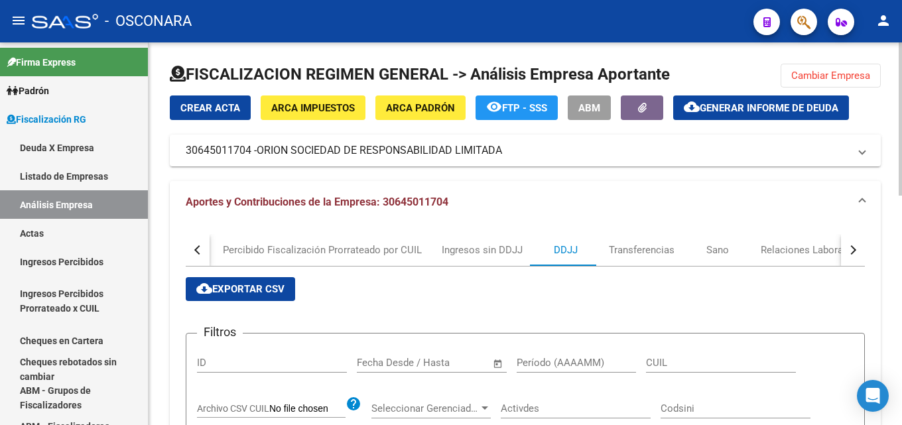
click at [286, 292] on button "cloud_download Exportar CSV" at bounding box center [240, 289] width 109 height 24
click at [802, 85] on button "Cambiar Empresa" at bounding box center [831, 76] width 100 height 24
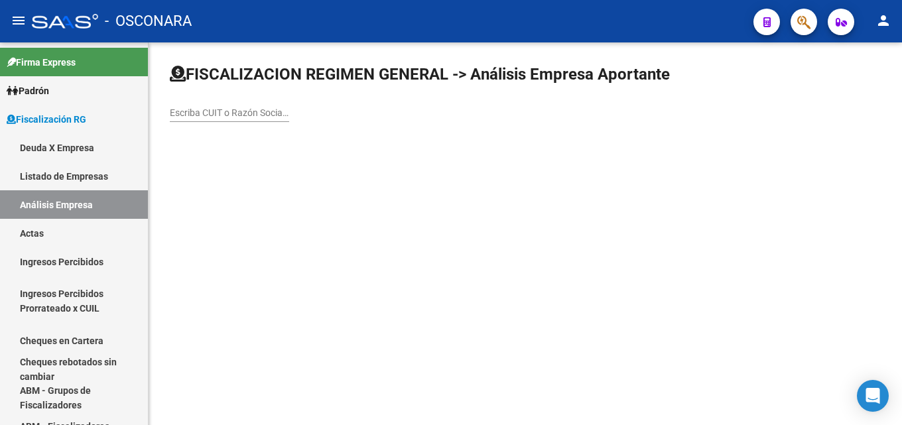
click at [276, 111] on input "Escriba CUIT o Razón Social para buscar" at bounding box center [229, 112] width 119 height 11
paste input "COSTA CHUBUT S.A."
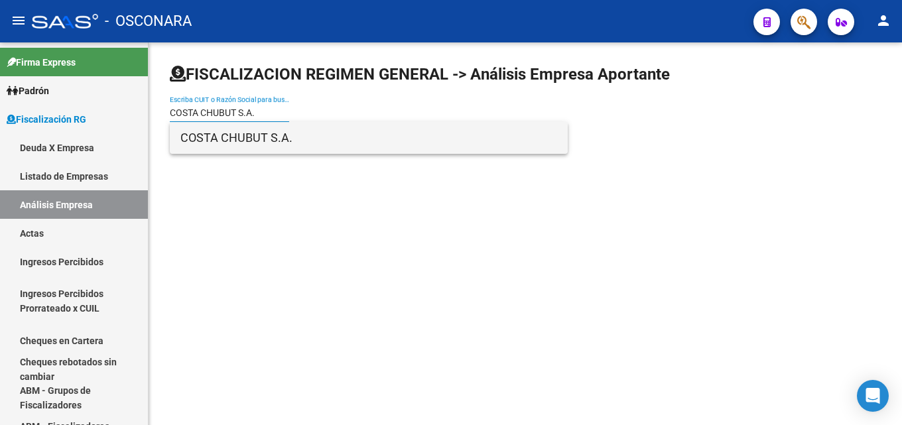
type input "COSTA CHUBUT S.A."
click at [263, 131] on span "COSTA CHUBUT S.A." at bounding box center [368, 138] width 377 height 32
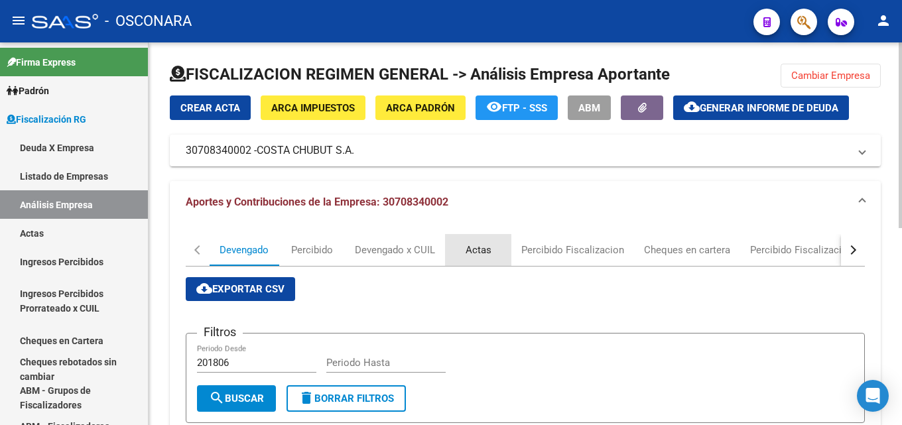
click at [485, 246] on div "Actas" at bounding box center [479, 250] width 26 height 15
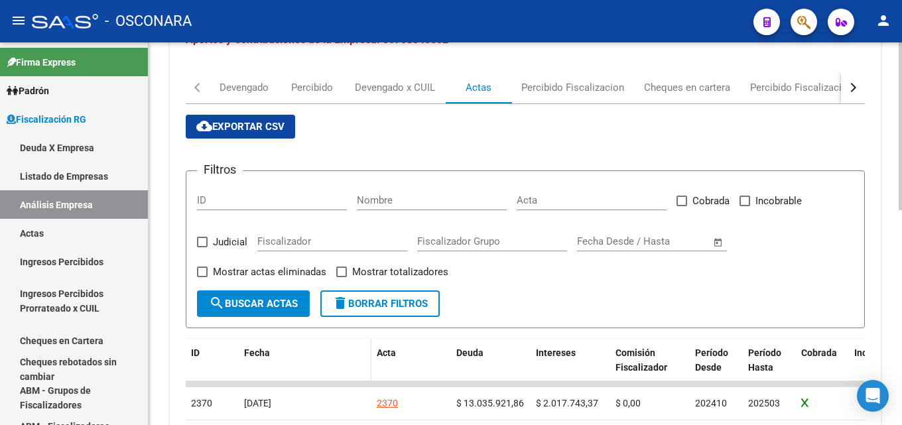
scroll to position [199, 0]
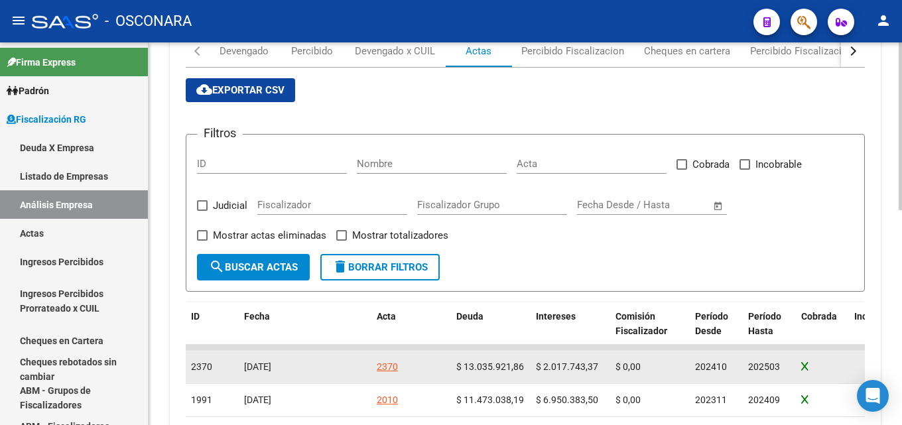
click at [385, 367] on div "2370" at bounding box center [387, 366] width 21 height 15
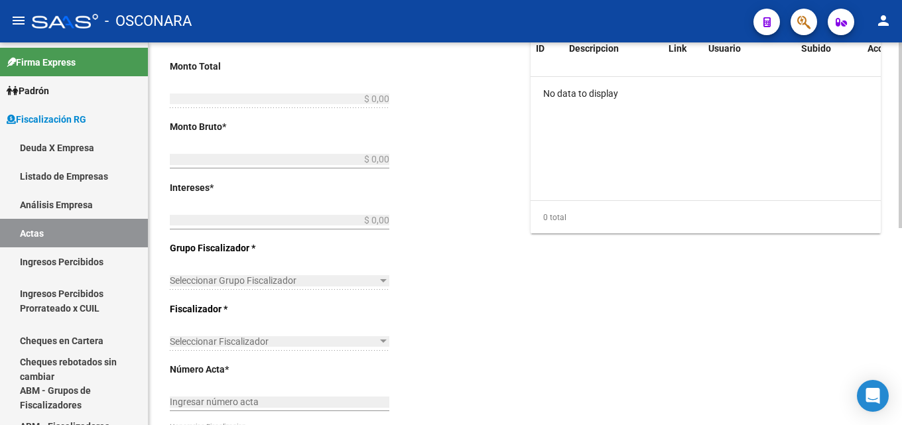
type input "202410"
type input "202503"
type input "$ 15.053.665,23"
type input "$ 13.035.921,86"
type input "$ 2.017.743,37"
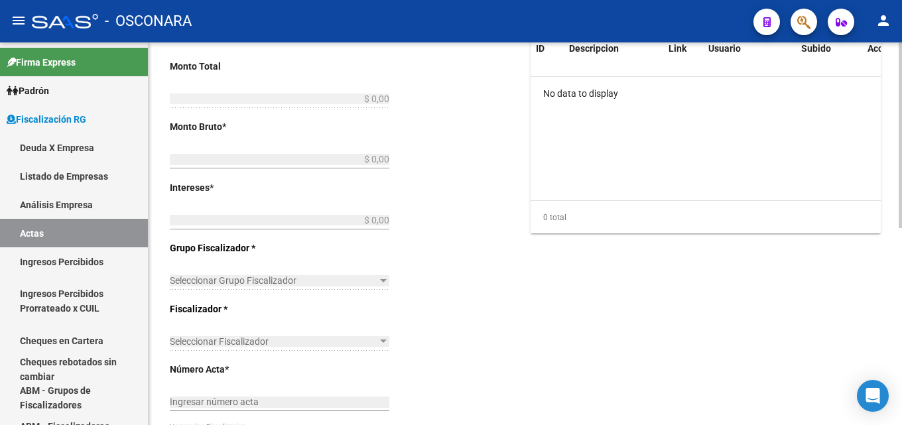
type input "2370"
checkbox input "true"
type input "COBRANZA DELEGACION [PERSON_NAME]"
type input "[DATE]"
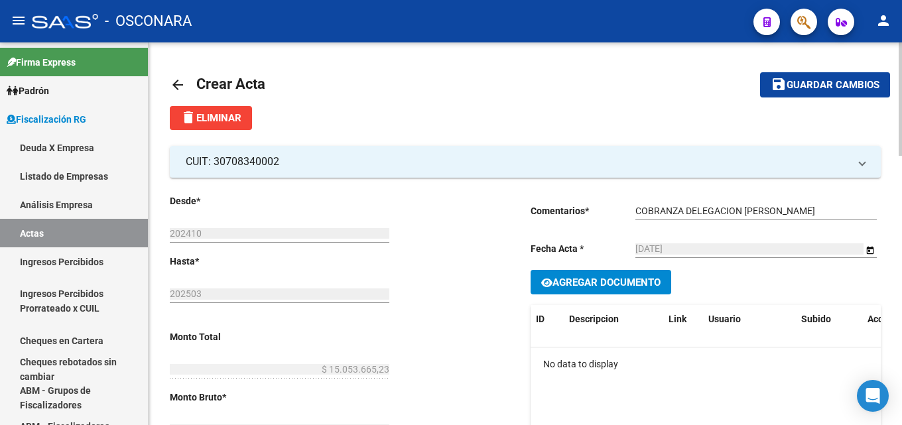
click at [172, 81] on mat-icon "arrow_back" at bounding box center [178, 85] width 16 height 16
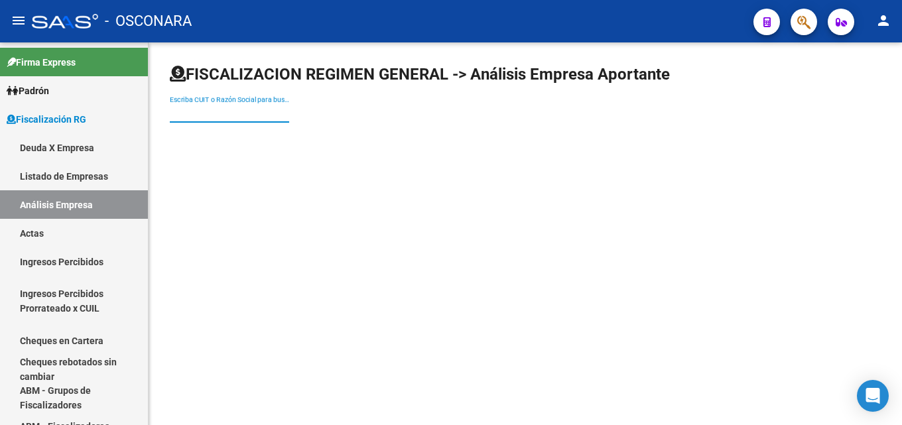
click at [267, 113] on input "Escriba CUIT o Razón Social para buscar" at bounding box center [229, 112] width 119 height 11
paste input "COSTA CHUBUT S.A."
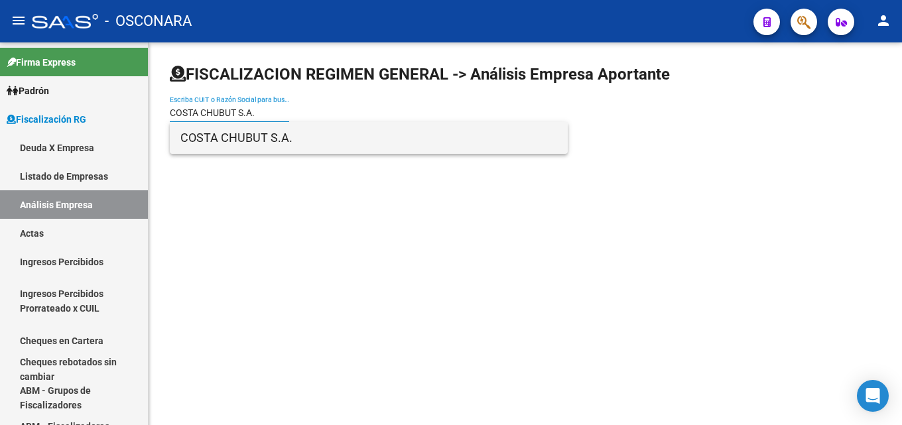
type input "COSTA CHUBUT S.A."
click at [247, 133] on span "COSTA CHUBUT S.A." at bounding box center [368, 138] width 377 height 32
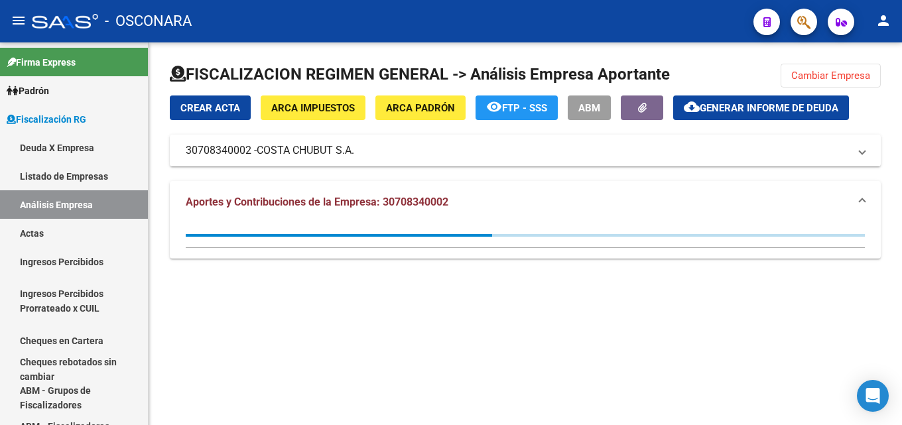
click at [713, 97] on button "cloud_download Generar informe de deuda" at bounding box center [761, 107] width 176 height 25
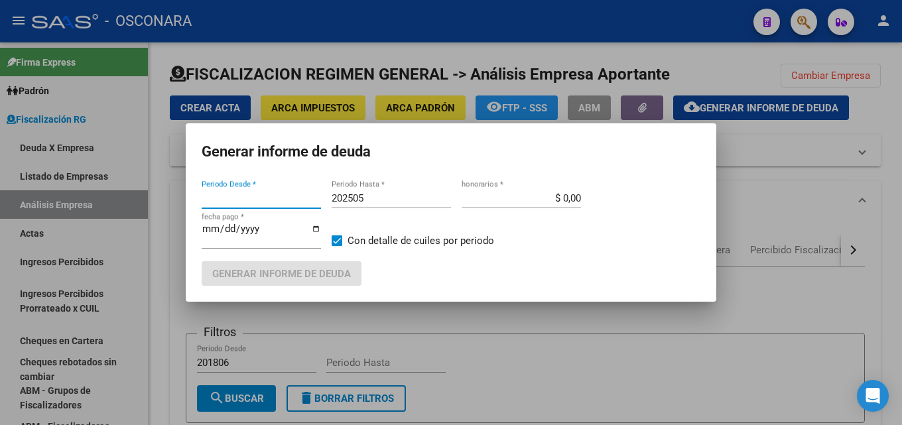
type input "202504"
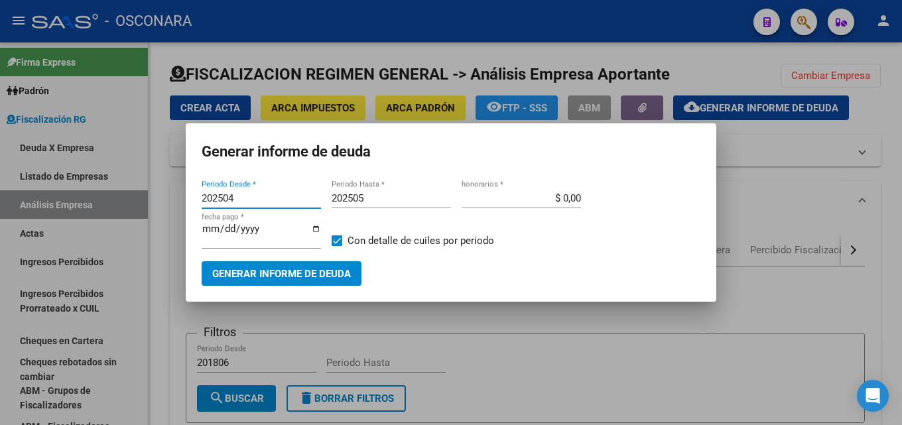
click at [402, 196] on input "202505" at bounding box center [391, 198] width 119 height 12
type input "202507"
type input "$ 15,00"
click at [324, 274] on span "Generar informe de deuda" at bounding box center [281, 274] width 139 height 12
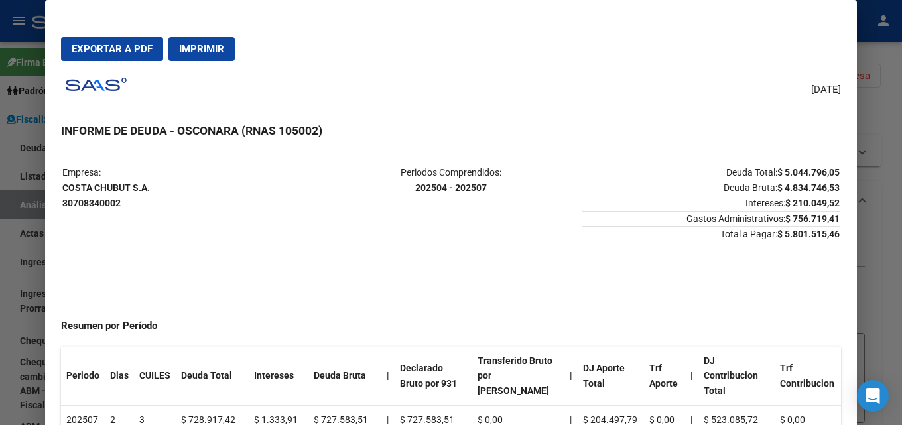
scroll to position [133, 0]
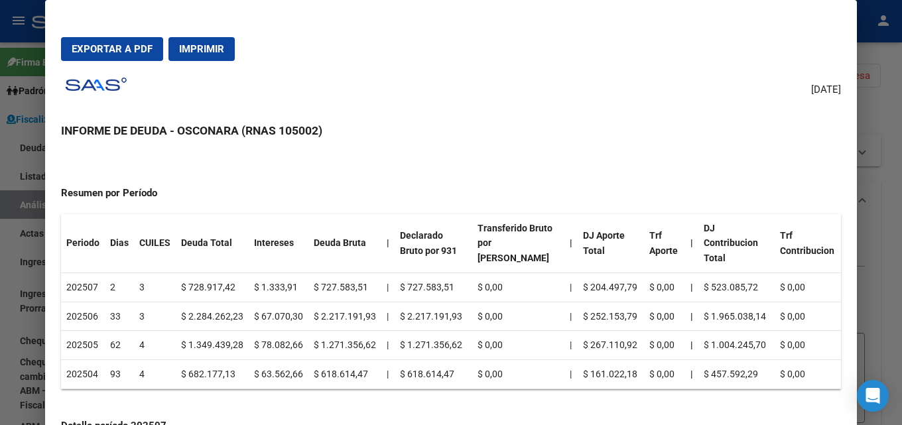
click at [901, 117] on div at bounding box center [451, 212] width 902 height 425
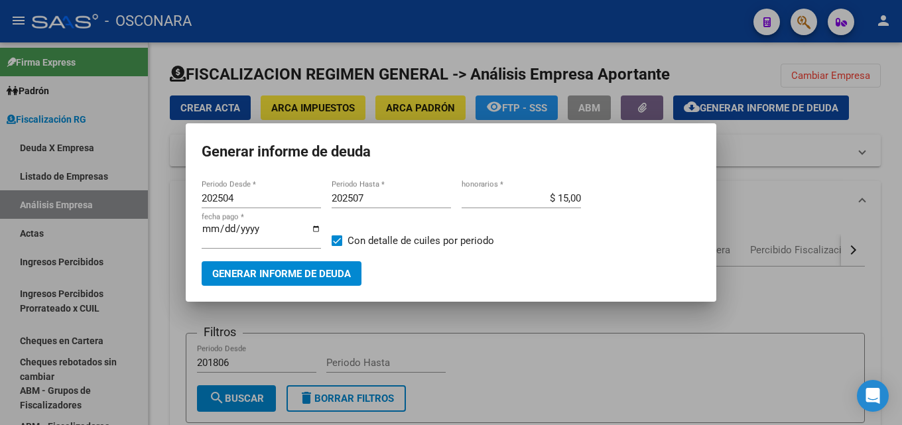
click at [864, 79] on div at bounding box center [451, 212] width 902 height 425
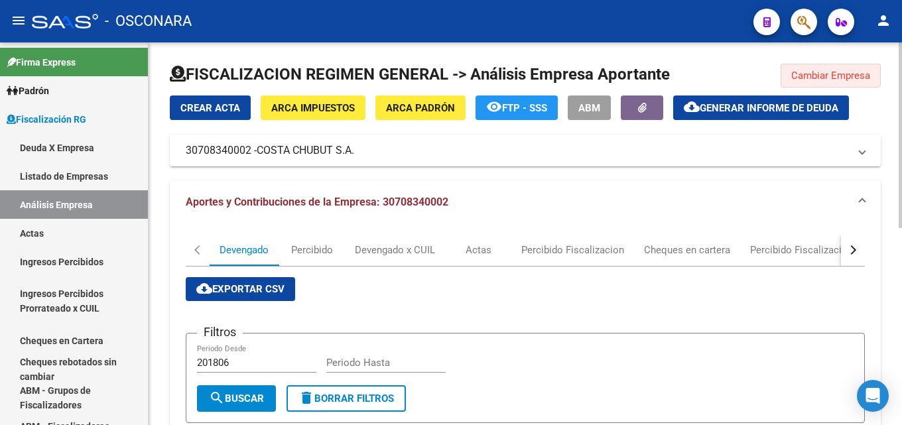
click at [842, 83] on button "Cambiar Empresa" at bounding box center [831, 76] width 100 height 24
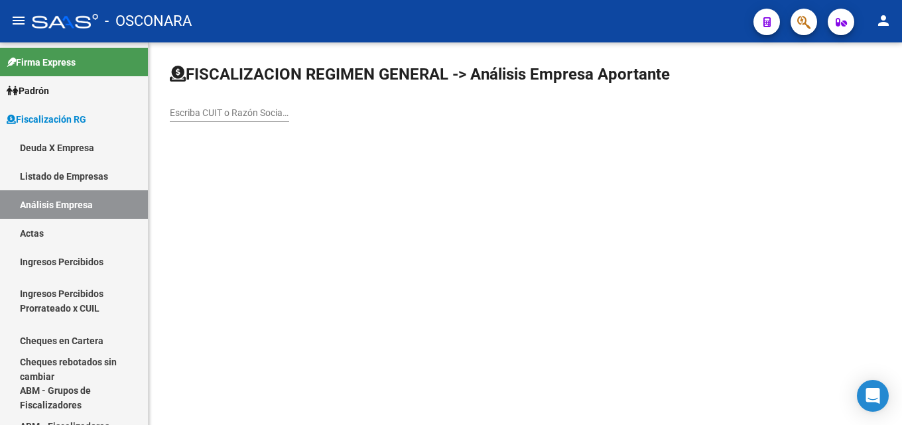
click at [250, 110] on input "Escriba CUIT o Razón Social para buscar" at bounding box center [229, 112] width 119 height 11
paste input "ALAMAR SRL"
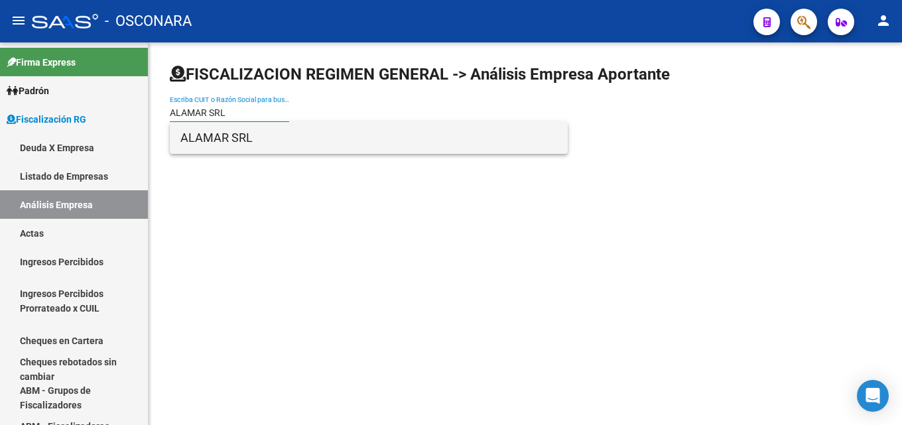
type input "ALAMAR SRL"
click at [241, 149] on span "ALAMAR SRL" at bounding box center [368, 138] width 377 height 32
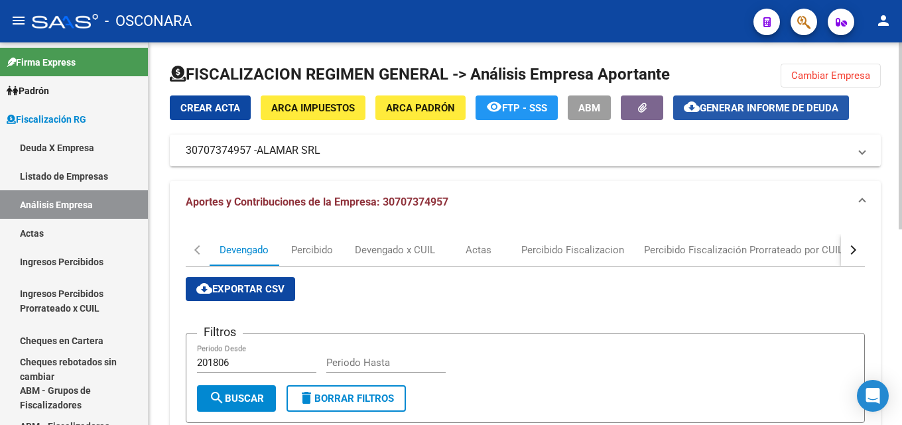
click at [716, 106] on span "Generar informe de deuda" at bounding box center [769, 108] width 139 height 12
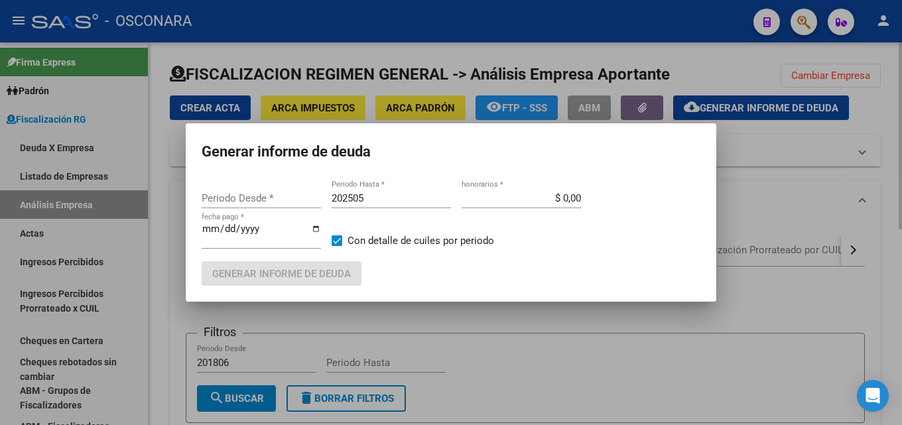
type input "201804"
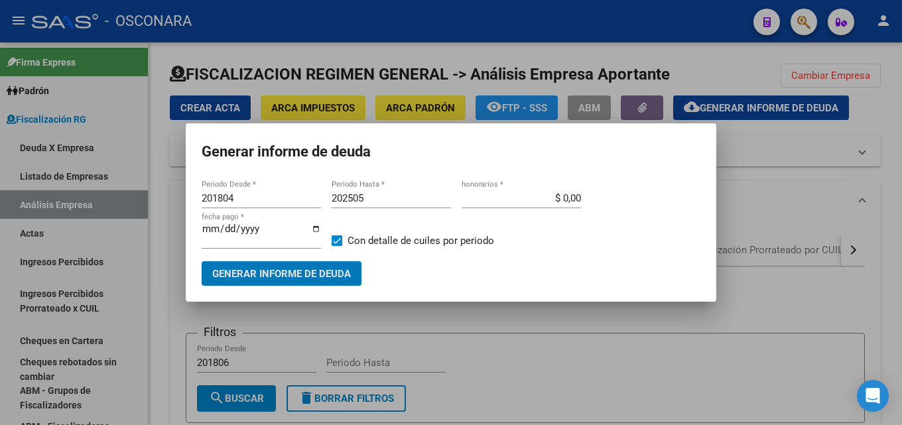
click at [383, 201] on input "202505" at bounding box center [391, 198] width 119 height 12
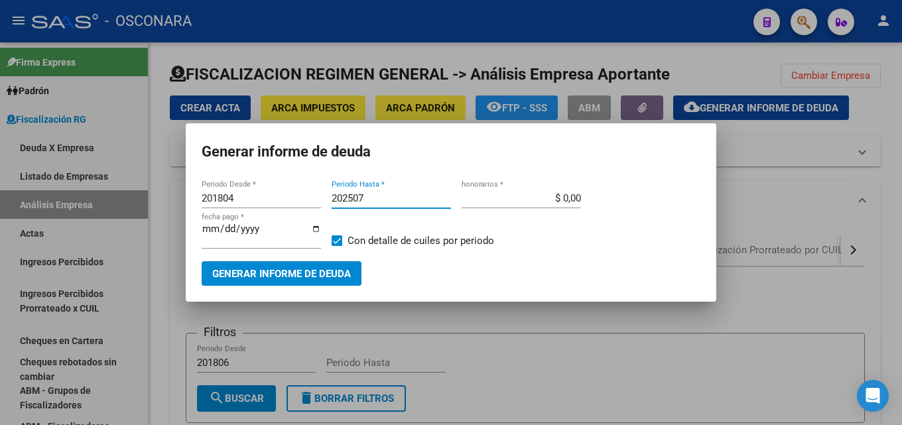
type input "202507"
type input "$ 15,00"
click at [202, 226] on input "[DATE]" at bounding box center [261, 233] width 119 height 21
type input "[DATE]"
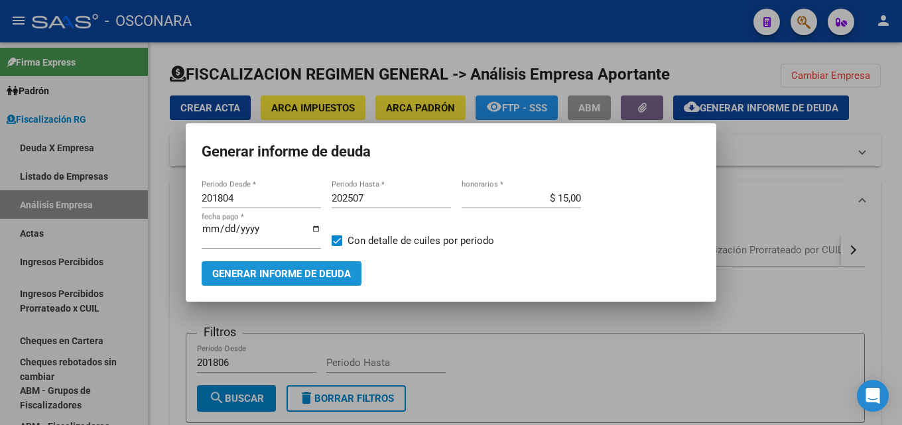
click at [264, 276] on span "Generar informe de deuda" at bounding box center [281, 274] width 139 height 12
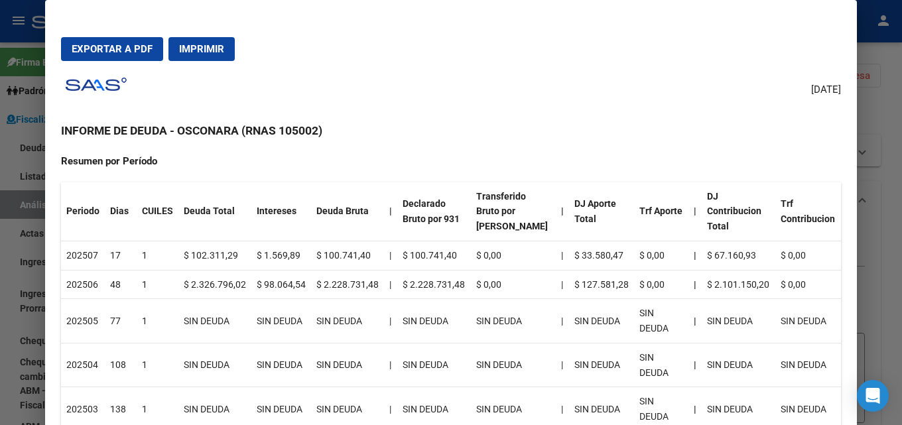
scroll to position [199, 0]
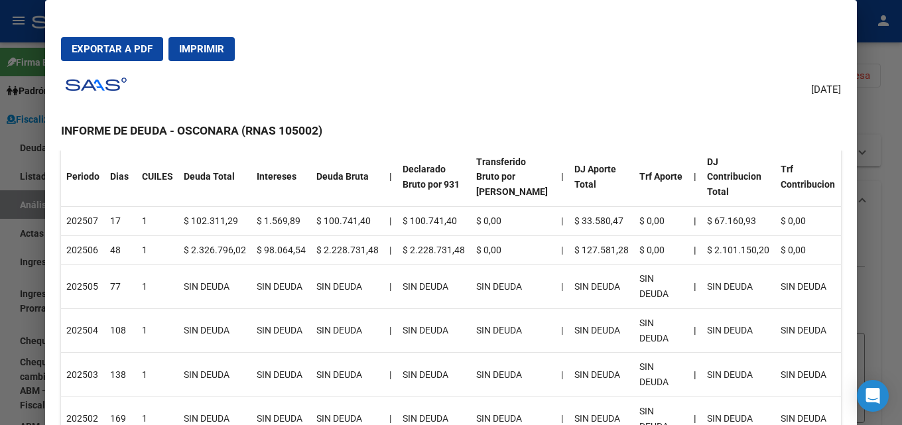
drag, startPoint x: 802, startPoint y: 245, endPoint x: 62, endPoint y: 234, distance: 740.1
click at [133, 49] on span "Exportar a PDF" at bounding box center [112, 49] width 81 height 12
click at [901, 117] on div at bounding box center [451, 212] width 902 height 425
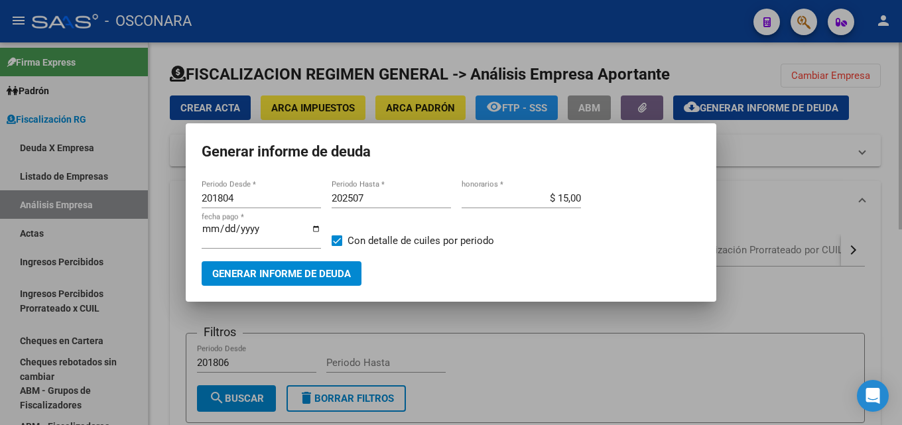
click at [749, 321] on div at bounding box center [451, 212] width 902 height 425
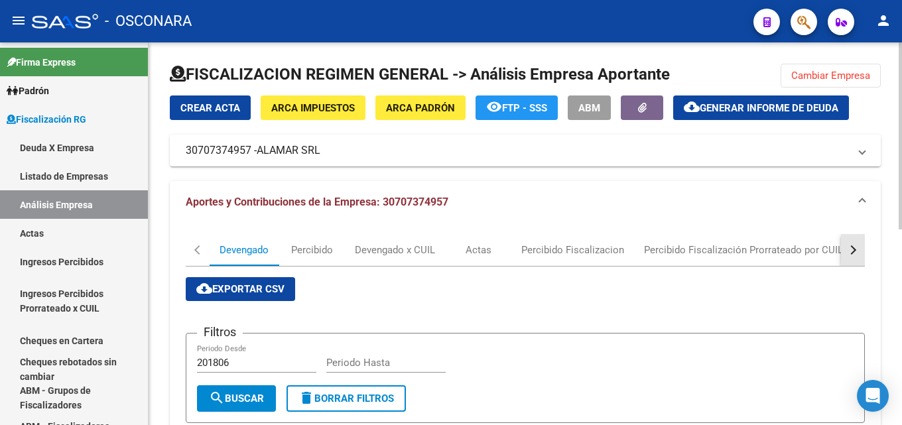
click at [855, 246] on button "button" at bounding box center [853, 250] width 24 height 32
click at [781, 247] on div "DDJJ" at bounding box center [777, 250] width 24 height 15
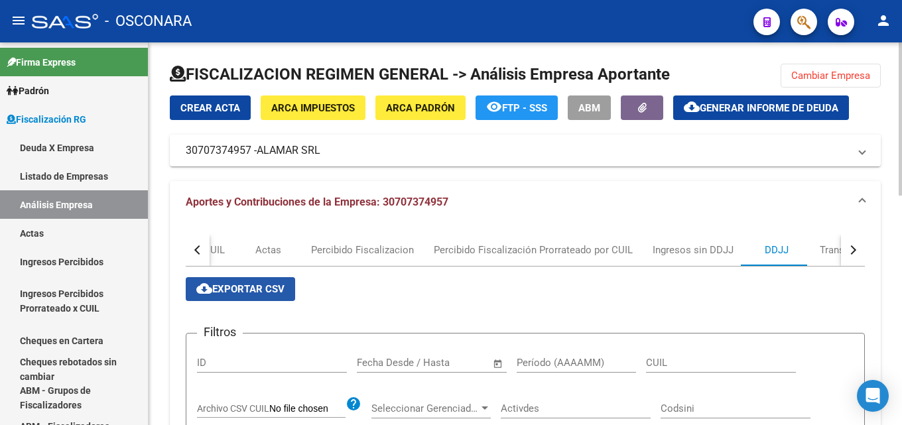
click at [261, 290] on span "cloud_download Exportar CSV" at bounding box center [240, 289] width 88 height 12
